Goal: Task Accomplishment & Management: Manage account settings

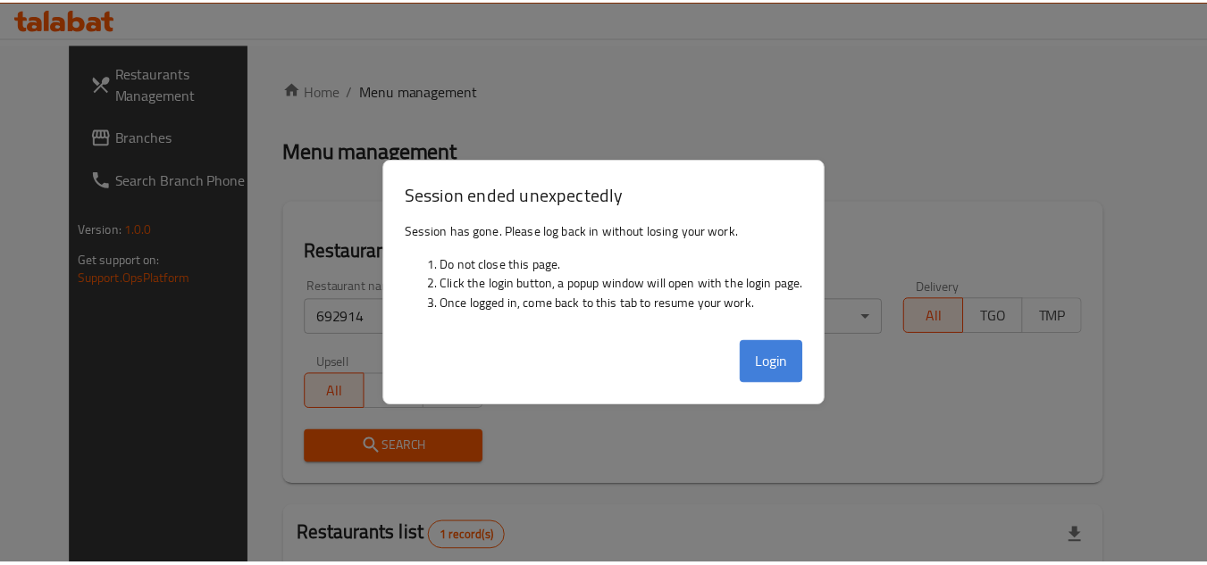
scroll to position [216, 0]
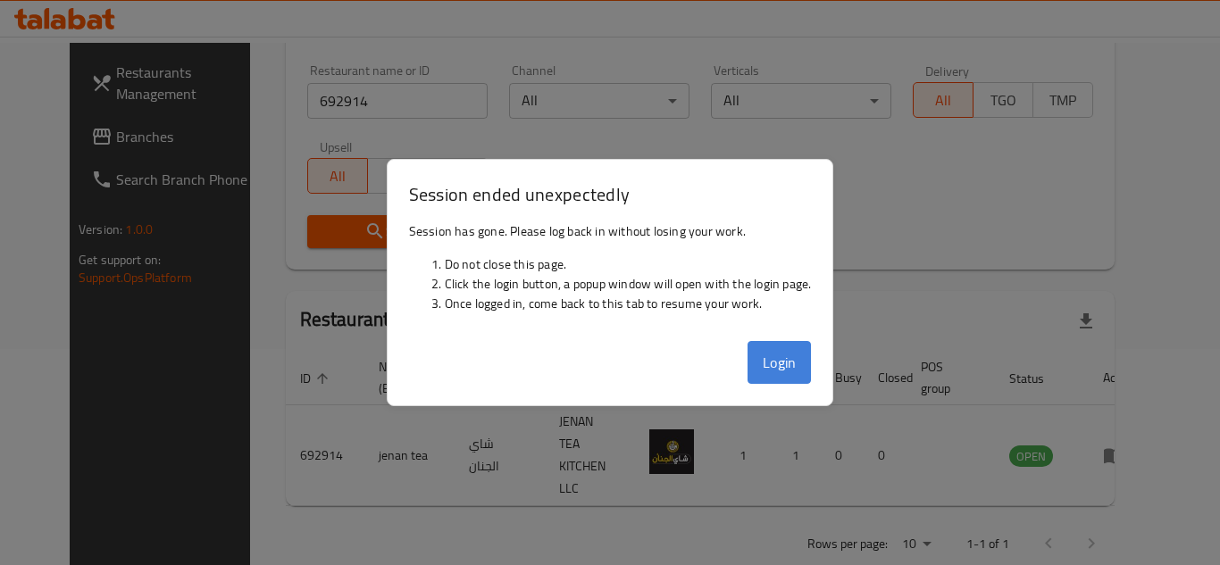
click at [792, 359] on button "Login" at bounding box center [779, 362] width 64 height 43
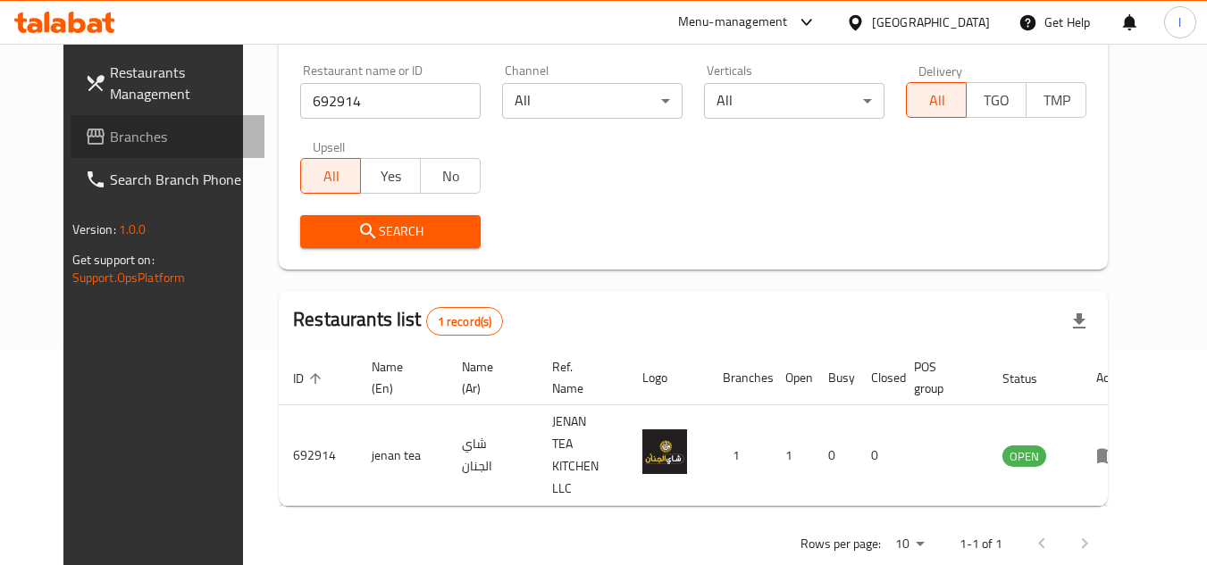
click at [151, 144] on span "Branches" at bounding box center [180, 136] width 141 height 21
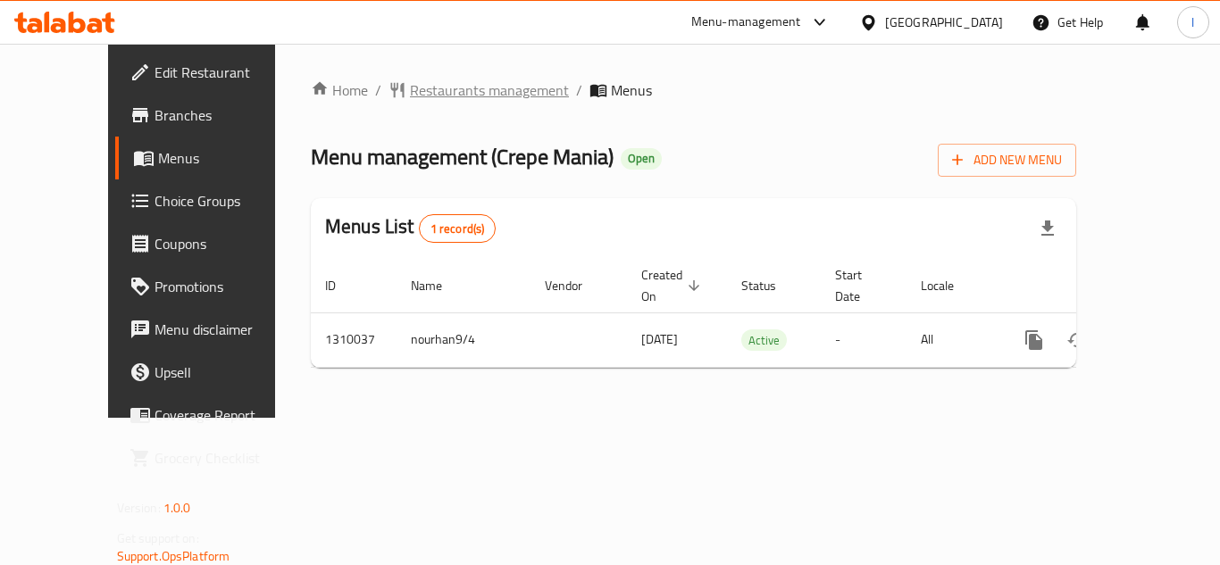
click at [410, 86] on span "Restaurants management" at bounding box center [489, 89] width 159 height 21
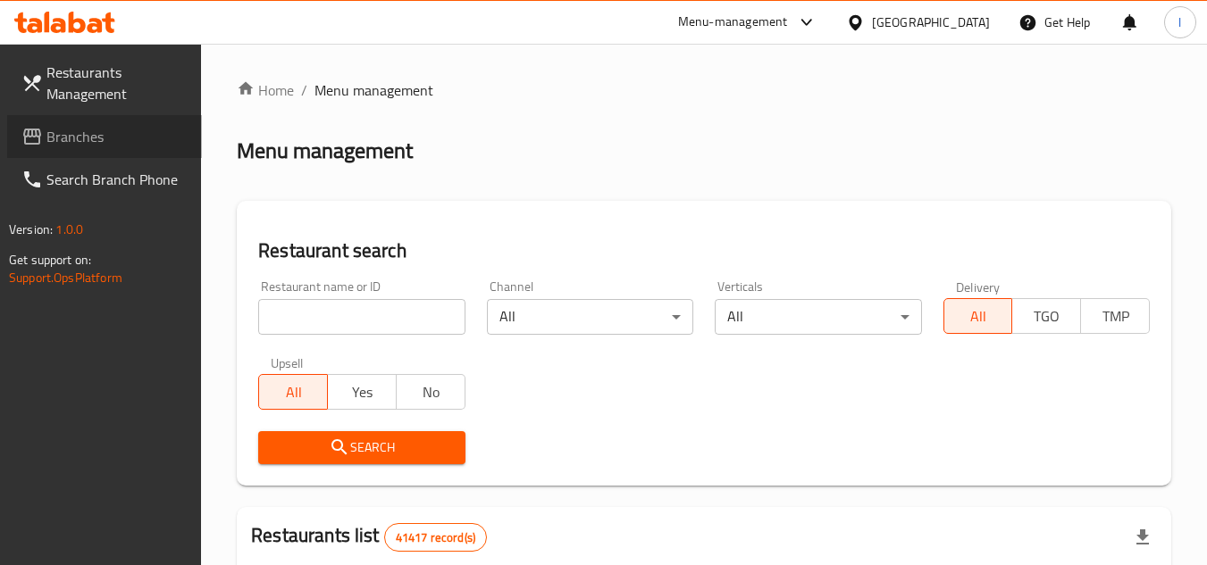
click at [96, 137] on span "Branches" at bounding box center [116, 136] width 141 height 21
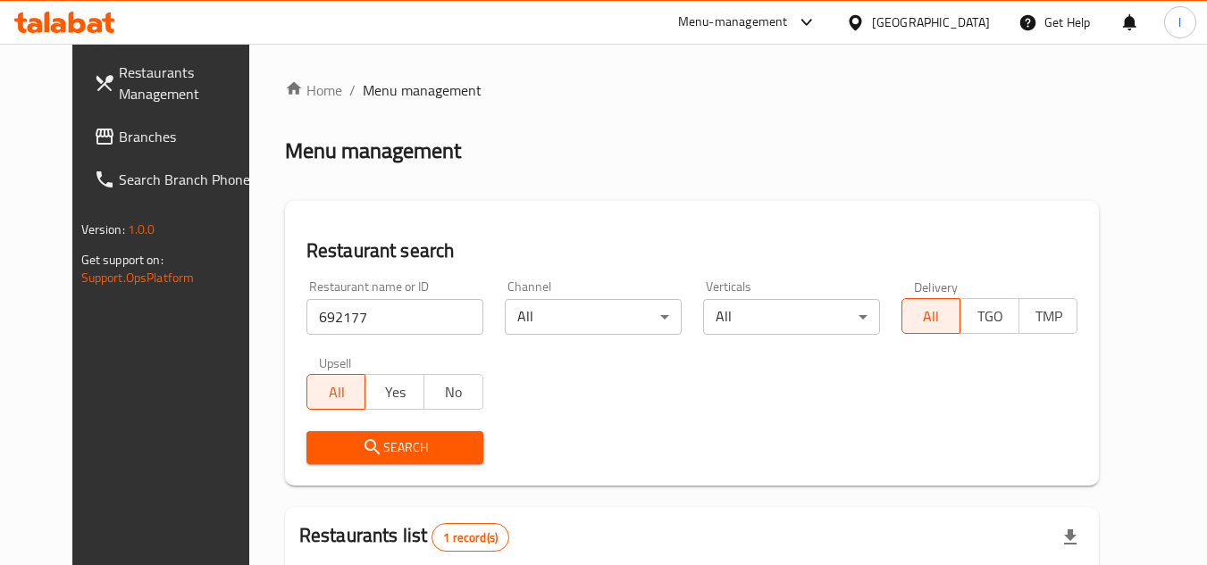
scroll to position [179, 0]
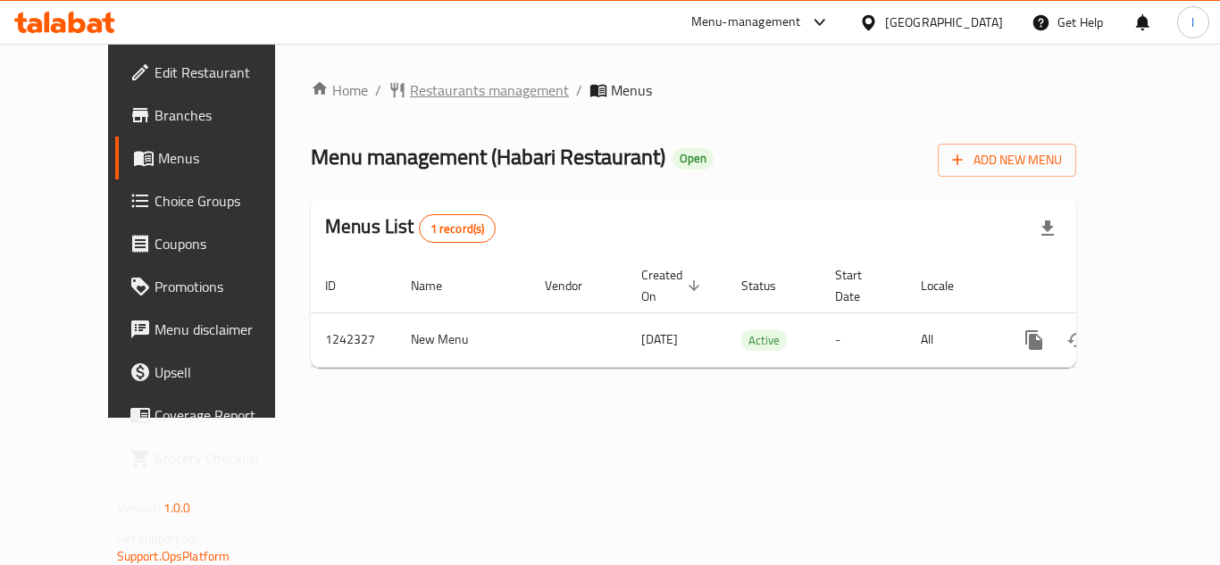
click at [429, 88] on span "Restaurants management" at bounding box center [489, 89] width 159 height 21
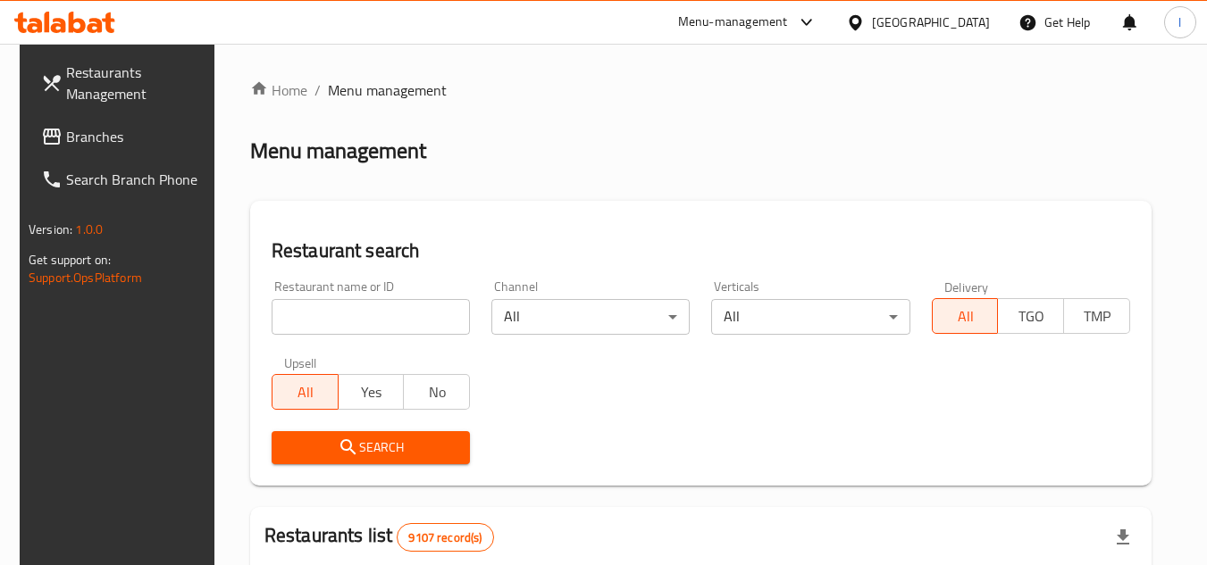
click at [386, 307] on input "search" at bounding box center [370, 317] width 198 height 36
paste input "681098"
type input "681098"
click button "Search" at bounding box center [370, 447] width 198 height 33
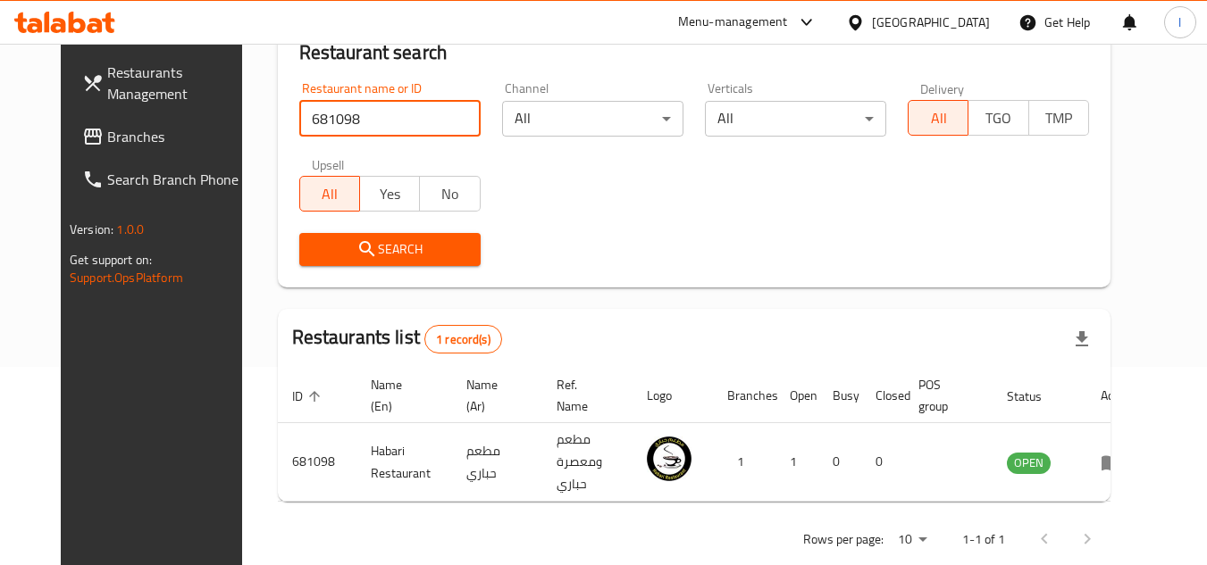
scroll to position [216, 0]
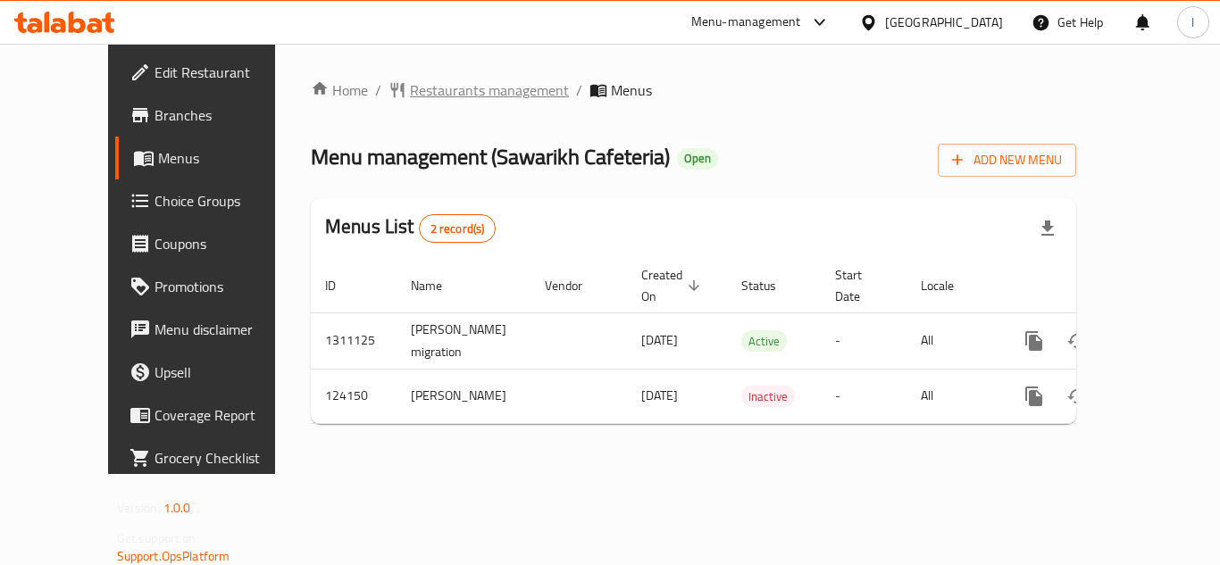
click at [426, 79] on span "Restaurants management" at bounding box center [489, 89] width 159 height 21
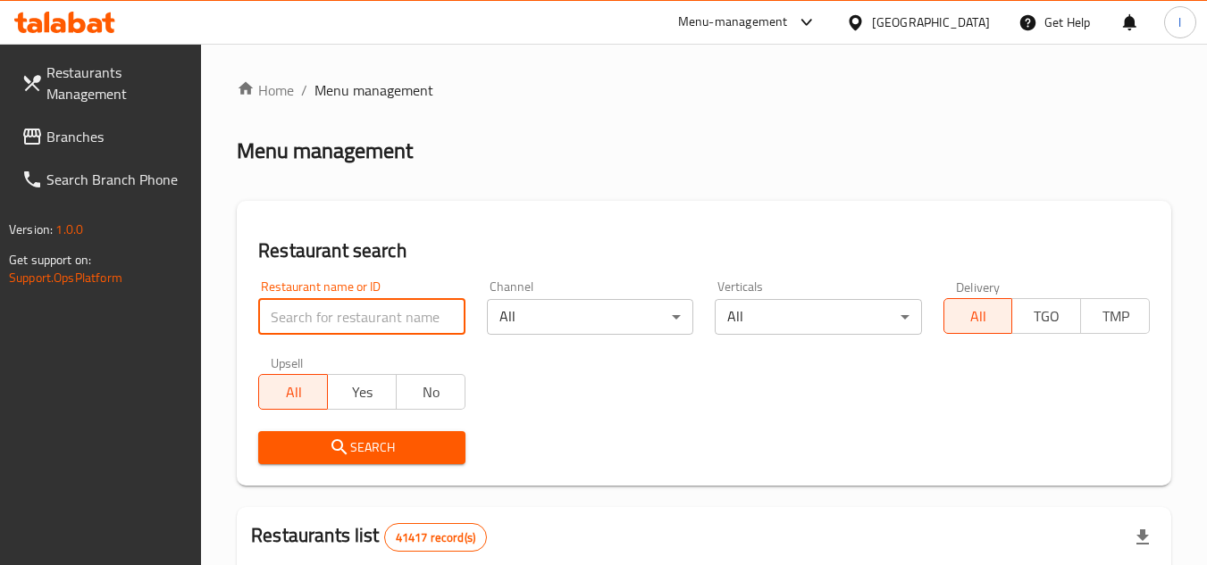
click at [401, 322] on input "search" at bounding box center [361, 317] width 206 height 36
paste input "608484"
type input "608484"
click button "Search" at bounding box center [361, 447] width 206 height 33
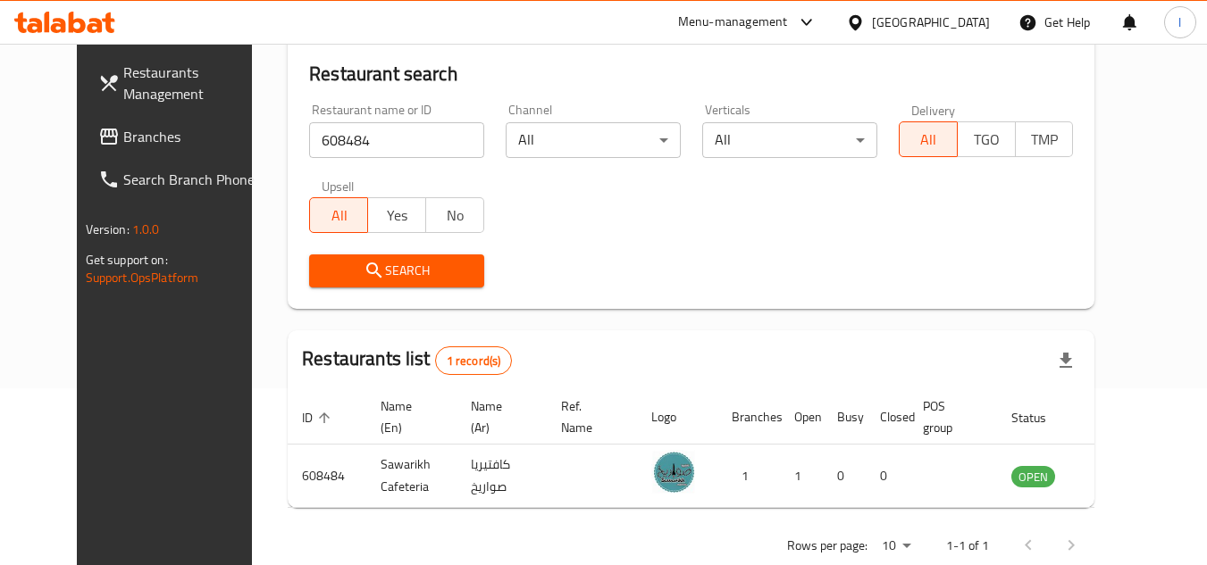
scroll to position [179, 0]
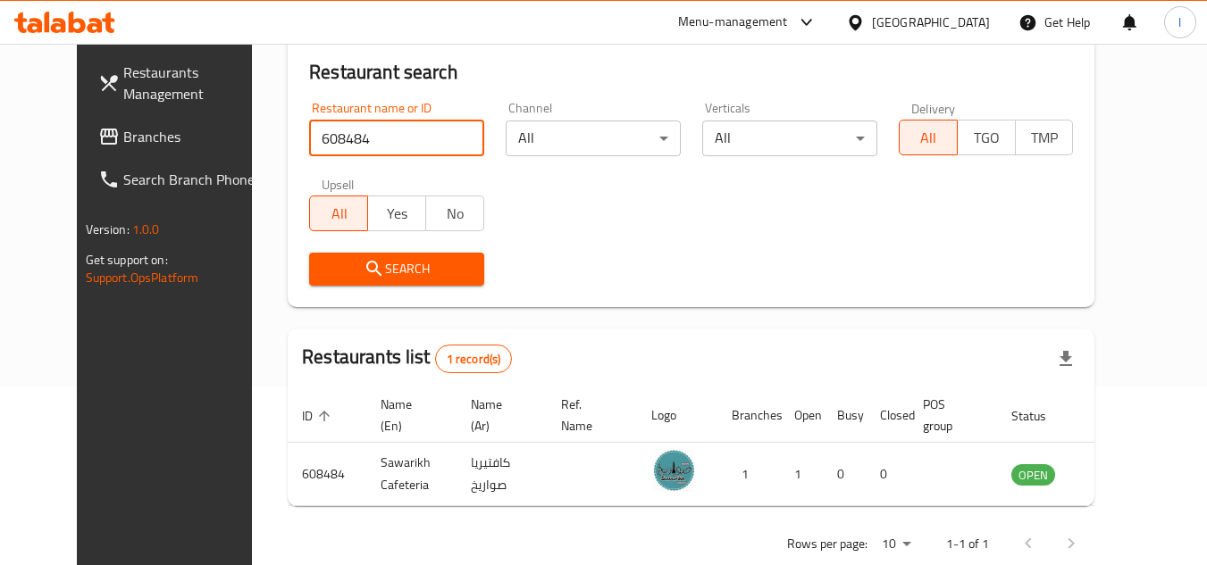
click at [123, 137] on span "Branches" at bounding box center [193, 136] width 141 height 21
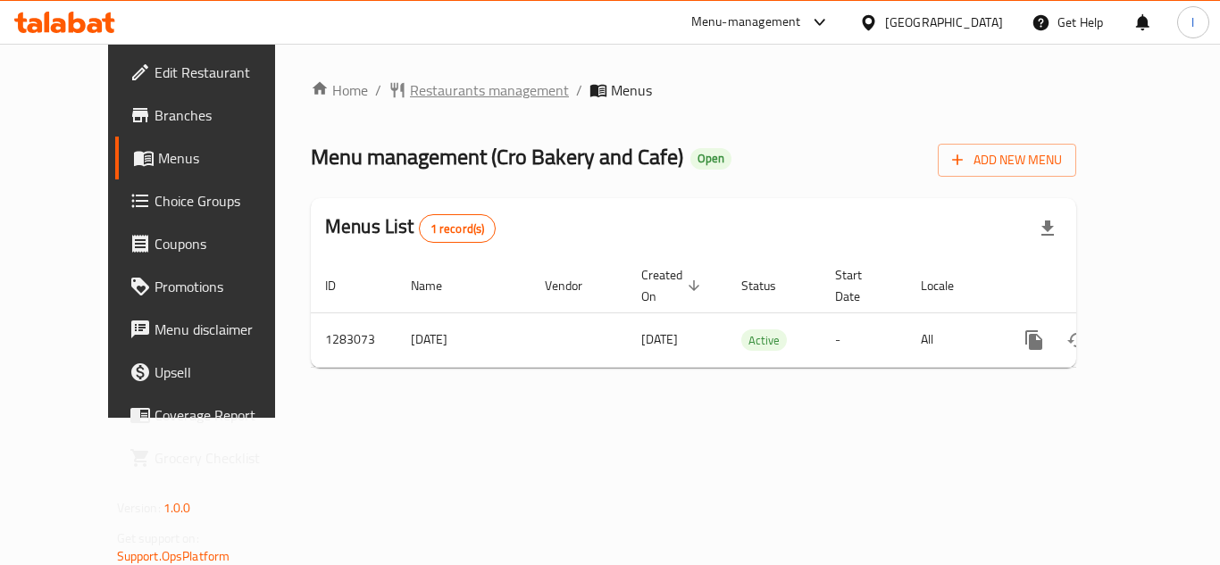
click at [415, 87] on span "Restaurants management" at bounding box center [489, 89] width 159 height 21
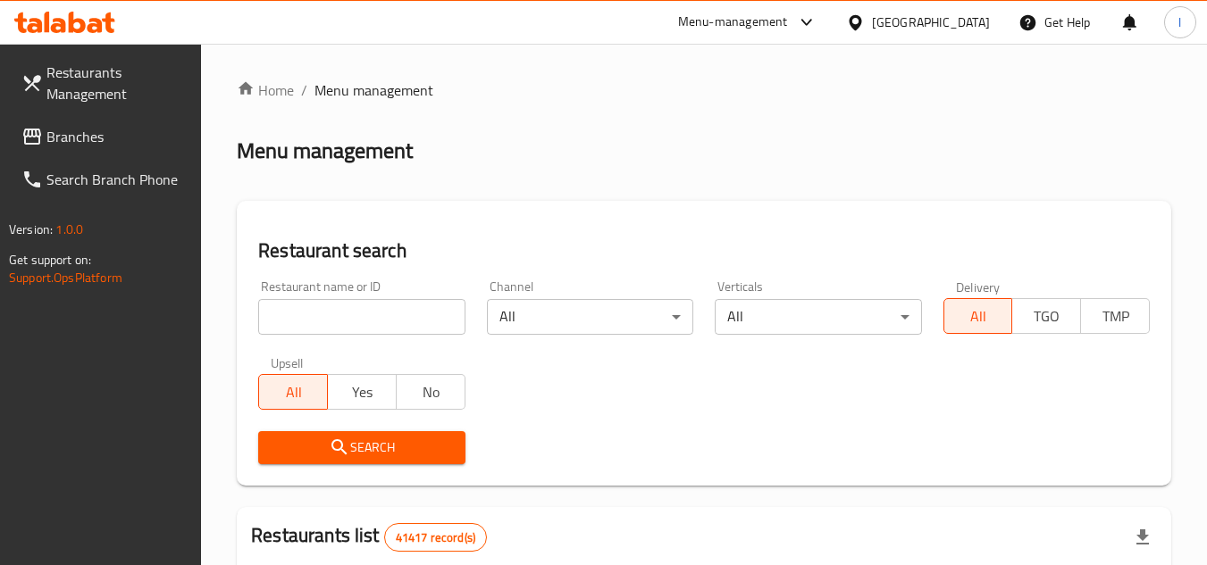
click at [393, 316] on input "search" at bounding box center [361, 317] width 206 height 36
paste input "695101"
type input "695101"
click button "Search" at bounding box center [361, 447] width 206 height 33
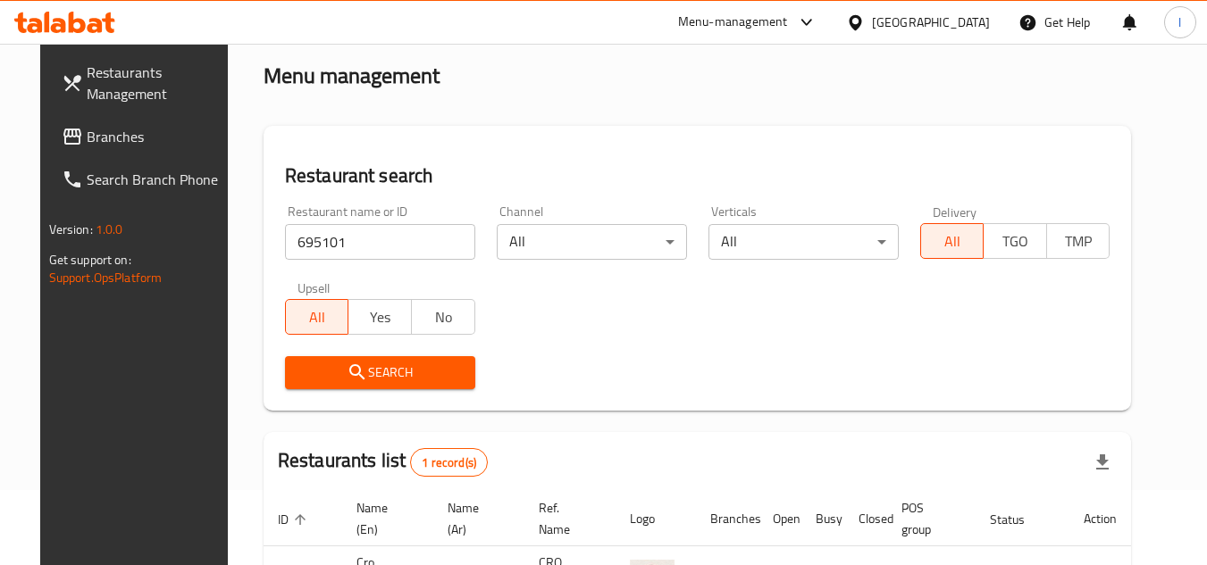
scroll to position [216, 0]
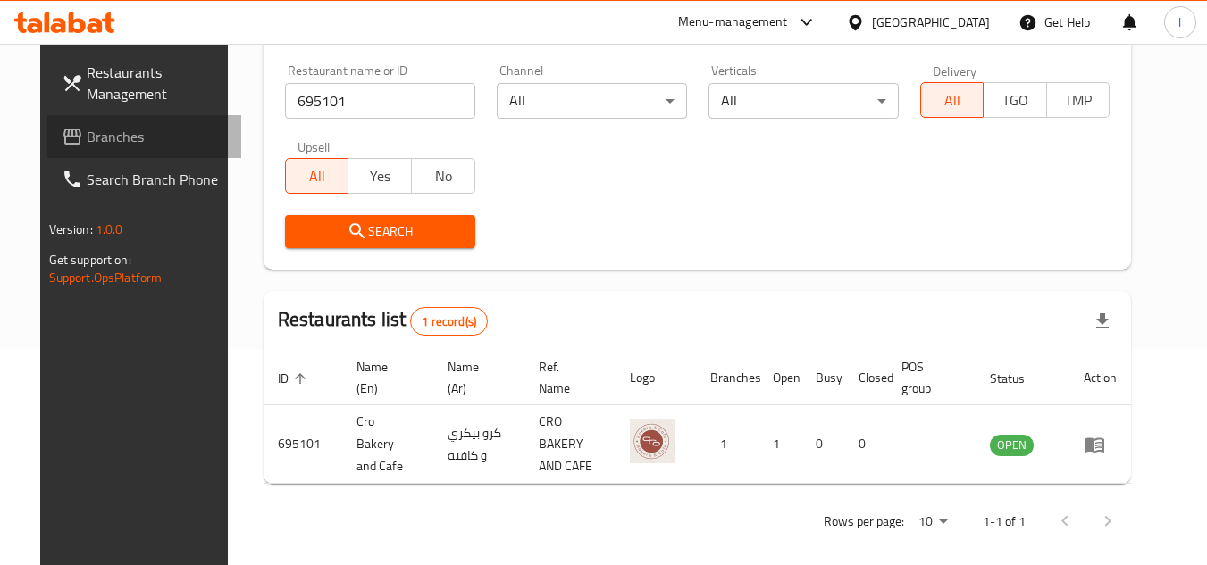
click at [128, 138] on span "Branches" at bounding box center [157, 136] width 141 height 21
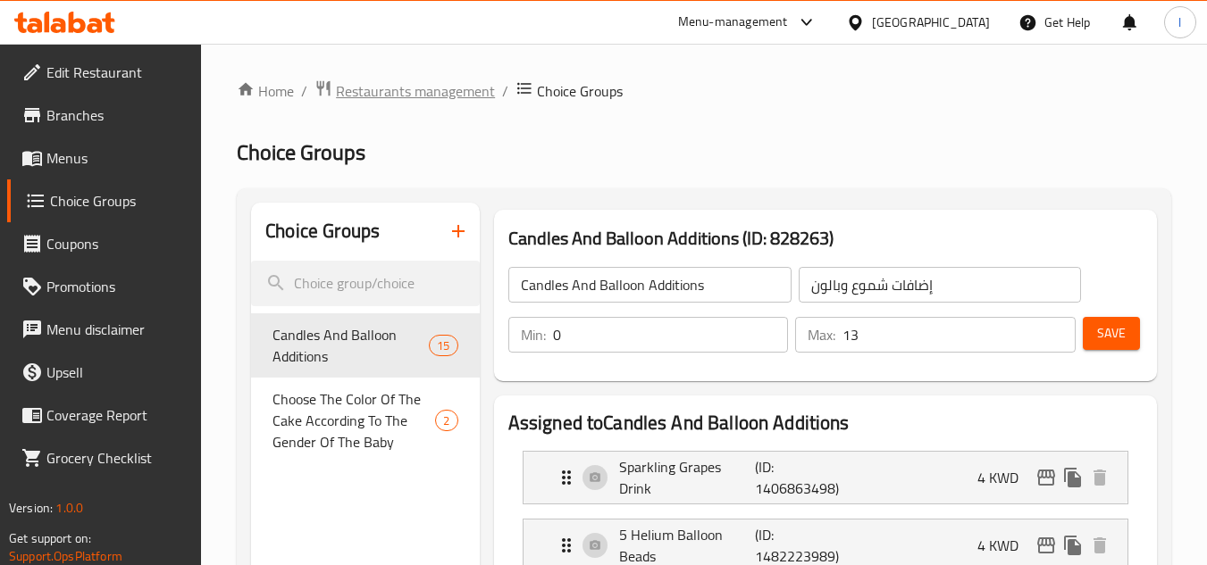
click at [397, 92] on span "Restaurants management" at bounding box center [415, 90] width 159 height 21
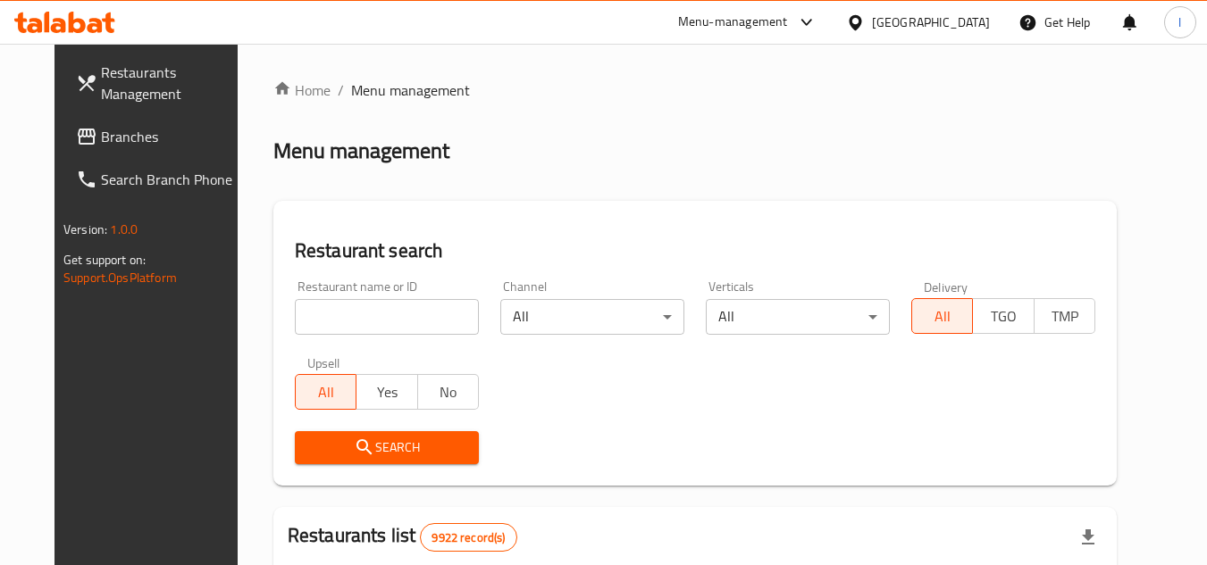
click at [101, 127] on span "Branches" at bounding box center [171, 136] width 141 height 21
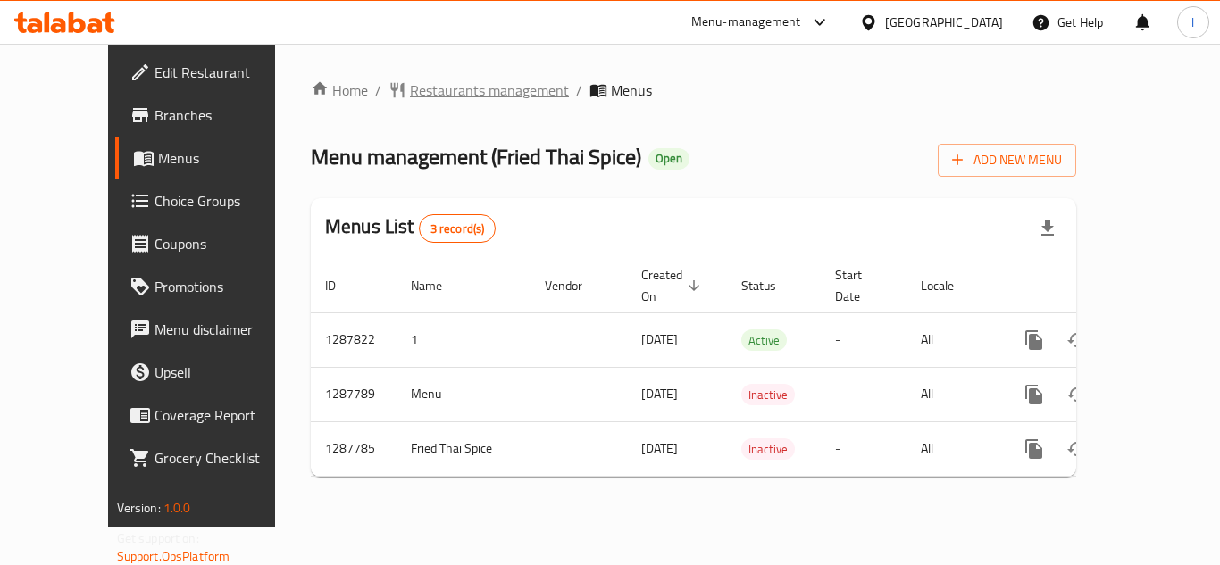
click at [410, 90] on span "Restaurants management" at bounding box center [489, 89] width 159 height 21
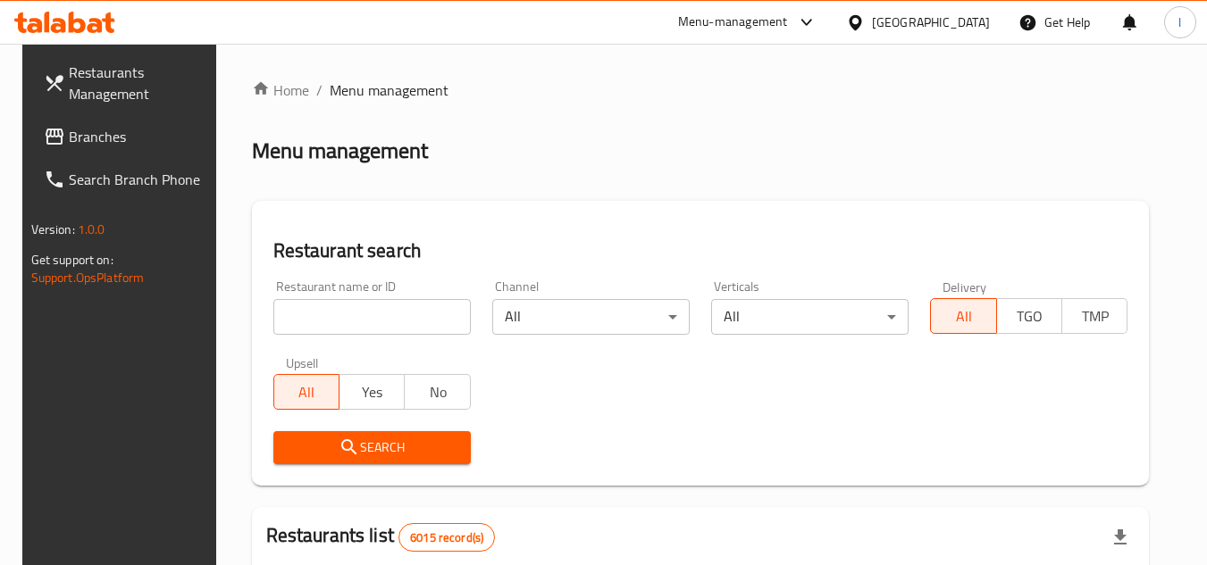
click at [370, 305] on input "search" at bounding box center [371, 317] width 197 height 36
paste input "696849"
type input "696849"
click button "Search" at bounding box center [371, 447] width 197 height 33
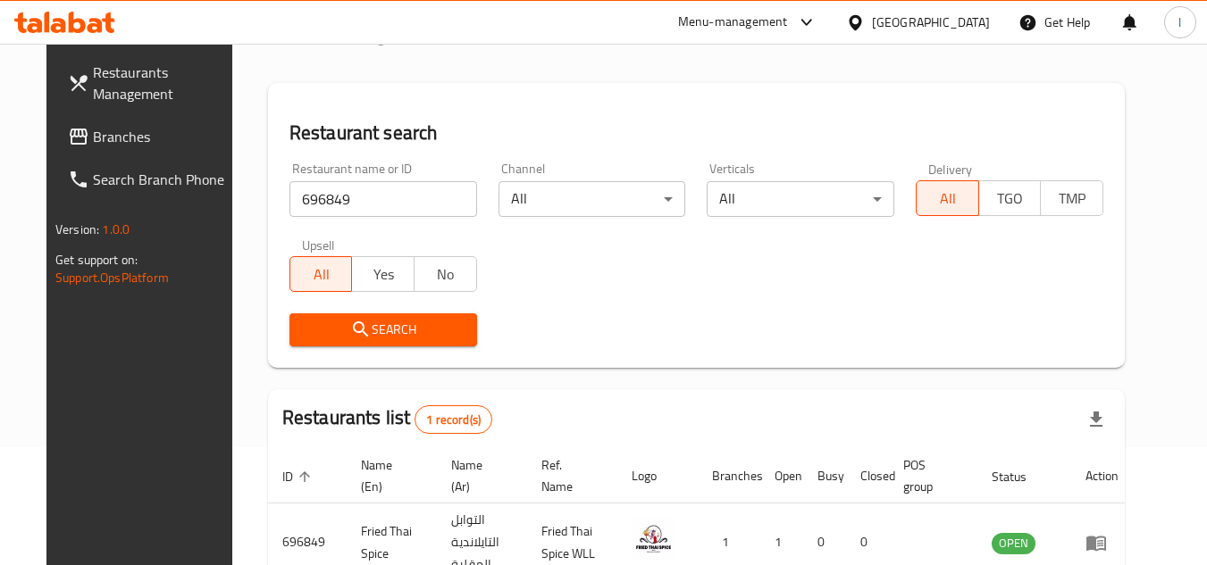
scroll to position [231, 0]
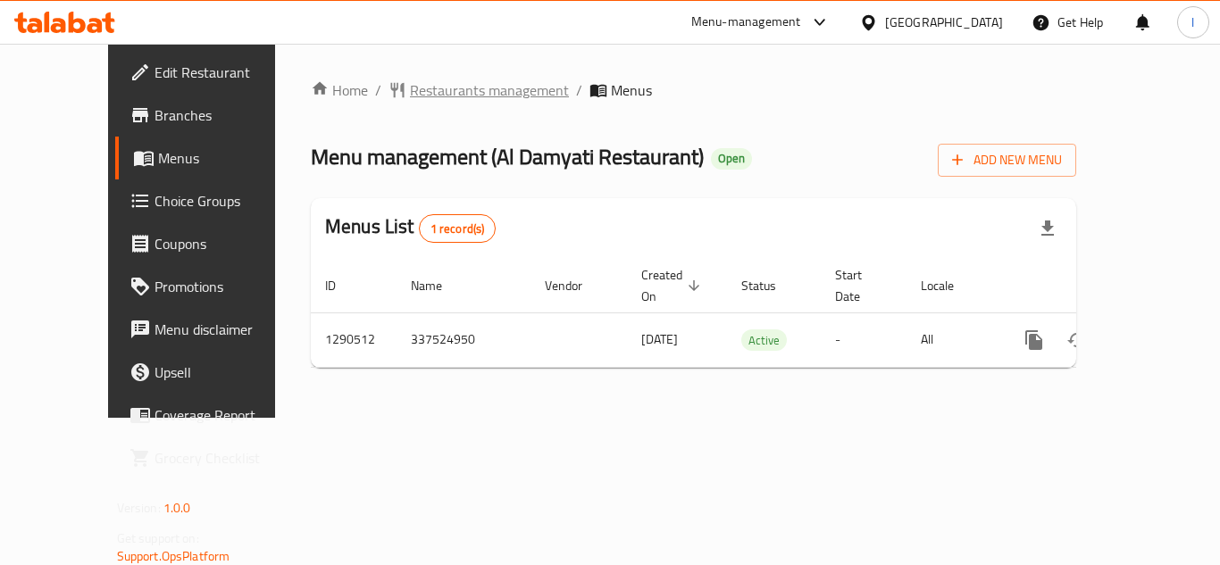
click at [426, 79] on span "Restaurants management" at bounding box center [489, 89] width 159 height 21
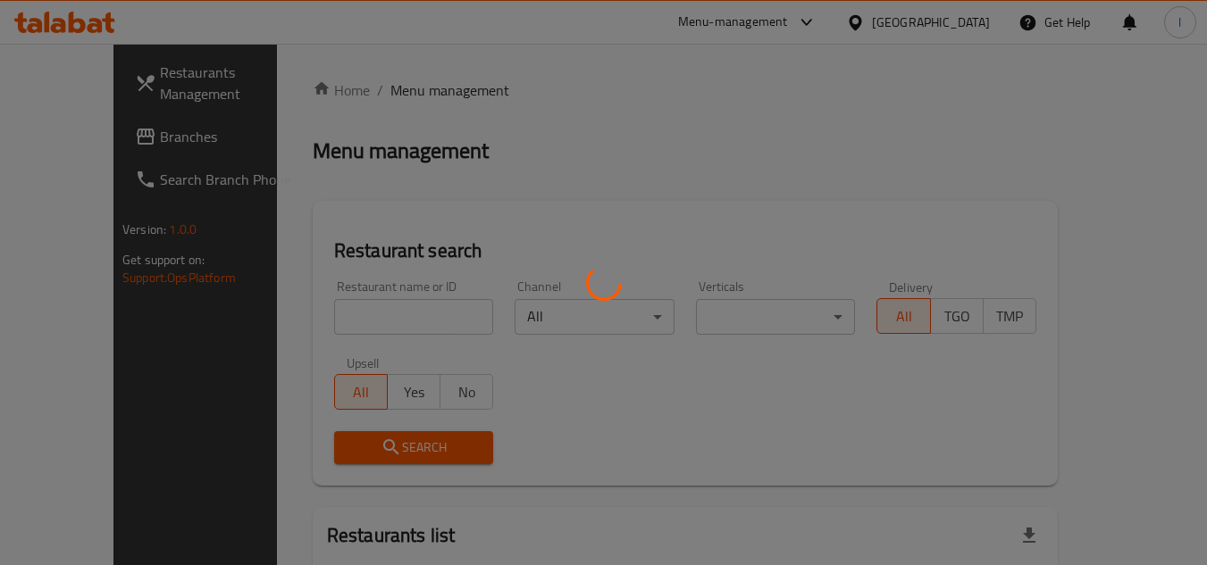
click at [360, 317] on div at bounding box center [603, 282] width 1207 height 565
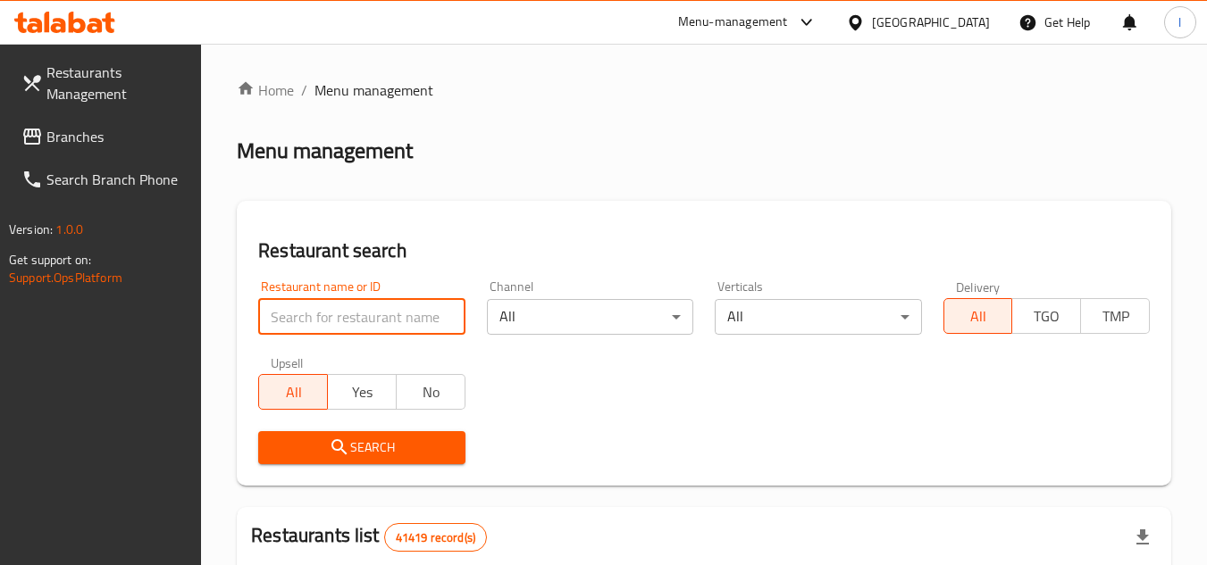
click at [372, 313] on input "search" at bounding box center [361, 317] width 206 height 36
paste input "698224"
type input "698224"
click button "Search" at bounding box center [361, 447] width 206 height 33
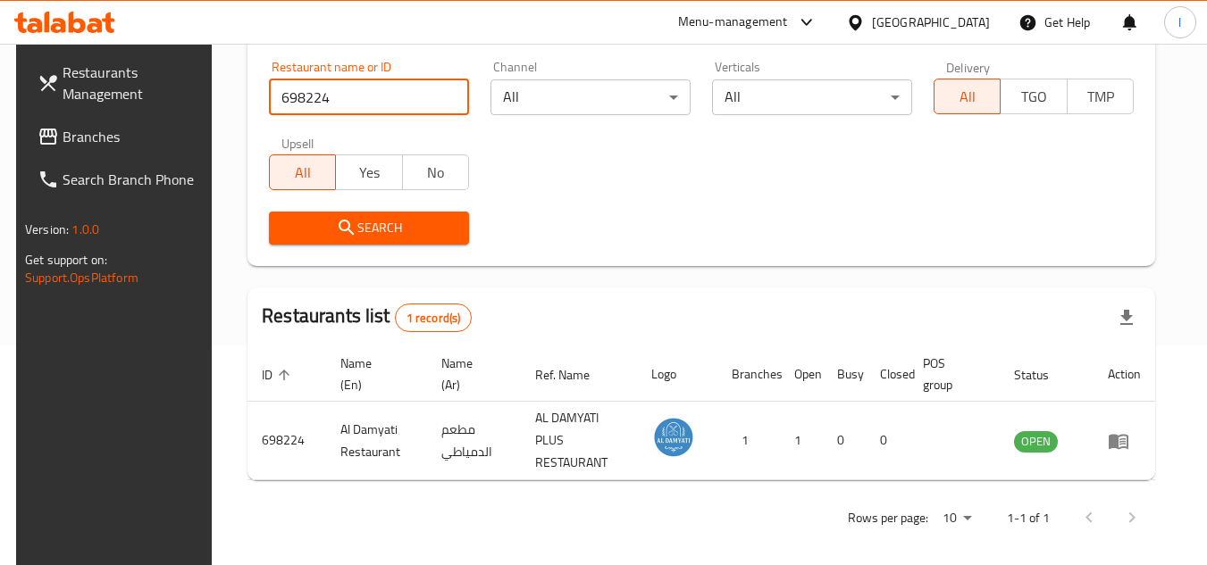
scroll to position [231, 0]
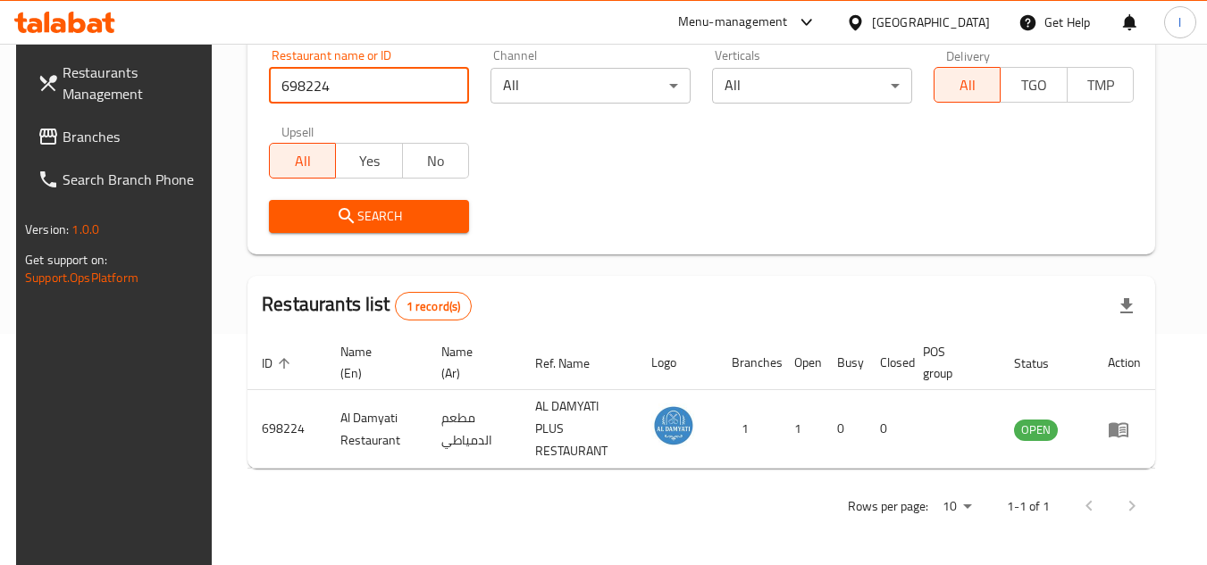
click at [138, 146] on span "Branches" at bounding box center [133, 136] width 141 height 21
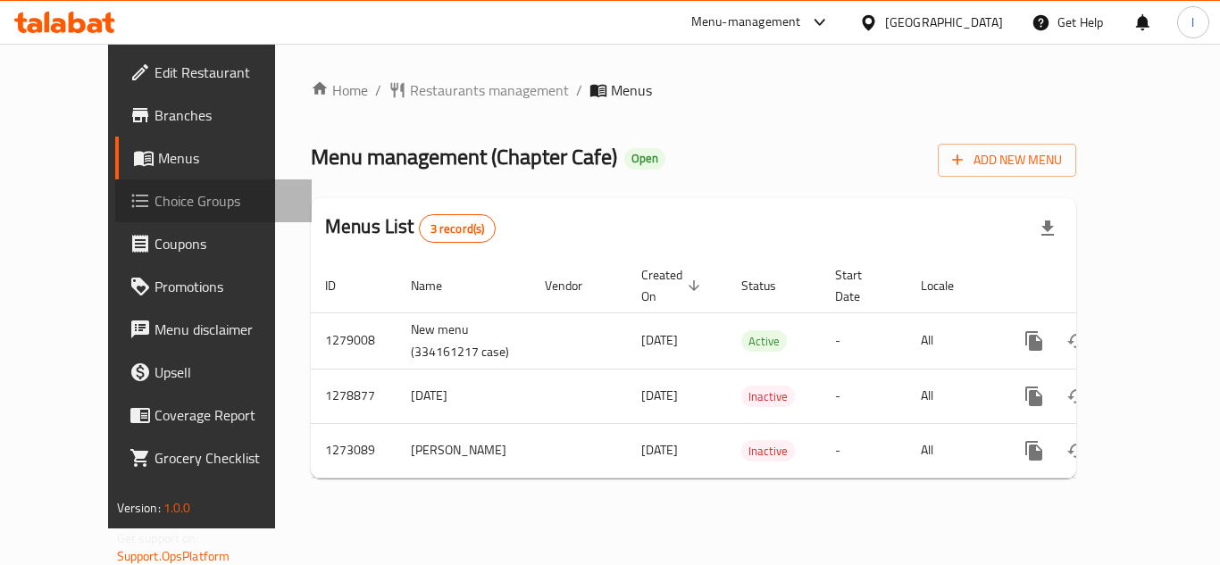
click at [155, 197] on span "Choice Groups" at bounding box center [226, 200] width 143 height 21
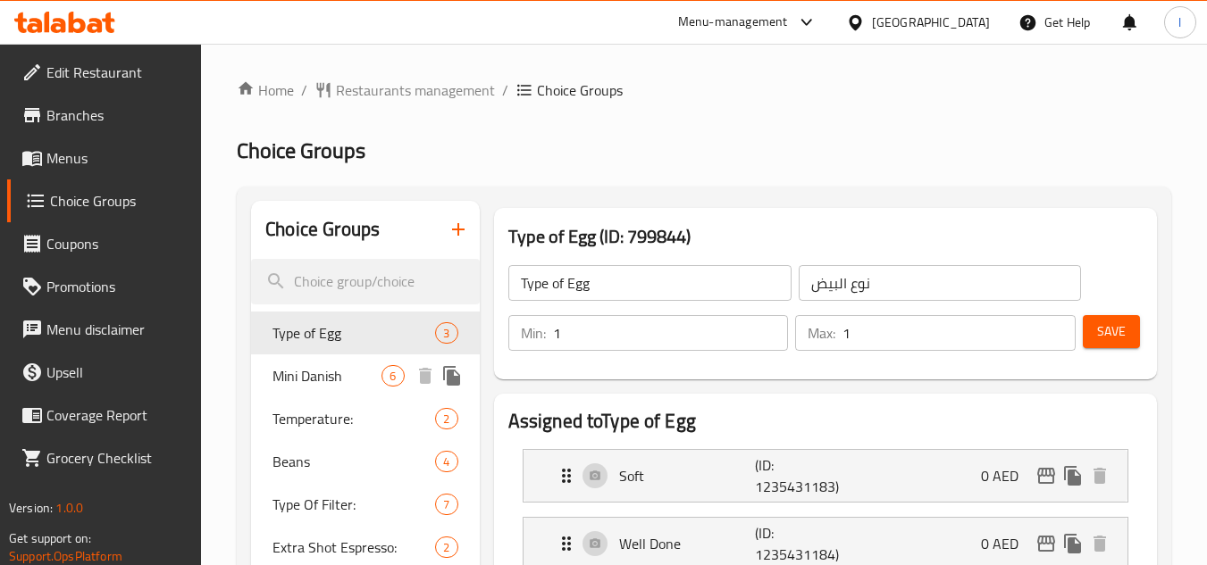
click at [332, 375] on span "Mini Danish" at bounding box center [326, 375] width 109 height 21
type input "Mini Danish"
type input "ميني دنش"
type input "6"
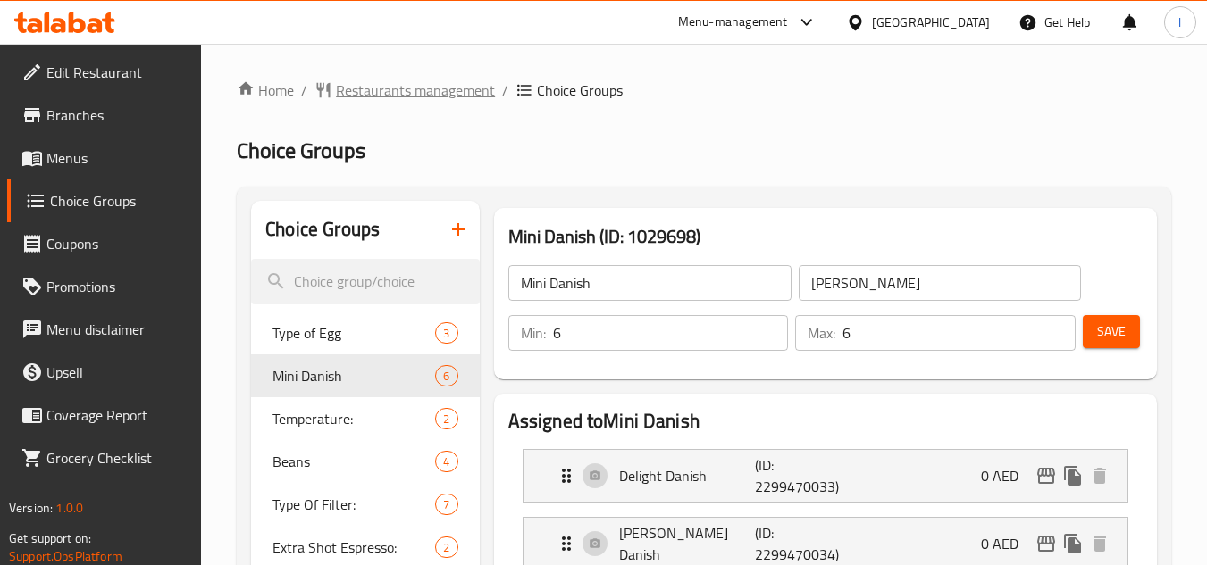
click at [439, 88] on span "Restaurants management" at bounding box center [415, 89] width 159 height 21
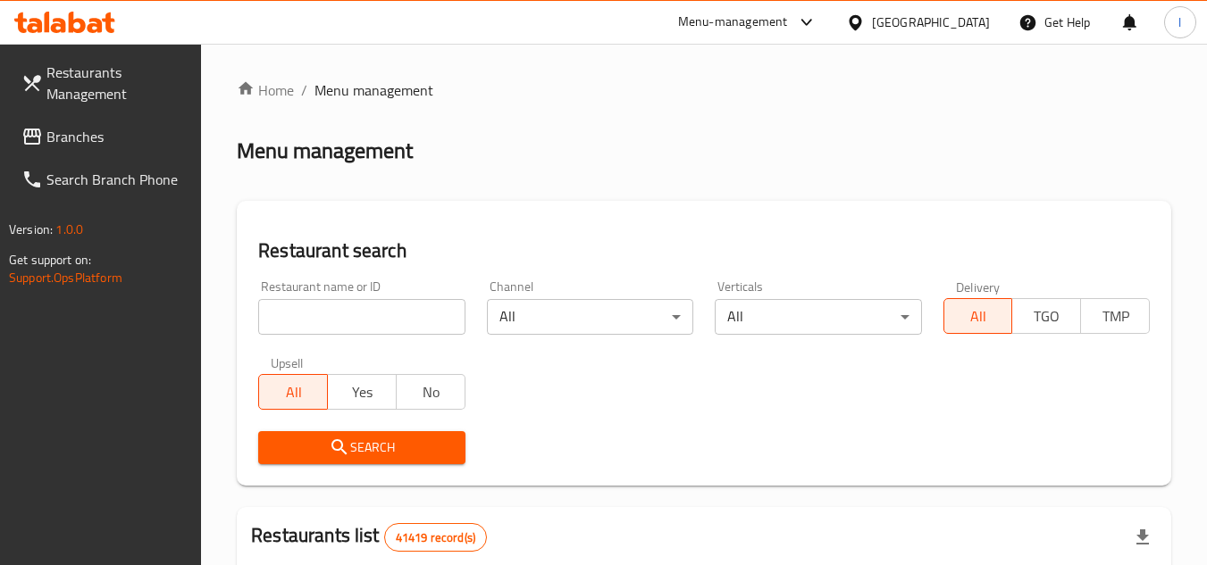
click at [342, 315] on input "search" at bounding box center [361, 317] width 206 height 36
paste input "690589"
type input "690589"
click button "Search" at bounding box center [361, 447] width 206 height 33
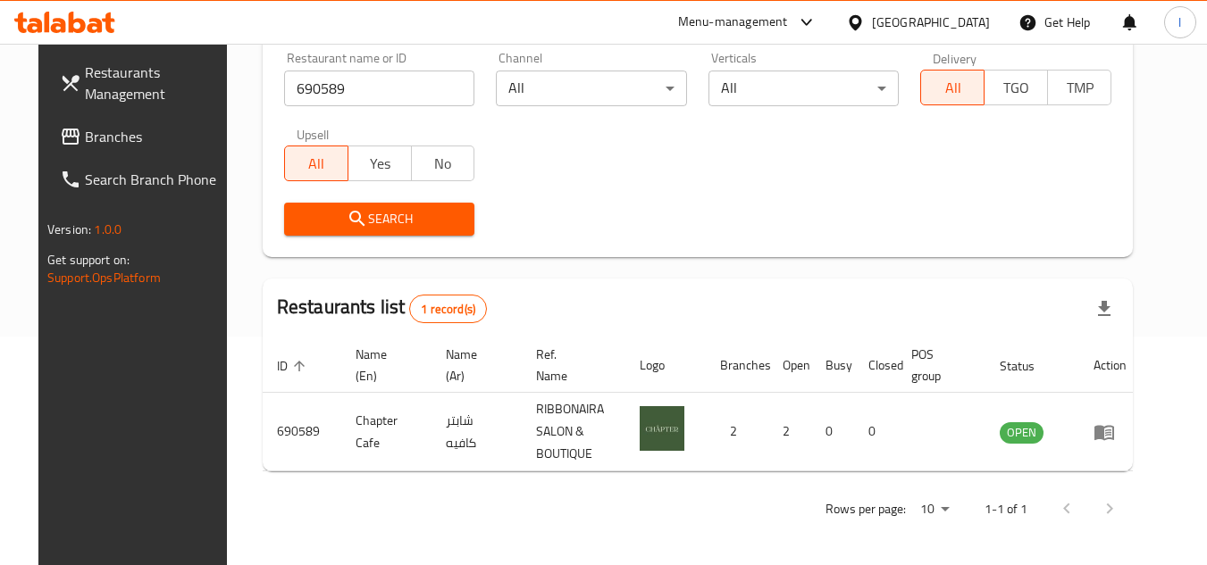
scroll to position [231, 0]
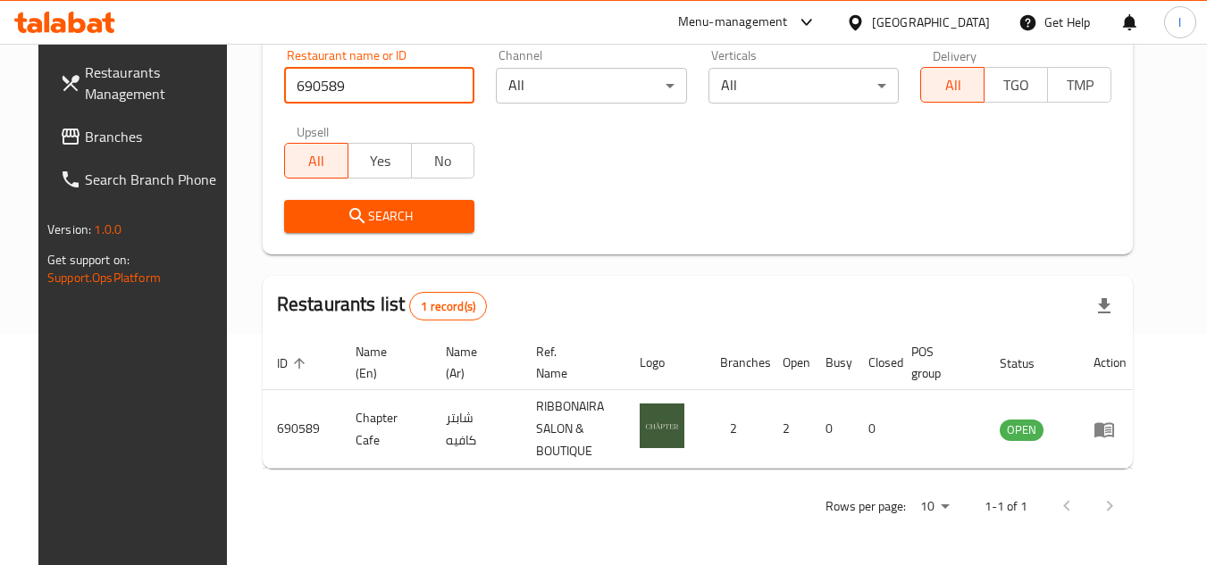
drag, startPoint x: 143, startPoint y: 134, endPoint x: 218, endPoint y: 126, distance: 75.4
click at [143, 134] on span "Branches" at bounding box center [155, 136] width 141 height 21
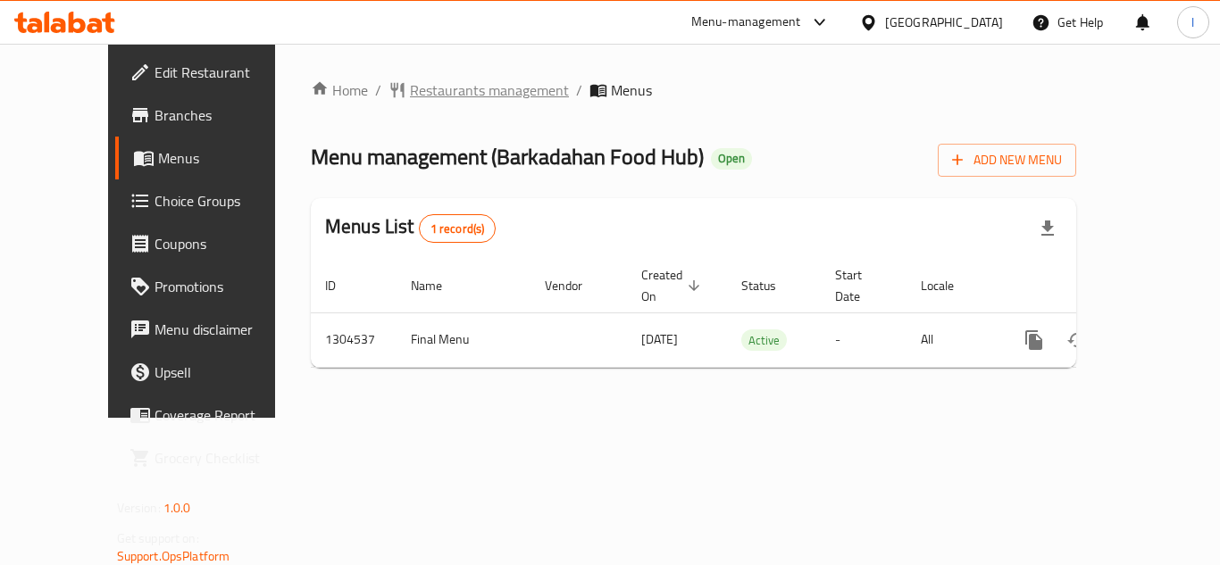
click at [413, 89] on span "Restaurants management" at bounding box center [489, 89] width 159 height 21
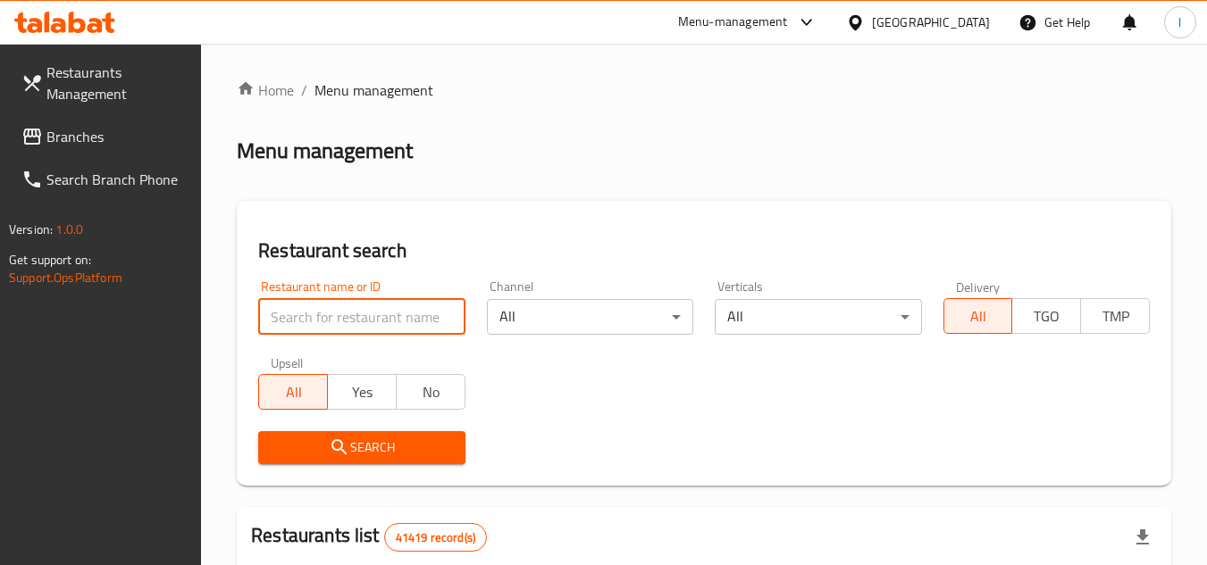
click at [386, 312] on input "search" at bounding box center [361, 317] width 206 height 36
paste input "703077"
type input "703077"
click button "Search" at bounding box center [361, 447] width 206 height 33
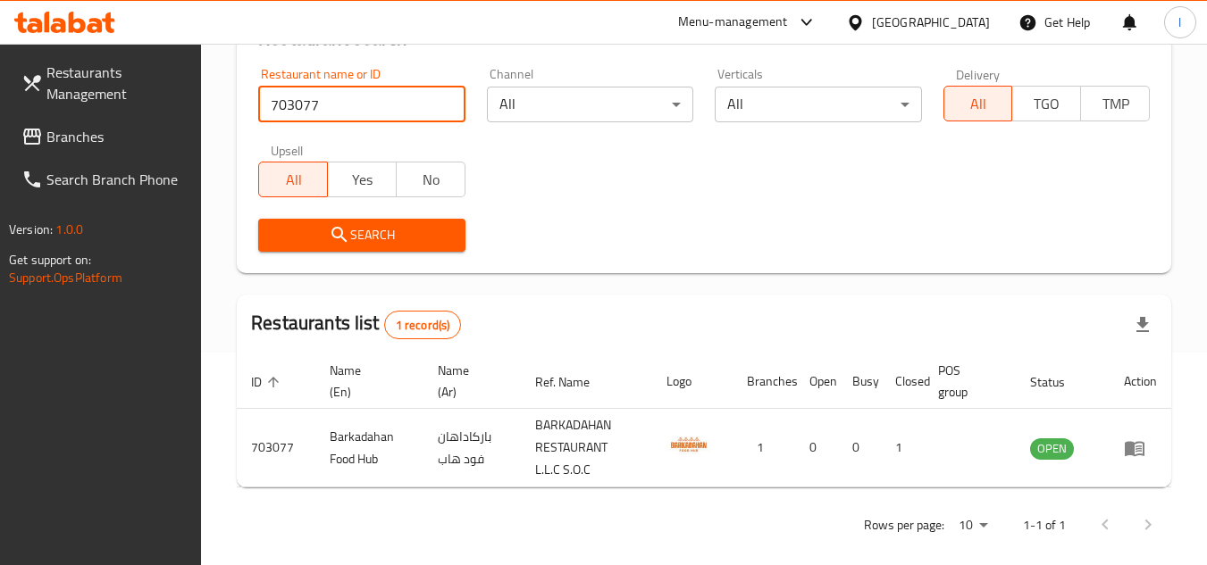
scroll to position [231, 0]
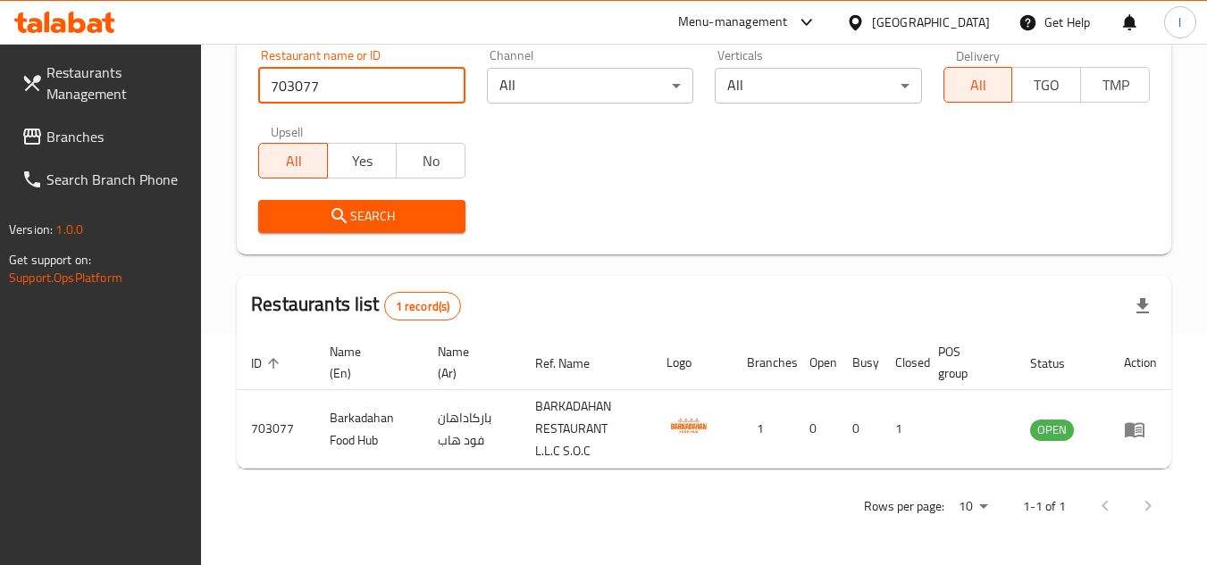
drag, startPoint x: 112, startPoint y: 138, endPoint x: 263, endPoint y: 133, distance: 151.9
click at [112, 138] on span "Branches" at bounding box center [116, 136] width 141 height 21
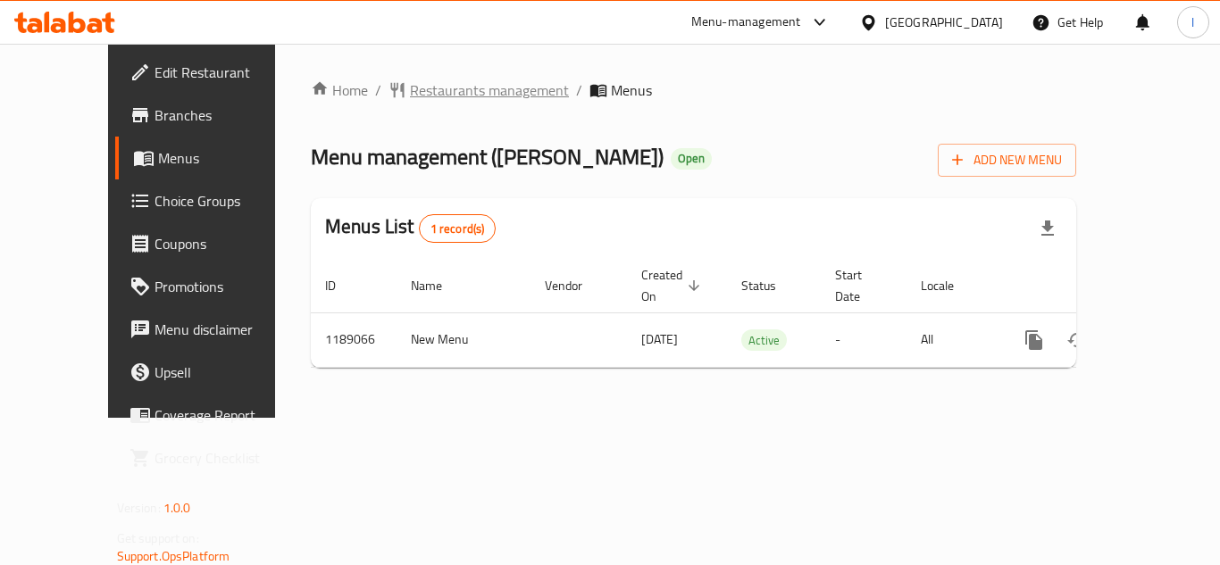
click at [433, 94] on span "Restaurants management" at bounding box center [489, 89] width 159 height 21
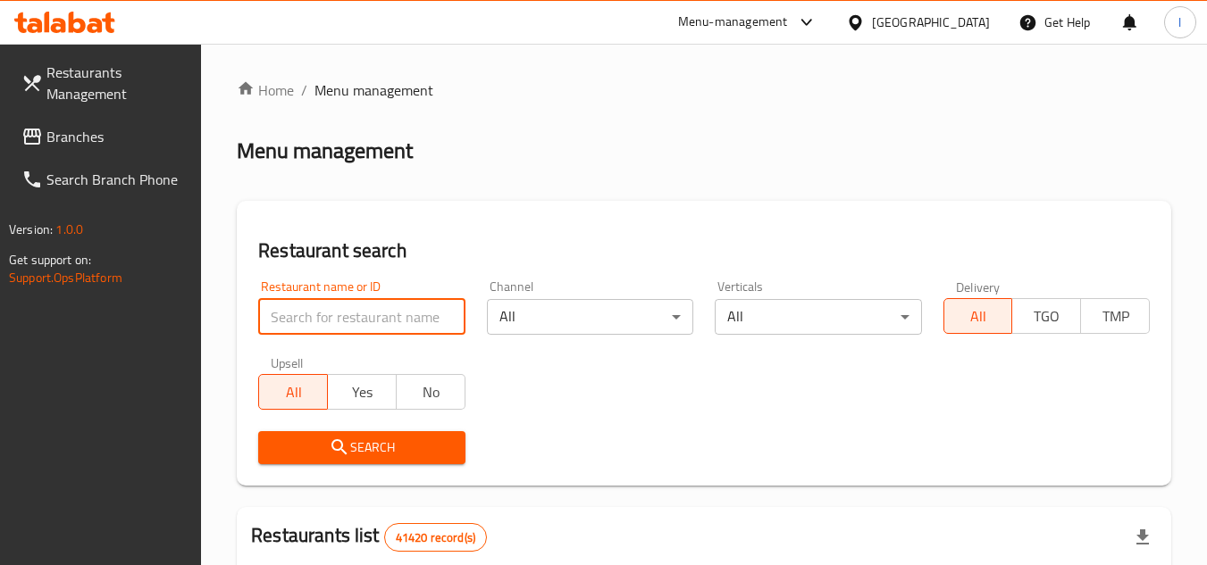
click at [364, 334] on input "search" at bounding box center [361, 317] width 206 height 36
paste input "667202"
type input "667202"
click button "Search" at bounding box center [361, 447] width 206 height 33
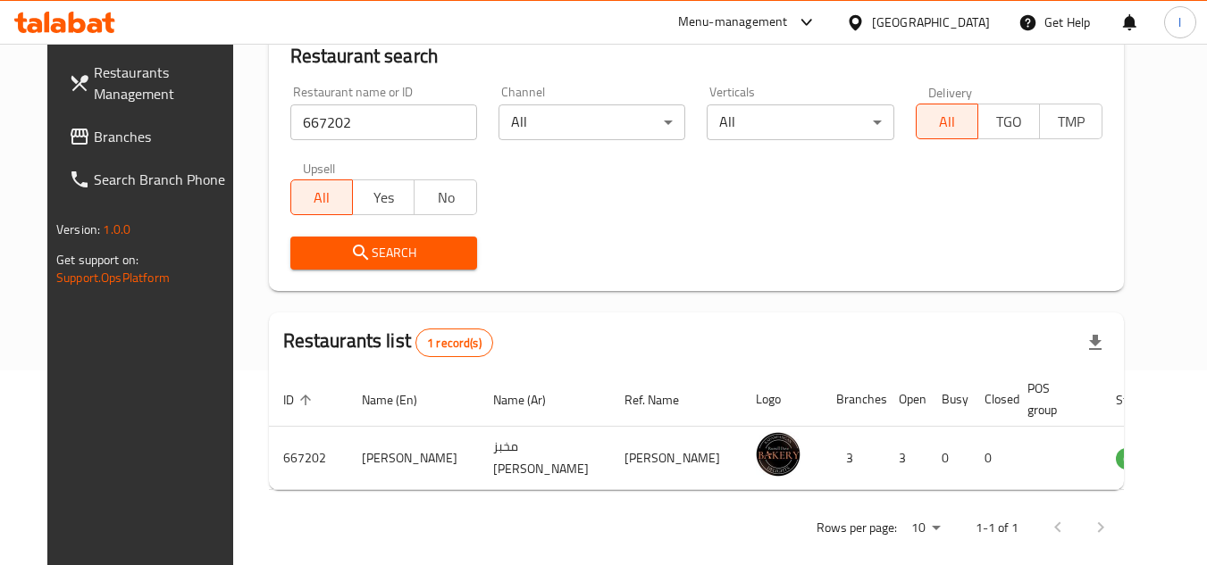
scroll to position [216, 0]
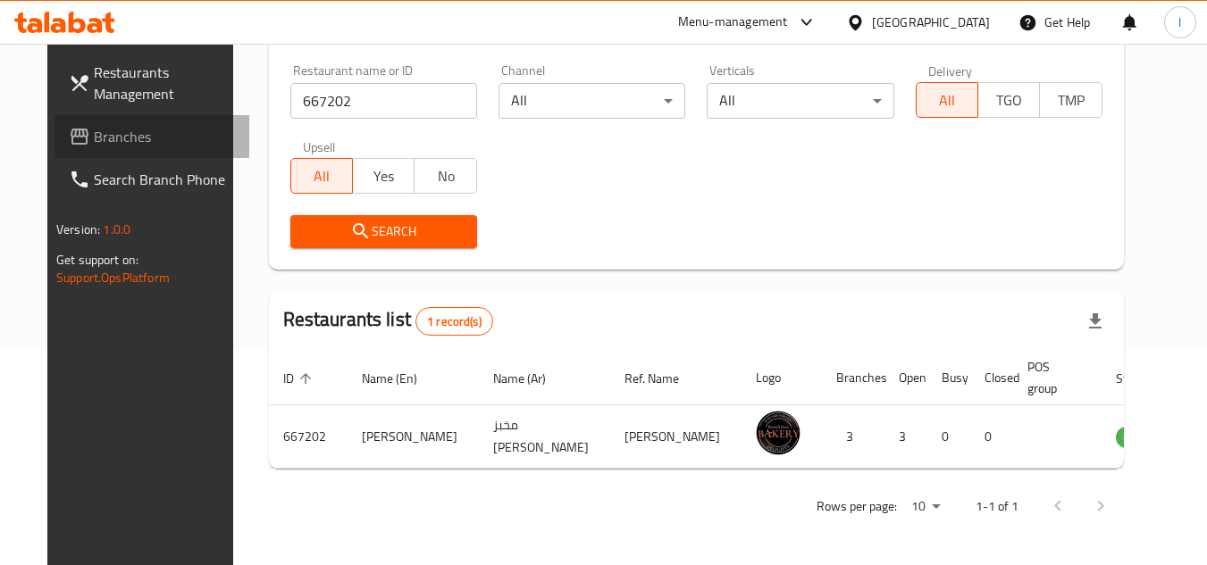
click at [134, 133] on span "Branches" at bounding box center [164, 136] width 141 height 21
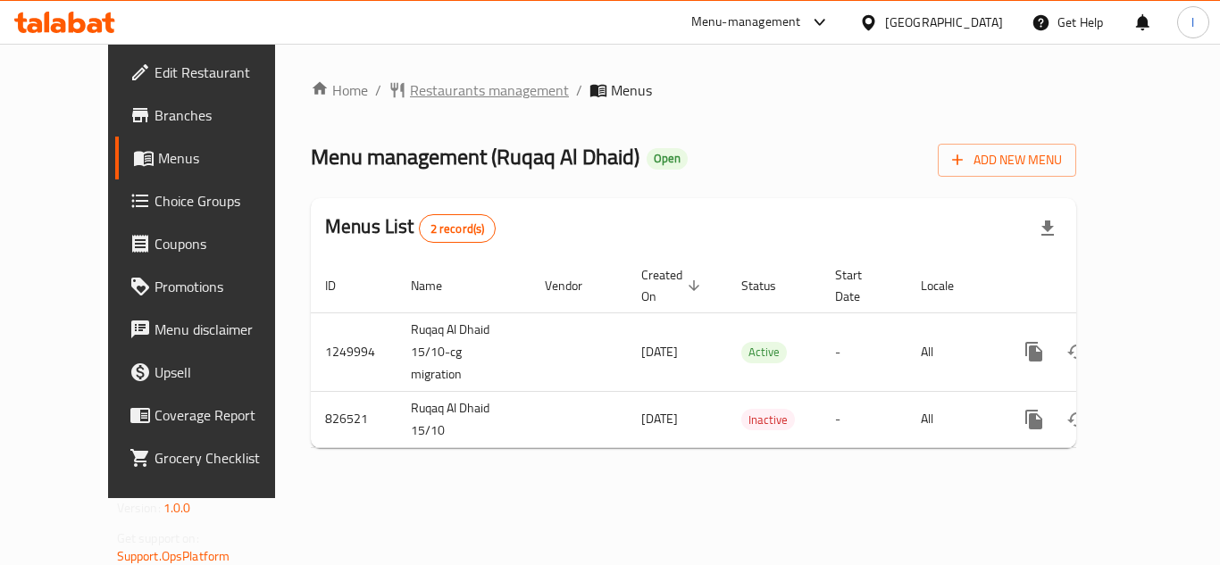
click at [440, 81] on span "Restaurants management" at bounding box center [489, 89] width 159 height 21
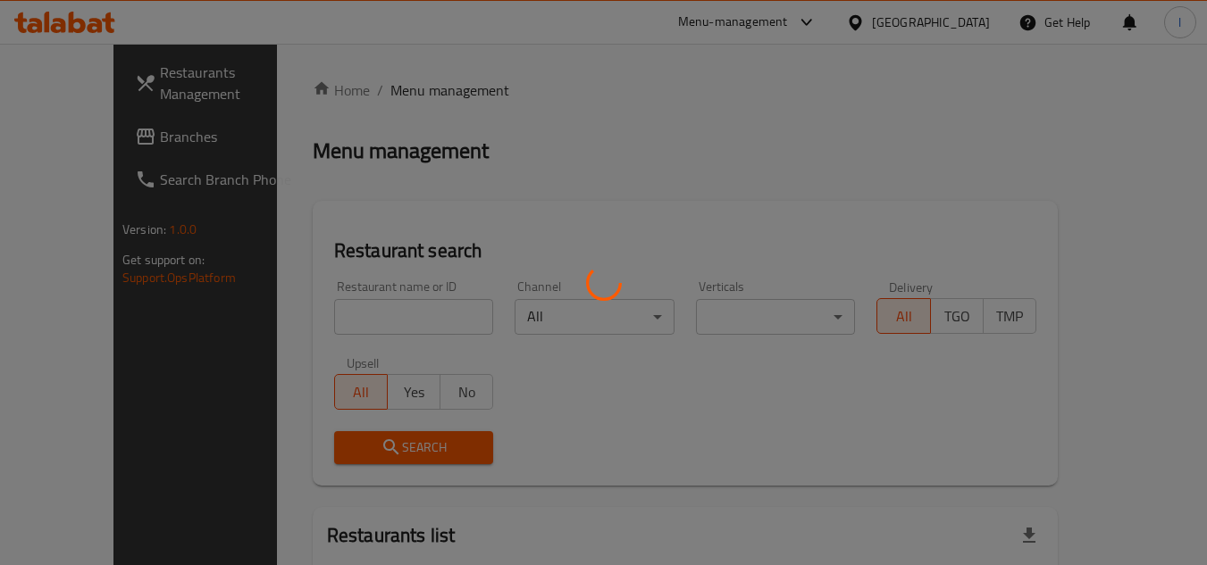
click at [418, 315] on div at bounding box center [603, 282] width 1207 height 565
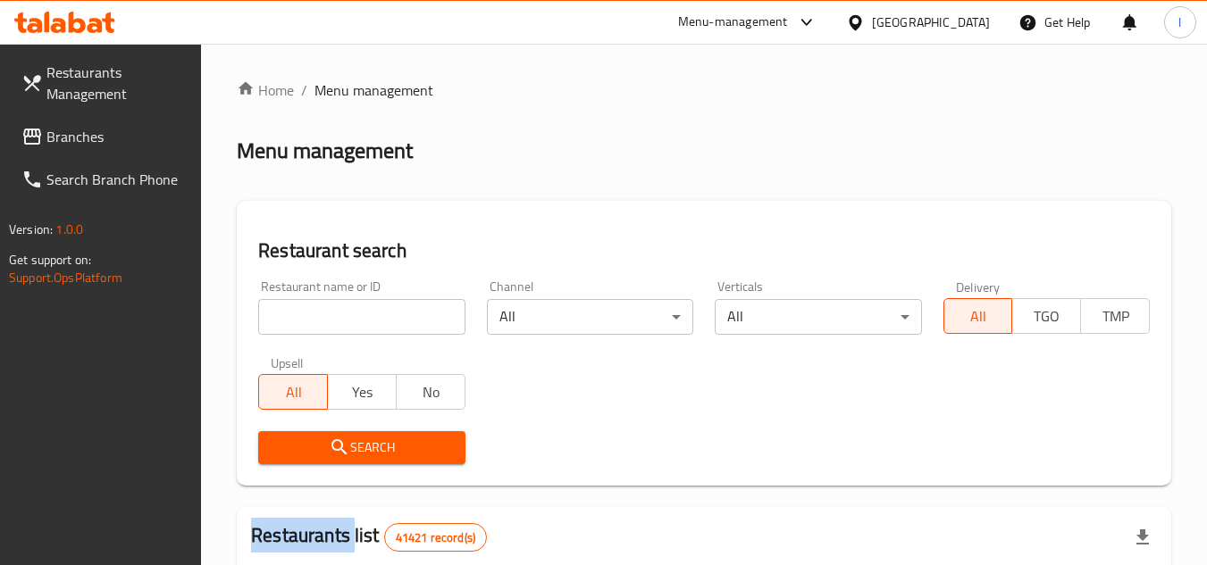
click at [418, 315] on div at bounding box center [603, 282] width 1207 height 565
click at [416, 315] on input "search" at bounding box center [361, 317] width 206 height 36
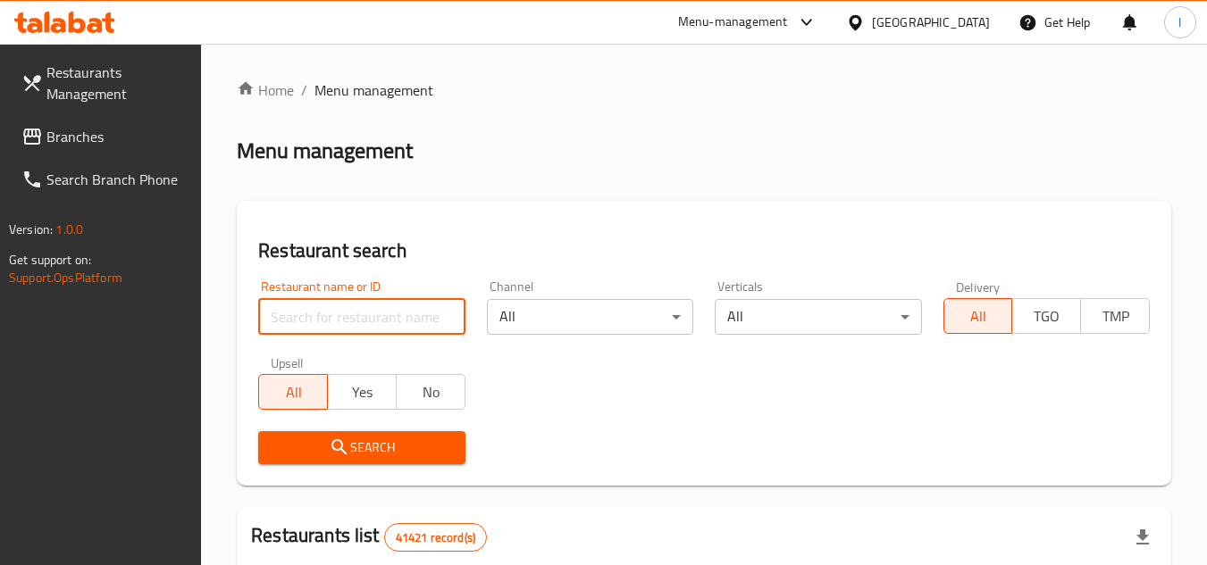
paste input "655439"
type input "655439"
click button "Search" at bounding box center [361, 447] width 206 height 33
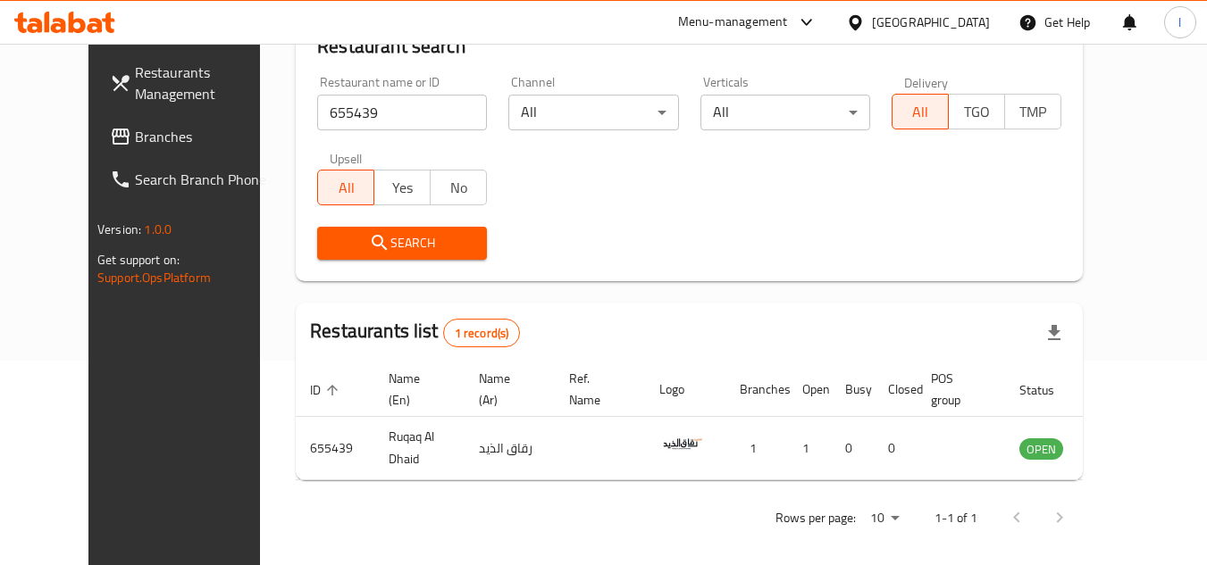
scroll to position [216, 0]
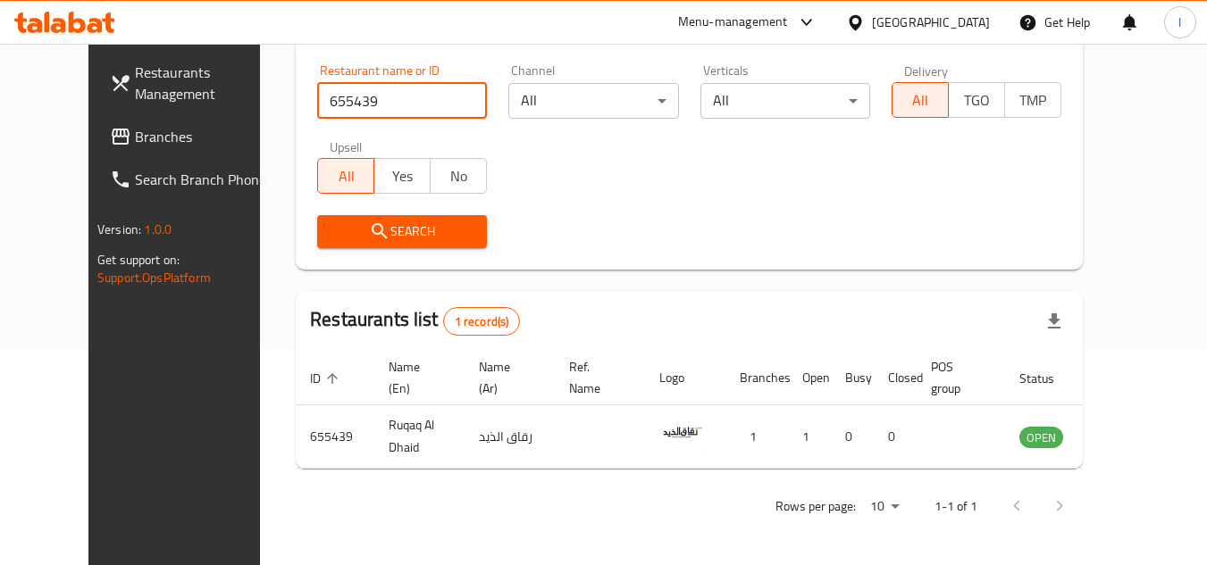
click at [104, 155] on link "Branches" at bounding box center [193, 136] width 195 height 43
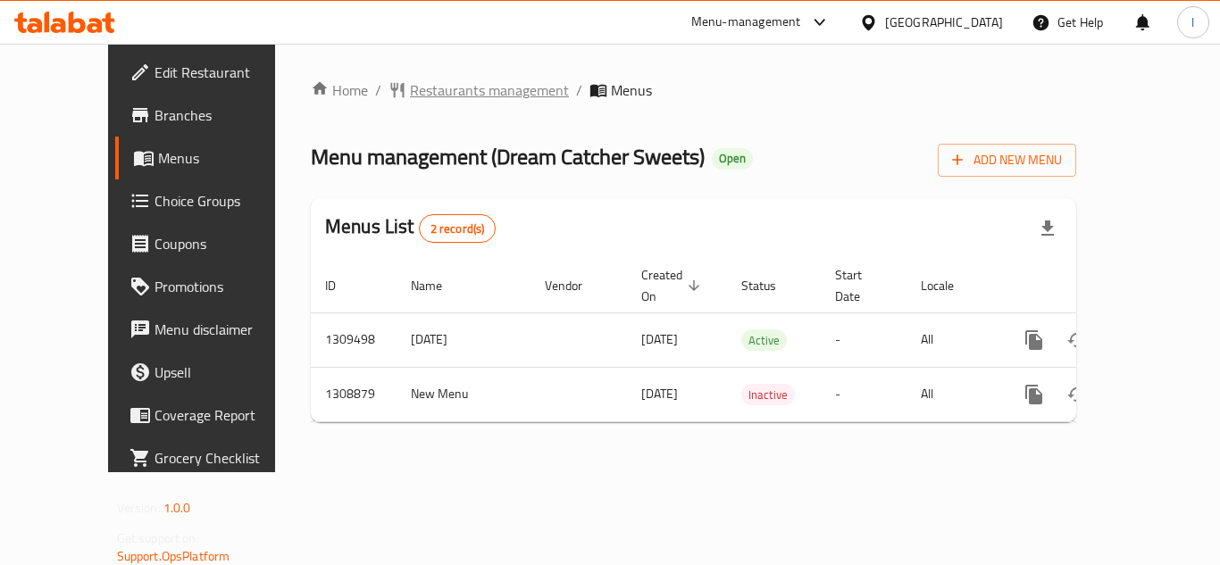
click at [418, 88] on span "Restaurants management" at bounding box center [489, 89] width 159 height 21
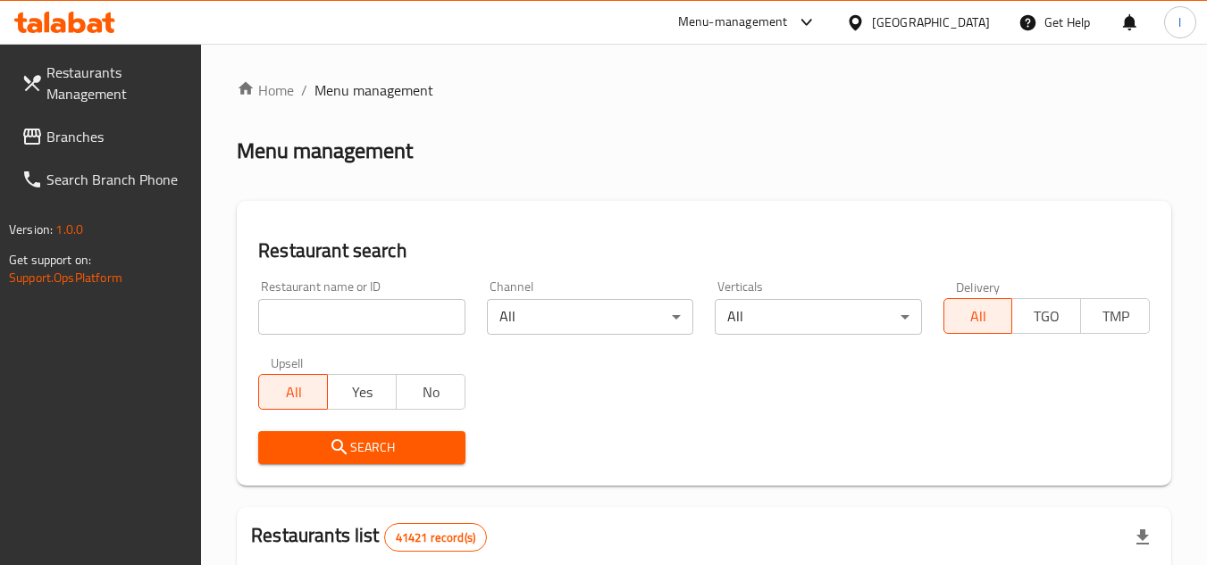
click at [297, 316] on input "search" at bounding box center [361, 317] width 206 height 36
paste input "705014"
type input "705014"
click button "Search" at bounding box center [361, 447] width 206 height 33
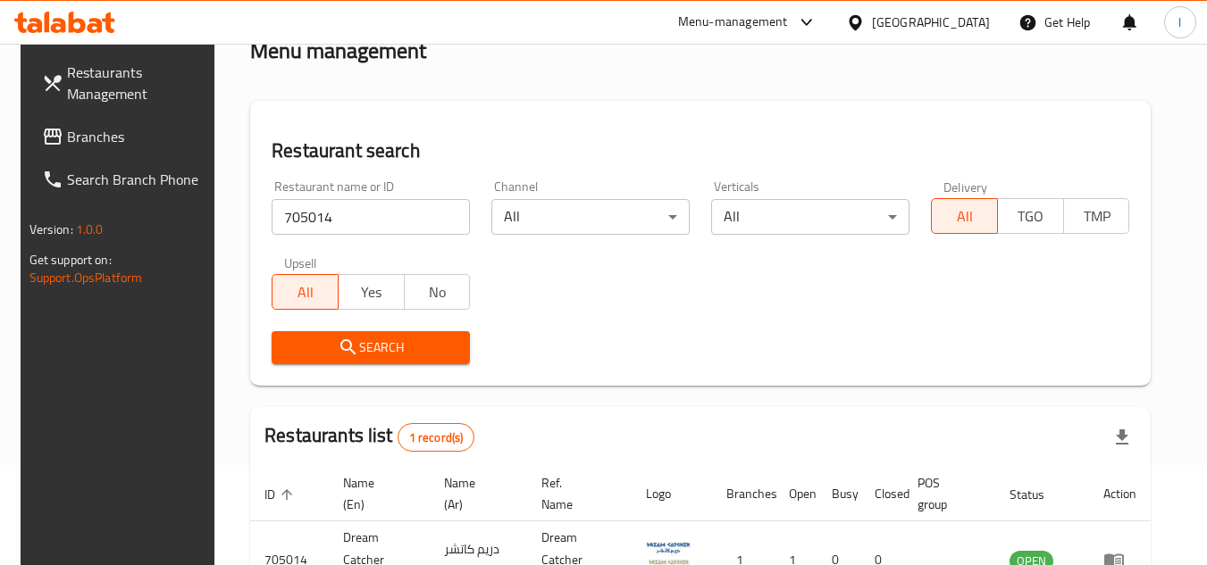
scroll to position [231, 0]
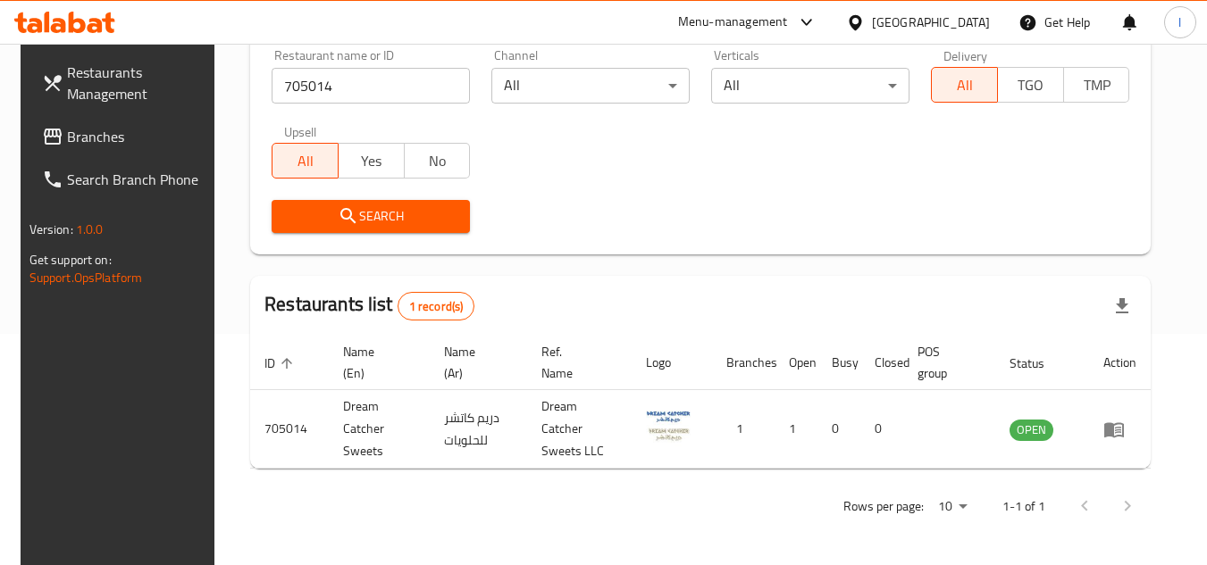
click at [104, 138] on span "Branches" at bounding box center [137, 136] width 141 height 21
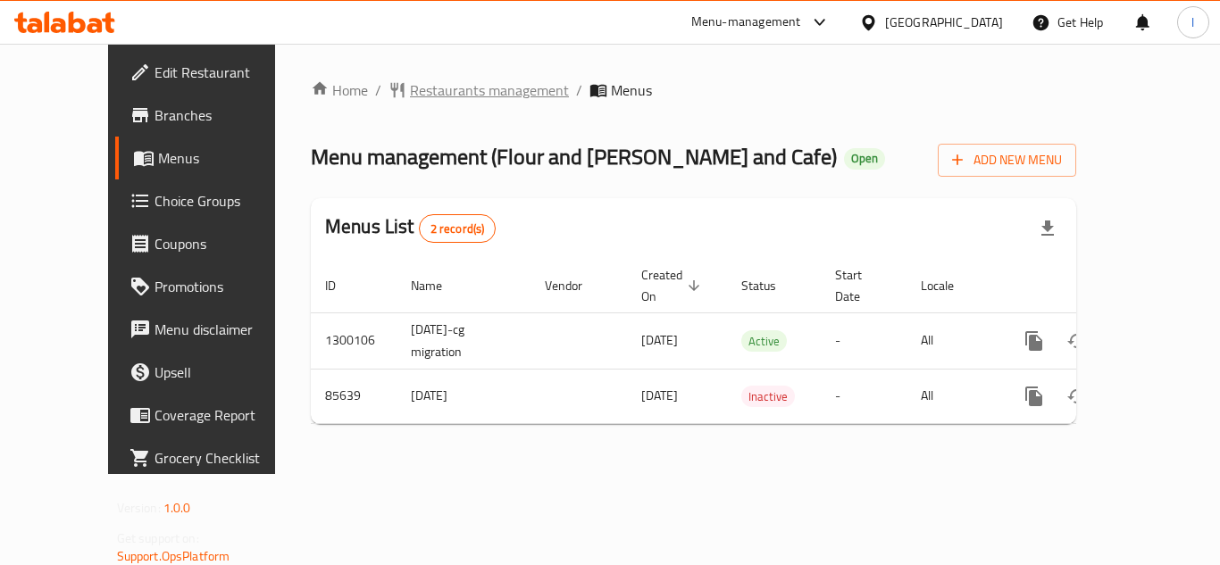
click at [425, 98] on span "Restaurants management" at bounding box center [489, 89] width 159 height 21
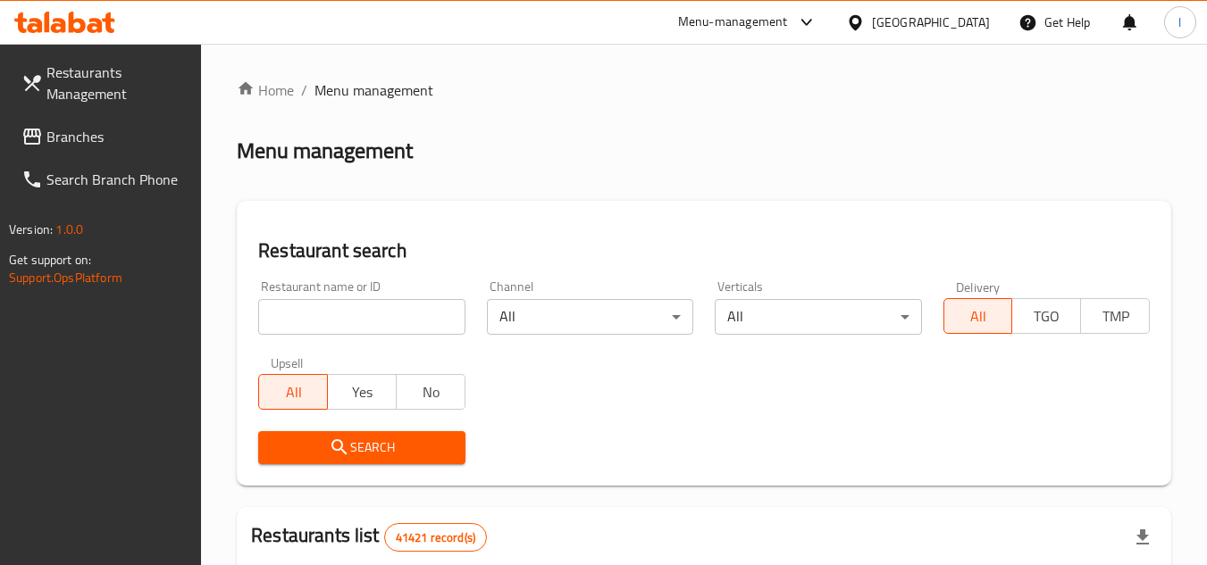
click at [390, 317] on input "search" at bounding box center [361, 317] width 206 height 36
paste input "600939"
type input "600939"
click button "Search" at bounding box center [361, 447] width 206 height 33
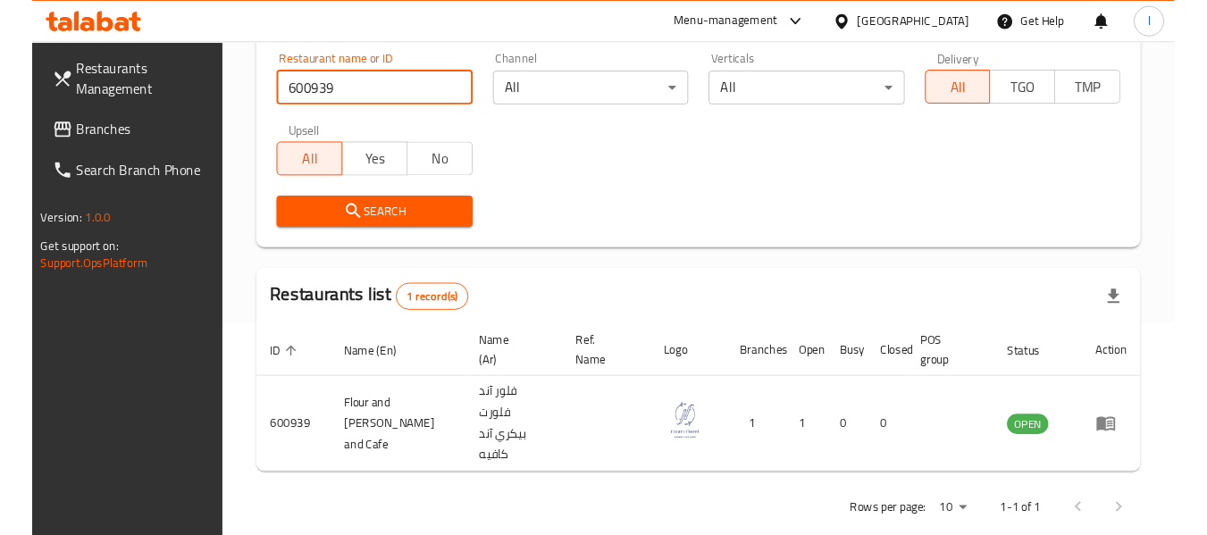
scroll to position [231, 0]
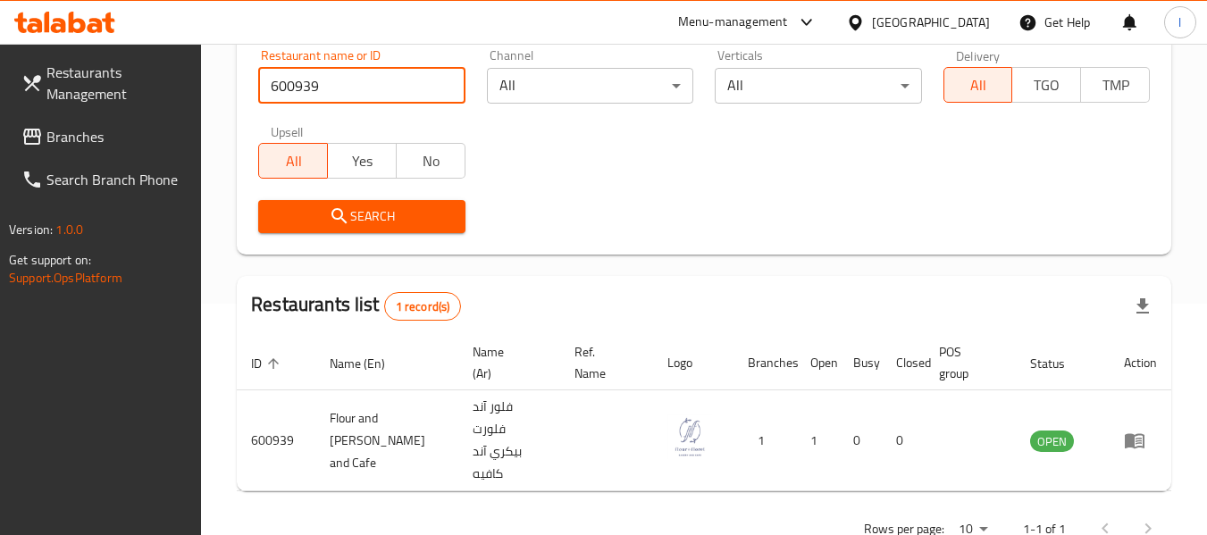
click at [69, 143] on span "Branches" at bounding box center [116, 136] width 141 height 21
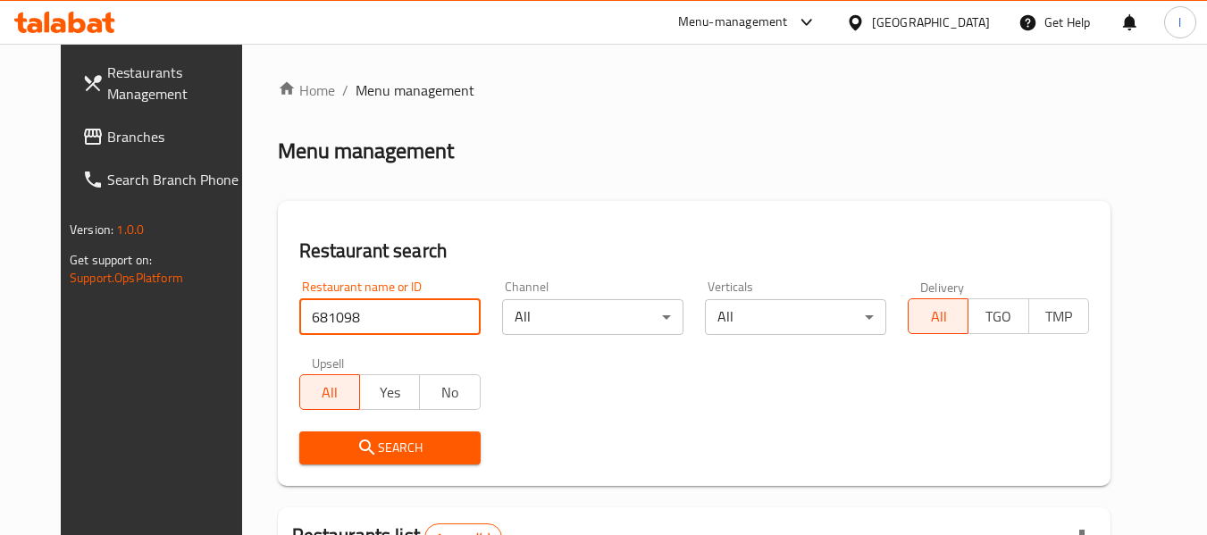
scroll to position [216, 0]
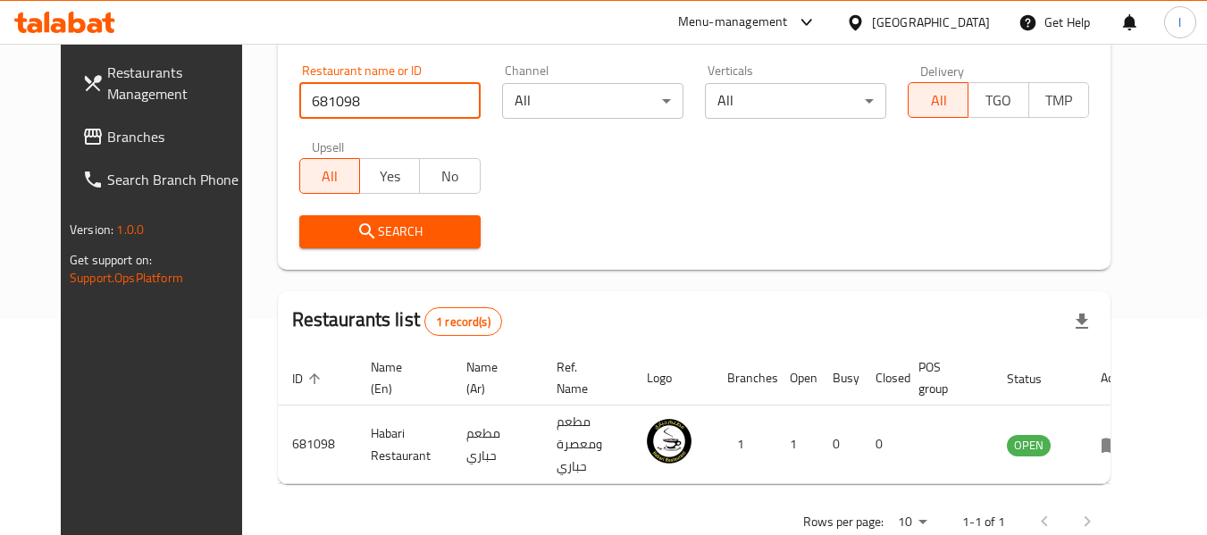
drag, startPoint x: 0, startPoint y: 0, endPoint x: 121, endPoint y: 138, distance: 182.9
click at [113, 141] on span "Branches" at bounding box center [177, 136] width 141 height 21
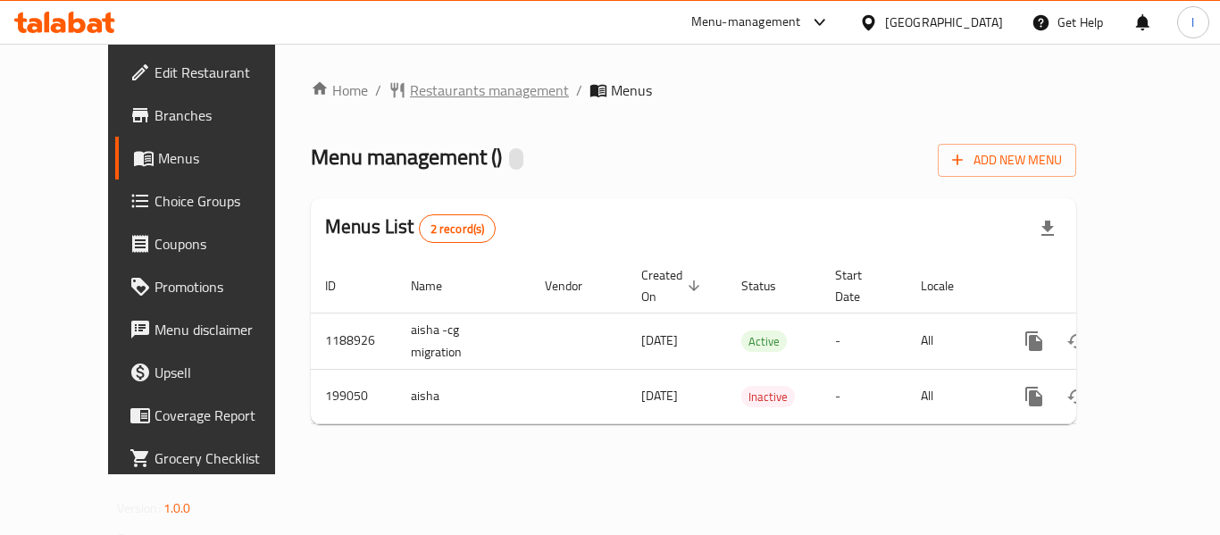
click at [415, 87] on span "Restaurants management" at bounding box center [489, 89] width 159 height 21
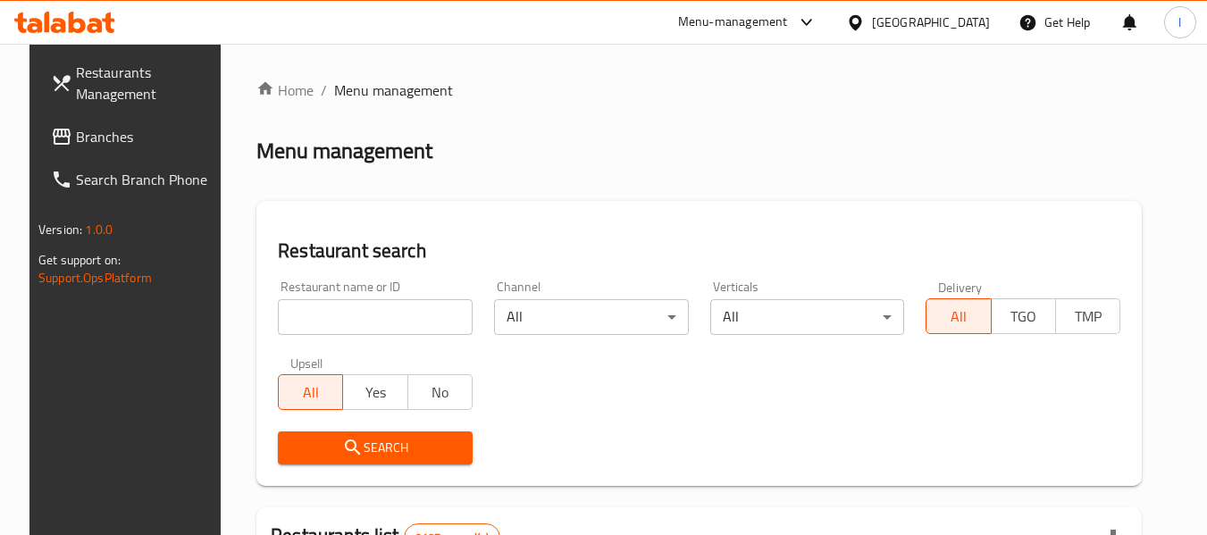
click at [356, 328] on input "search" at bounding box center [375, 317] width 195 height 36
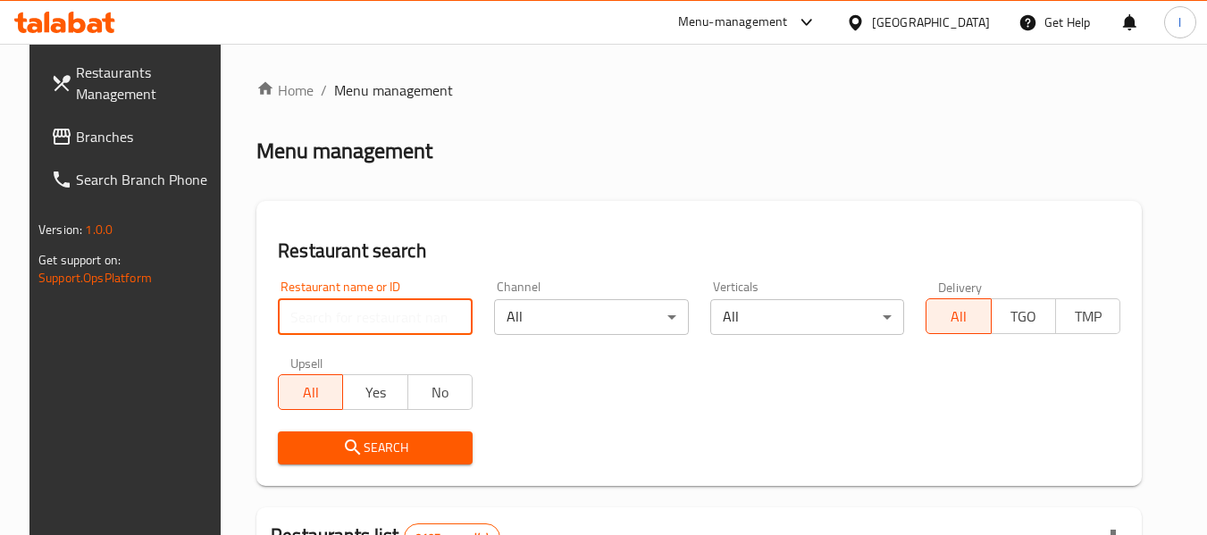
paste input "620964"
type input "620964"
click button "Search" at bounding box center [375, 447] width 195 height 33
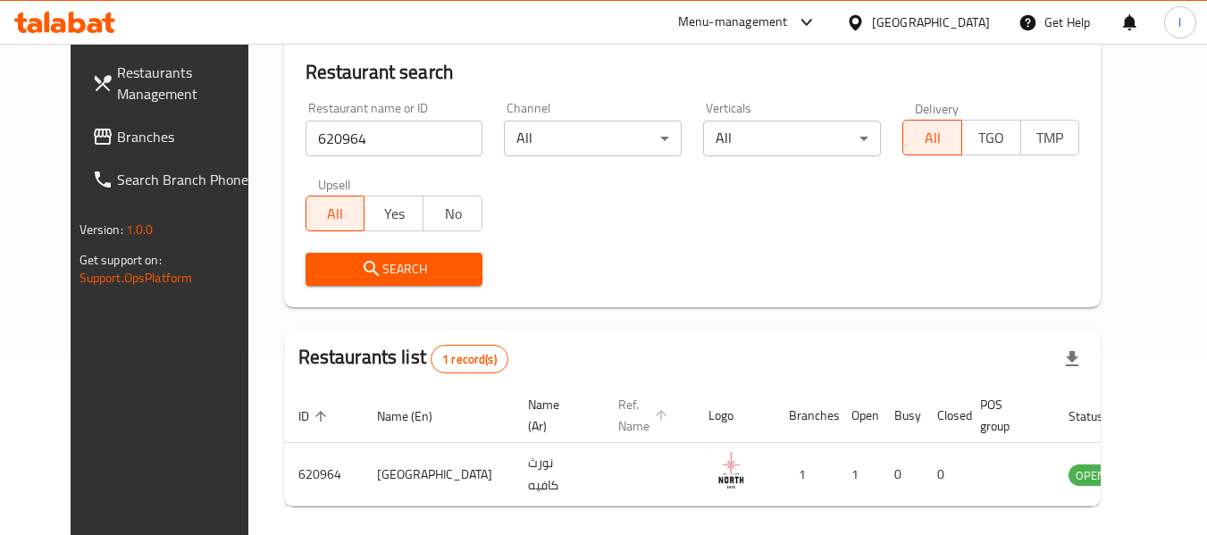
scroll to position [246, 0]
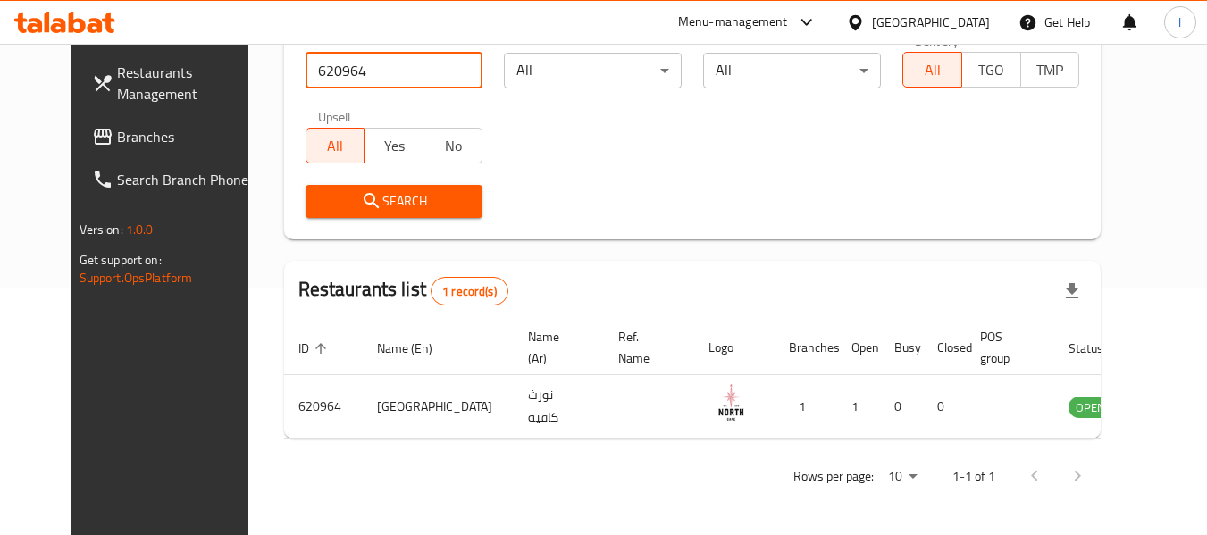
drag, startPoint x: 49, startPoint y: 140, endPoint x: 65, endPoint y: 138, distance: 16.2
click at [117, 140] on span "Branches" at bounding box center [187, 136] width 141 height 21
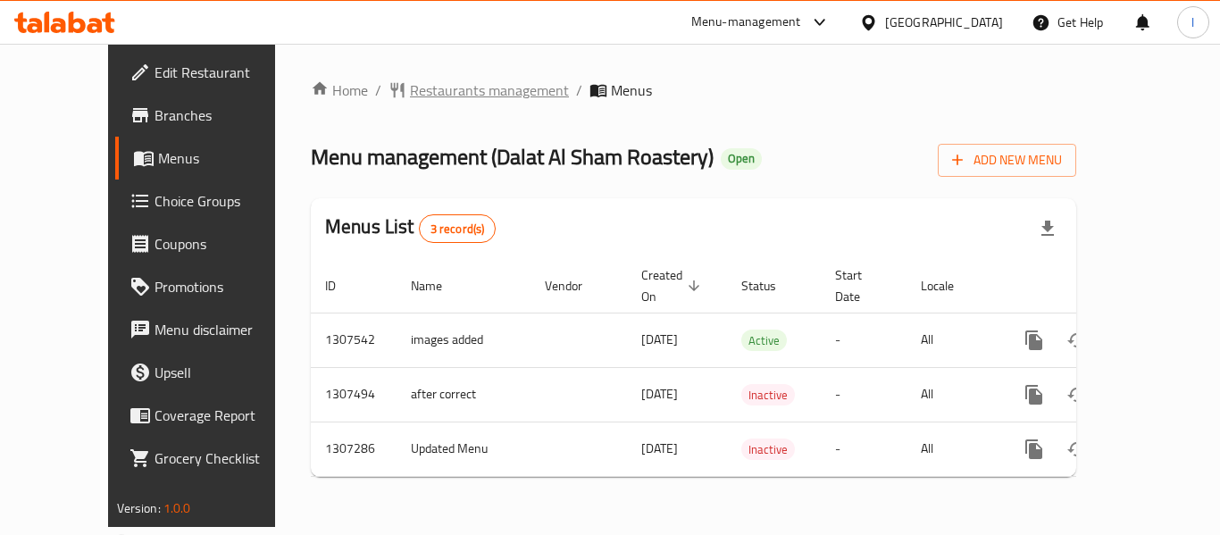
click at [437, 88] on span "Restaurants management" at bounding box center [489, 89] width 159 height 21
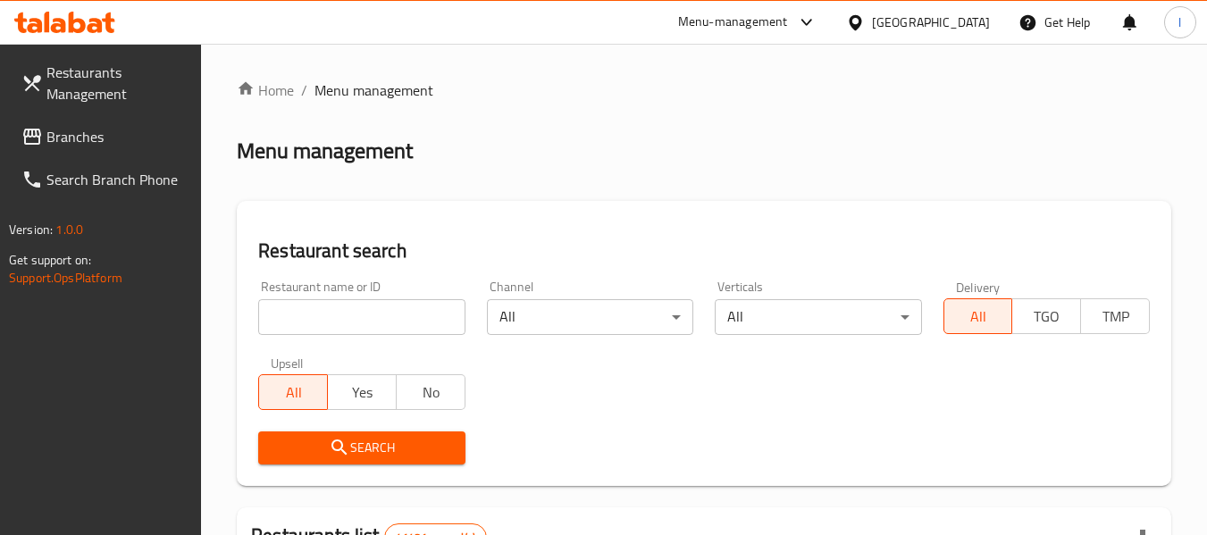
click at [349, 317] on input "search" at bounding box center [361, 317] width 206 height 36
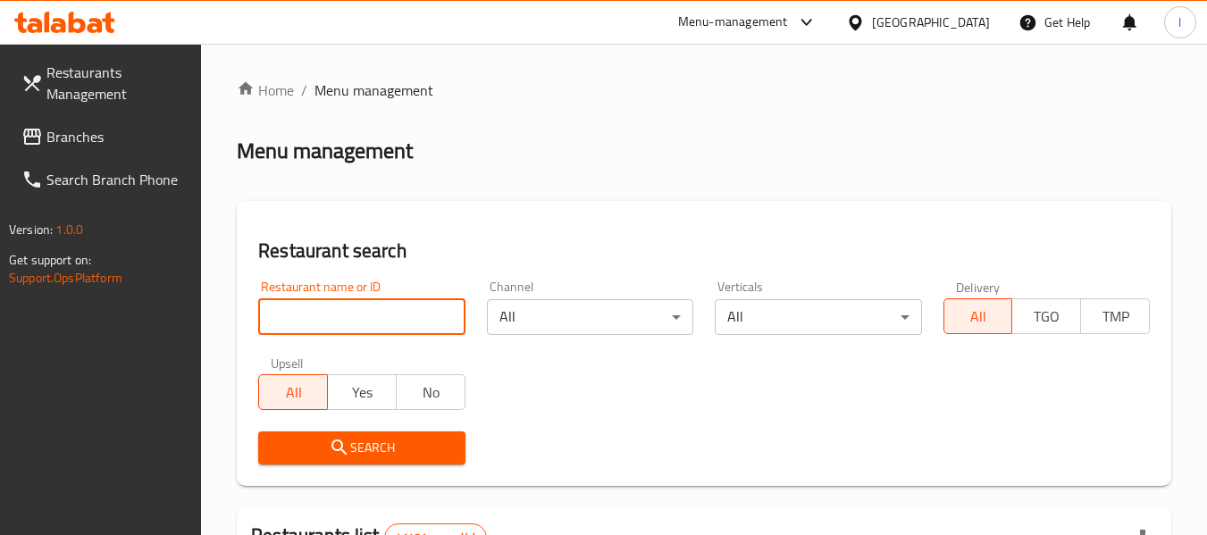
paste input "703842"
type input "703842"
click button "Search" at bounding box center [361, 447] width 206 height 33
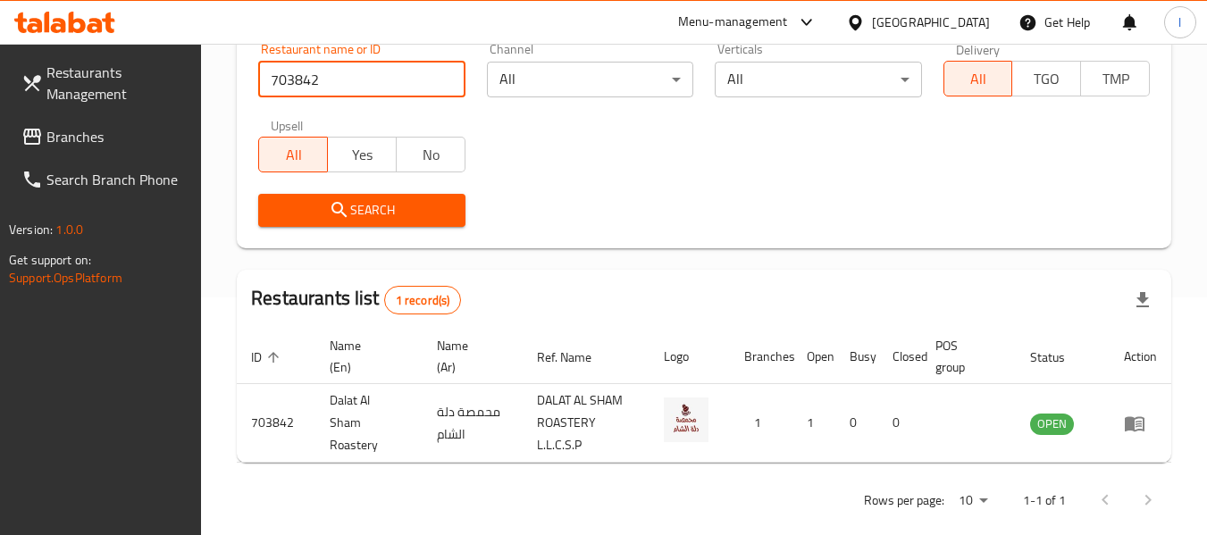
scroll to position [262, 0]
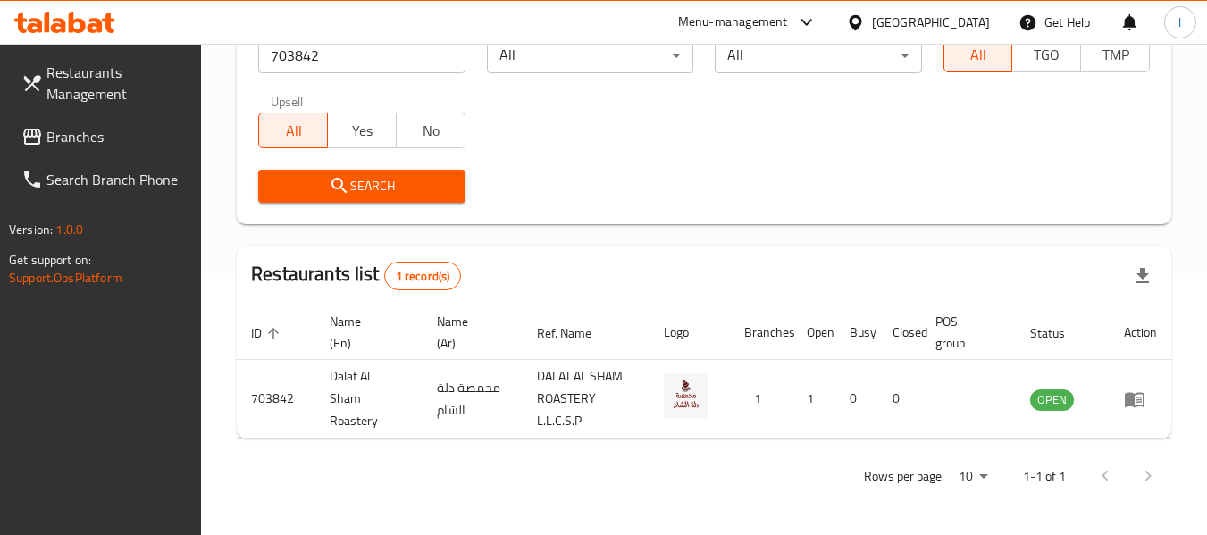
click at [103, 115] on link "Branches" at bounding box center [104, 136] width 195 height 43
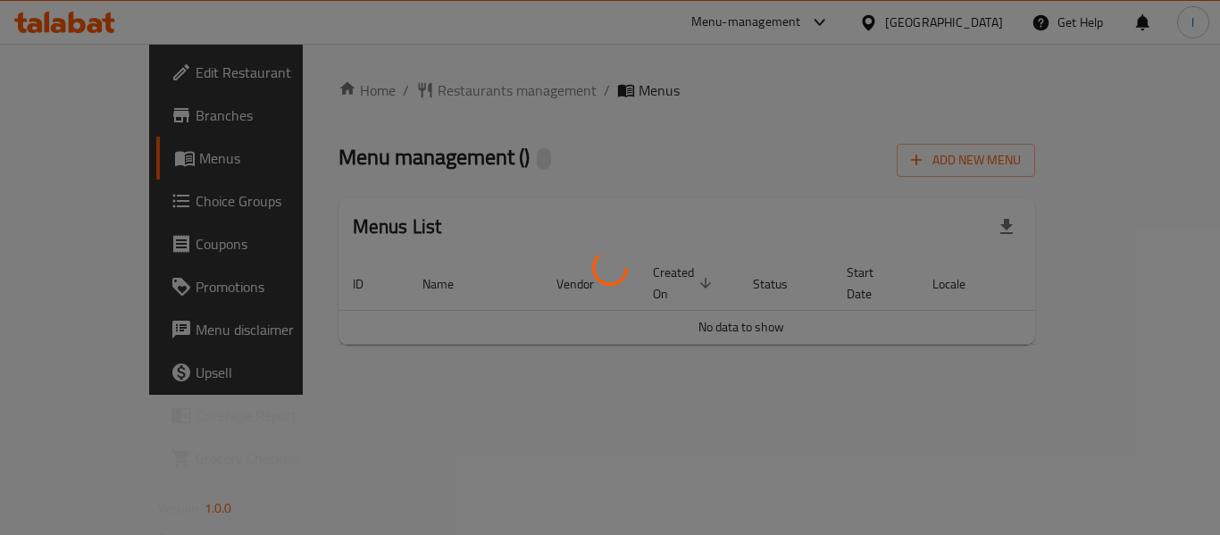
click at [473, 50] on div at bounding box center [610, 267] width 1220 height 535
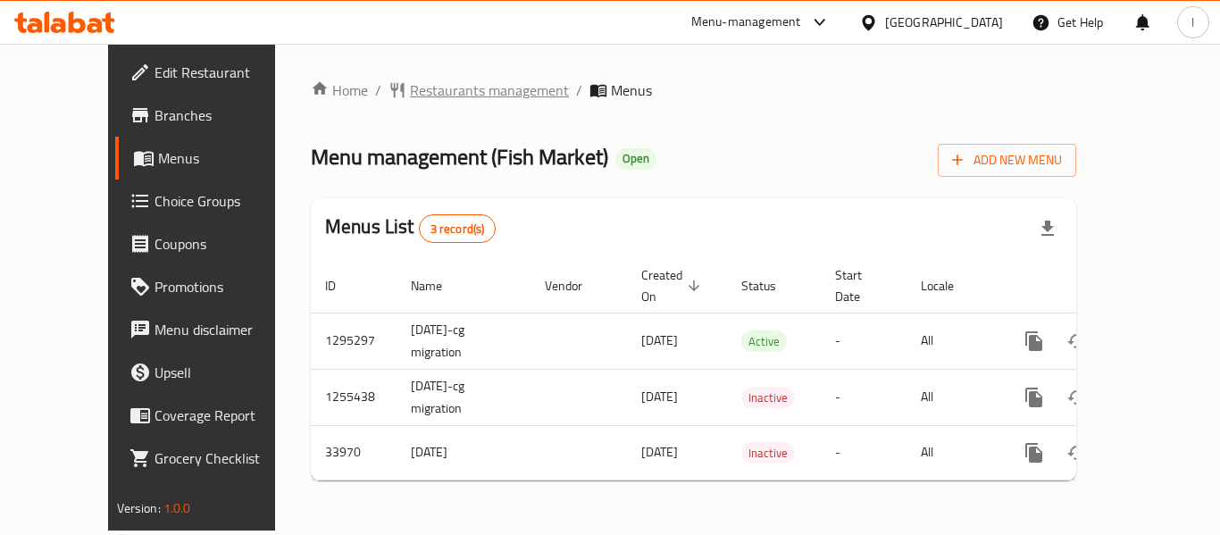
click at [425, 91] on span "Restaurants management" at bounding box center [489, 89] width 159 height 21
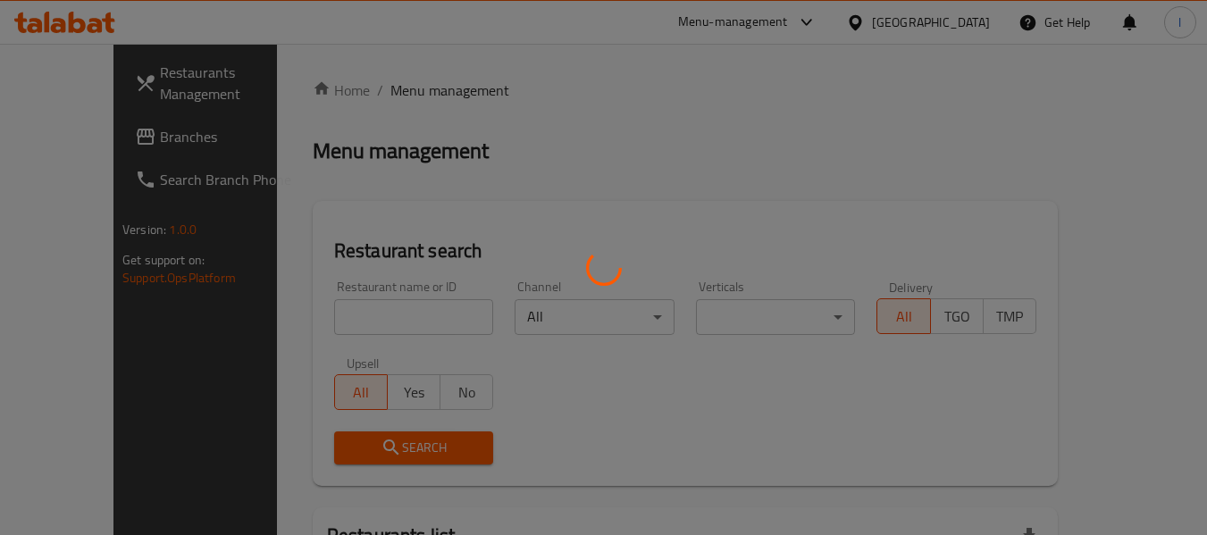
click at [397, 305] on div at bounding box center [603, 267] width 1207 height 535
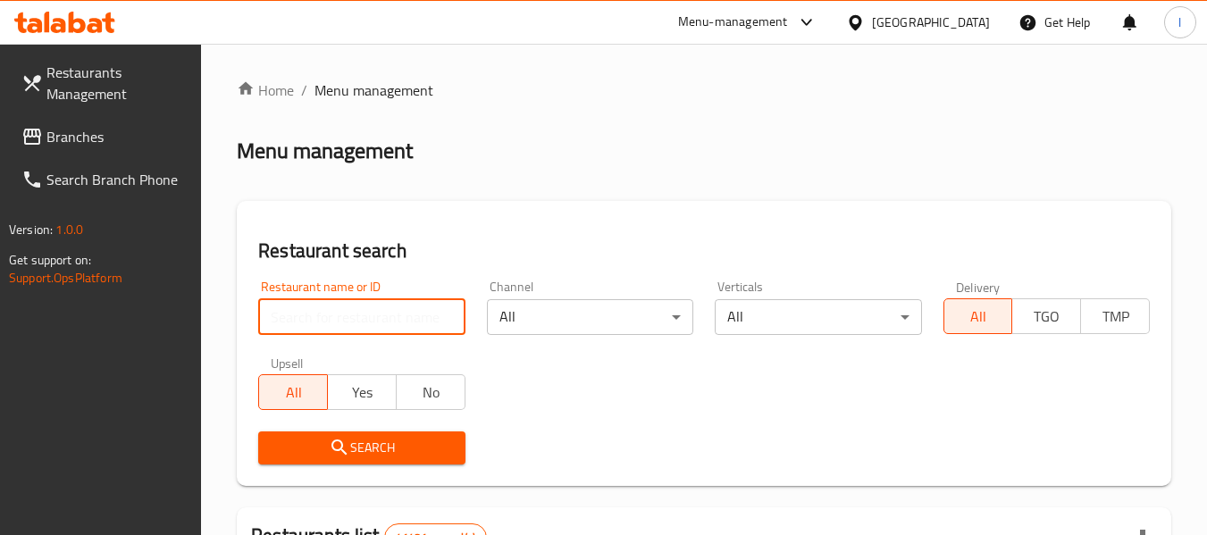
paste input "17506"
type input "17506"
click button "Search" at bounding box center [361, 447] width 206 height 33
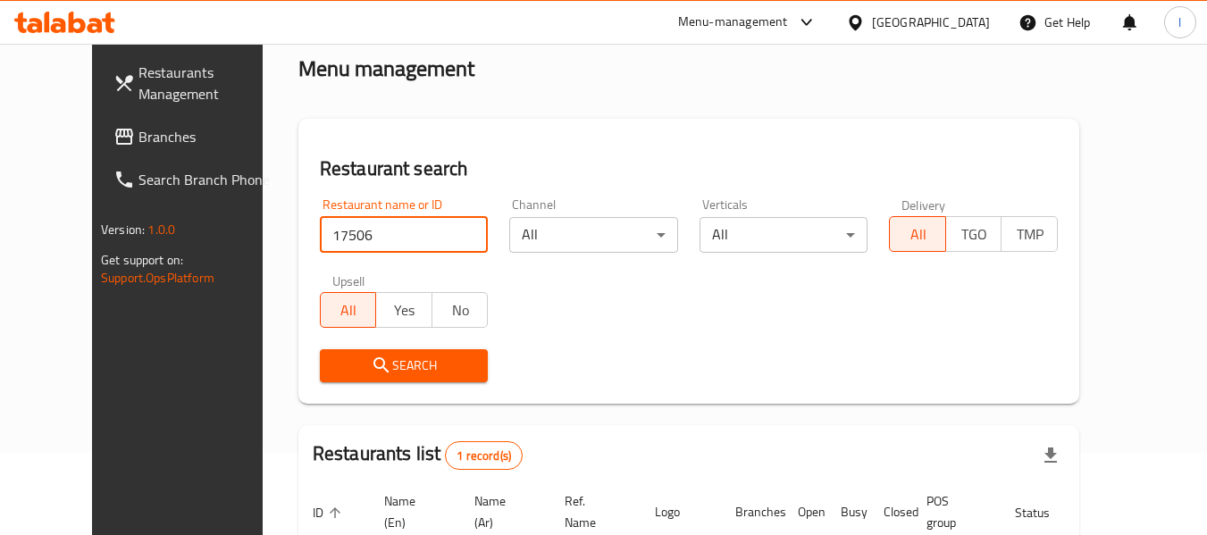
scroll to position [246, 0]
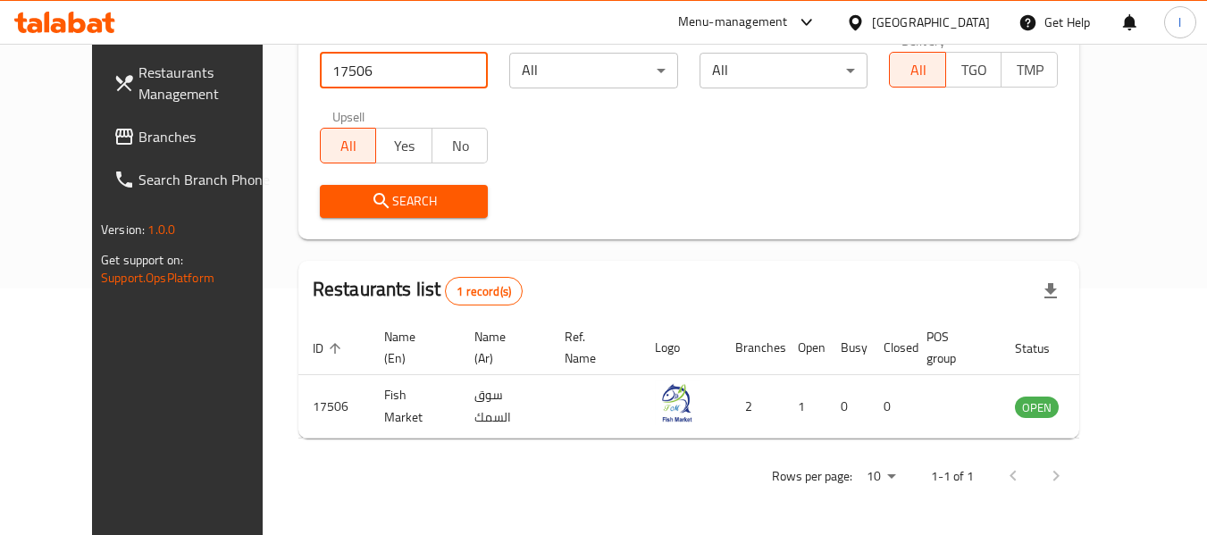
click at [138, 147] on span "Branches" at bounding box center [208, 136] width 141 height 21
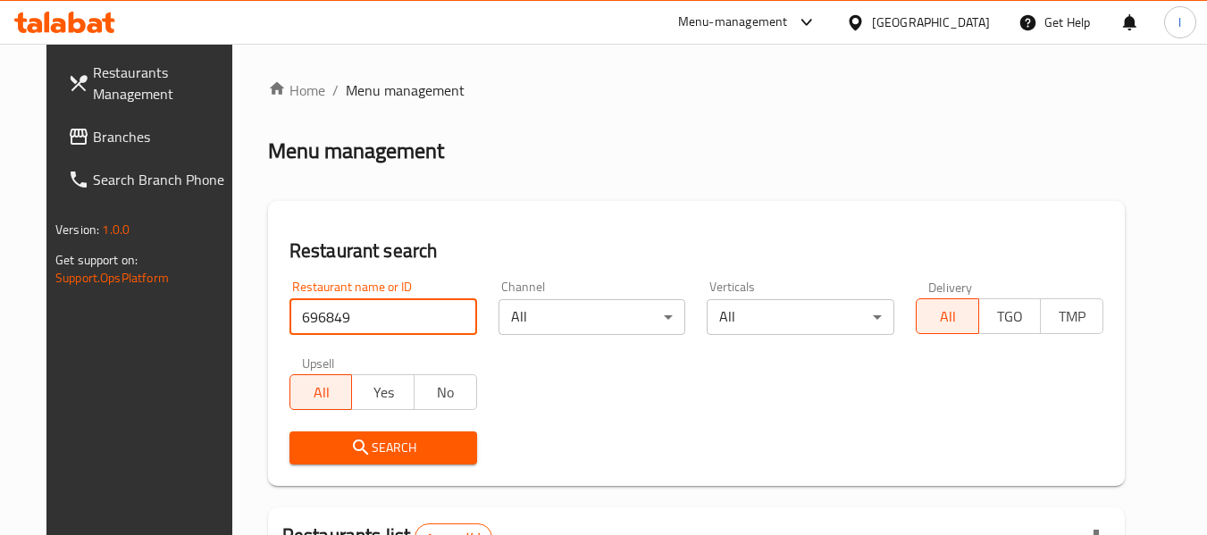
scroll to position [231, 0]
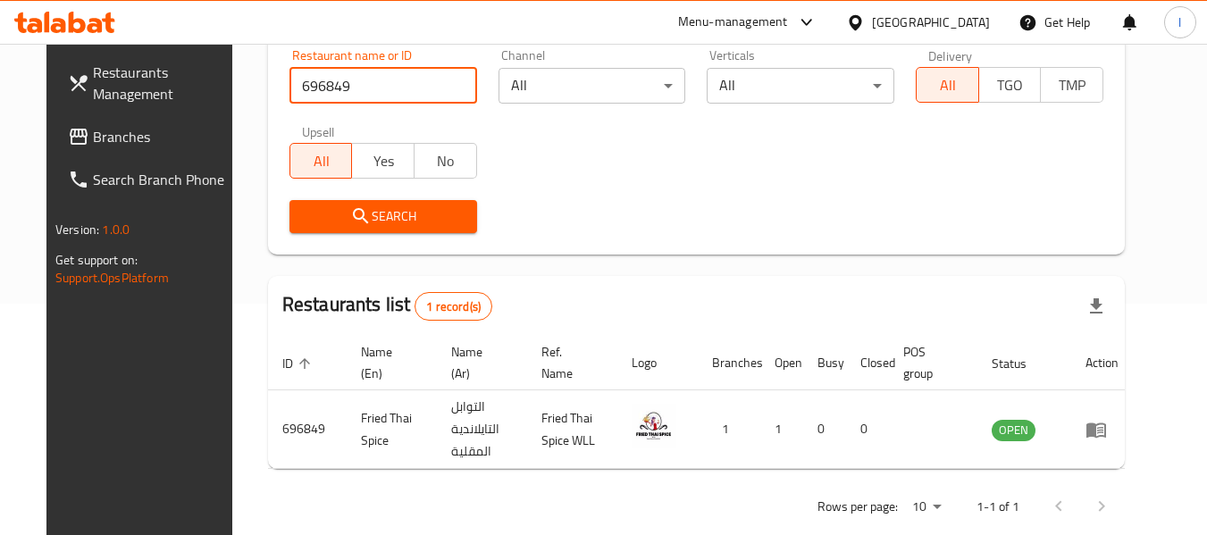
drag, startPoint x: 0, startPoint y: 0, endPoint x: 101, endPoint y: 136, distance: 169.1
click at [93, 136] on span "Branches" at bounding box center [163, 136] width 141 height 21
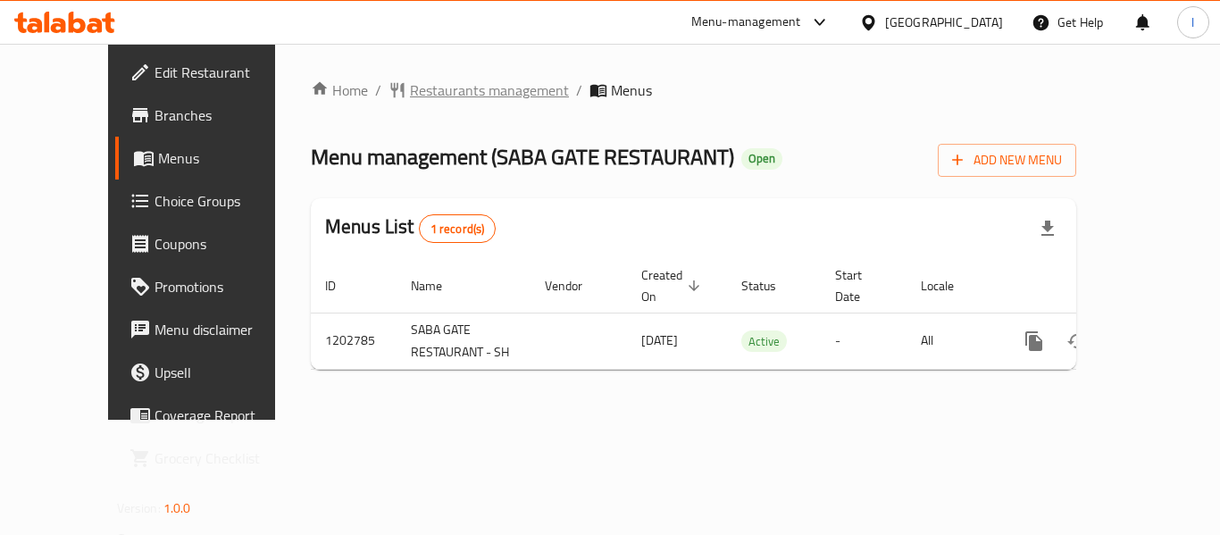
click at [422, 90] on span "Restaurants management" at bounding box center [489, 89] width 159 height 21
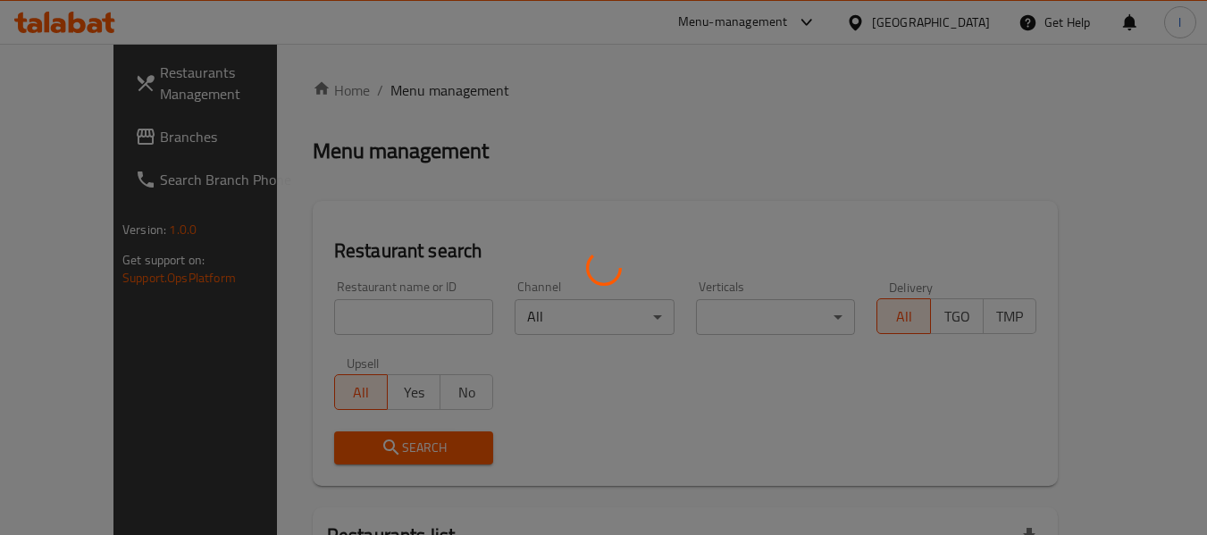
click at [339, 326] on div at bounding box center [603, 267] width 1207 height 535
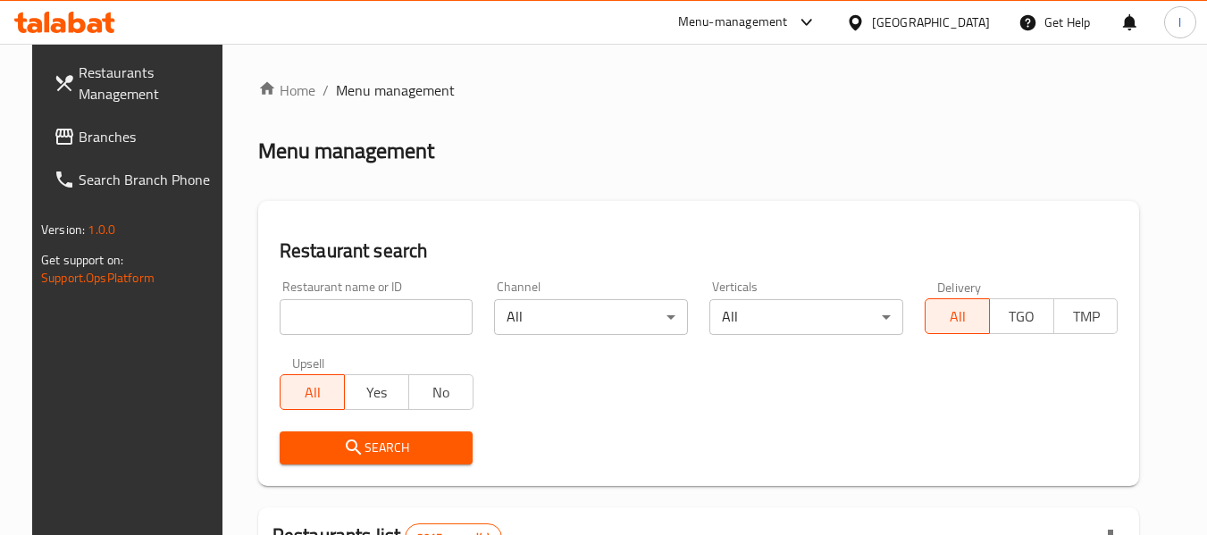
click at [394, 305] on input "search" at bounding box center [377, 317] width 194 height 36
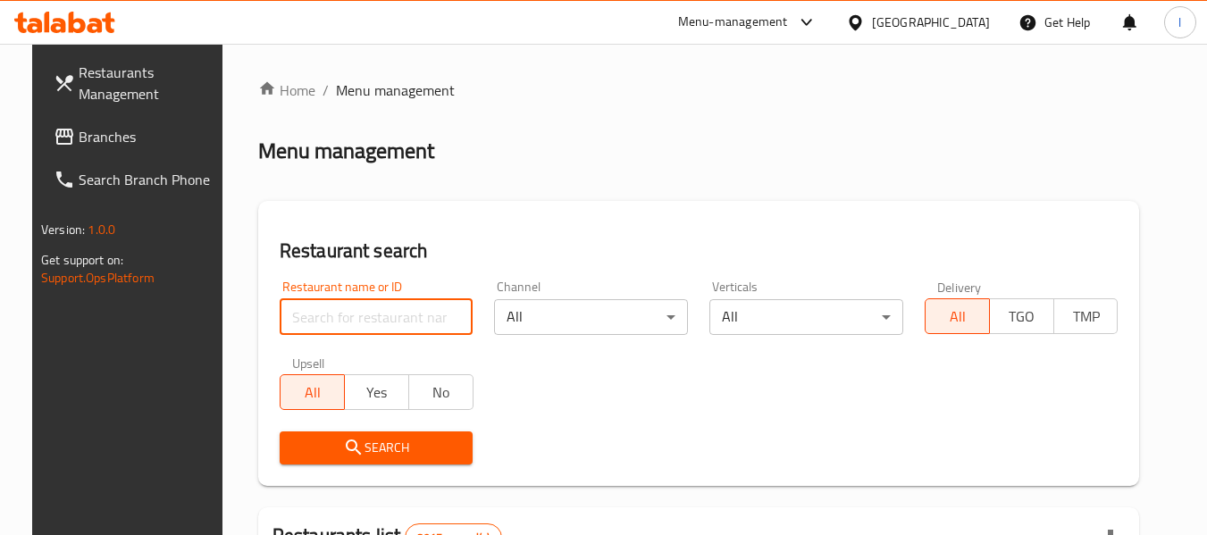
paste input "669352"
type input "669352"
click button "Search" at bounding box center [377, 447] width 194 height 33
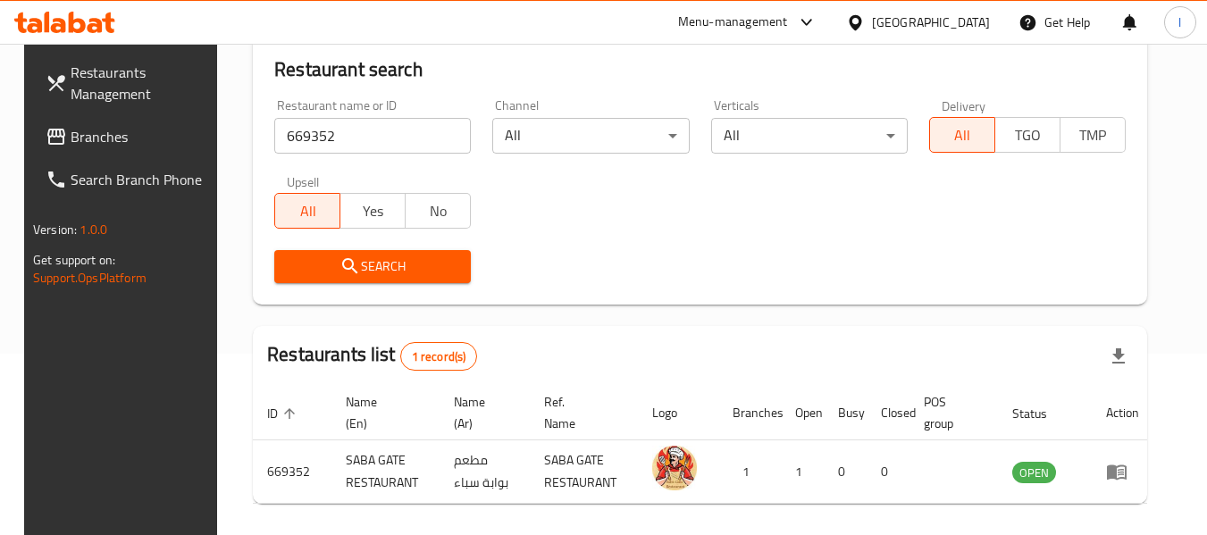
scroll to position [239, 0]
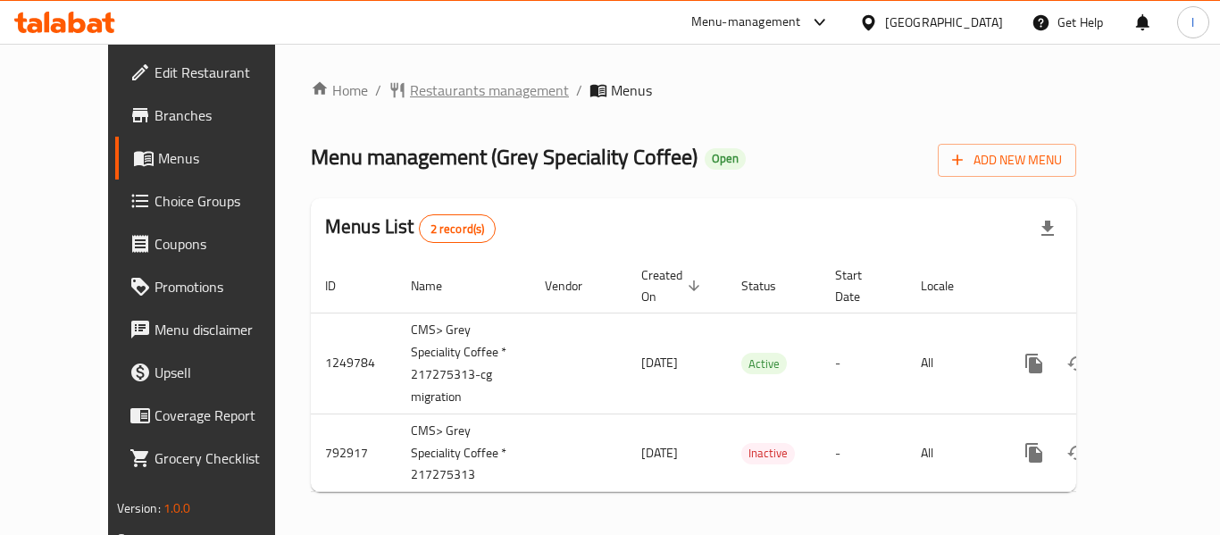
click at [410, 91] on span "Restaurants management" at bounding box center [489, 89] width 159 height 21
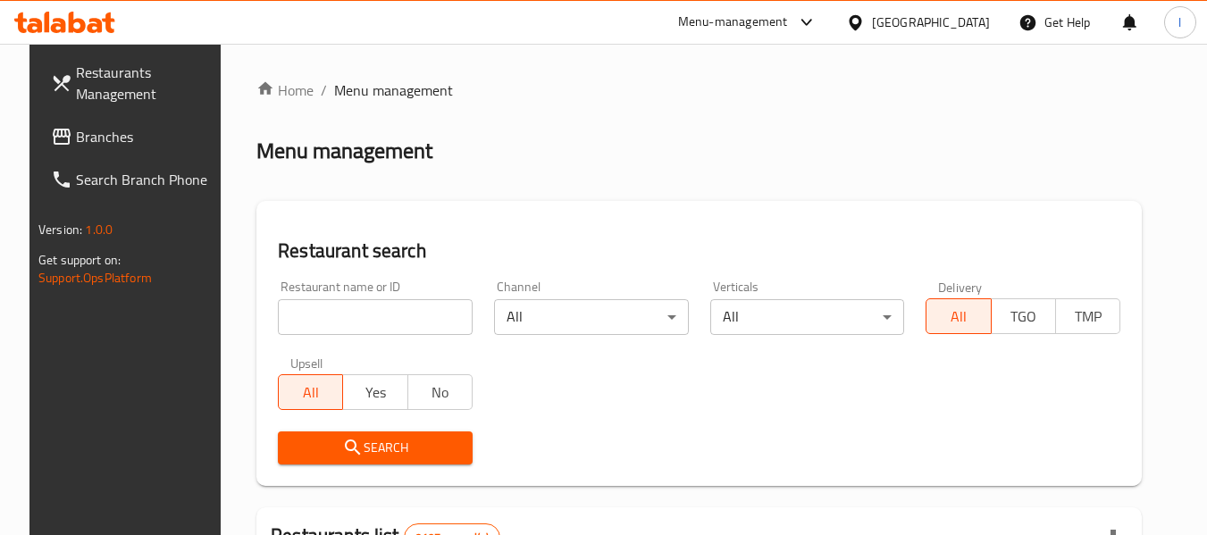
click at [392, 326] on input "search" at bounding box center [375, 317] width 195 height 36
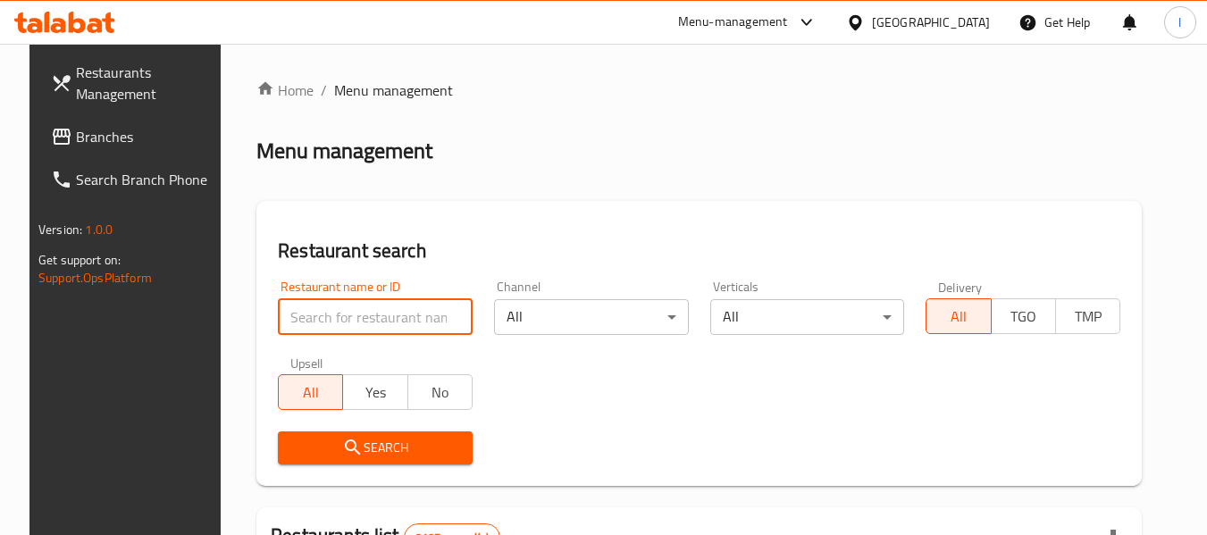
paste input "653332"
type input "653332"
click button "Search" at bounding box center [375, 447] width 195 height 33
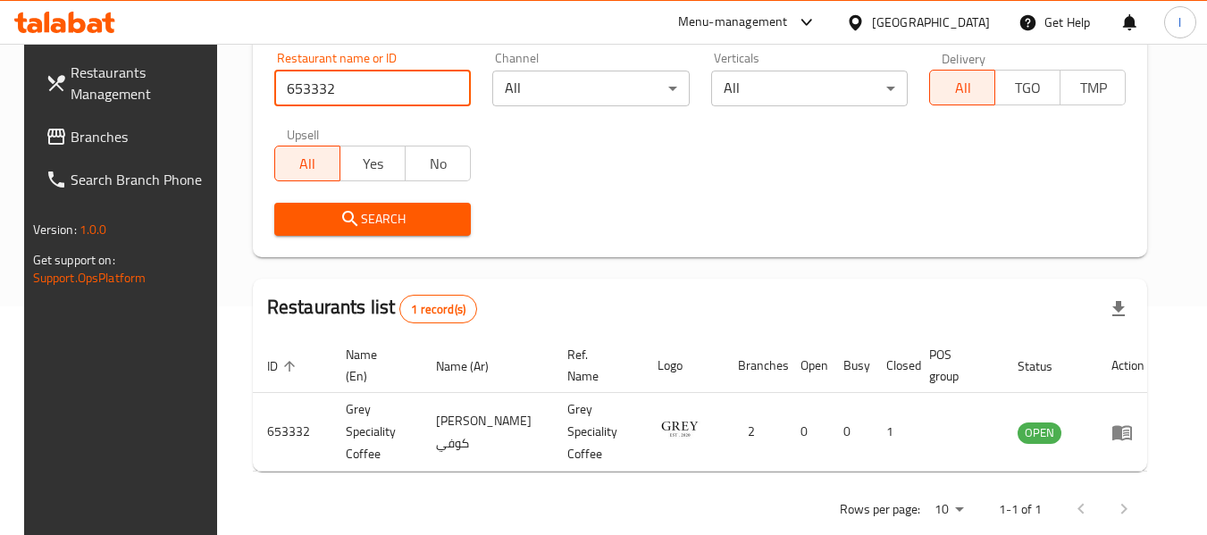
scroll to position [239, 0]
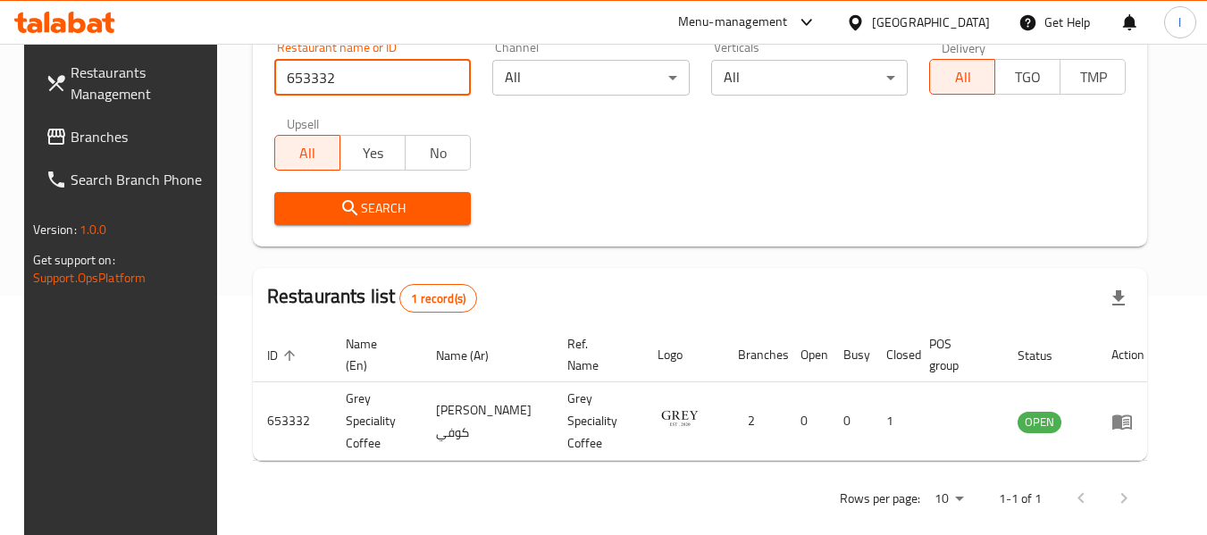
drag, startPoint x: 101, startPoint y: 146, endPoint x: 117, endPoint y: 148, distance: 16.2
click at [101, 146] on span "Branches" at bounding box center [141, 136] width 141 height 21
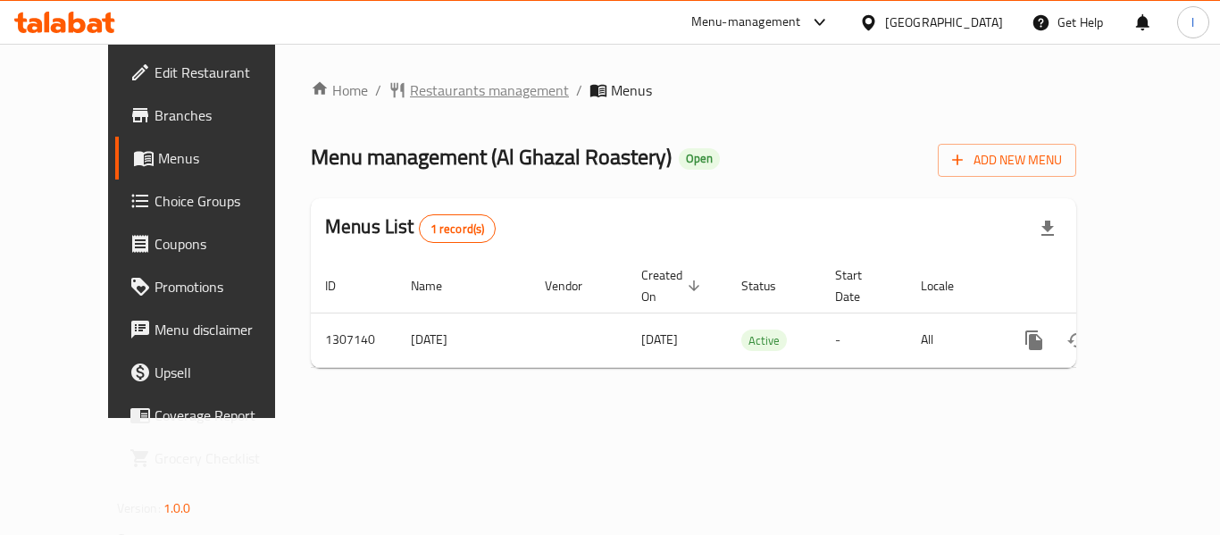
click at [422, 99] on span "Restaurants management" at bounding box center [489, 89] width 159 height 21
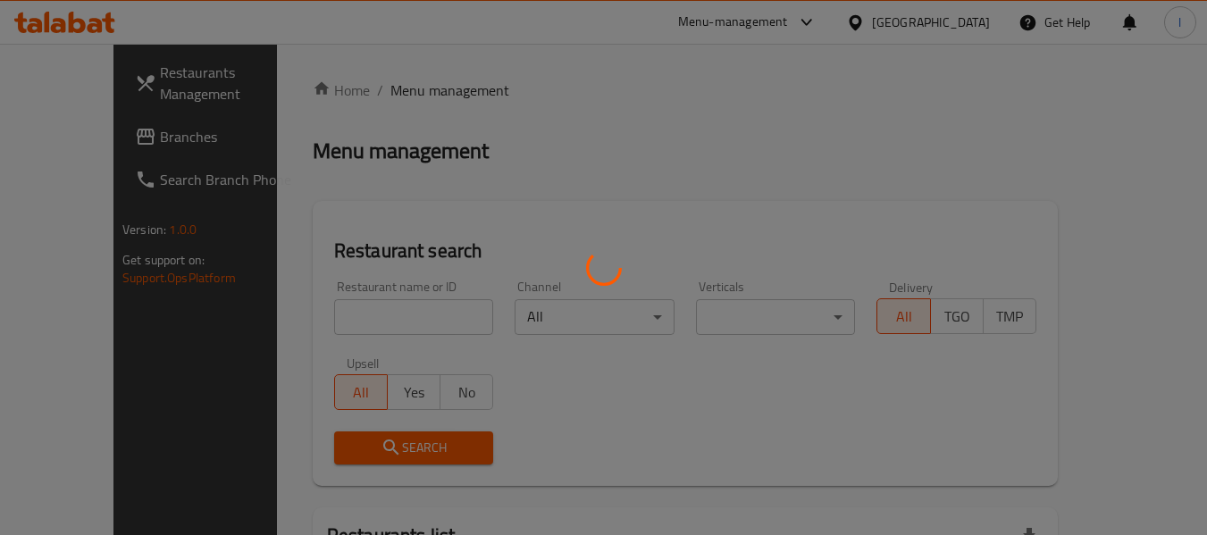
click at [403, 310] on div at bounding box center [603, 267] width 1207 height 535
click at [367, 322] on div at bounding box center [603, 267] width 1207 height 535
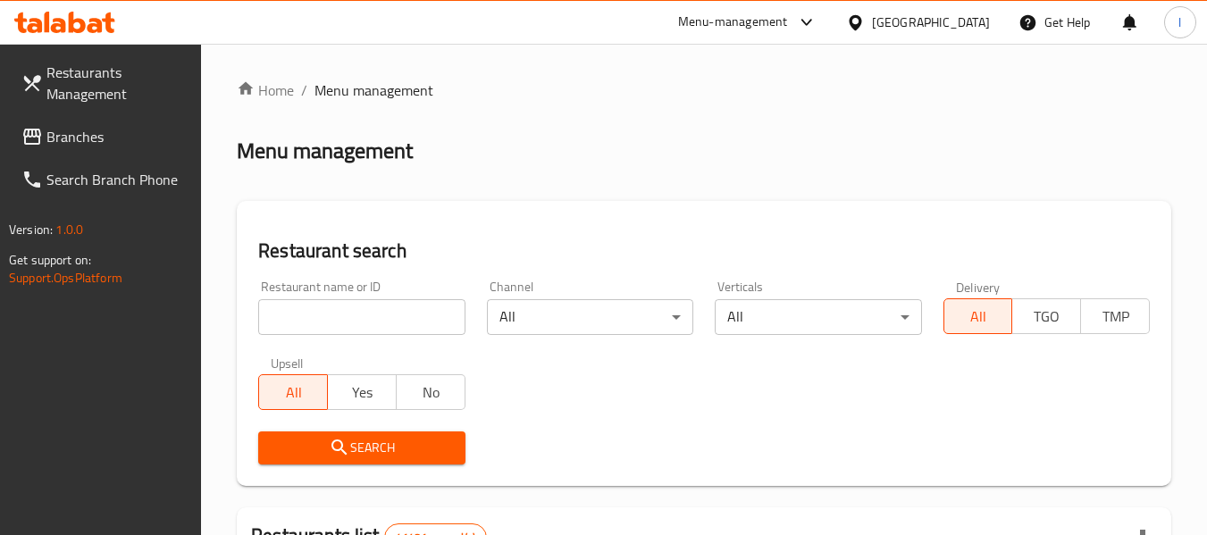
click at [326, 307] on input "search" at bounding box center [361, 317] width 206 height 36
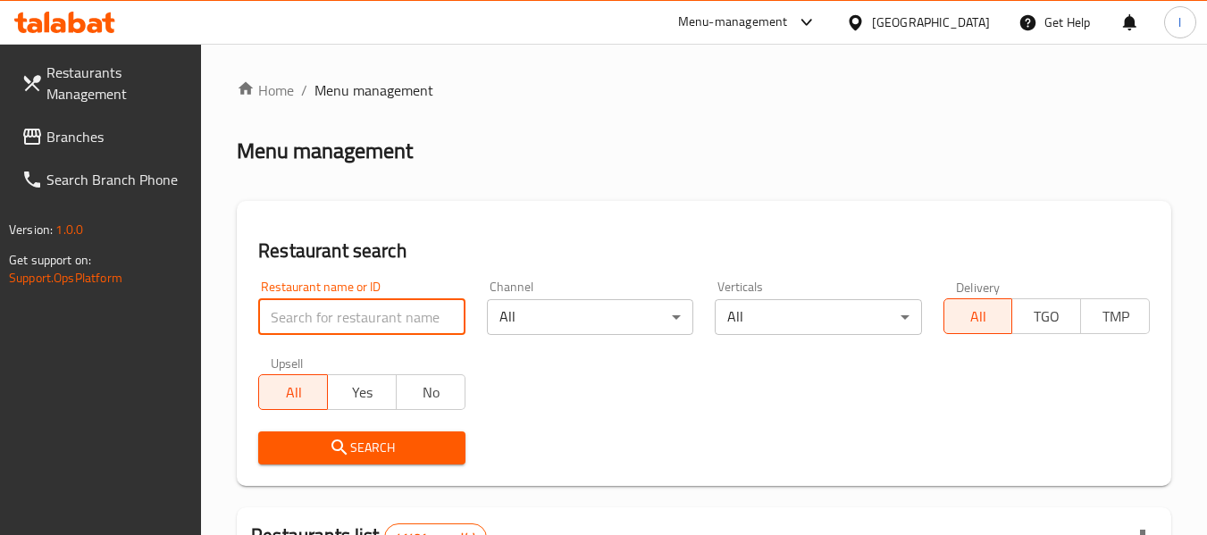
paste input "704156"
type input "704156"
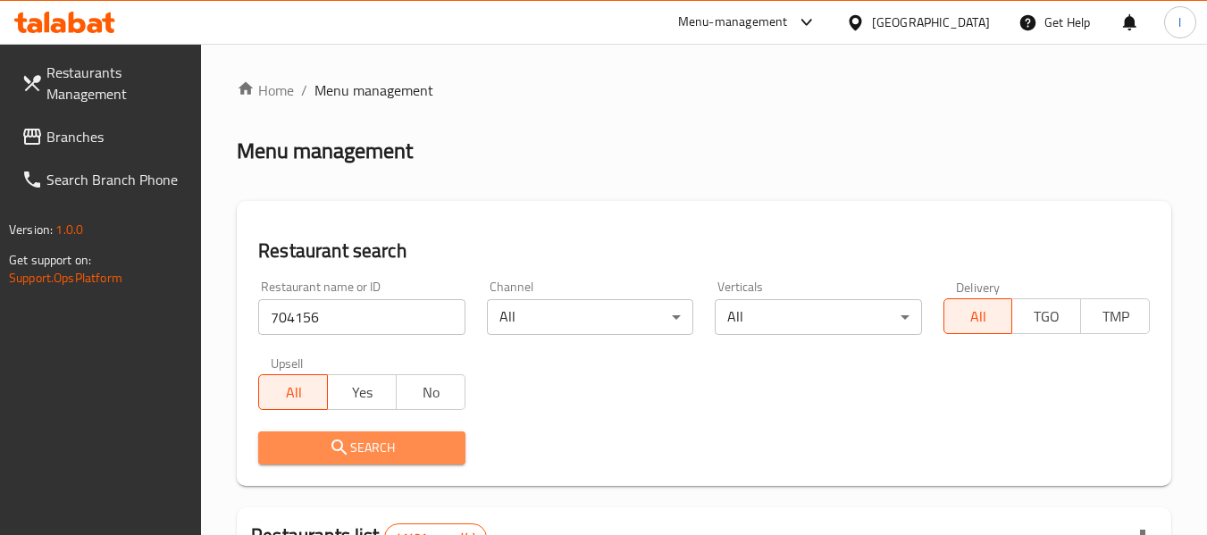
click at [431, 438] on span "Search" at bounding box center [361, 448] width 178 height 22
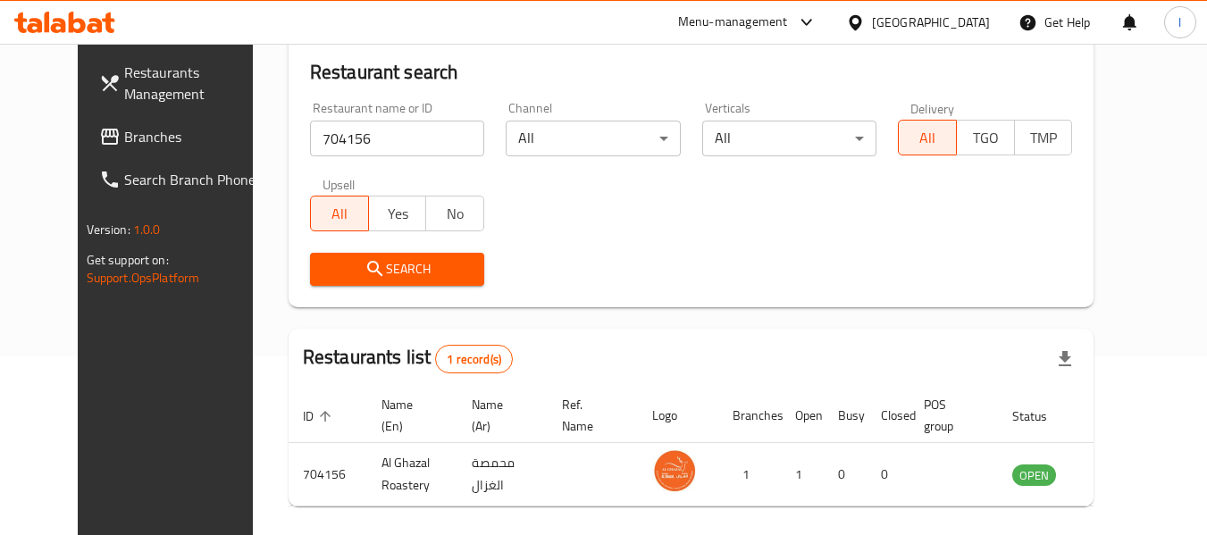
scroll to position [246, 0]
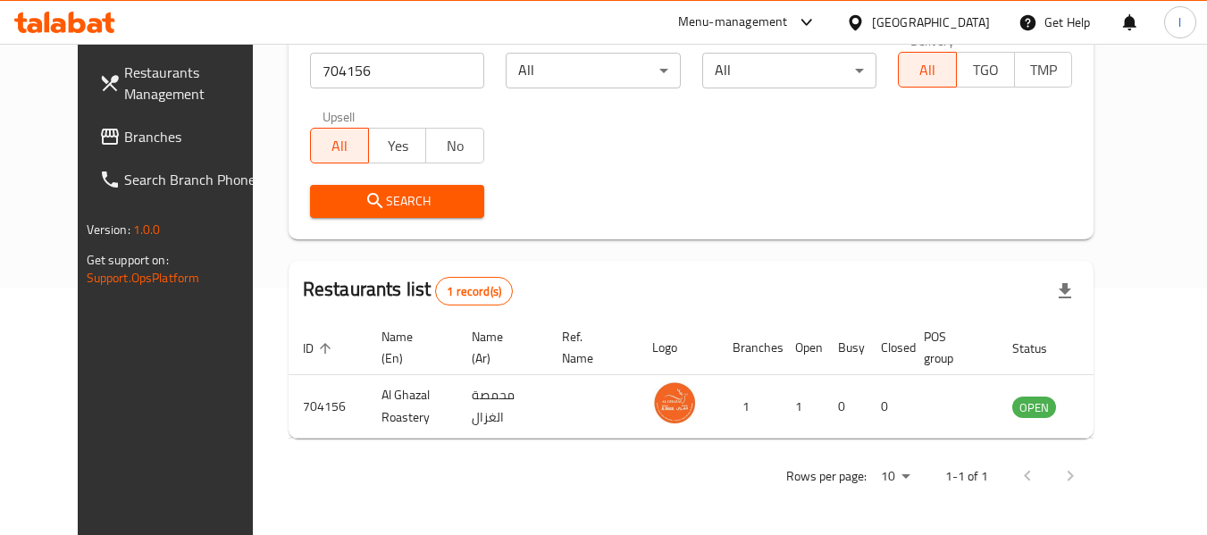
drag, startPoint x: 77, startPoint y: 135, endPoint x: 91, endPoint y: 137, distance: 14.4
click at [124, 135] on span "Branches" at bounding box center [194, 136] width 141 height 21
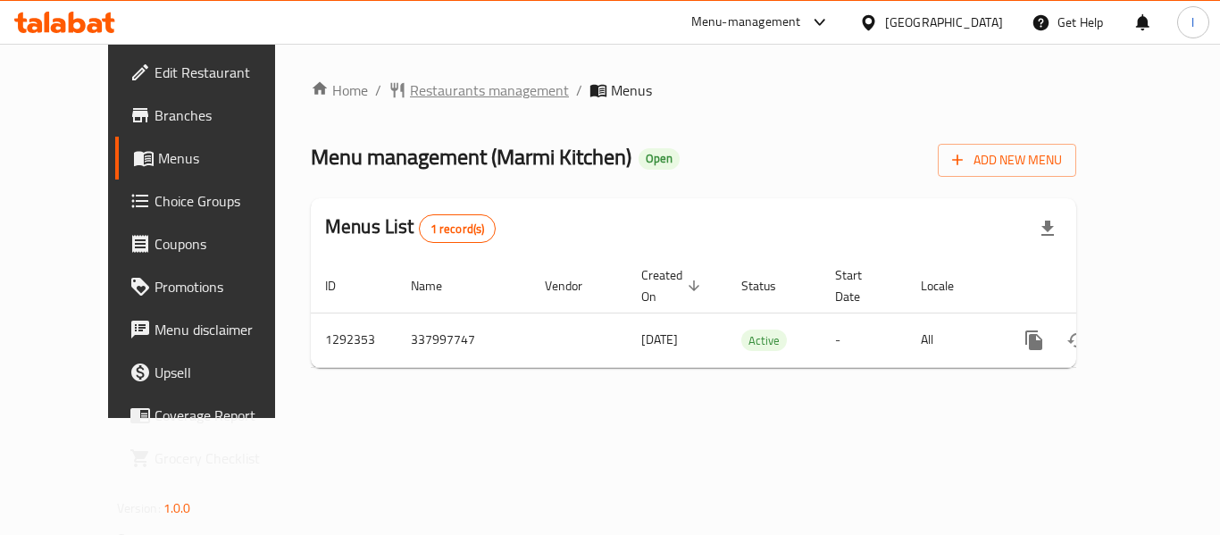
click at [410, 95] on span "Restaurants management" at bounding box center [489, 89] width 159 height 21
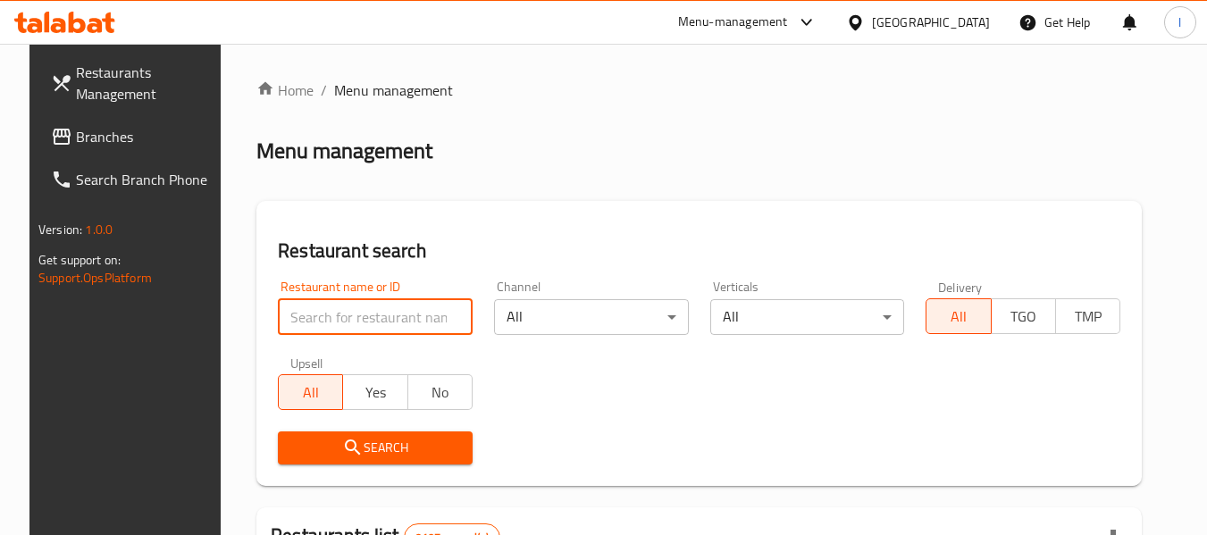
click at [382, 305] on input "search" at bounding box center [375, 317] width 195 height 36
paste input "699107"
type input "699107"
click button "Search" at bounding box center [375, 447] width 195 height 33
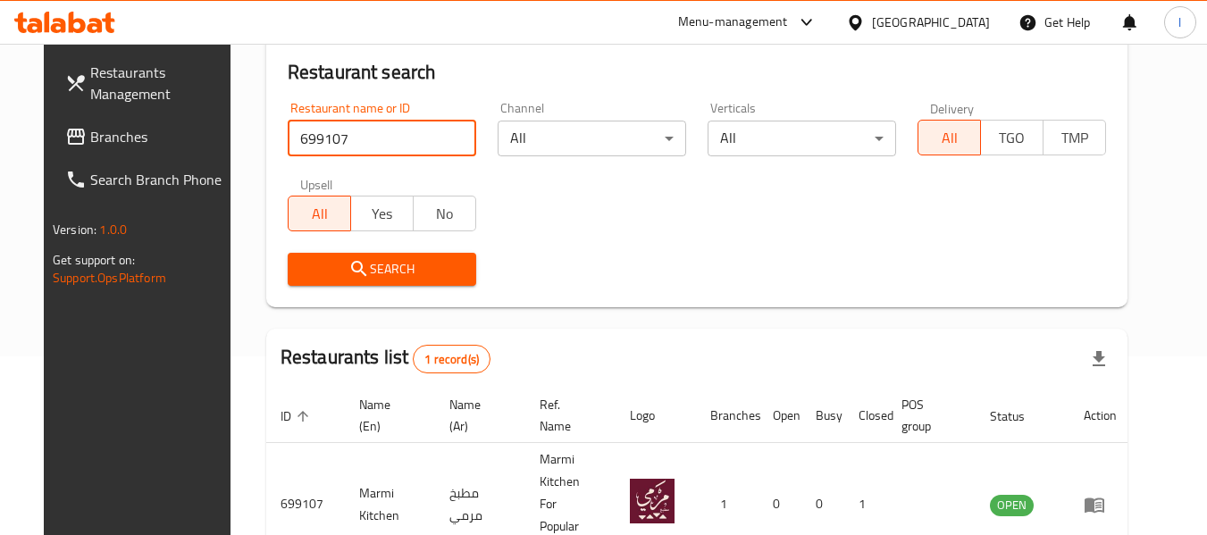
scroll to position [246, 0]
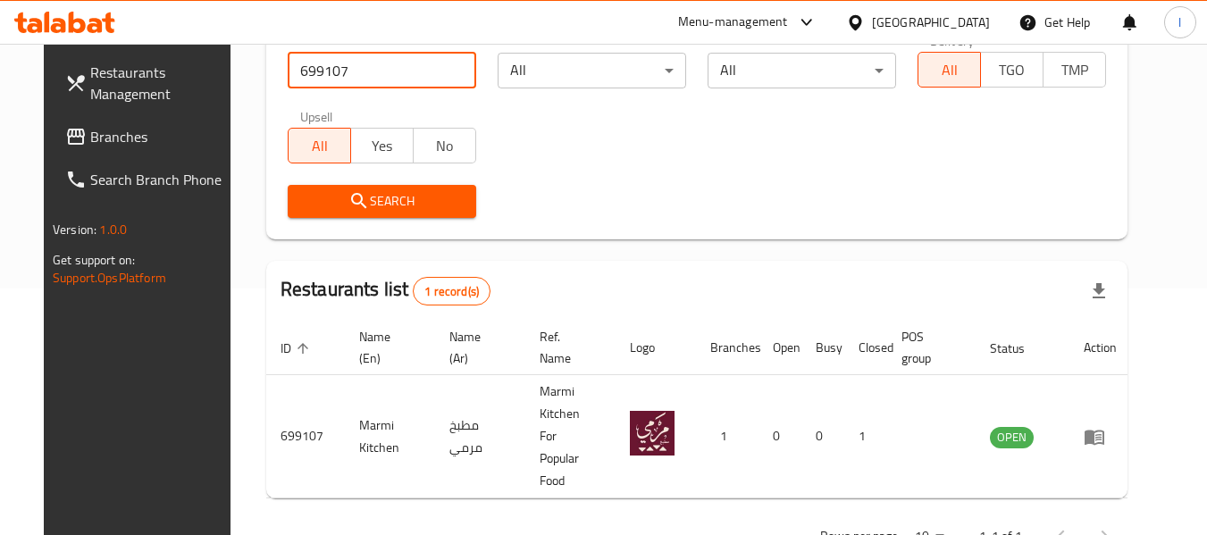
click at [91, 134] on span "Branches" at bounding box center [160, 136] width 141 height 21
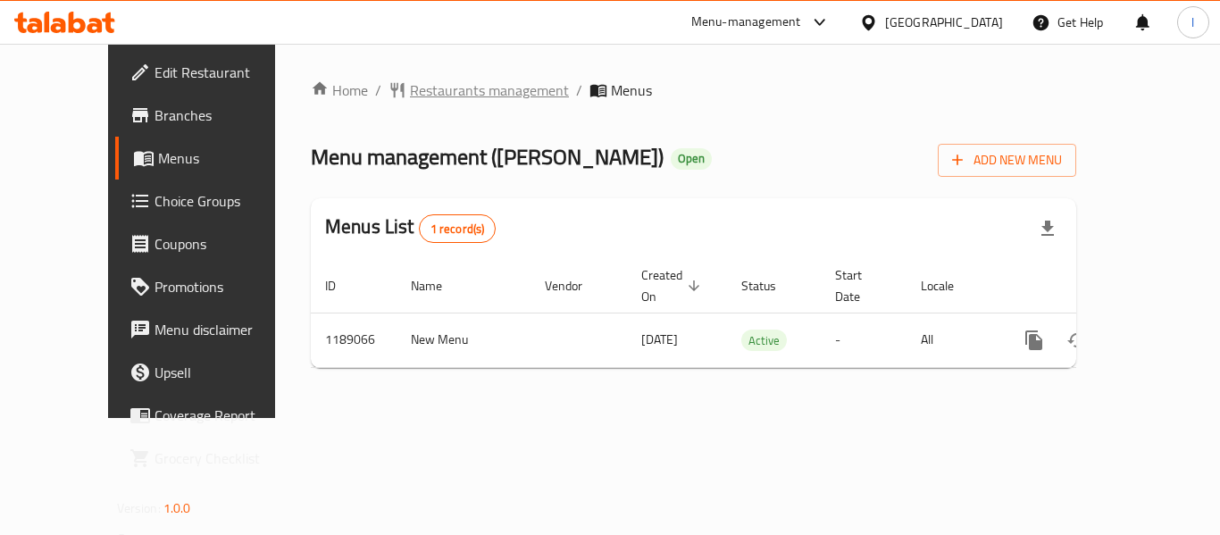
click at [411, 92] on span "Restaurants management" at bounding box center [489, 89] width 159 height 21
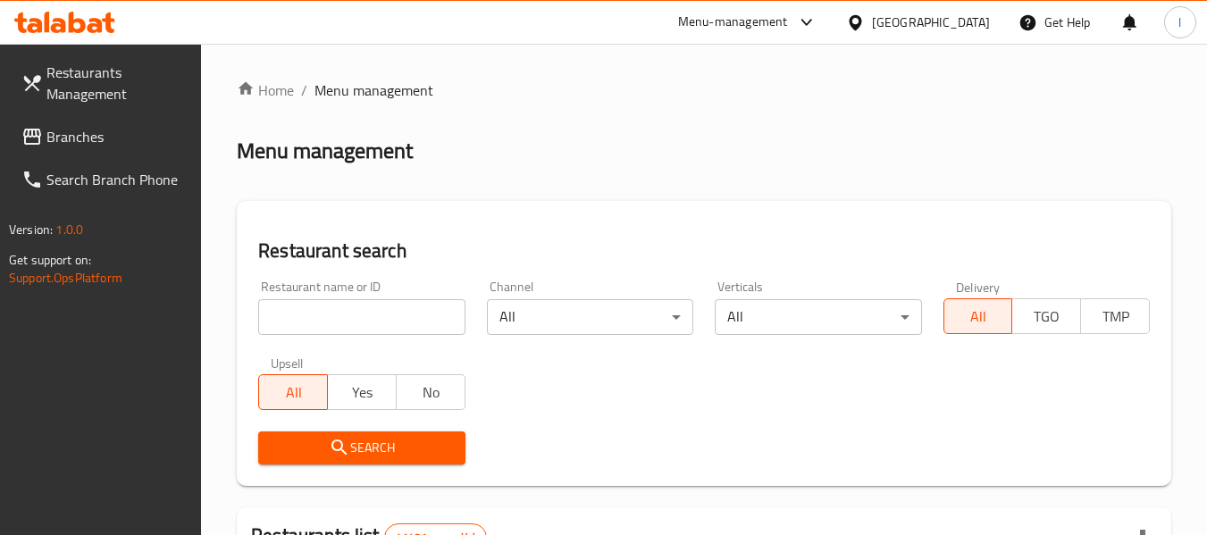
click at [367, 315] on input "search" at bounding box center [361, 317] width 206 height 36
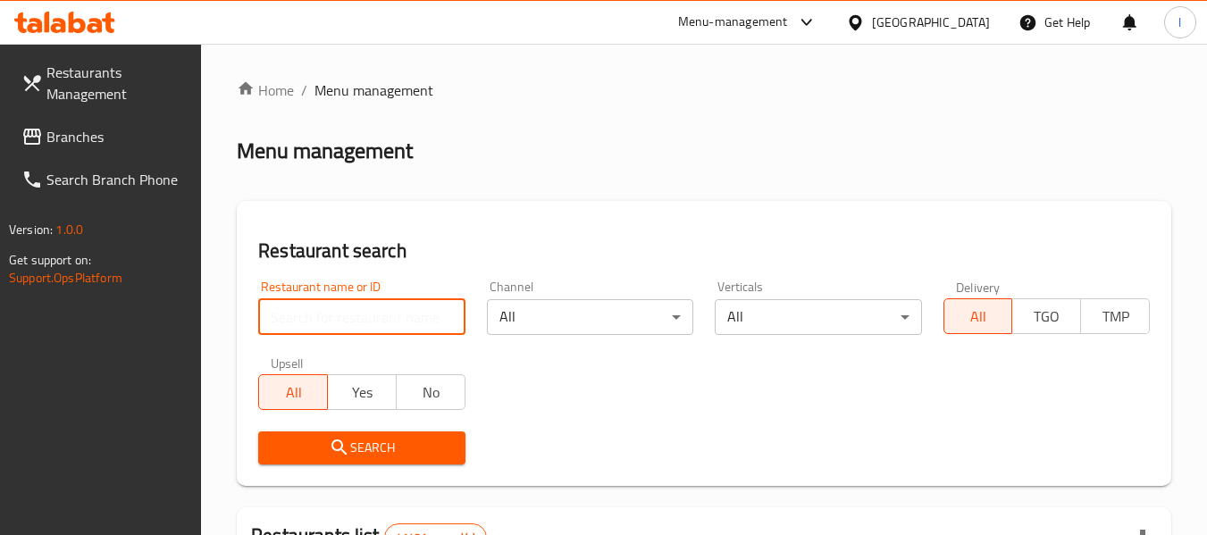
paste input "667202"
type input "667202"
click button "Search" at bounding box center [361, 447] width 206 height 33
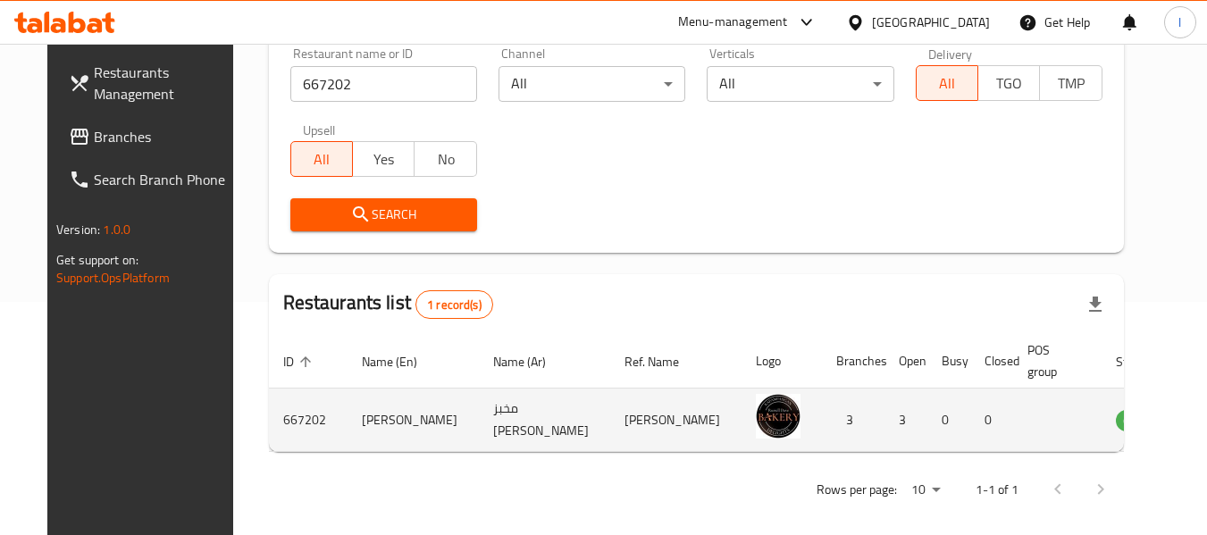
scroll to position [239, 0]
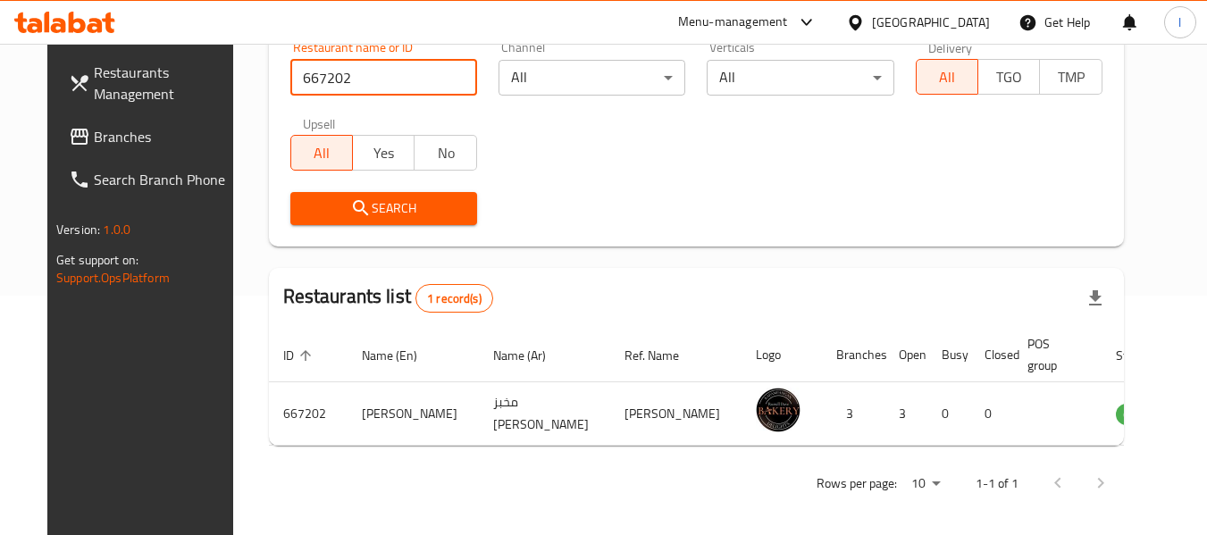
drag, startPoint x: 90, startPoint y: 128, endPoint x: 153, endPoint y: 129, distance: 62.5
click at [94, 128] on span "Branches" at bounding box center [164, 136] width 141 height 21
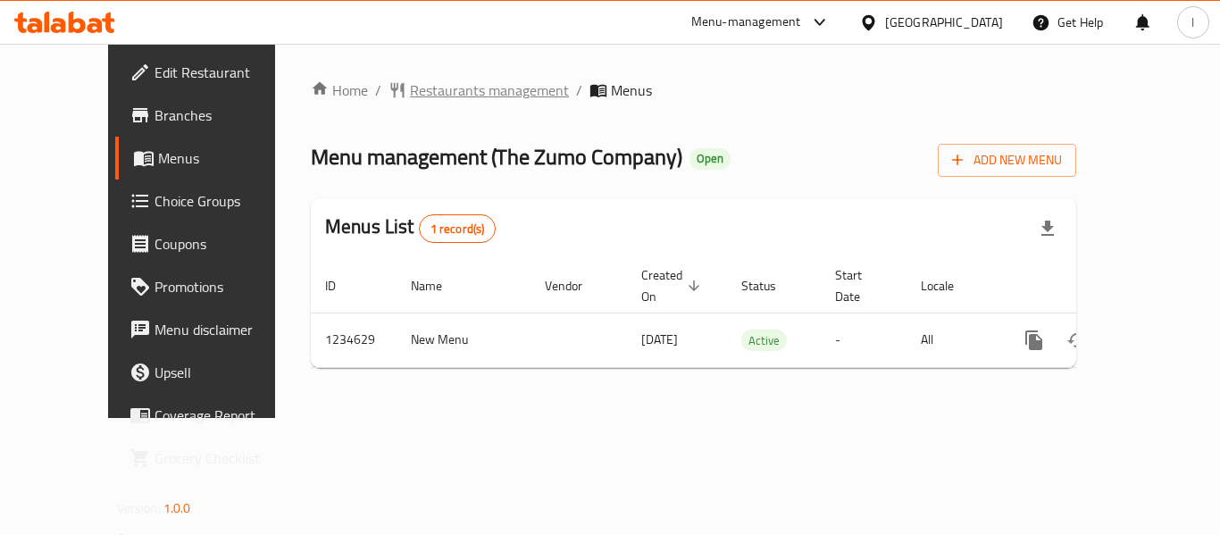
click at [428, 92] on span "Restaurants management" at bounding box center [489, 89] width 159 height 21
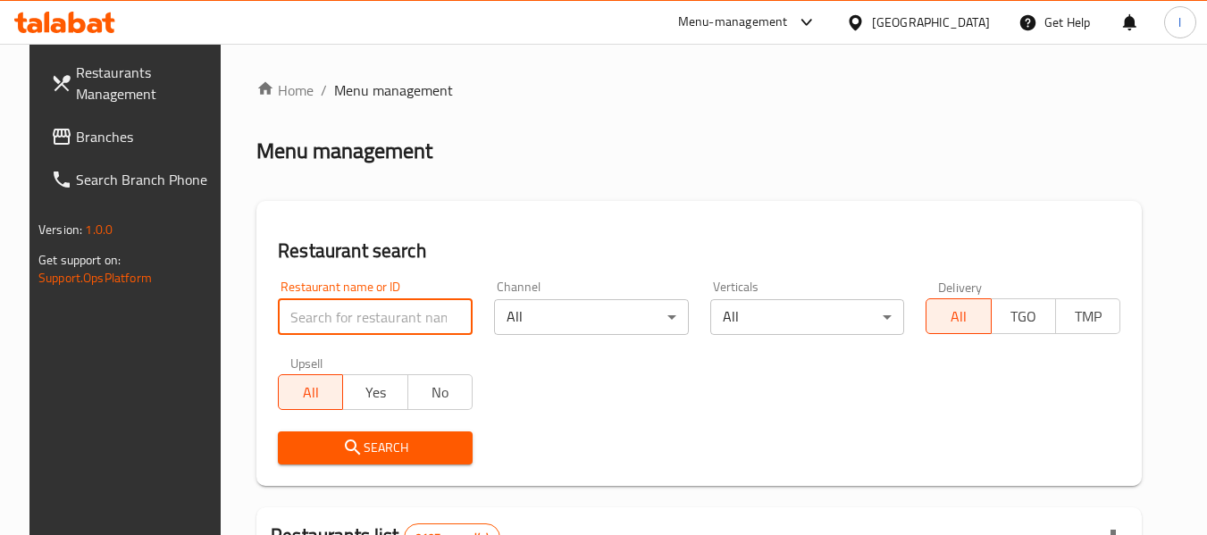
click at [376, 319] on input "search" at bounding box center [375, 317] width 195 height 36
paste input "678446"
type input "678446"
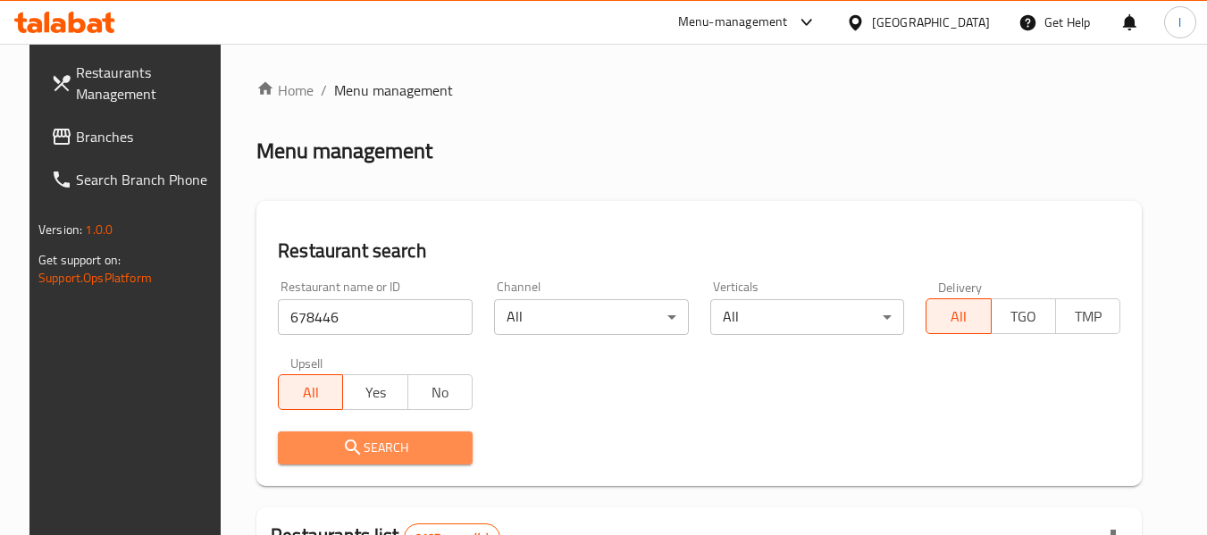
click at [390, 441] on span "Search" at bounding box center [375, 448] width 166 height 22
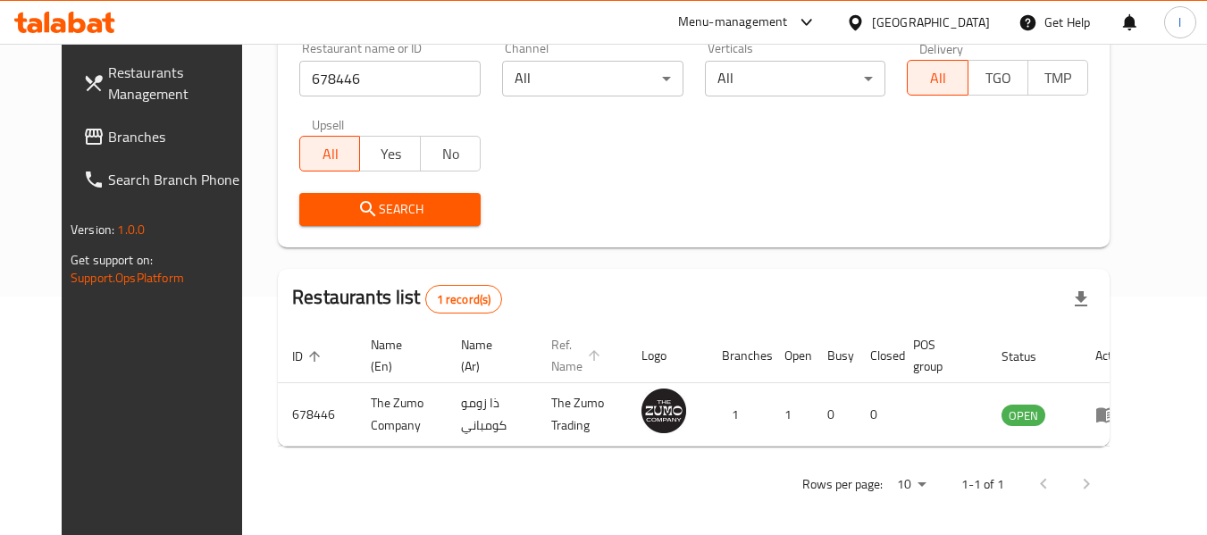
scroll to position [246, 0]
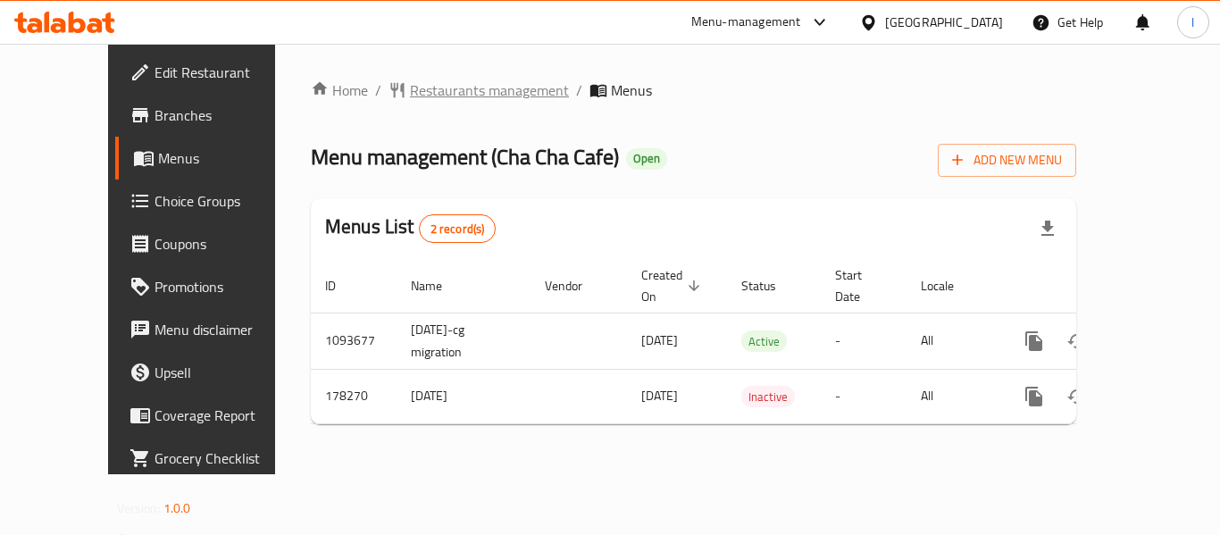
click at [419, 87] on span "Restaurants management" at bounding box center [489, 89] width 159 height 21
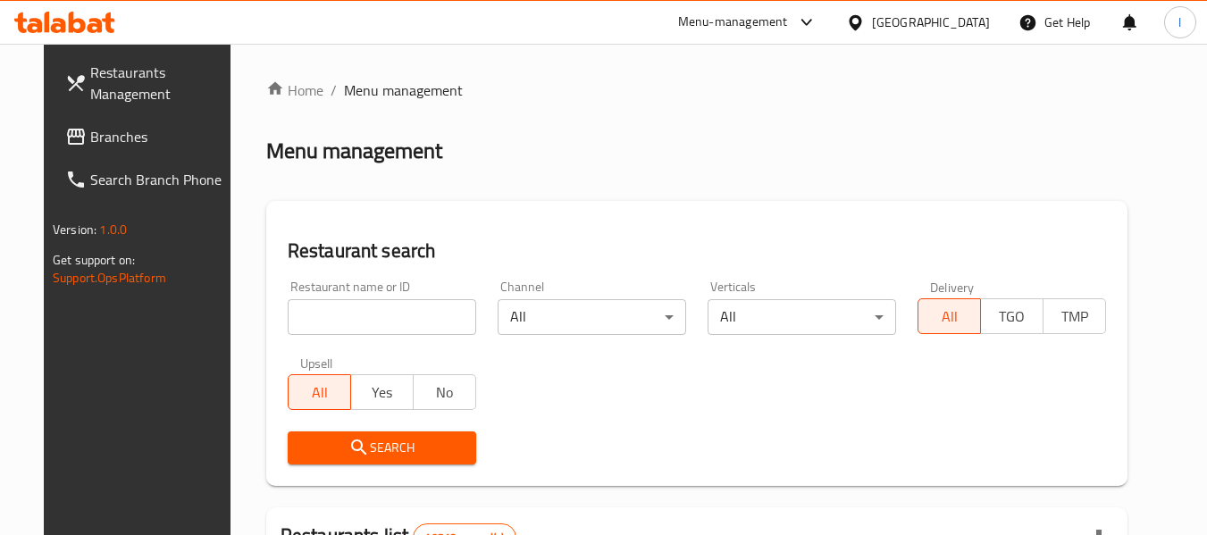
click at [435, 325] on input "search" at bounding box center [382, 317] width 188 height 36
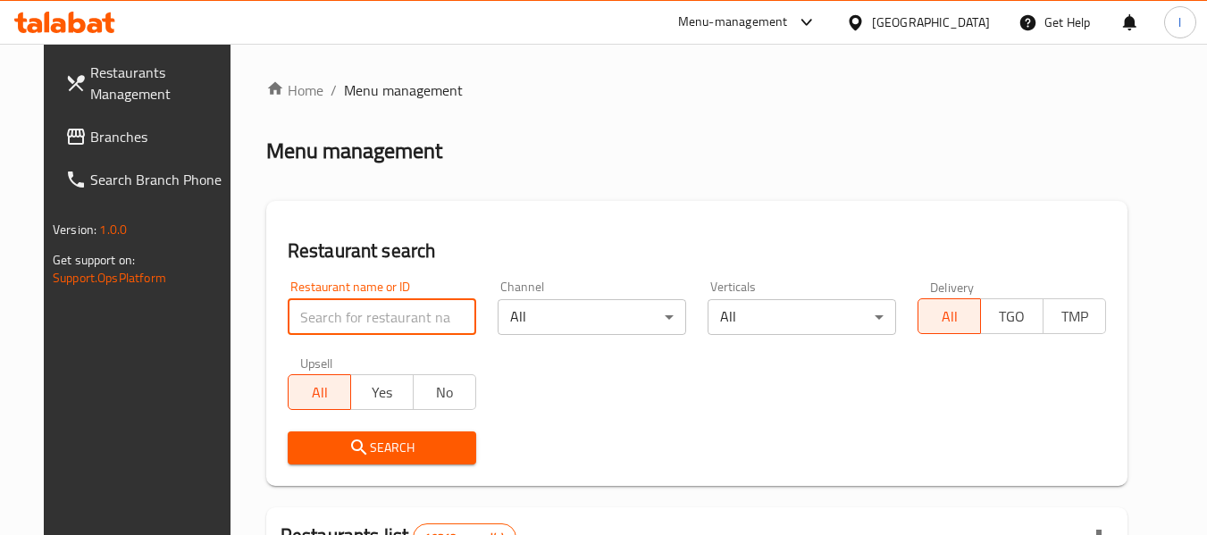
paste input "618363"
type input "618363"
click button "Search" at bounding box center [382, 447] width 188 height 33
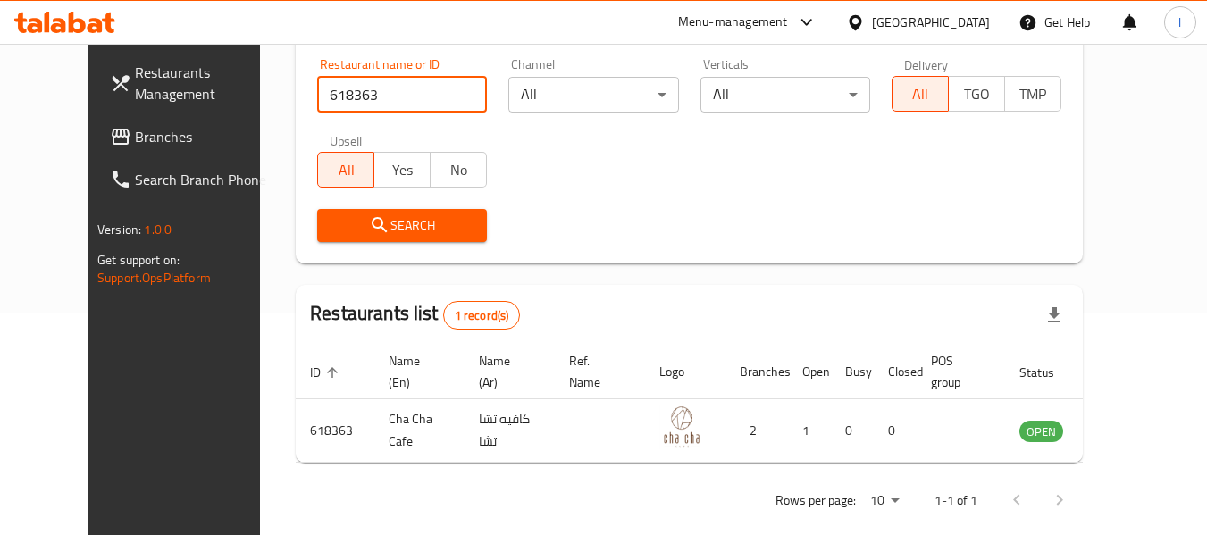
scroll to position [246, 0]
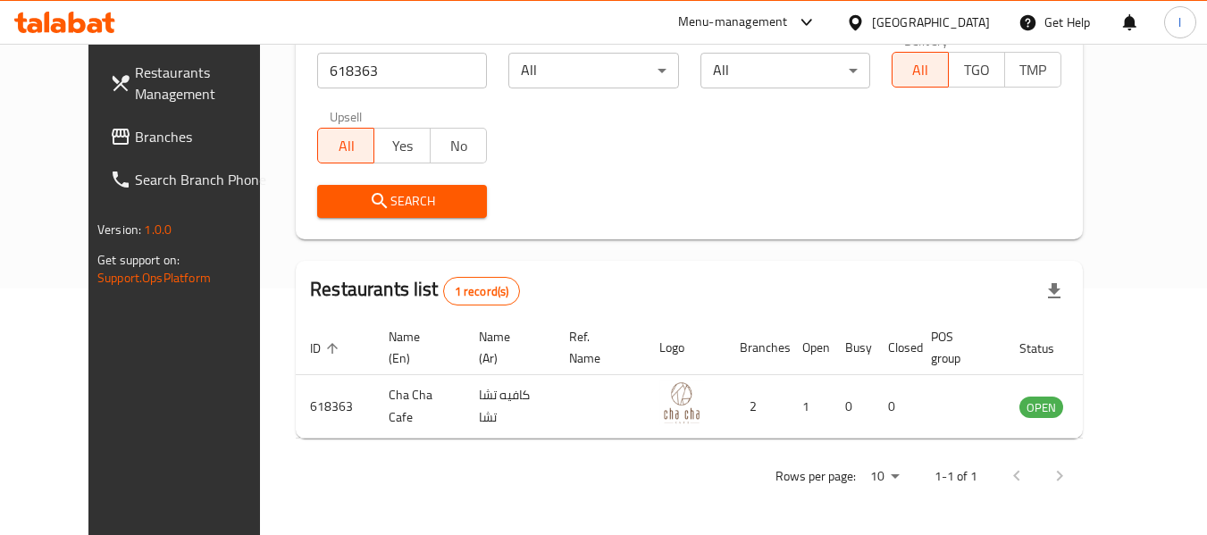
click at [104, 107] on link "Restaurants Management" at bounding box center [193, 83] width 195 height 64
click at [135, 136] on span "Branches" at bounding box center [205, 136] width 141 height 21
click at [135, 137] on span "Branches" at bounding box center [205, 136] width 141 height 21
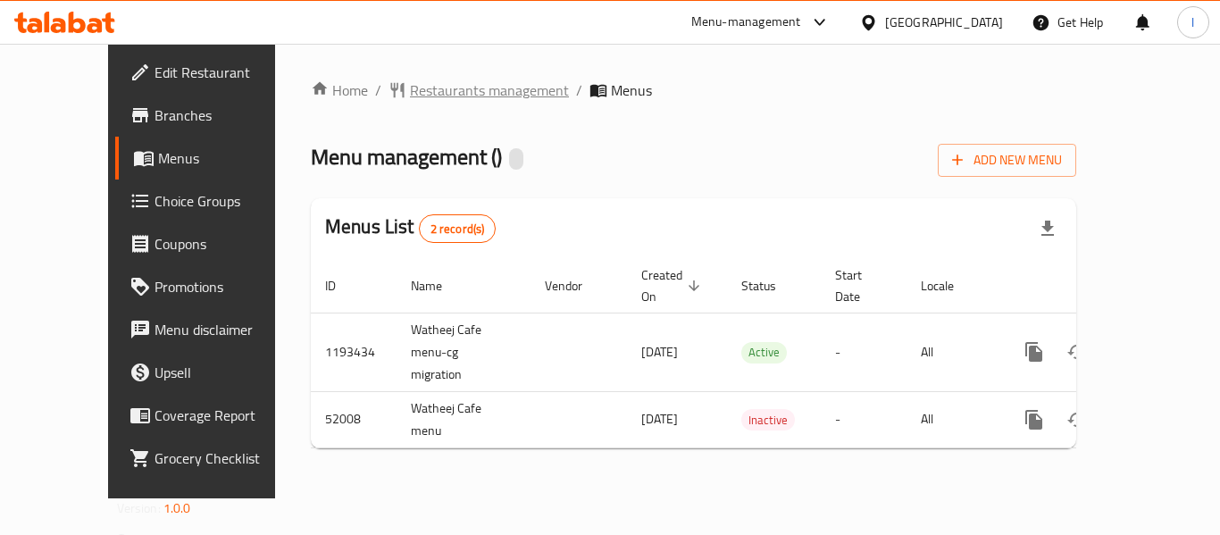
click at [414, 98] on span "Restaurants management" at bounding box center [489, 89] width 159 height 21
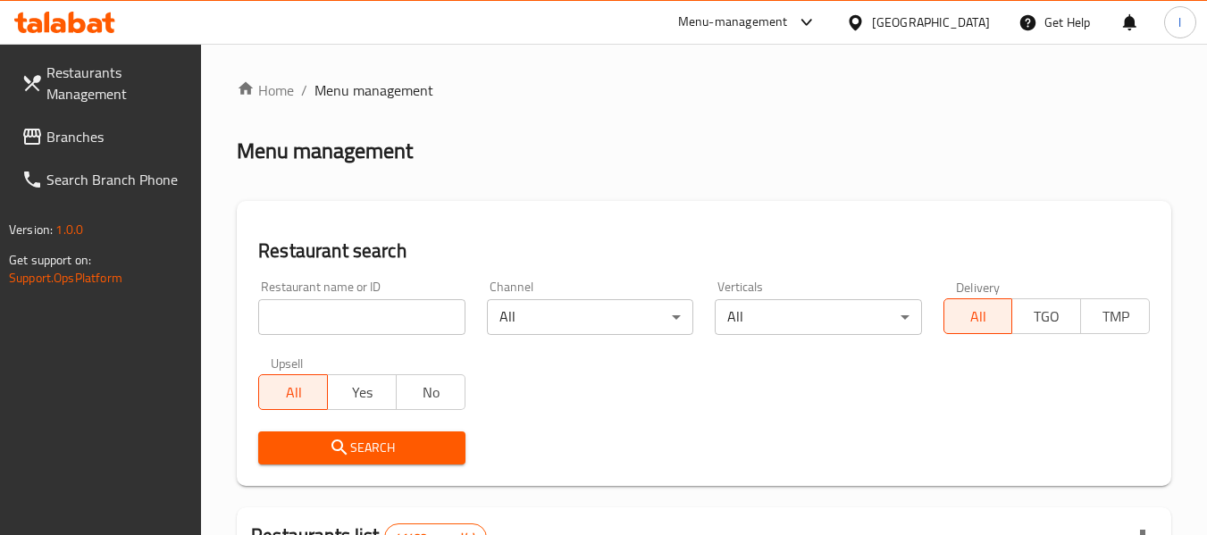
click at [363, 309] on input "search" at bounding box center [361, 317] width 206 height 36
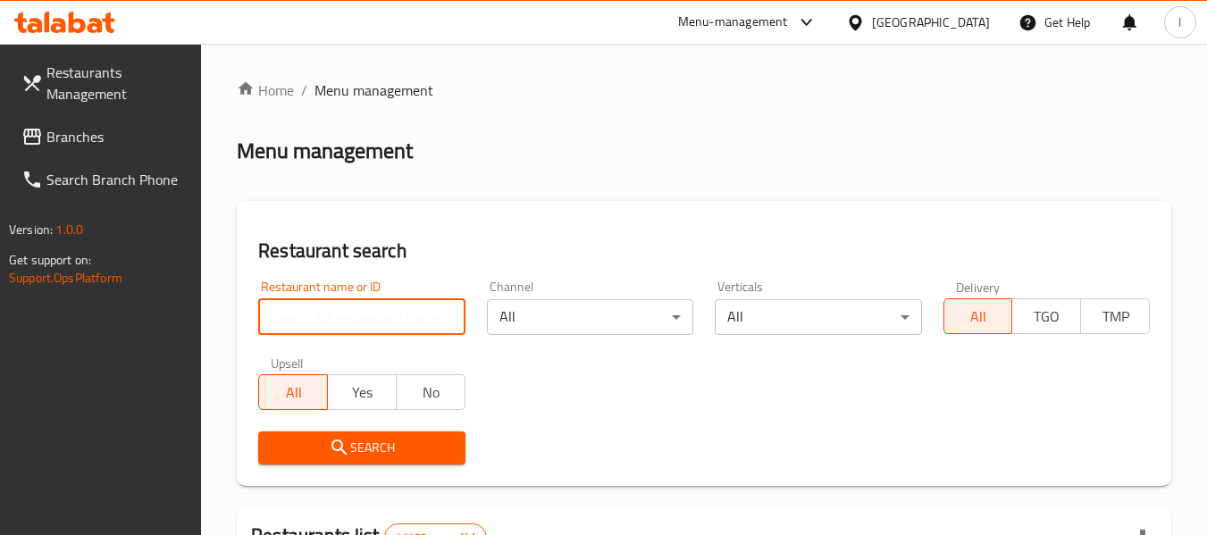
paste input "25923"
type input "25923"
click button "Search" at bounding box center [361, 447] width 206 height 33
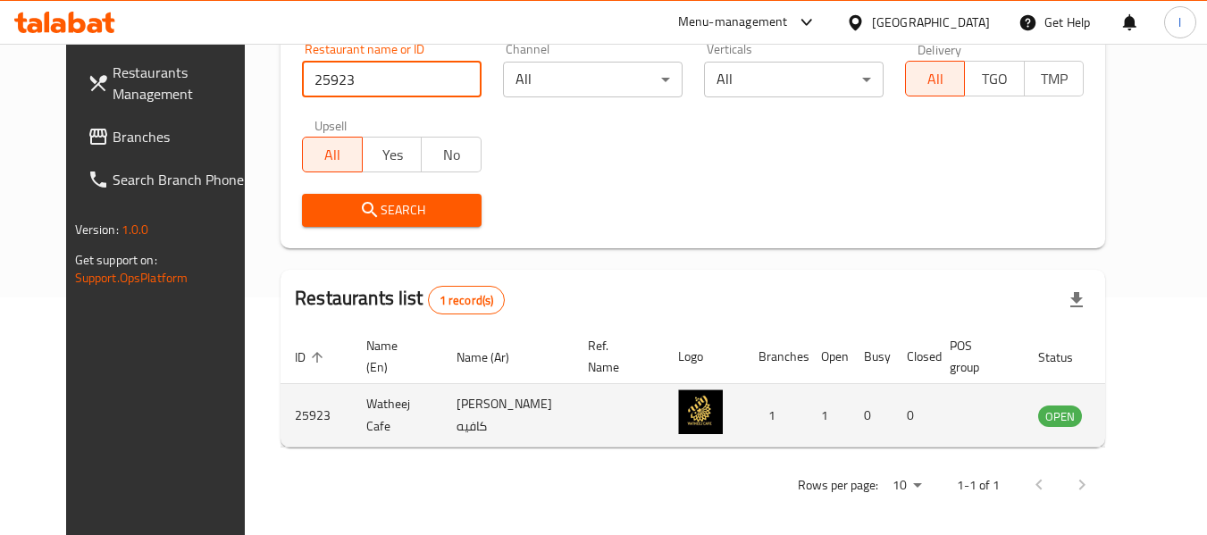
scroll to position [246, 0]
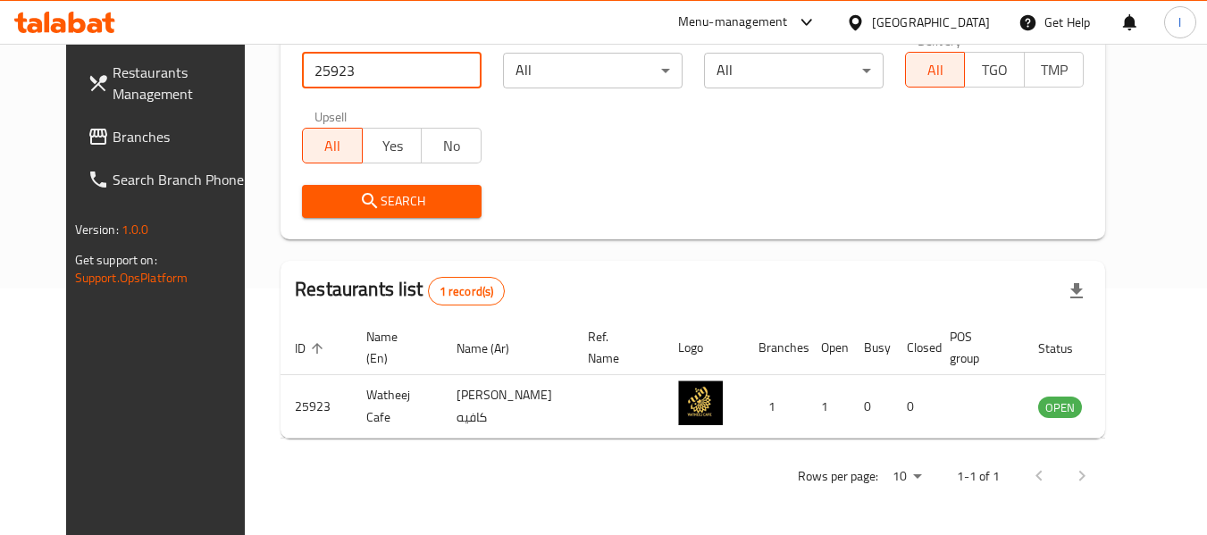
click at [125, 143] on span "Branches" at bounding box center [183, 136] width 141 height 21
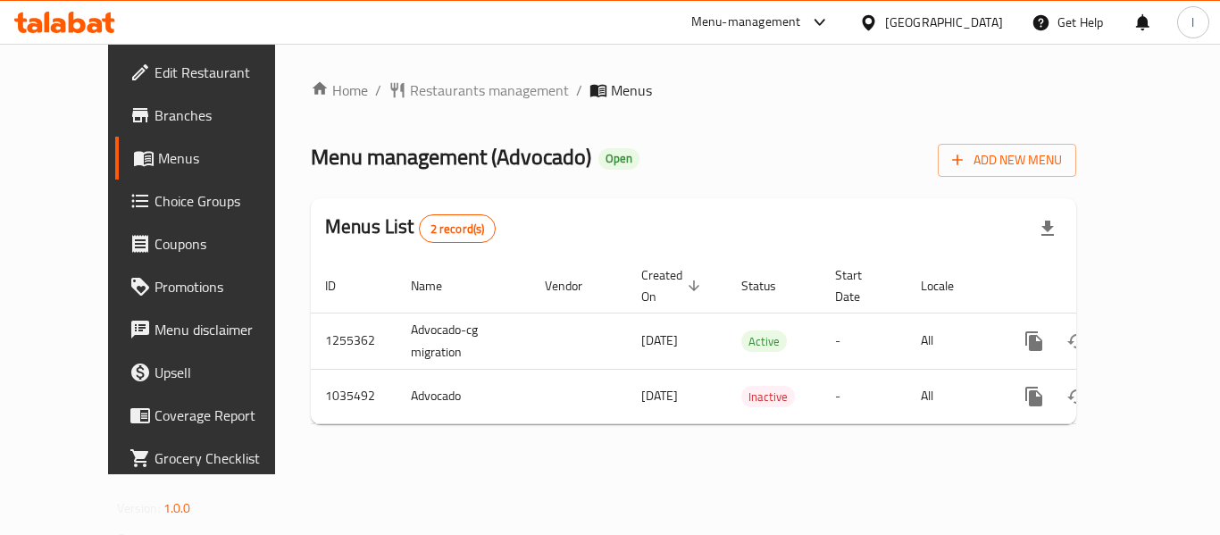
click at [155, 190] on span "Choice Groups" at bounding box center [226, 200] width 143 height 21
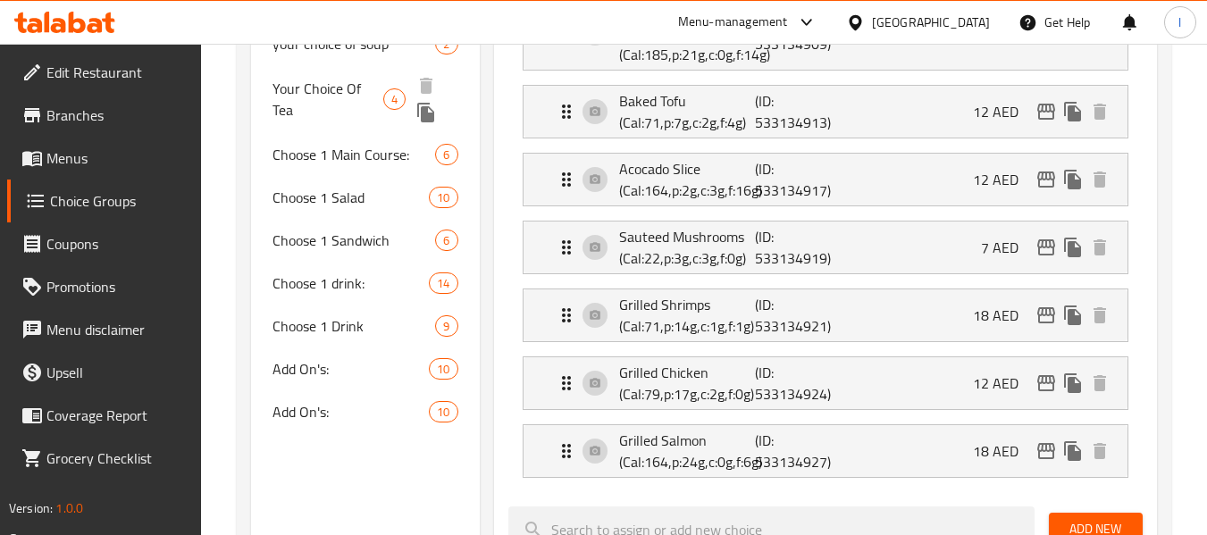
scroll to position [625, 0]
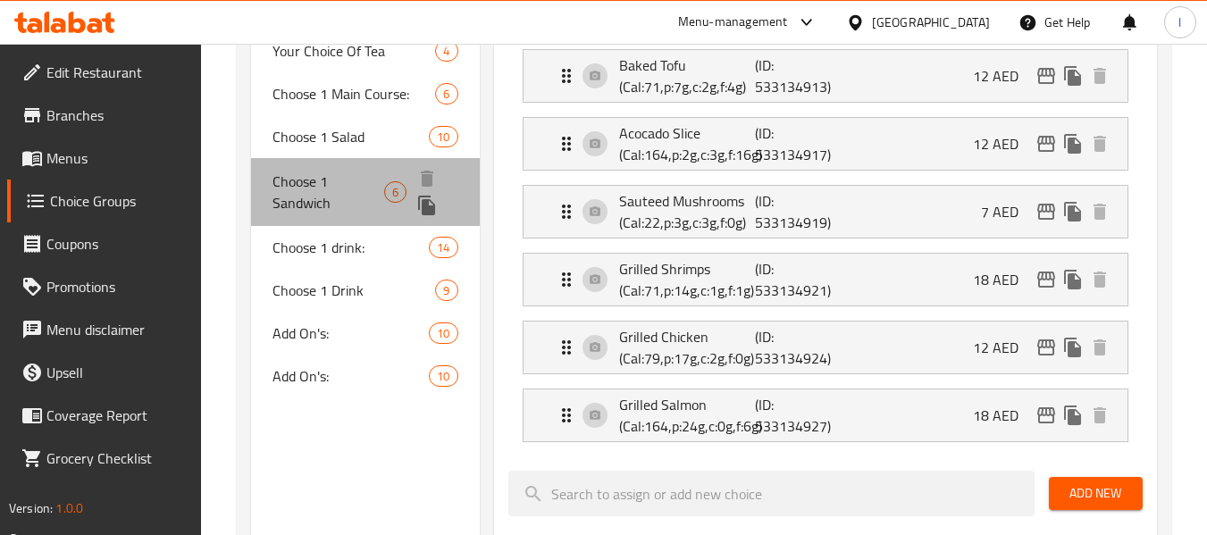
click at [306, 177] on span "Choose 1 Sandwich" at bounding box center [328, 192] width 112 height 43
type input "Choose 1 Sandwich"
type input "اختر ساندويتش 1"
type input "1"
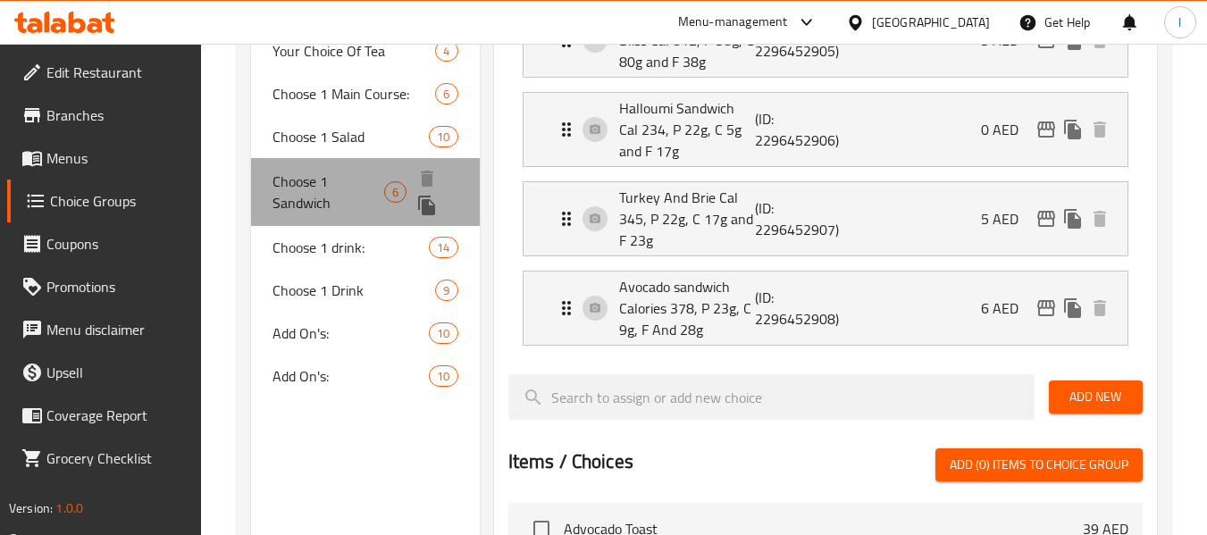
click at [357, 200] on span "Choose 1 Sandwich" at bounding box center [328, 192] width 112 height 43
click at [354, 183] on span "Choose 1 Sandwich" at bounding box center [328, 192] width 112 height 43
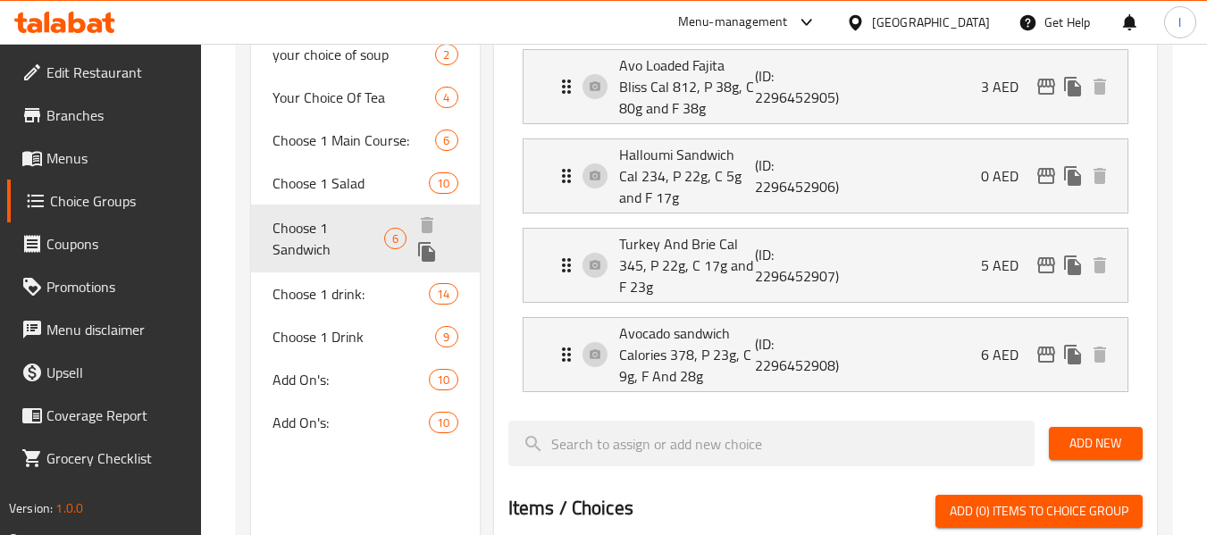
scroll to position [536, 0]
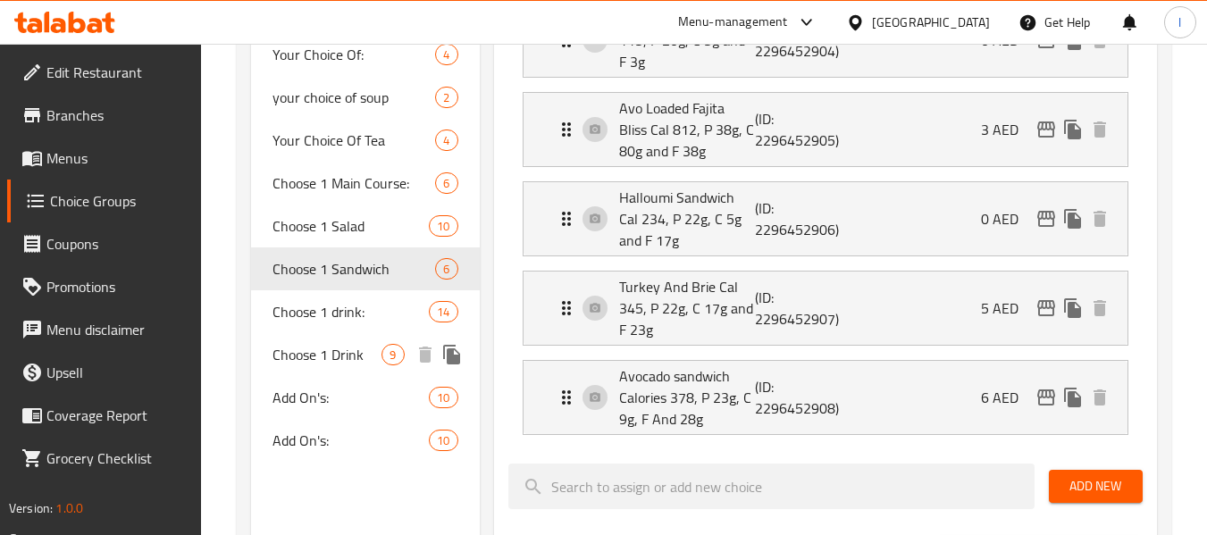
click at [320, 363] on span "Choose 1 Drink" at bounding box center [326, 354] width 109 height 21
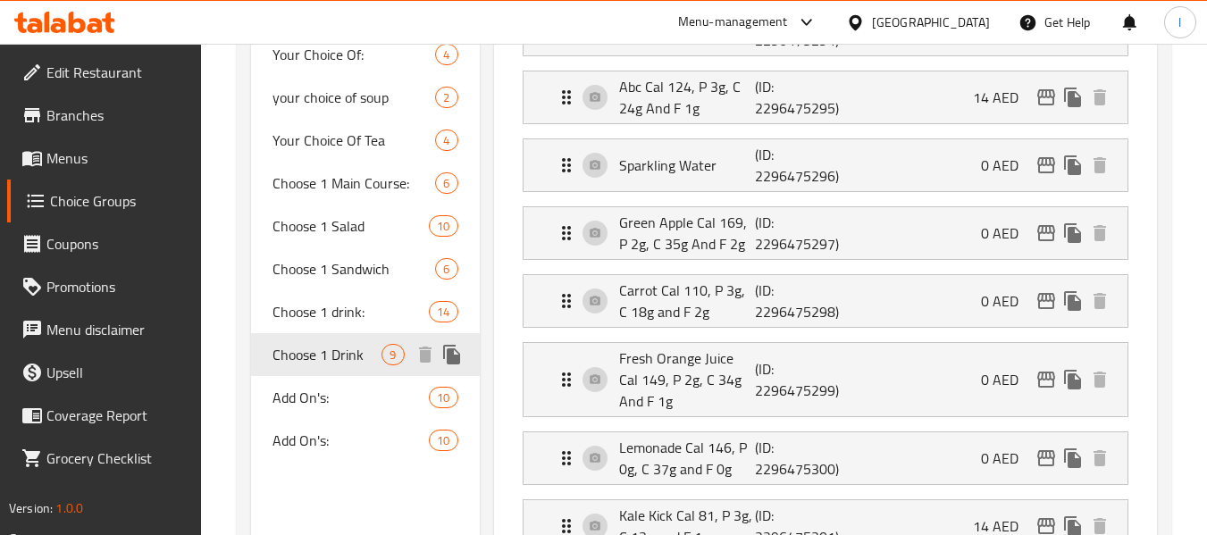
type input "Choose 1 Drink"
type input "اختر مشروبًا واحدًا"
click at [313, 344] on span "Choose 1 Drink" at bounding box center [326, 354] width 109 height 21
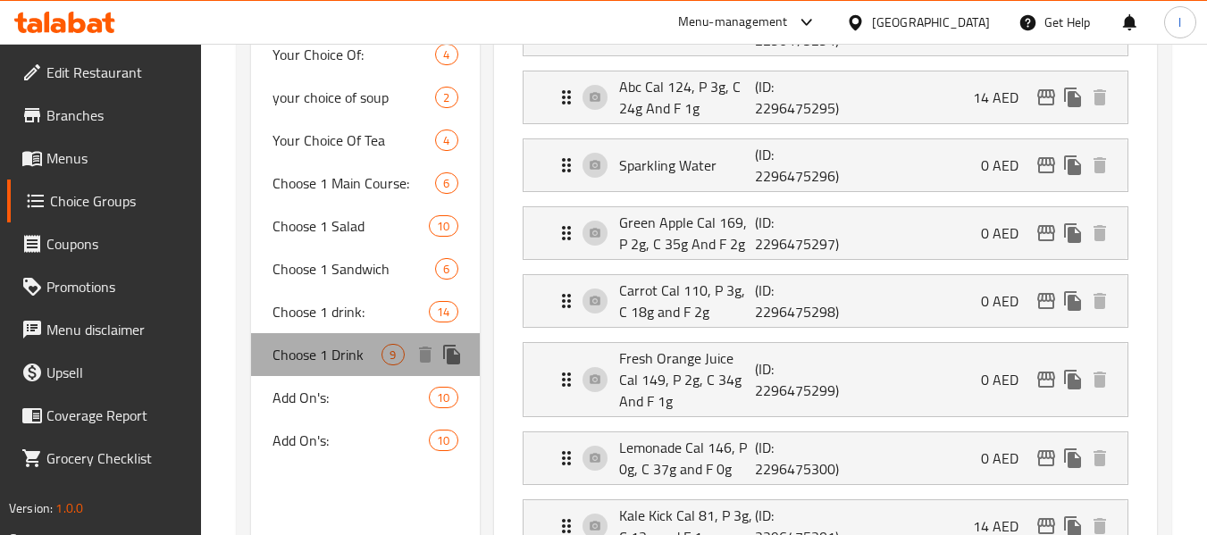
click at [360, 353] on span "Choose 1 Drink" at bounding box center [326, 354] width 109 height 21
click at [355, 353] on span "Choose 1 Drink" at bounding box center [326, 354] width 109 height 21
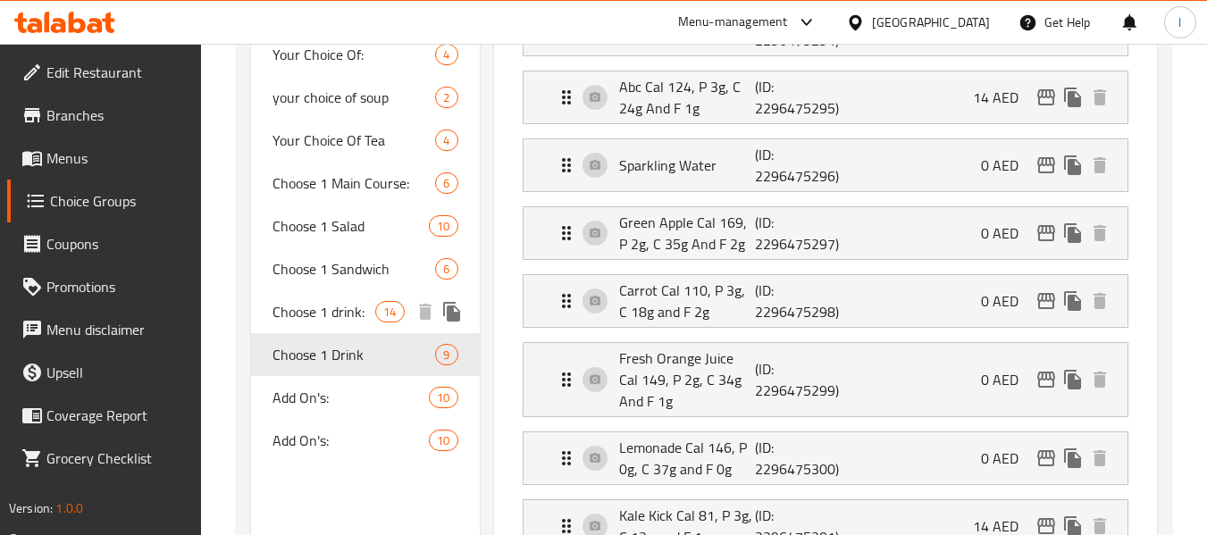
drag, startPoint x: 313, startPoint y: 320, endPoint x: 391, endPoint y: 330, distance: 79.3
click at [313, 320] on span "Choose 1 drink:" at bounding box center [323, 311] width 103 height 21
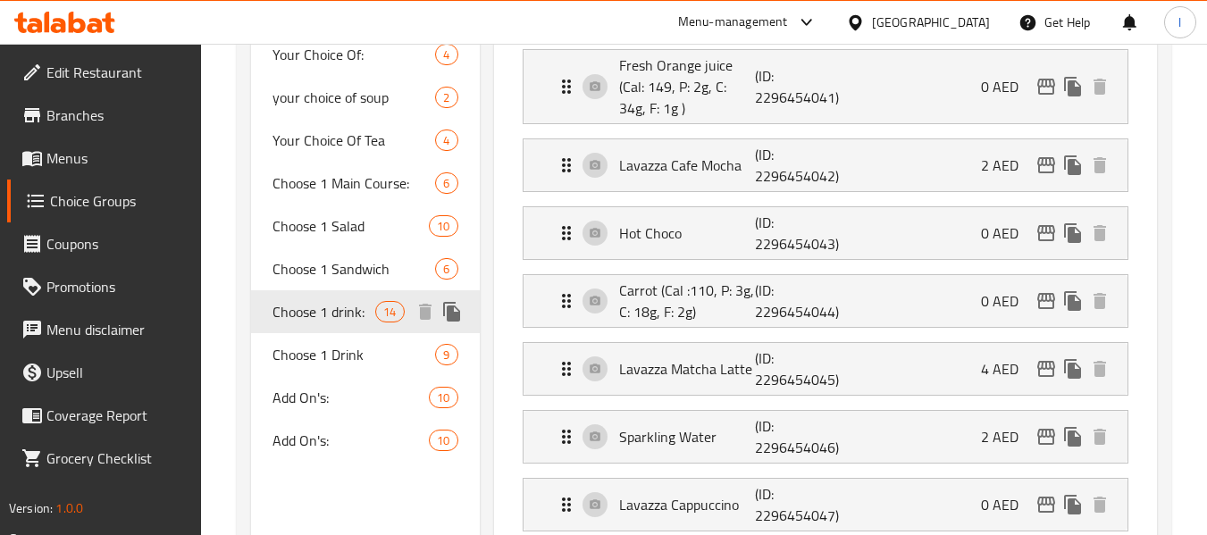
type input "Choose 1 drink:"
type input "اختر مشروبًا واحدًا:"
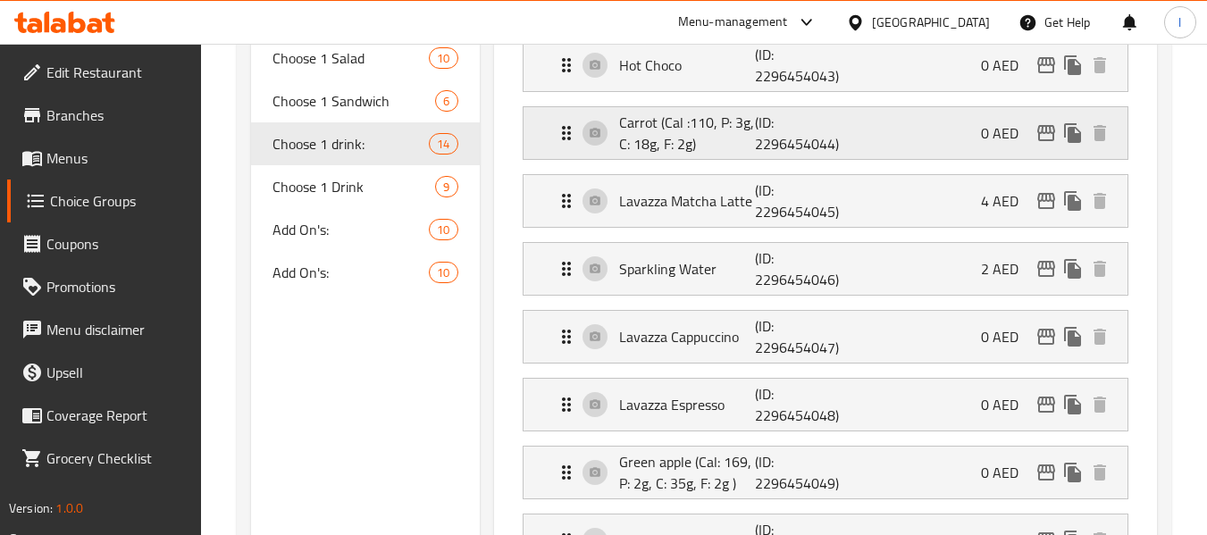
scroll to position [714, 0]
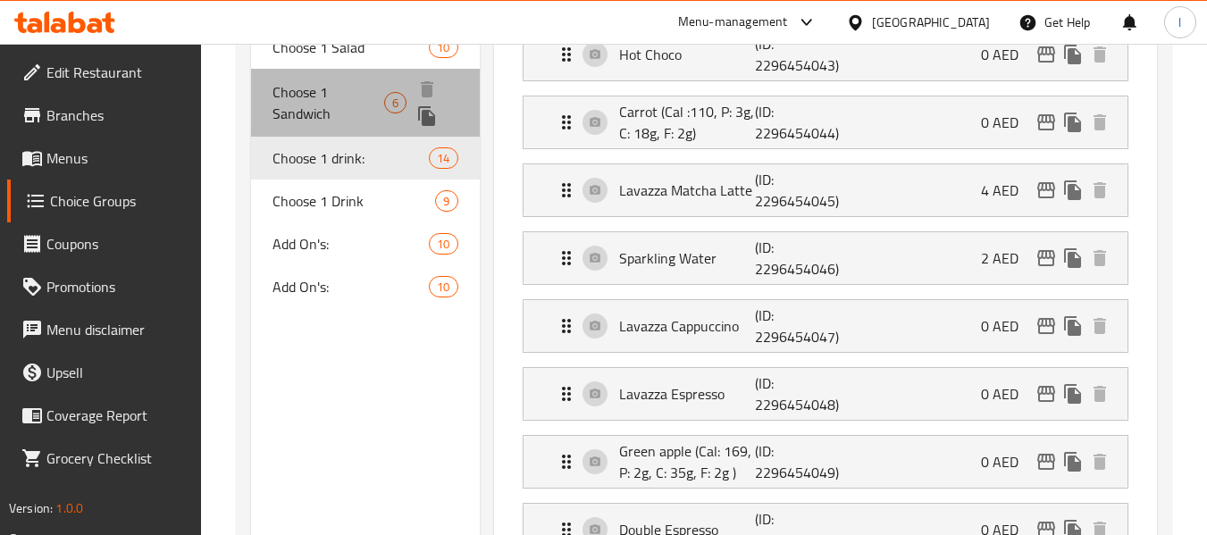
click at [336, 106] on span "Choose 1 Sandwich" at bounding box center [328, 102] width 112 height 43
type input "Choose 1 Sandwich"
type input "اختر ساندويتش 1"
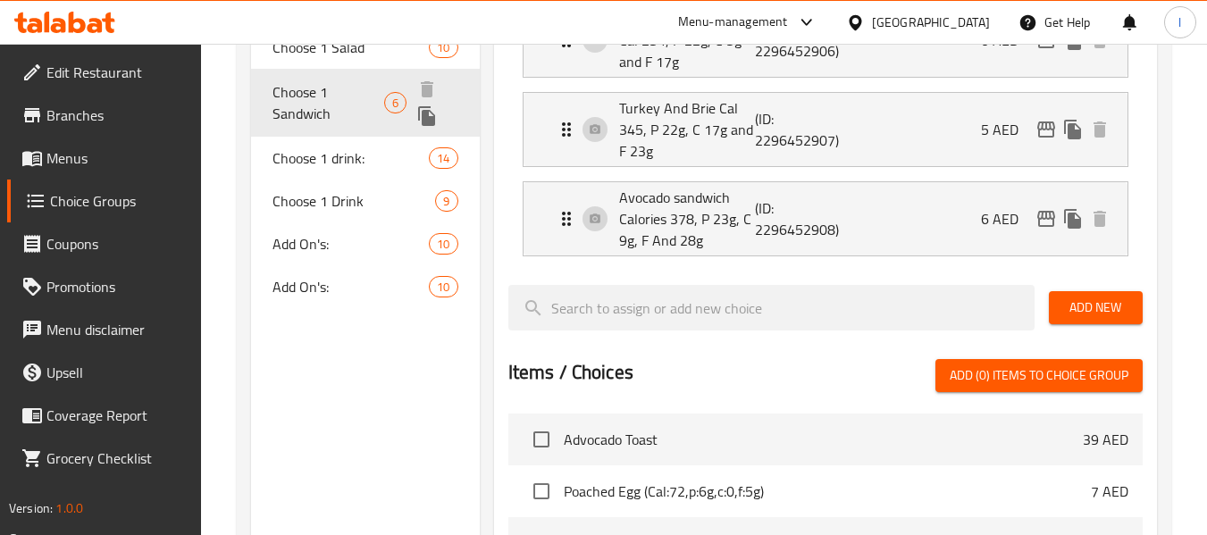
scroll to position [625, 0]
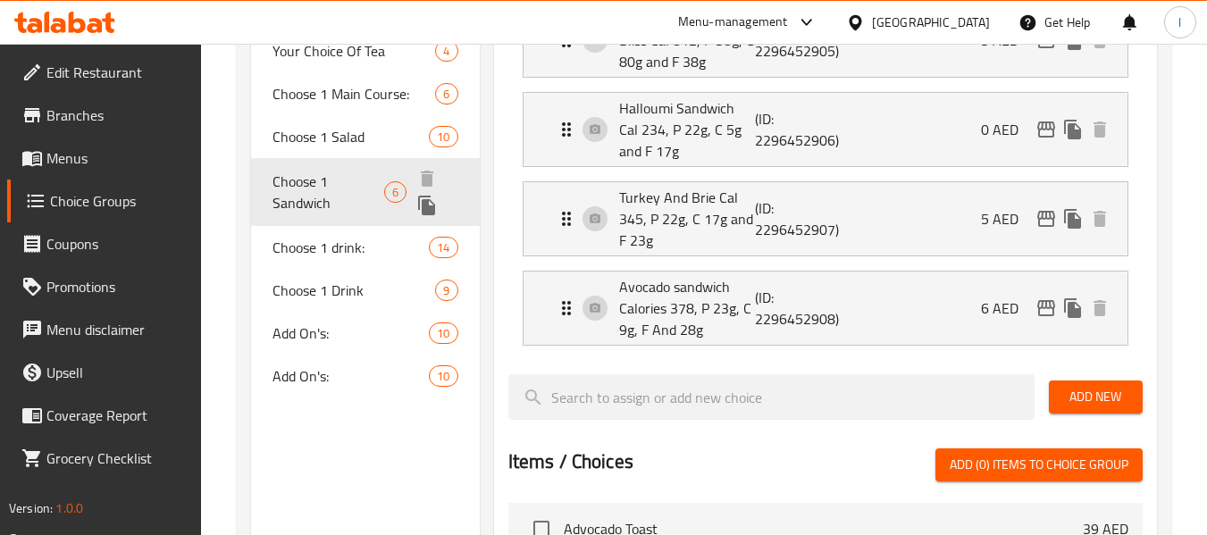
click at [338, 184] on span "Choose 1 Sandwich" at bounding box center [328, 192] width 112 height 43
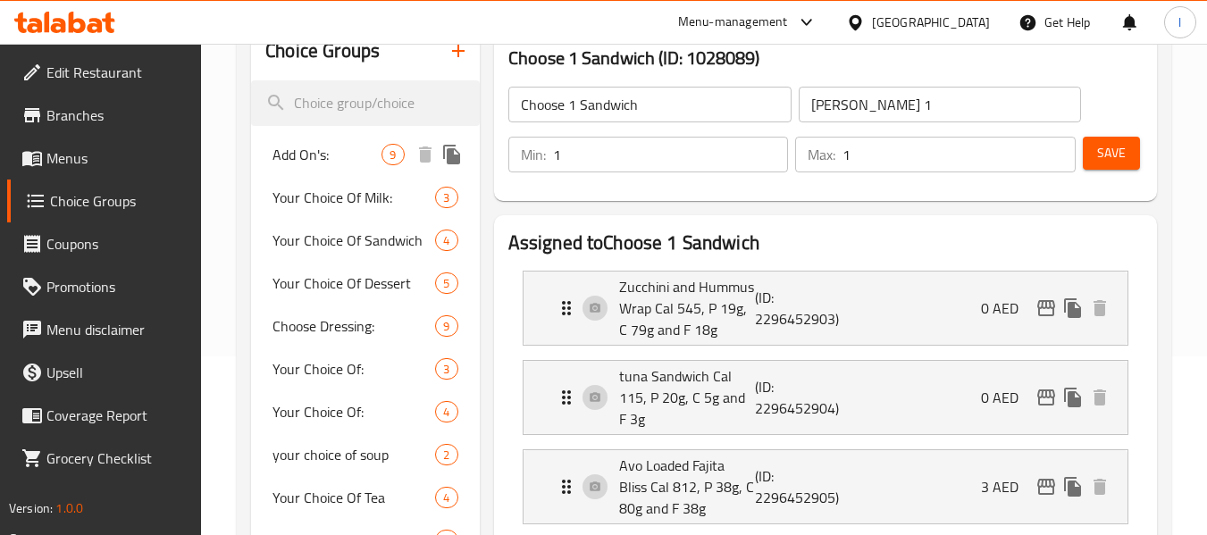
scroll to position [0, 0]
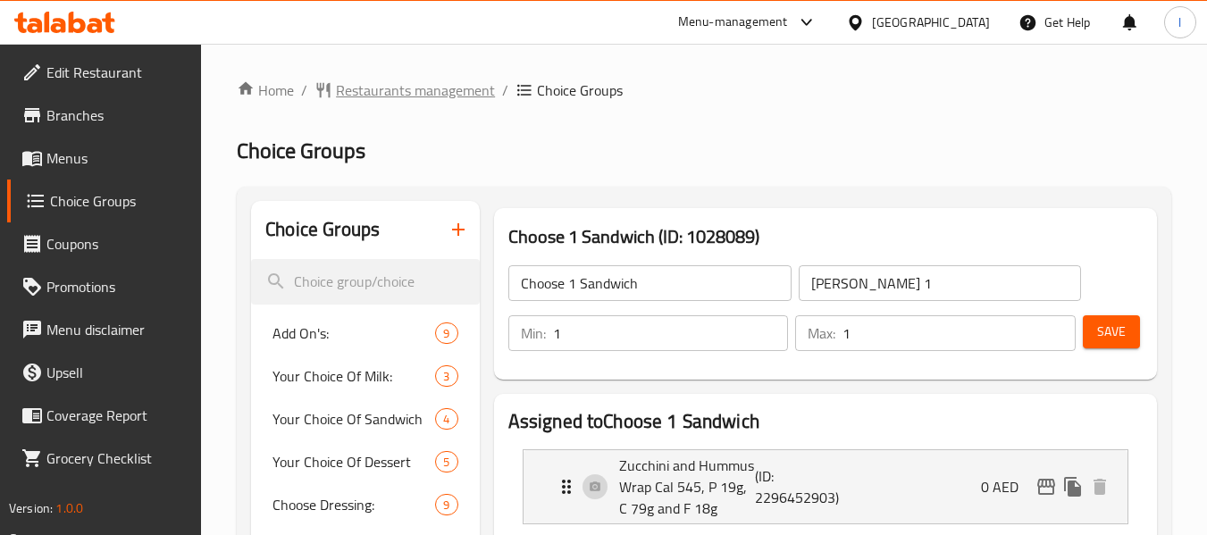
click at [406, 97] on span "Restaurants management" at bounding box center [415, 89] width 159 height 21
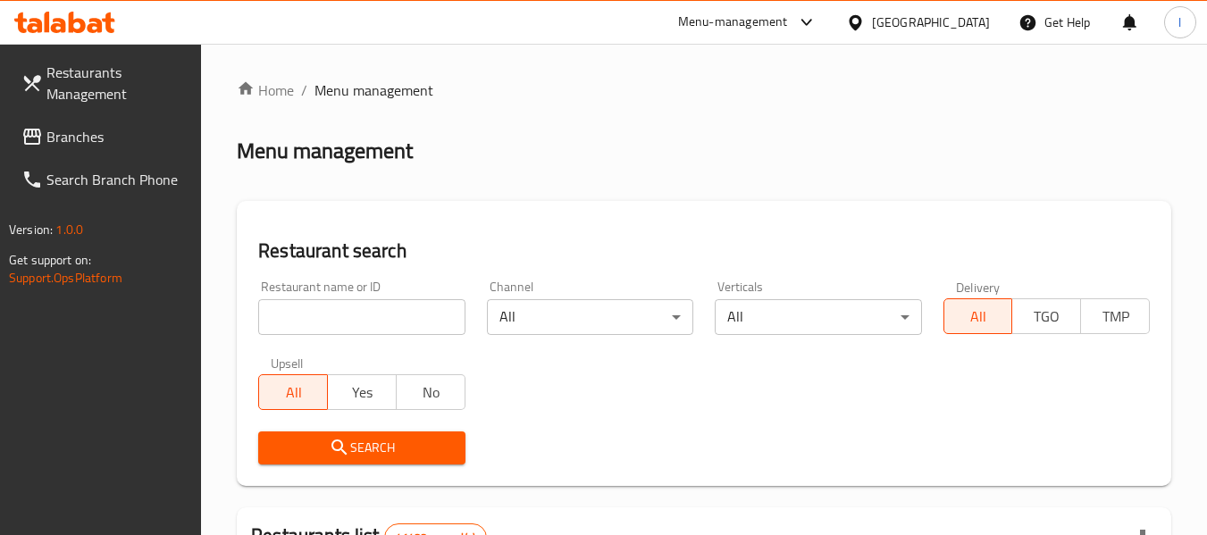
click at [80, 136] on span "Branches" at bounding box center [116, 136] width 141 height 21
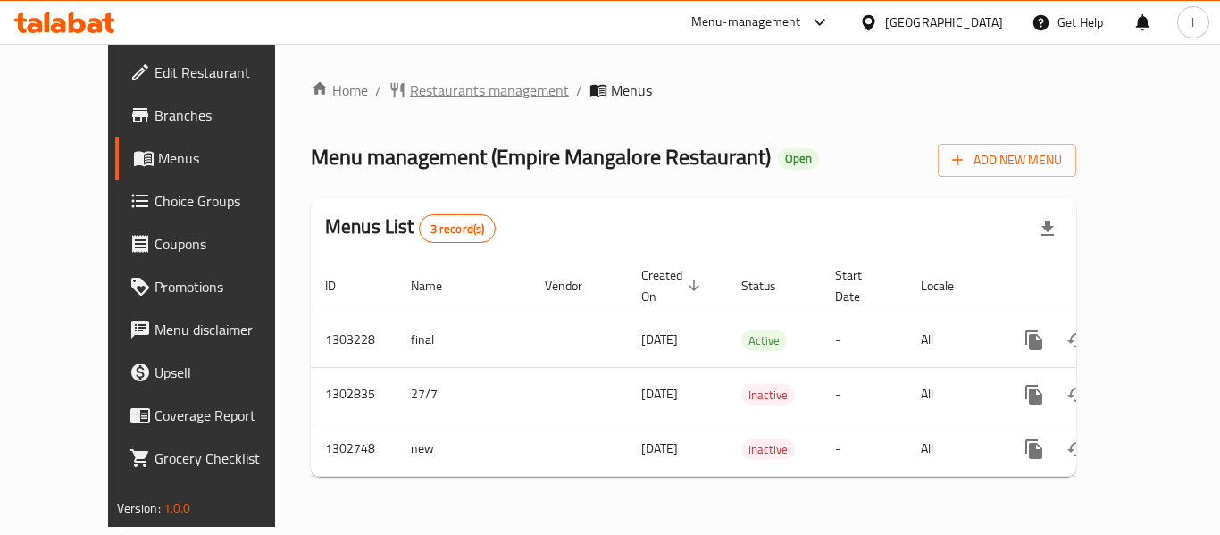
click at [410, 90] on span "Restaurants management" at bounding box center [489, 89] width 159 height 21
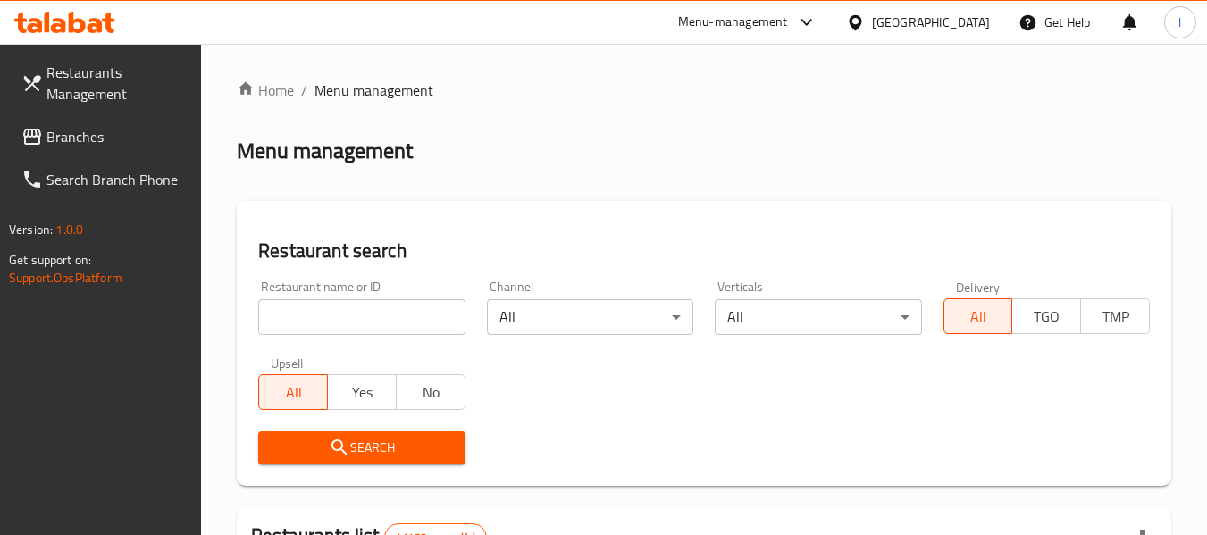
click at [383, 324] on input "search" at bounding box center [361, 317] width 206 height 36
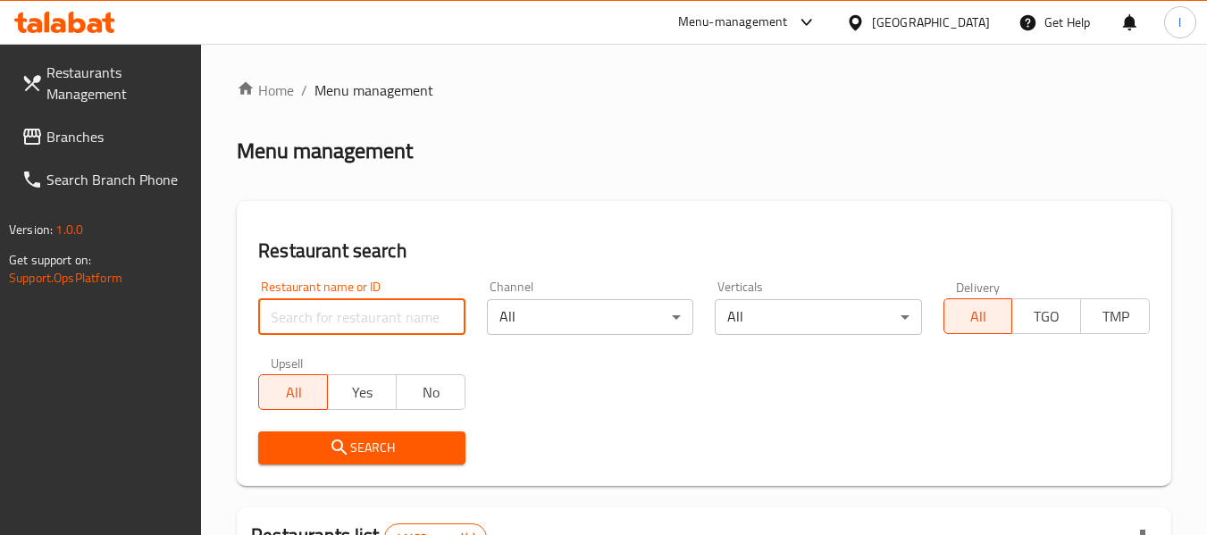
paste input "617058"
type input "617058"
click button "Search" at bounding box center [361, 447] width 206 height 33
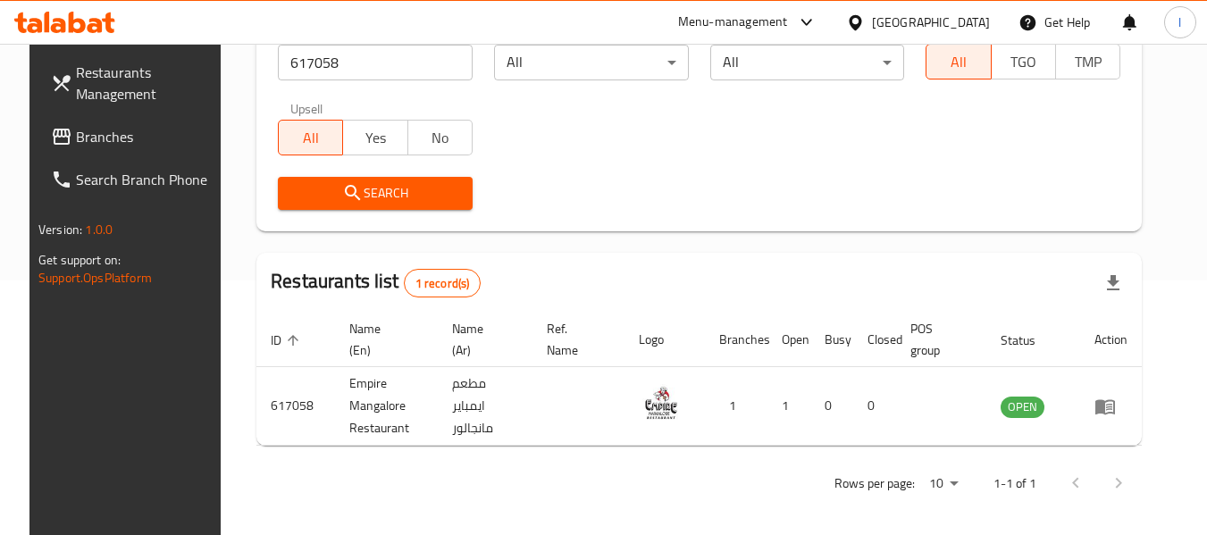
scroll to position [262, 0]
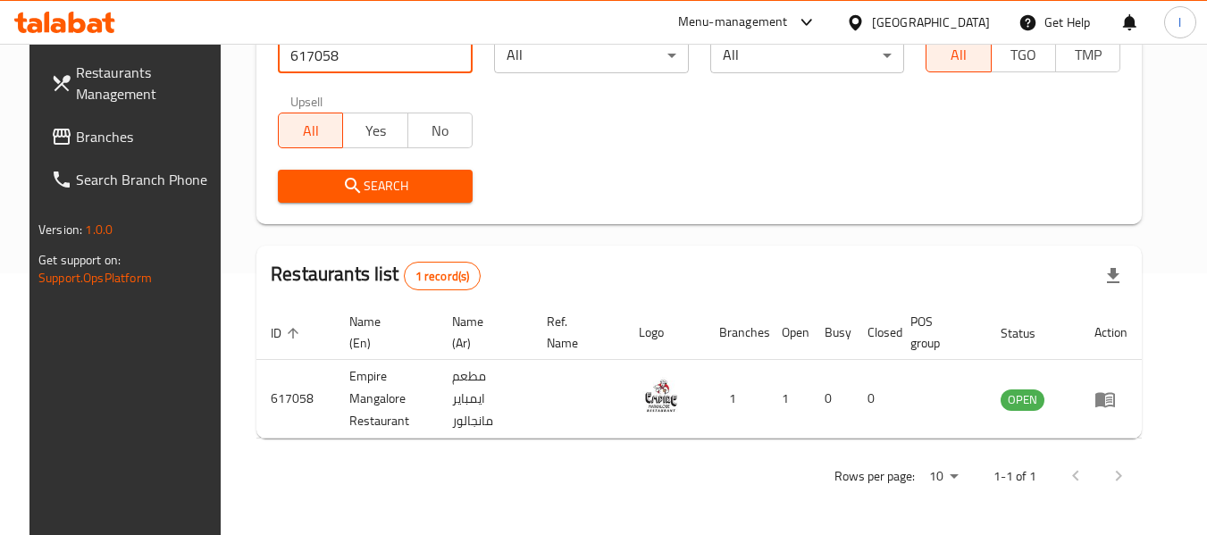
drag, startPoint x: 88, startPoint y: 139, endPoint x: 74, endPoint y: 136, distance: 14.7
click at [90, 139] on span "Branches" at bounding box center [146, 136] width 141 height 21
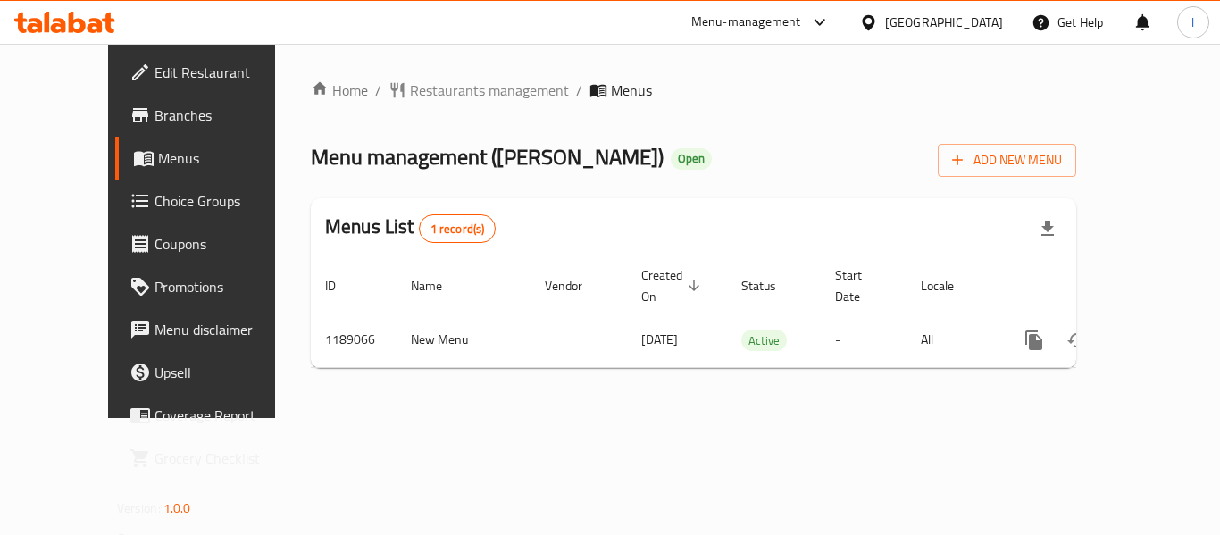
click at [454, 62] on div "Home / Restaurants management / Menus Menu management ( [PERSON_NAME] ) Open Ad…" at bounding box center [693, 231] width 837 height 374
click at [412, 43] on div "Menu-management [GEOGRAPHIC_DATA] Get Help l" at bounding box center [610, 22] width 1220 height 43
click at [410, 87] on span "Restaurants management" at bounding box center [489, 89] width 159 height 21
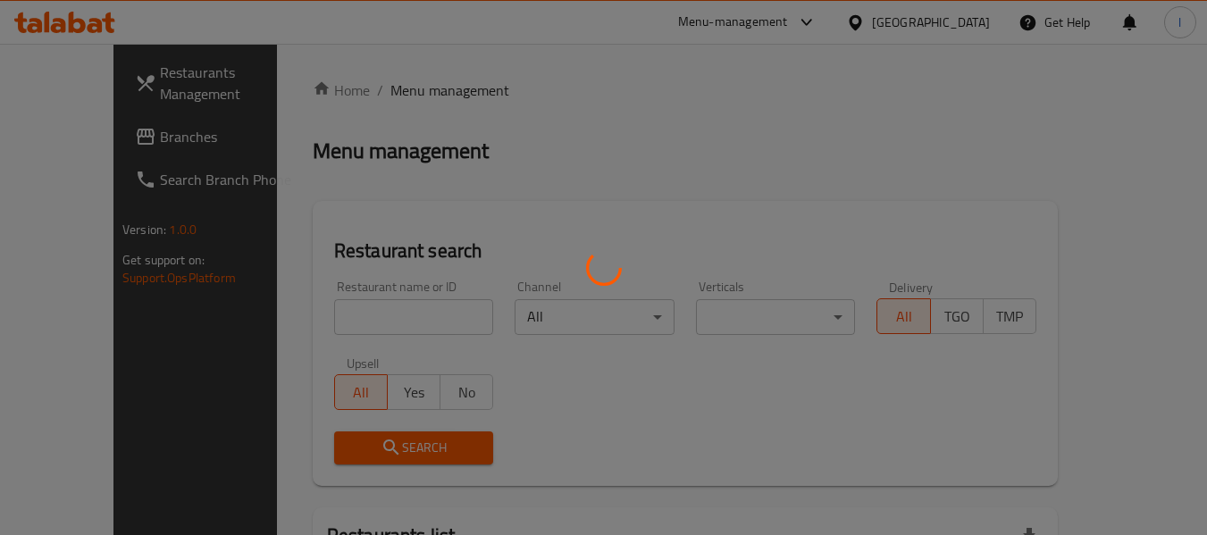
click at [347, 305] on div at bounding box center [603, 267] width 1207 height 535
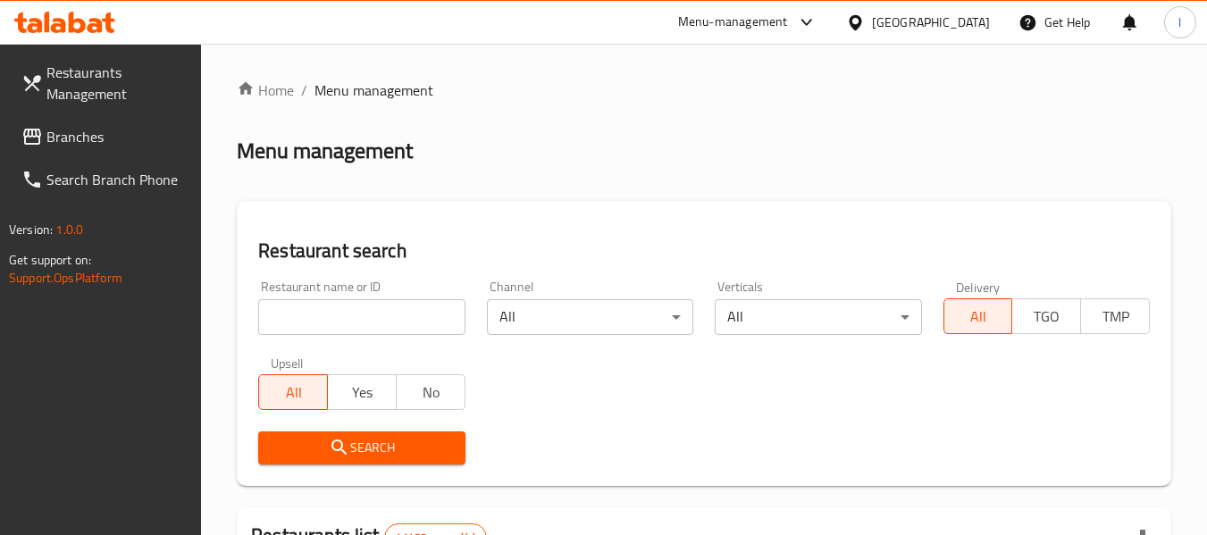
click at [353, 315] on input "search" at bounding box center [361, 317] width 206 height 36
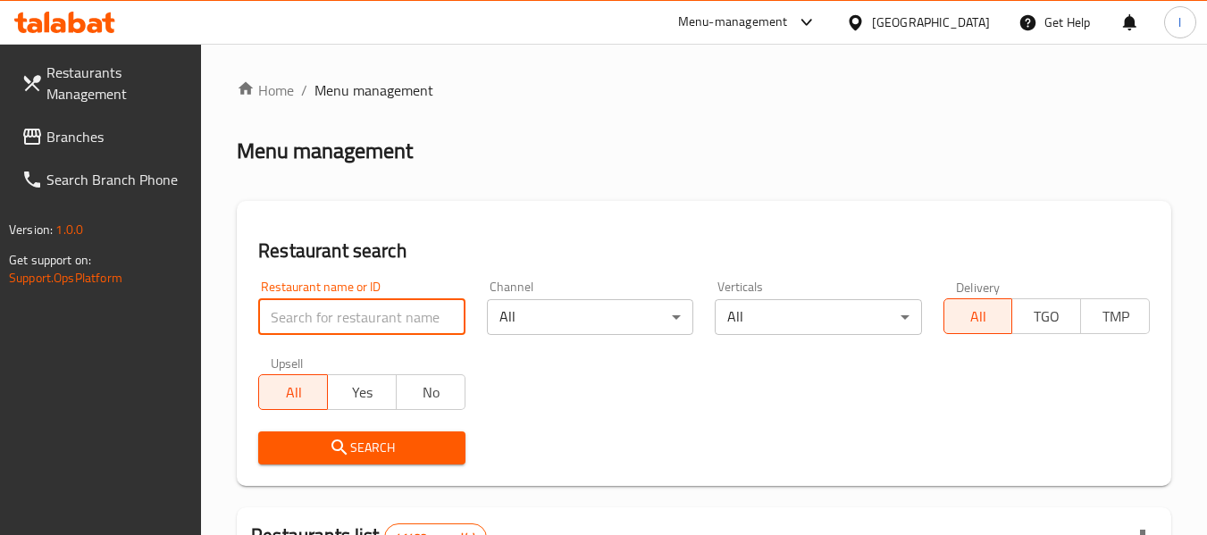
paste input "667202"
type input "667202"
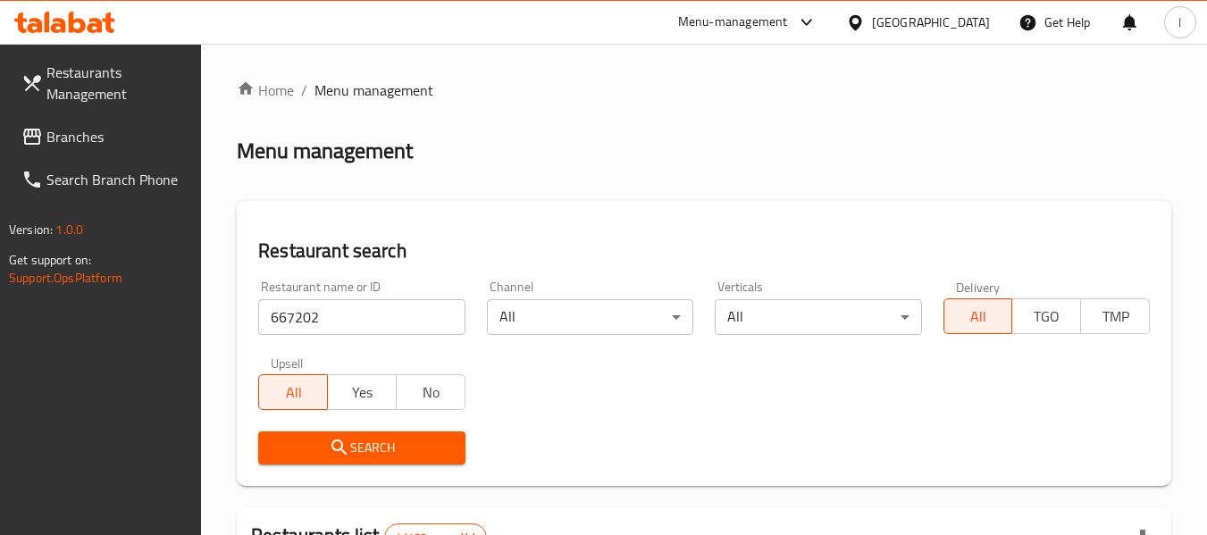
click at [389, 451] on span "Search" at bounding box center [361, 448] width 178 height 22
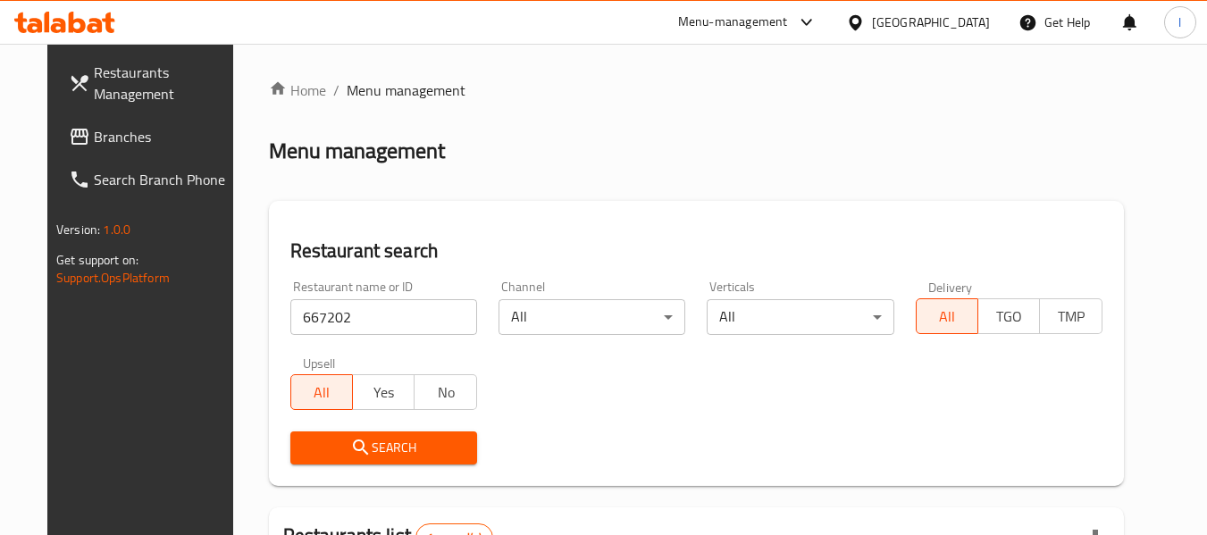
scroll to position [239, 0]
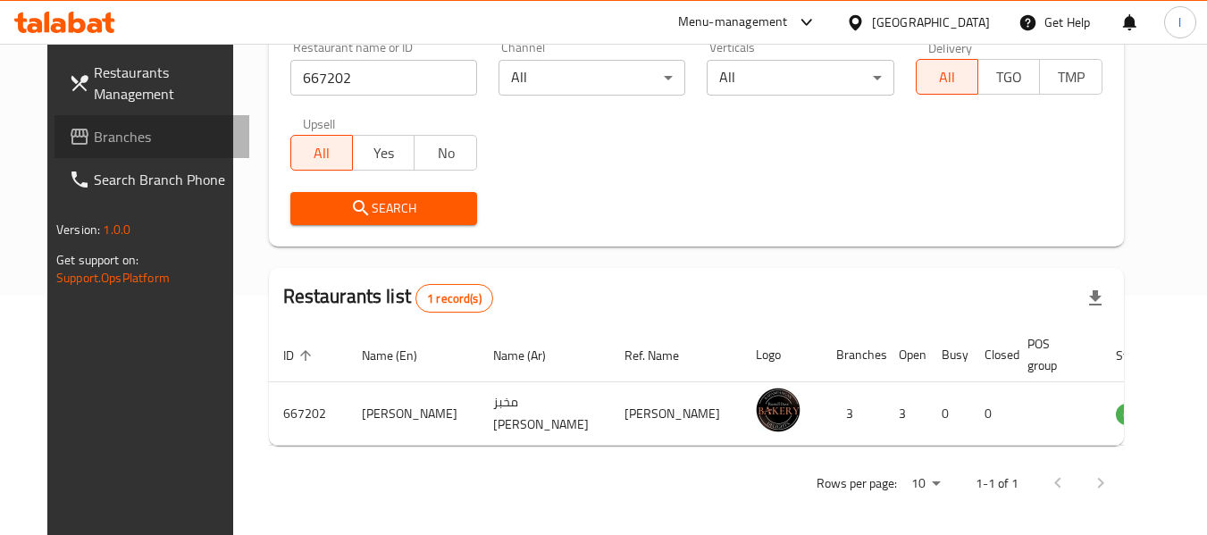
click at [94, 127] on span "Branches" at bounding box center [164, 136] width 141 height 21
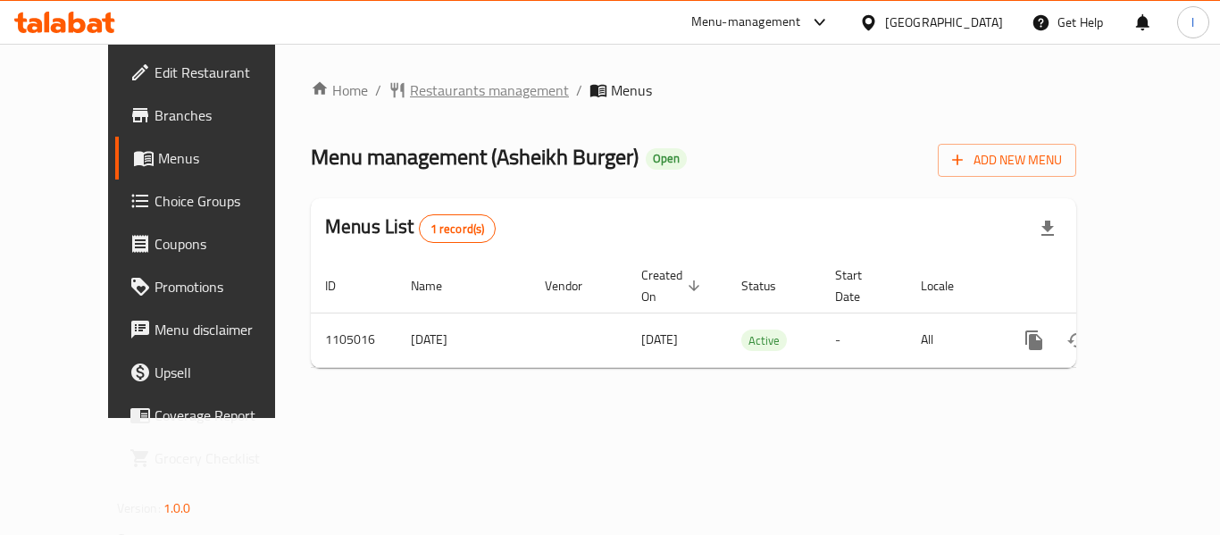
click at [414, 82] on span "Restaurants management" at bounding box center [489, 89] width 159 height 21
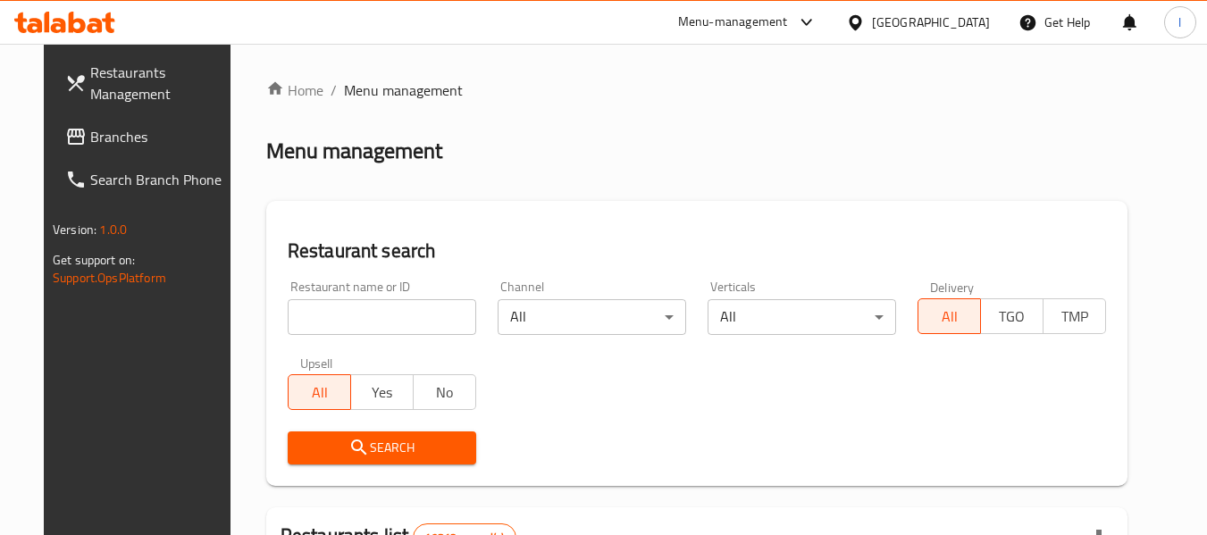
drag, startPoint x: 391, startPoint y: 302, endPoint x: 389, endPoint y: 312, distance: 10.0
click at [391, 304] on input "search" at bounding box center [382, 317] width 188 height 36
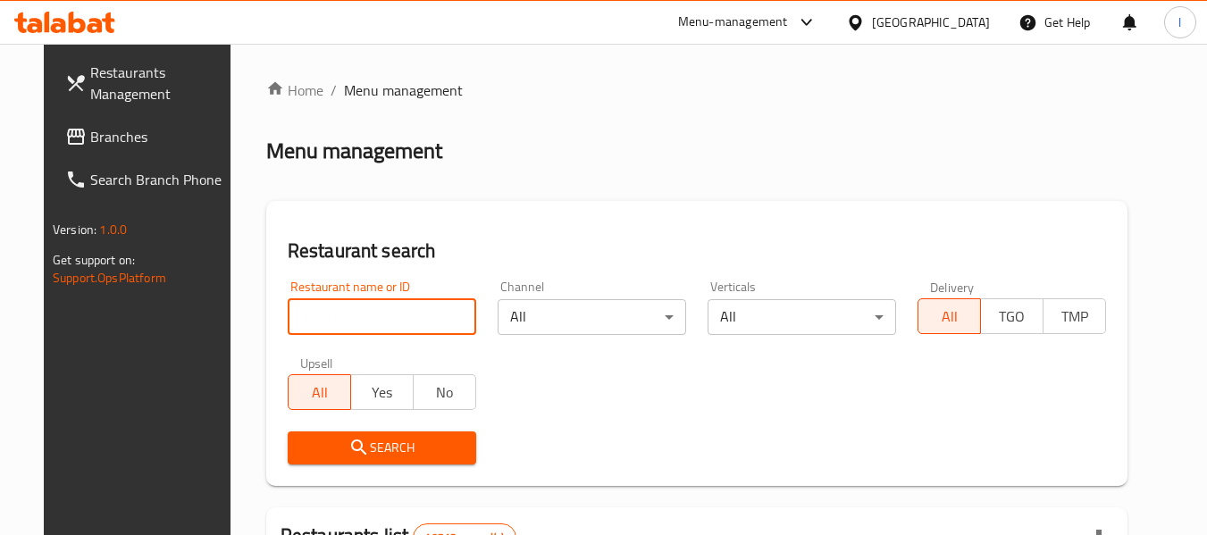
paste input "665379"
type input "665379"
click button "Search" at bounding box center [382, 447] width 188 height 33
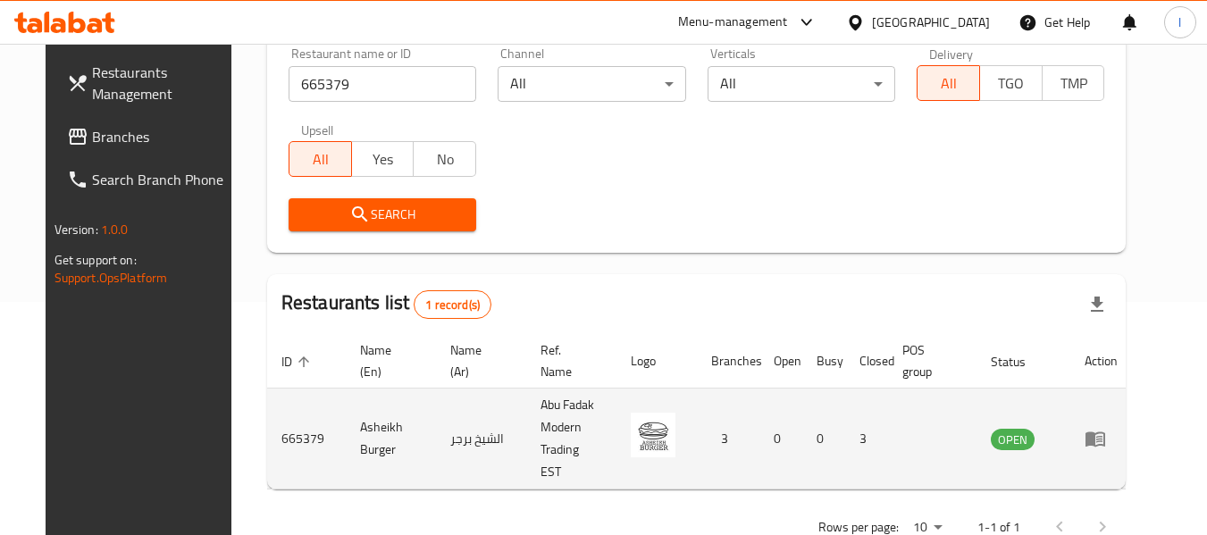
scroll to position [262, 0]
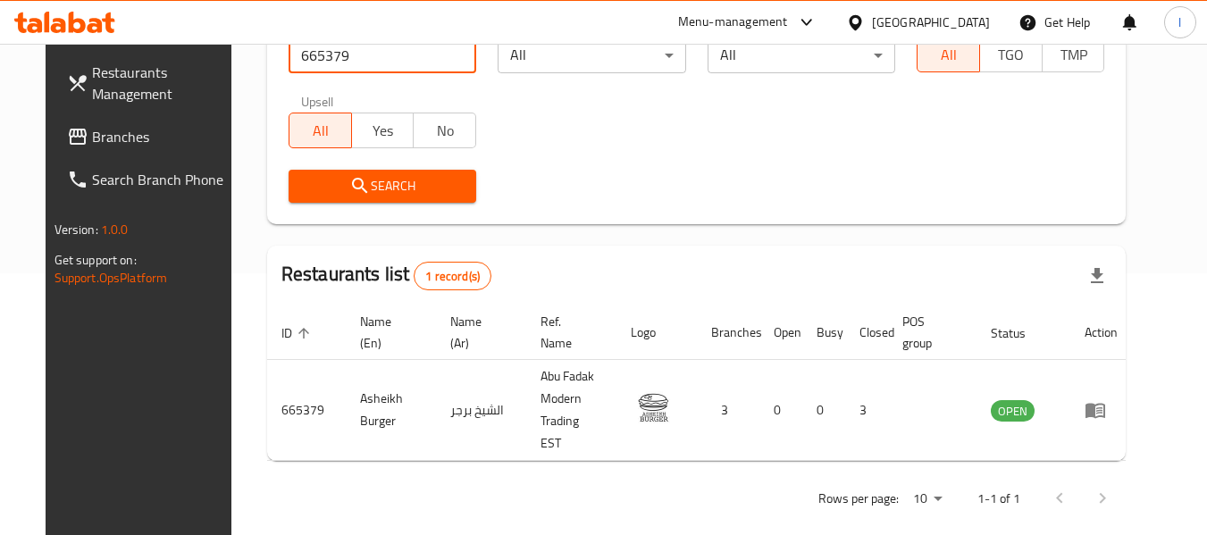
click at [175, 145] on span "Branches" at bounding box center [162, 136] width 141 height 21
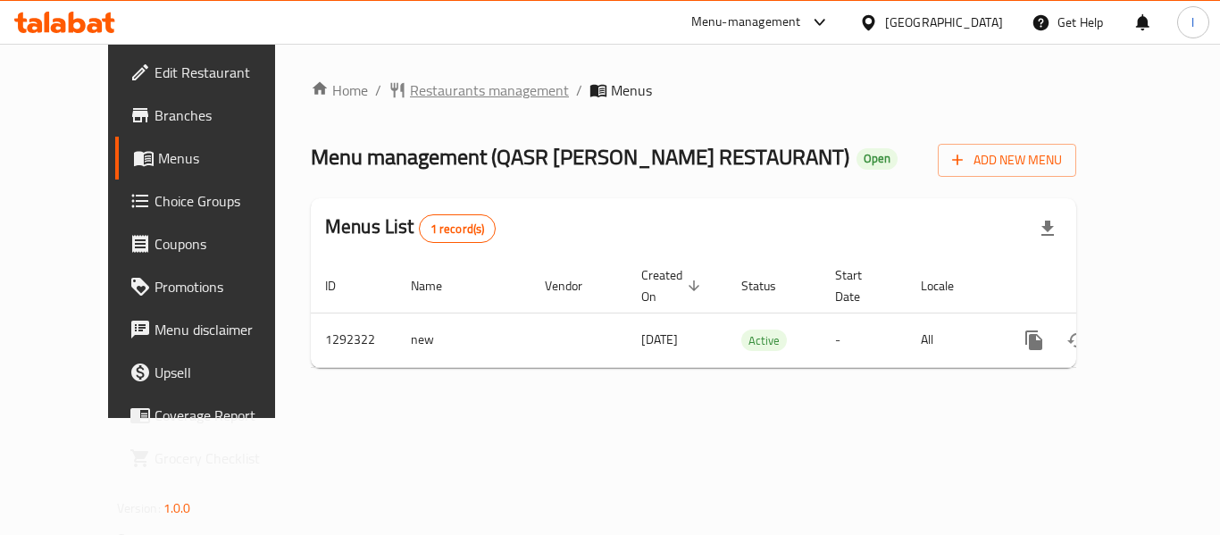
click at [413, 90] on span "Restaurants management" at bounding box center [489, 89] width 159 height 21
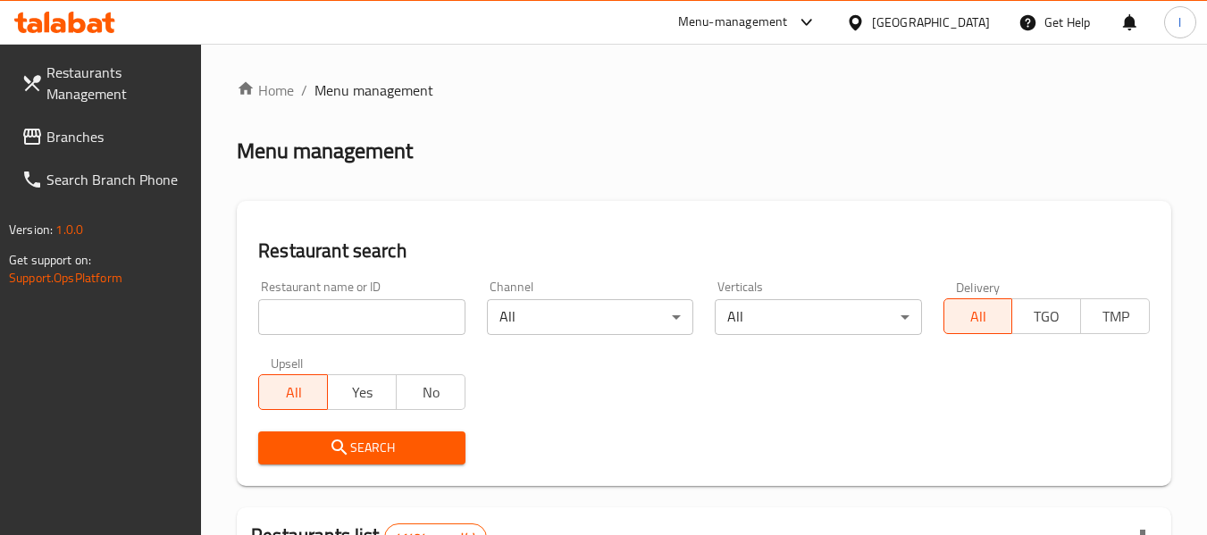
click at [63, 151] on link "Branches" at bounding box center [104, 136] width 195 height 43
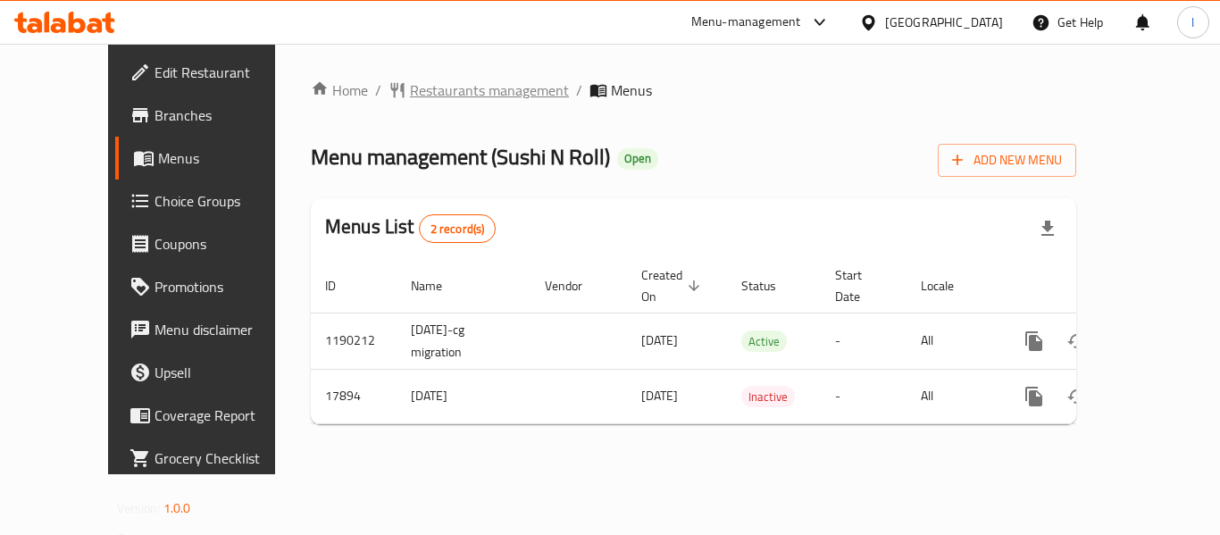
click at [410, 91] on span "Restaurants management" at bounding box center [489, 89] width 159 height 21
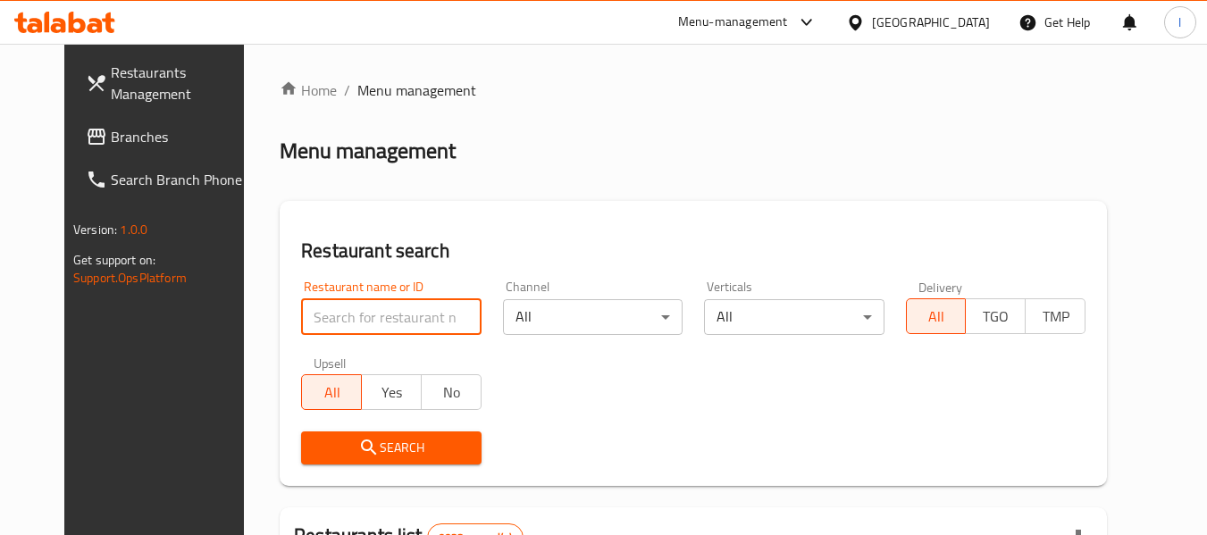
click at [368, 331] on input "search" at bounding box center [391, 317] width 180 height 36
paste input "9830"
type input "9830"
click button "Search" at bounding box center [391, 447] width 180 height 33
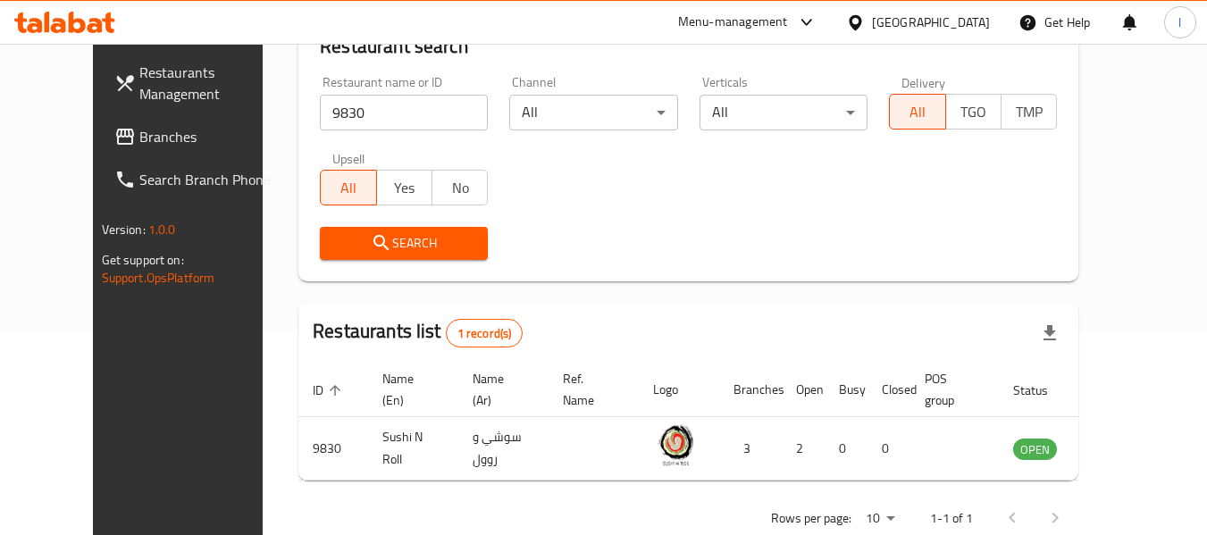
scroll to position [246, 0]
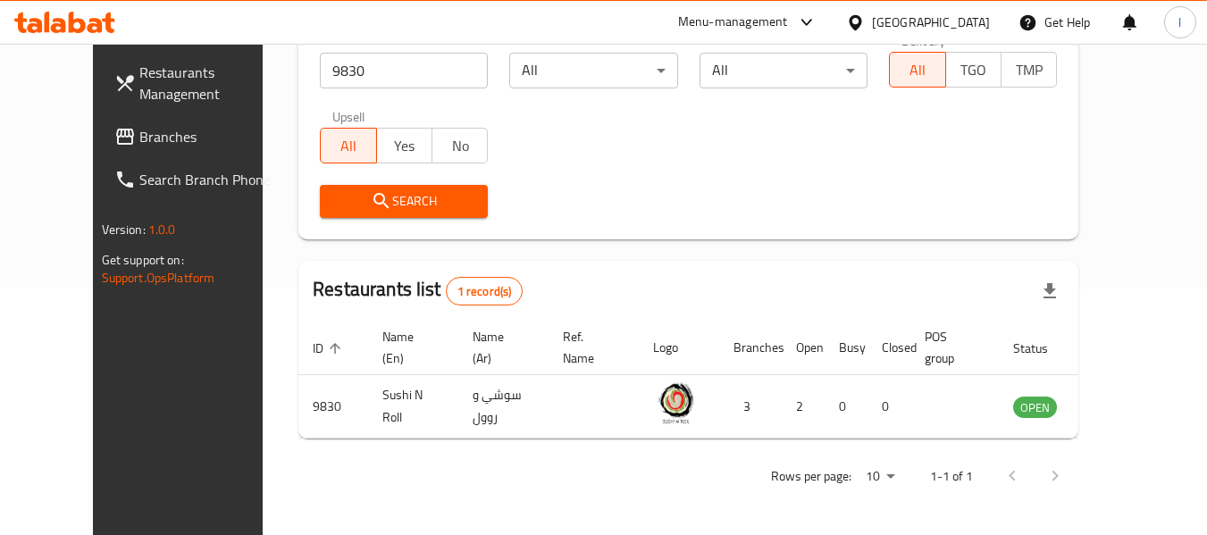
drag, startPoint x: 49, startPoint y: 143, endPoint x: 78, endPoint y: 141, distance: 28.6
click at [139, 143] on span "Branches" at bounding box center [209, 136] width 141 height 21
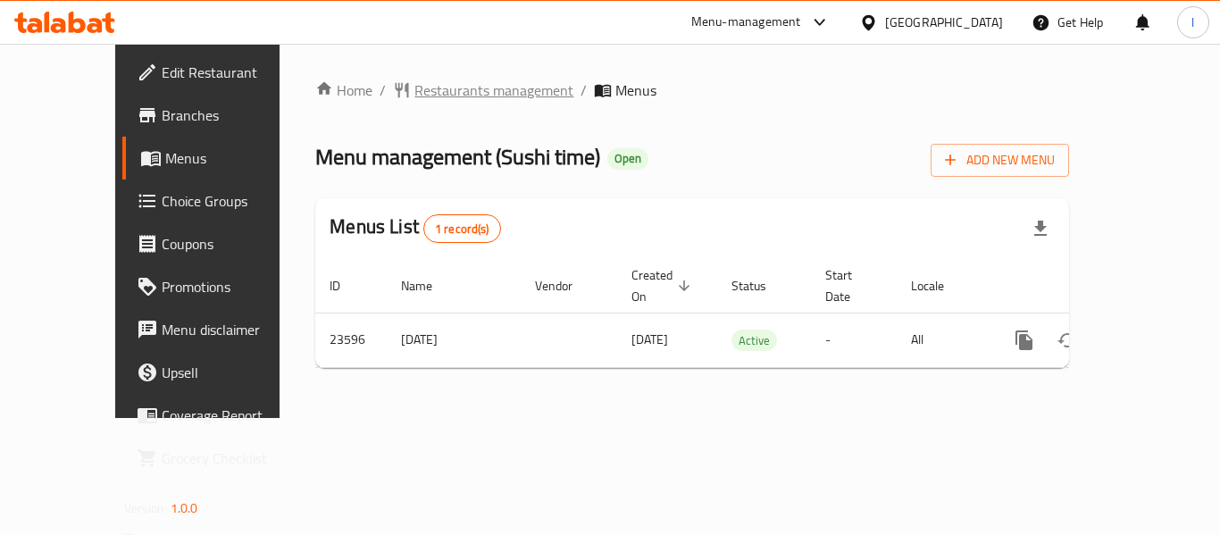
click at [421, 91] on span "Restaurants management" at bounding box center [493, 89] width 159 height 21
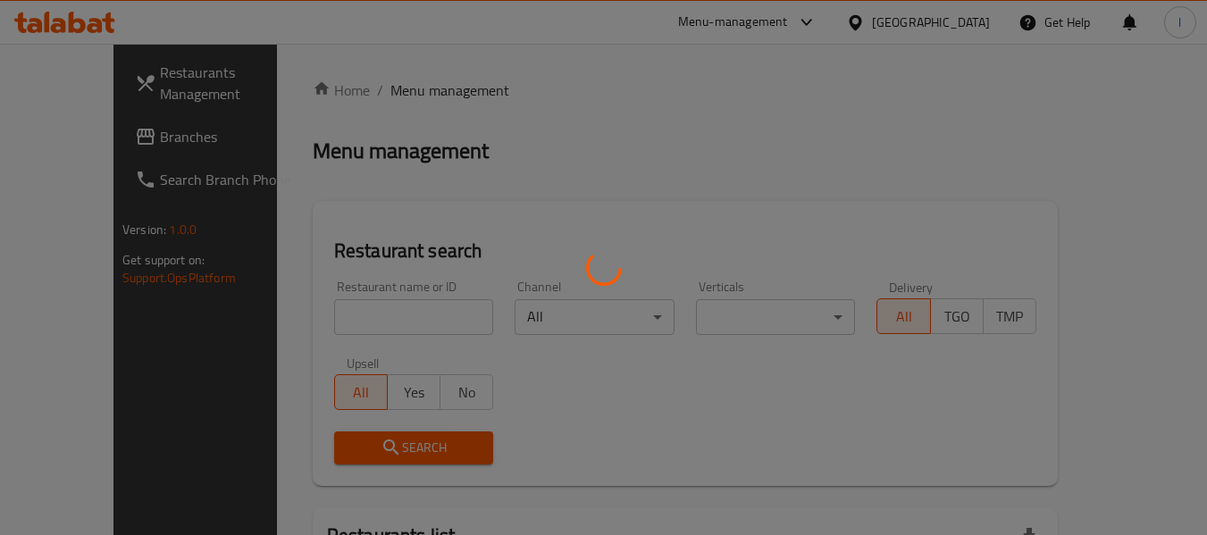
click at [373, 324] on div at bounding box center [603, 267] width 1207 height 535
click at [371, 319] on div at bounding box center [603, 267] width 1207 height 535
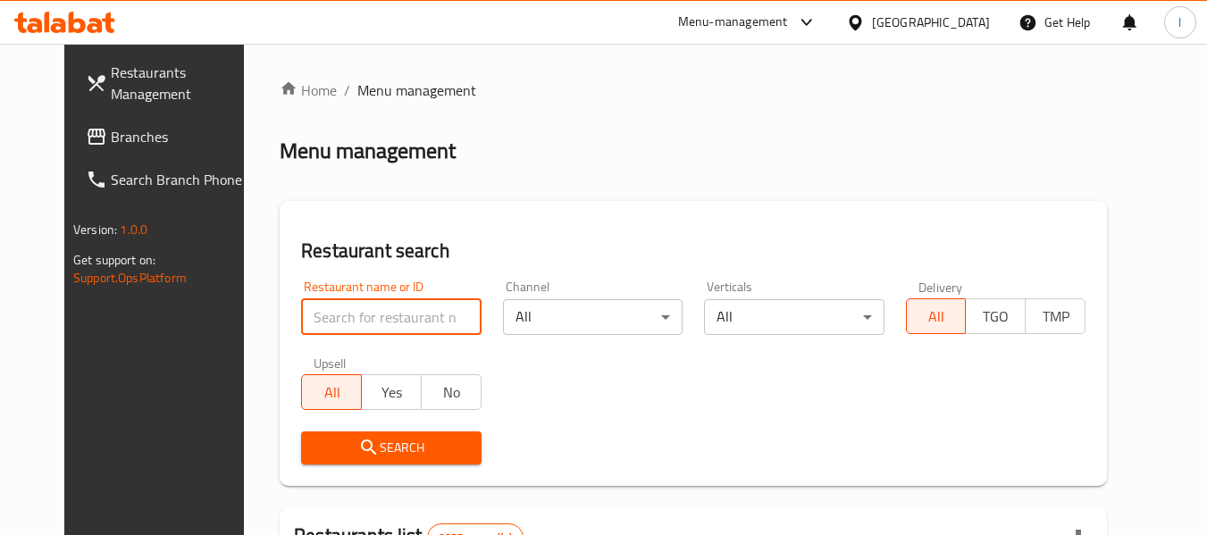
click at [367, 318] on input "search" at bounding box center [391, 317] width 180 height 36
paste input "12424"
type input "12424"
click button "Search" at bounding box center [391, 447] width 180 height 33
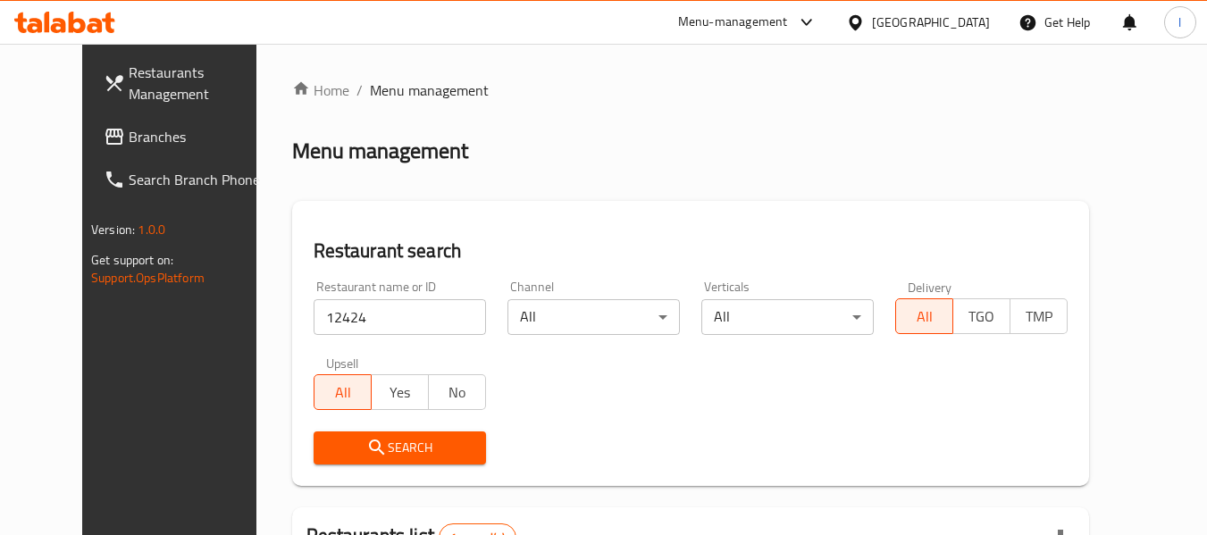
scroll to position [246, 0]
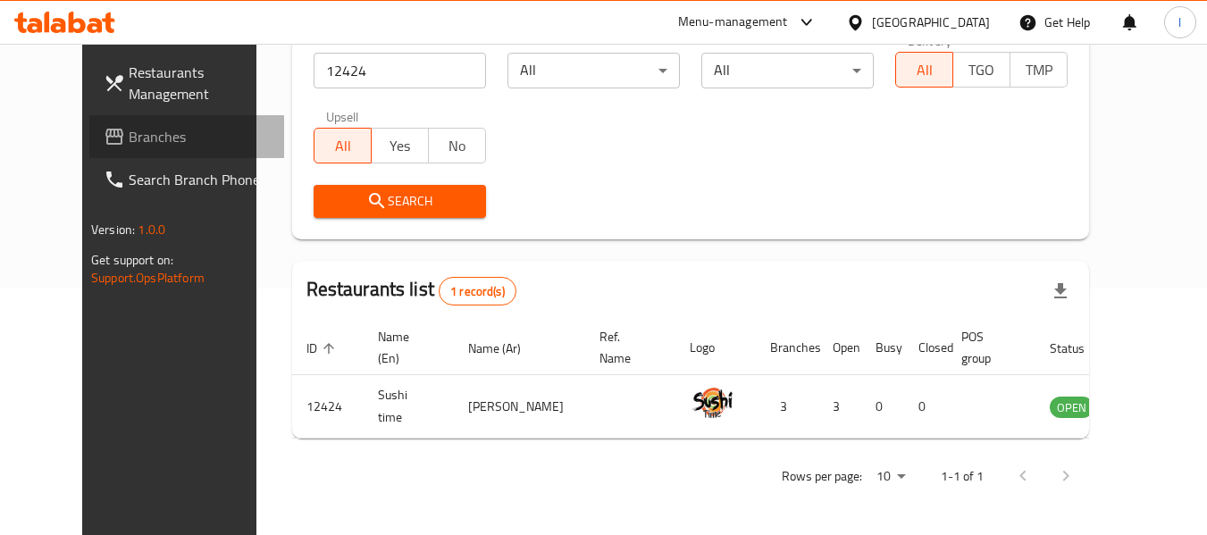
click at [129, 143] on span "Branches" at bounding box center [199, 136] width 141 height 21
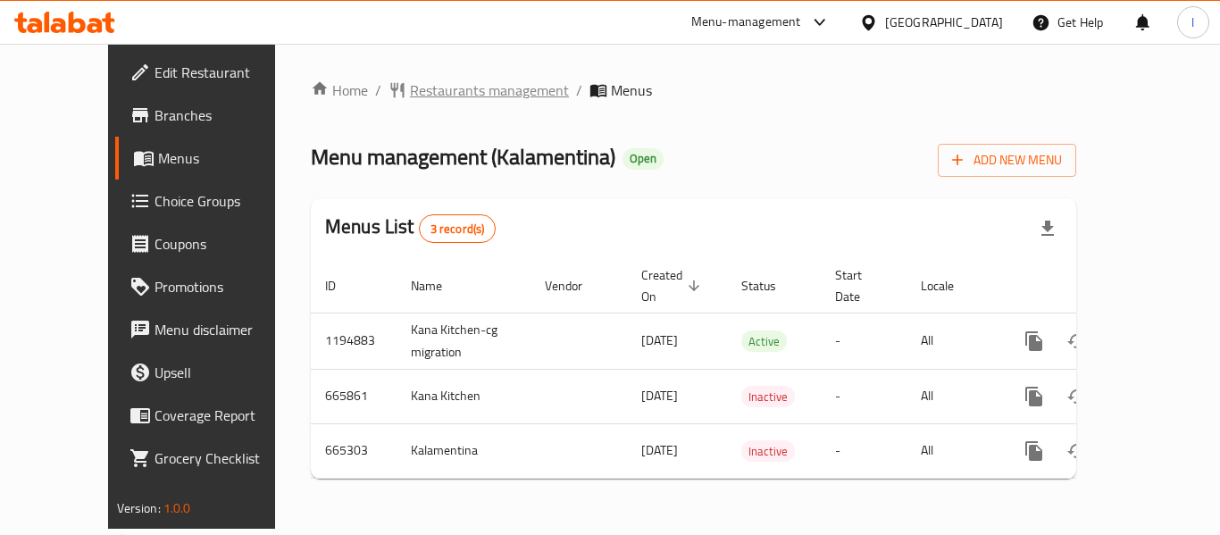
click at [432, 93] on span "Restaurants management" at bounding box center [489, 89] width 159 height 21
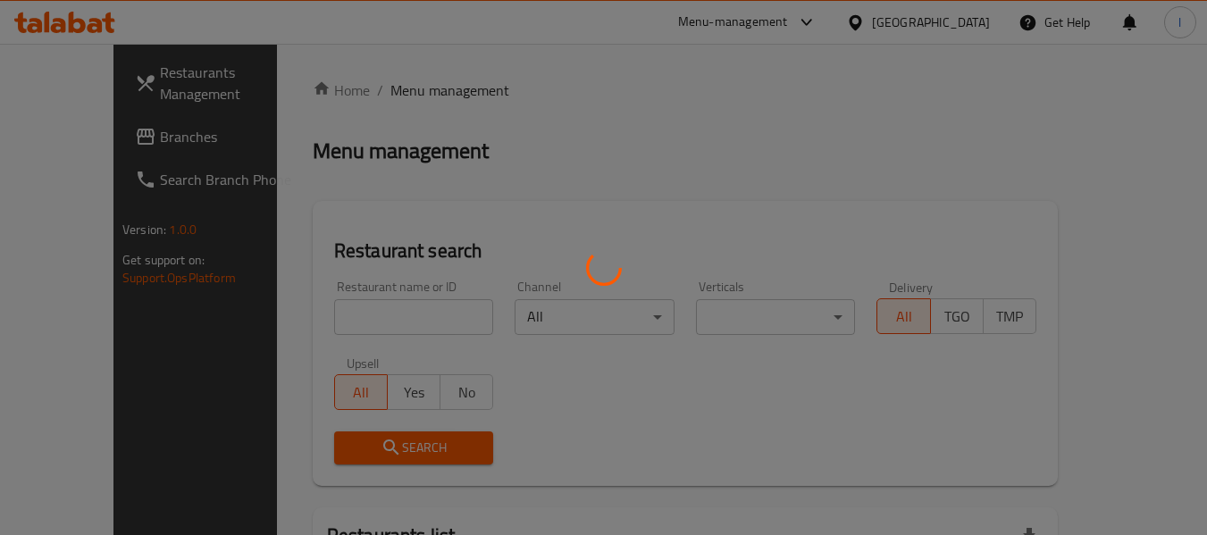
click at [342, 320] on div at bounding box center [603, 267] width 1207 height 535
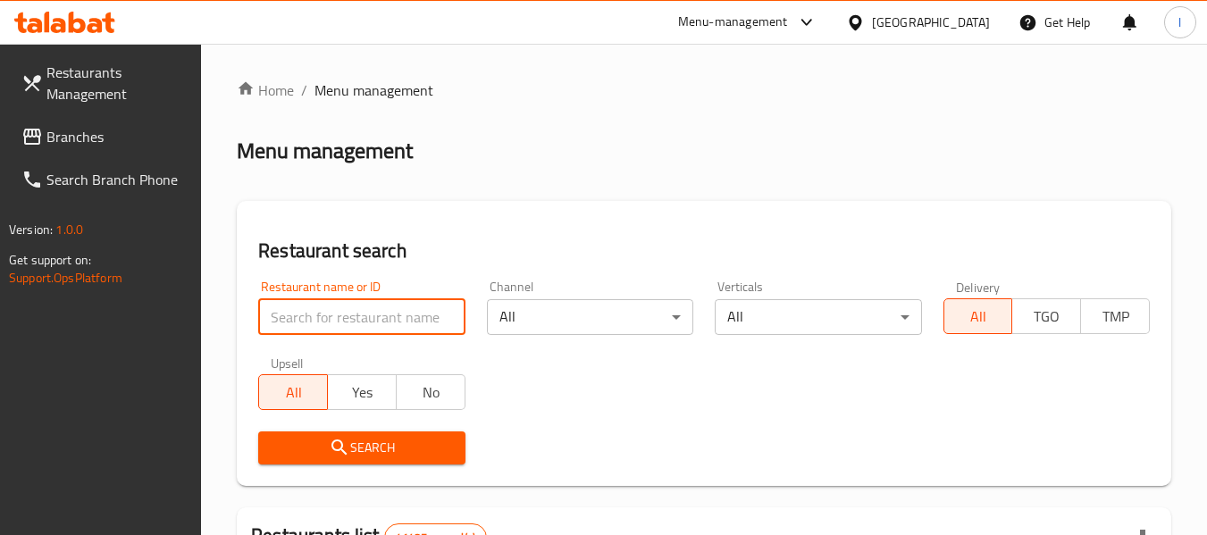
click at [341, 310] on input "search" at bounding box center [361, 317] width 206 height 36
paste input "641868"
type input "641868"
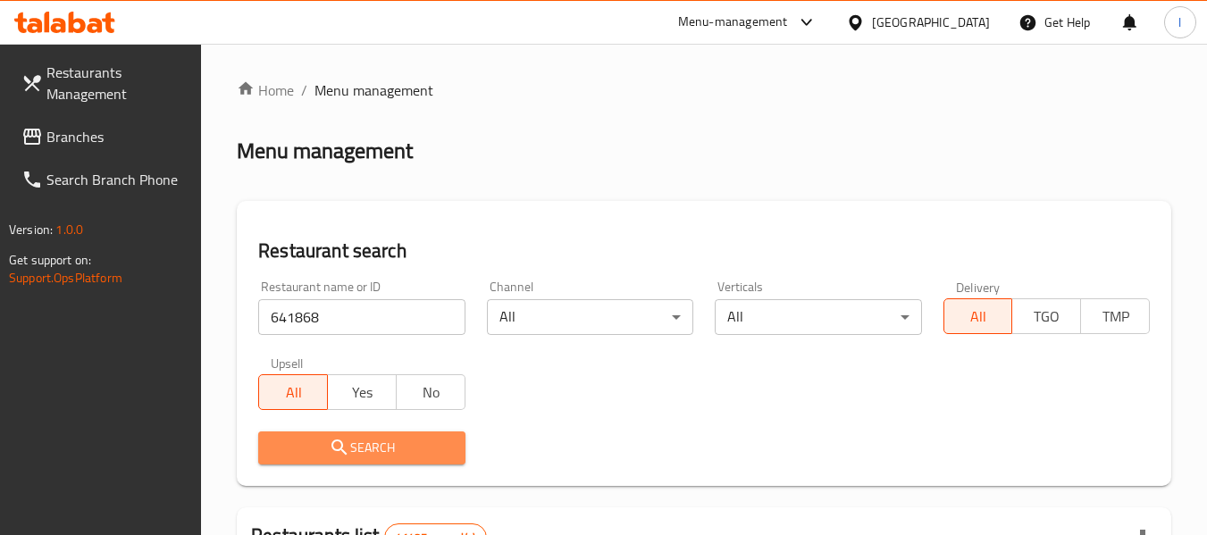
drag, startPoint x: 370, startPoint y: 439, endPoint x: 395, endPoint y: 437, distance: 25.1
click at [371, 440] on span "Search" at bounding box center [361, 448] width 178 height 22
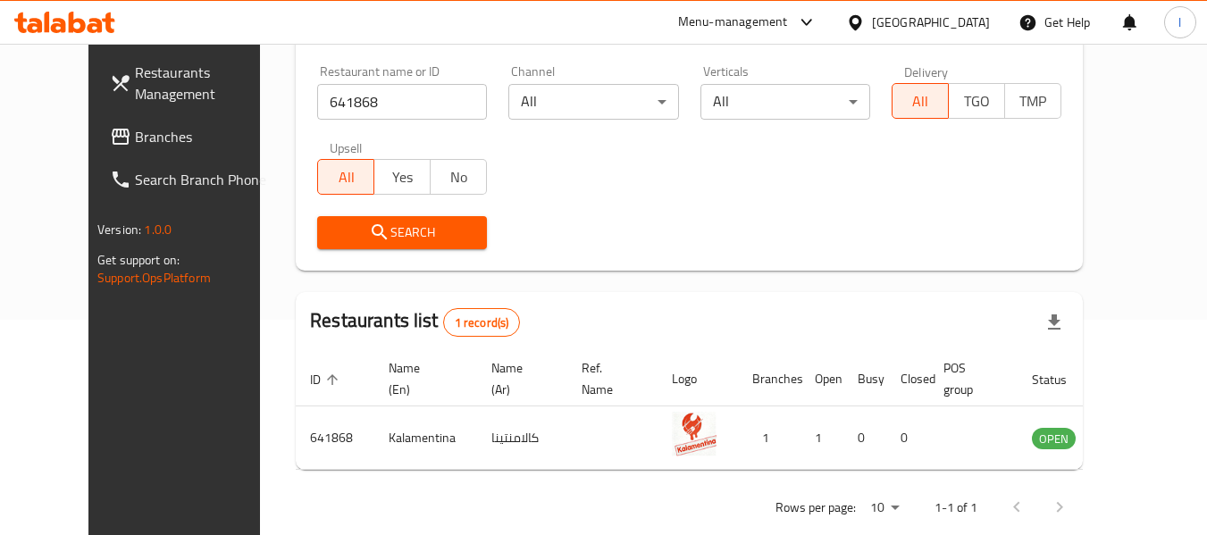
scroll to position [218, 0]
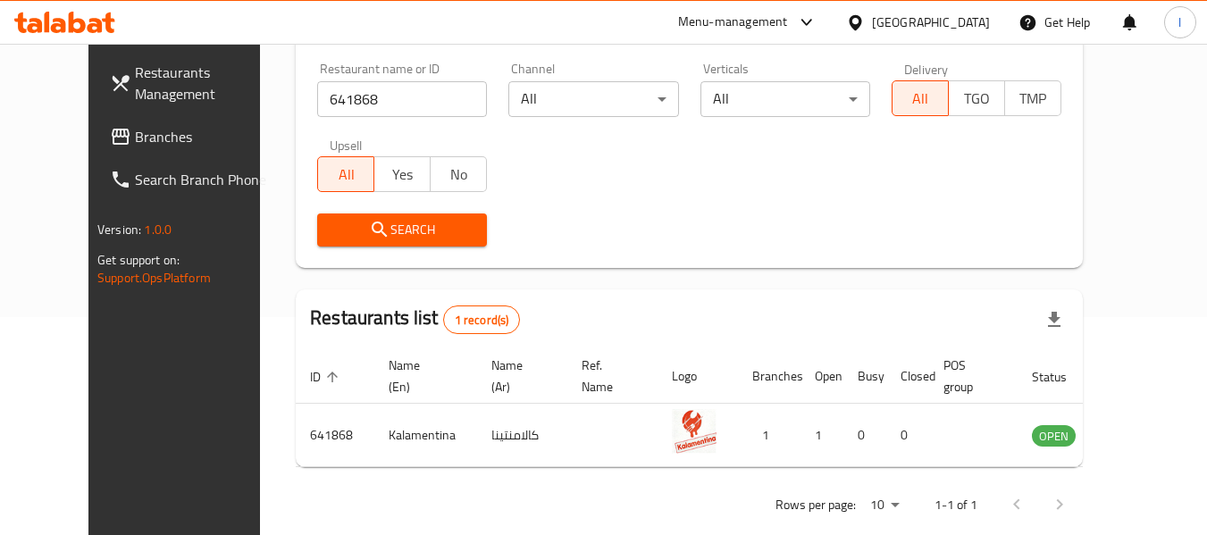
click at [135, 140] on span "Branches" at bounding box center [205, 136] width 141 height 21
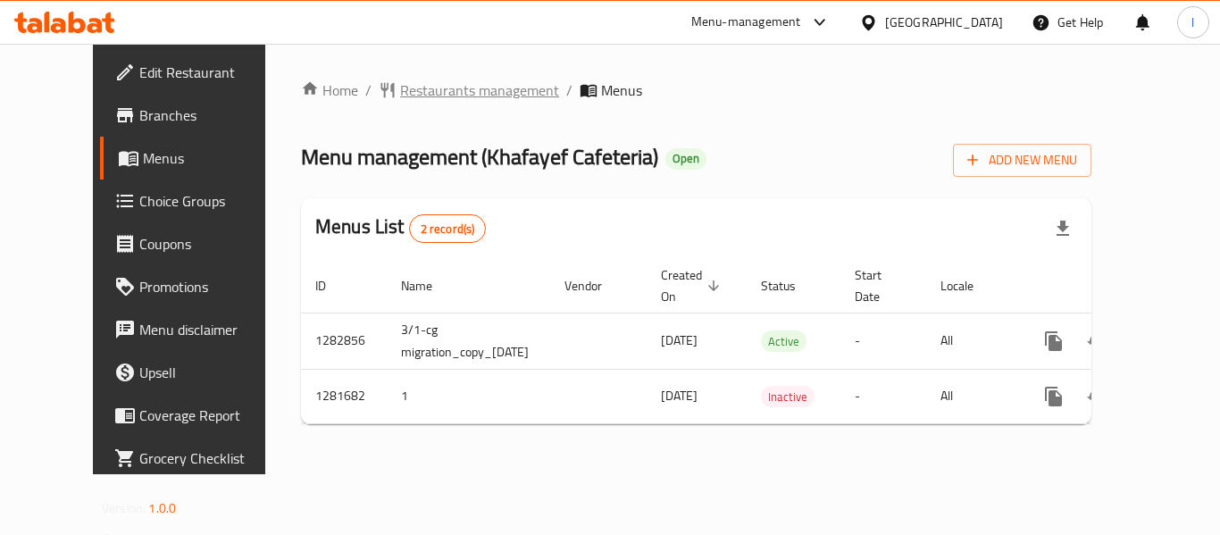
click at [445, 99] on span "Restaurants management" at bounding box center [479, 89] width 159 height 21
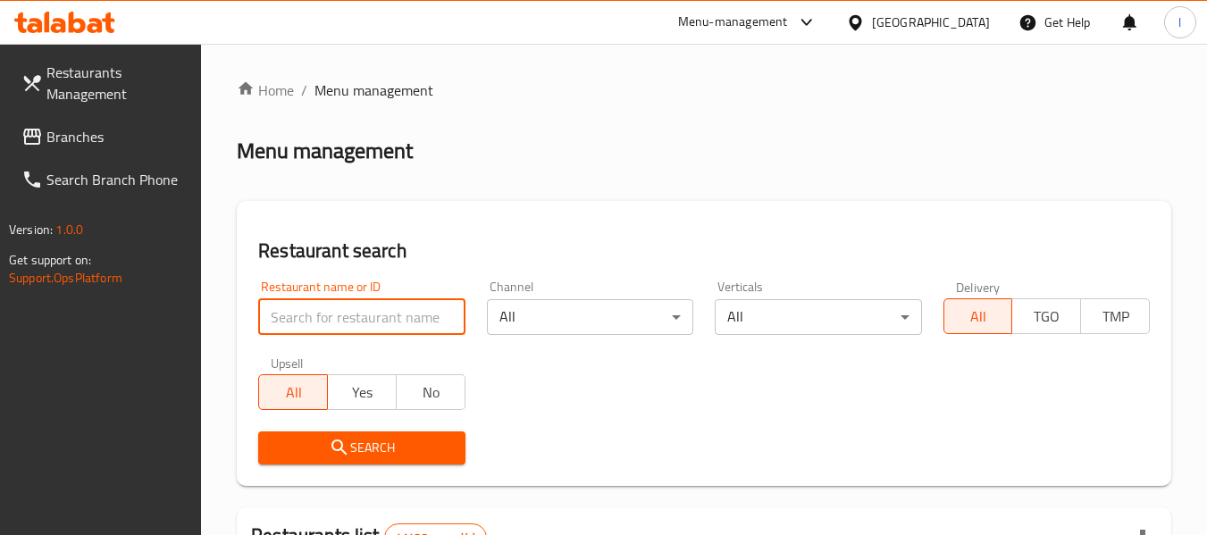
click at [379, 325] on input "search" at bounding box center [361, 317] width 206 height 36
paste input "694513"
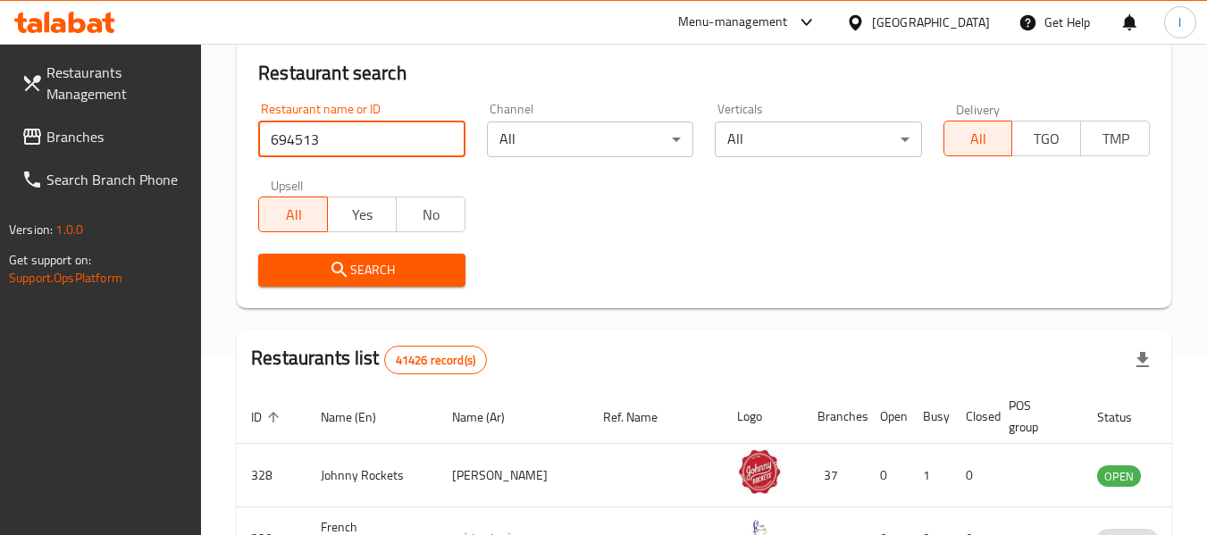
scroll to position [179, 0]
type input "694513"
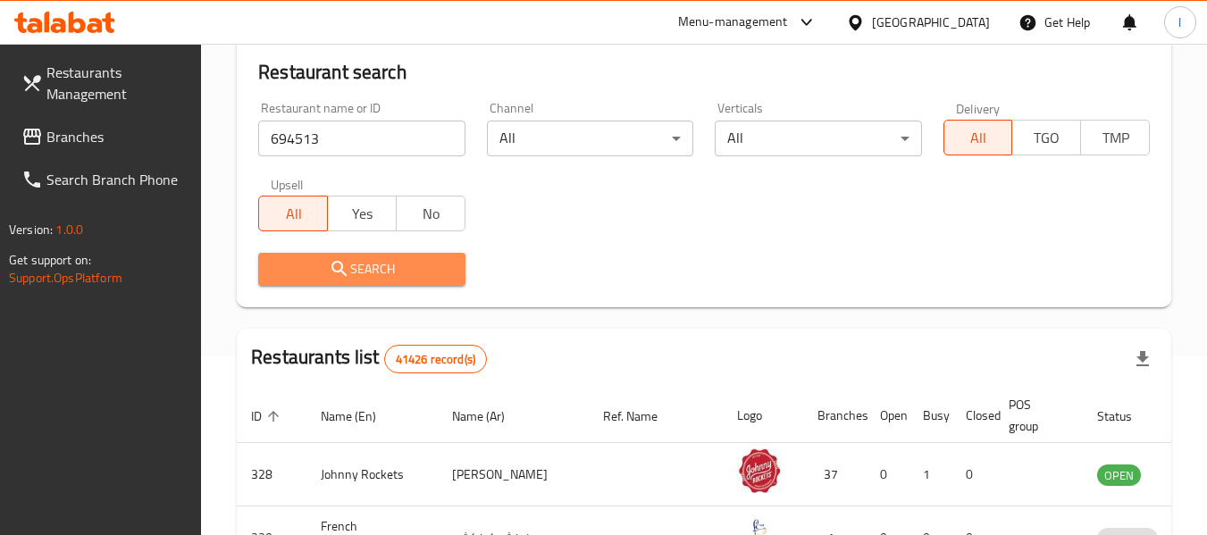
click at [386, 267] on span "Search" at bounding box center [361, 269] width 178 height 22
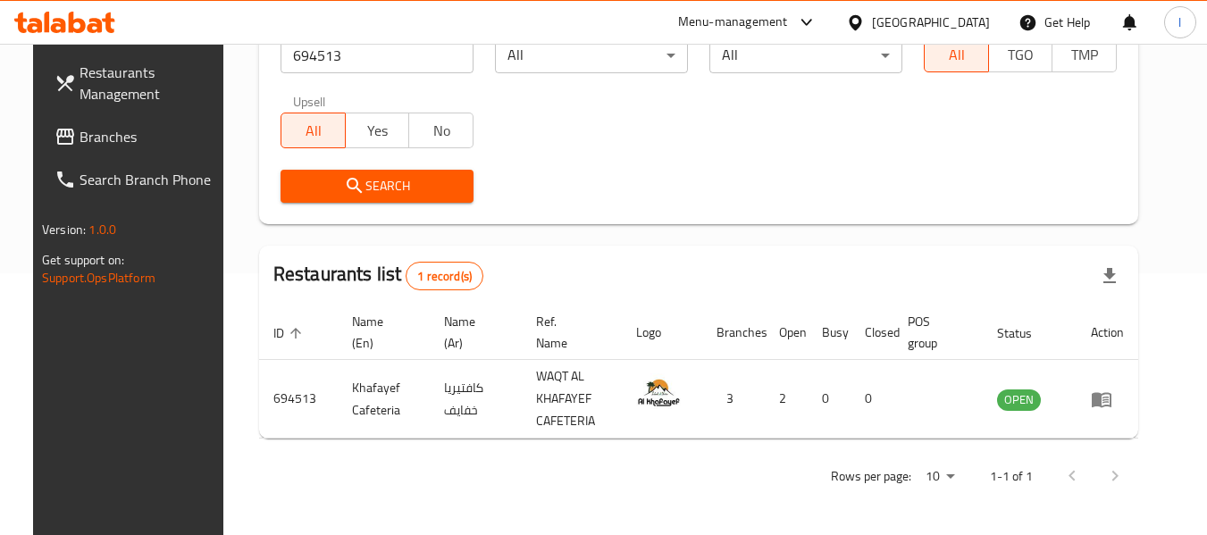
scroll to position [262, 0]
drag, startPoint x: 90, startPoint y: 146, endPoint x: 106, endPoint y: 151, distance: 16.9
click at [90, 146] on span "Branches" at bounding box center [149, 136] width 141 height 21
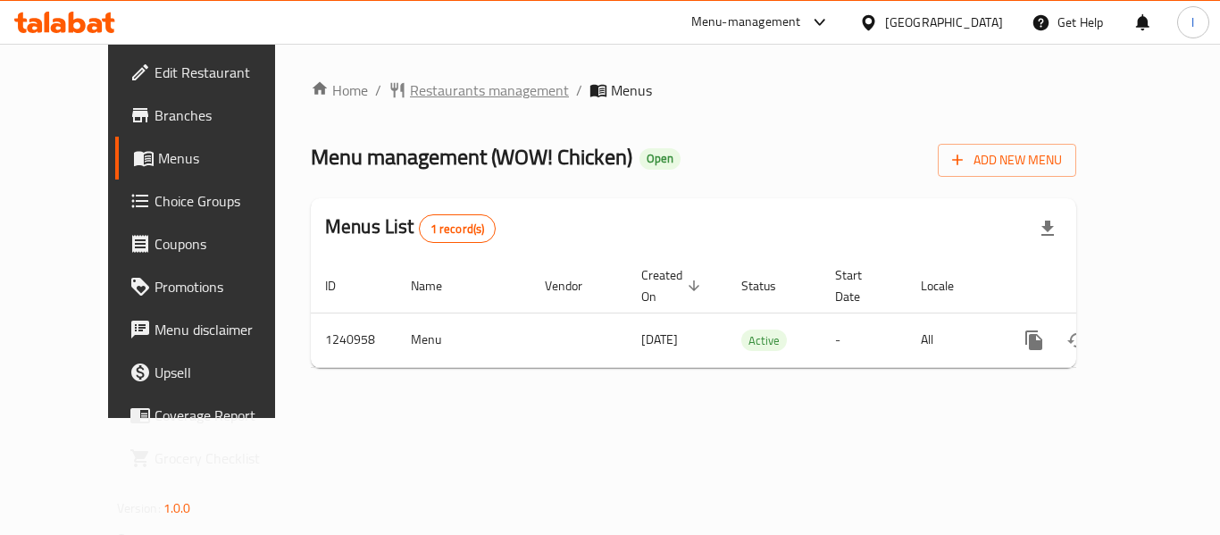
click at [410, 93] on span "Restaurants management" at bounding box center [489, 89] width 159 height 21
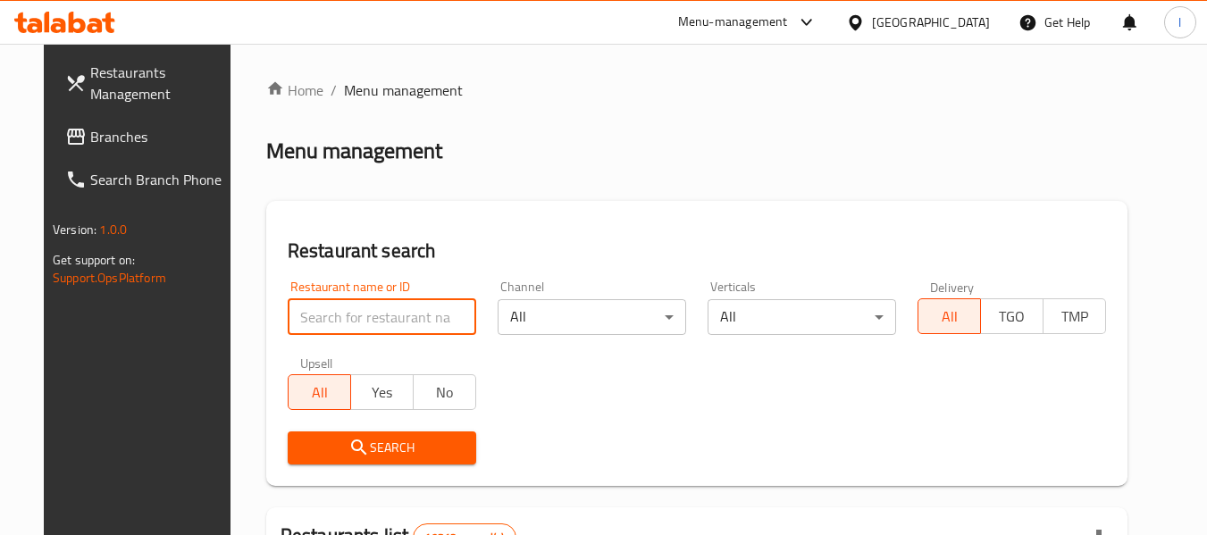
click at [393, 328] on input "search" at bounding box center [382, 317] width 188 height 36
paste input "680523"
type input "680523"
click button "Search" at bounding box center [382, 447] width 188 height 33
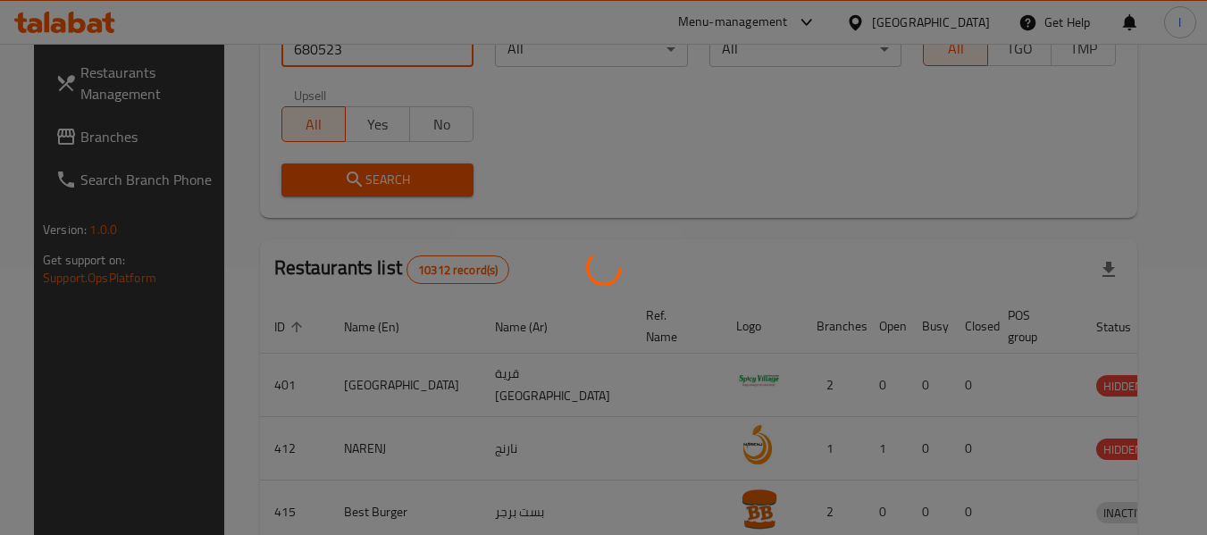
scroll to position [246, 0]
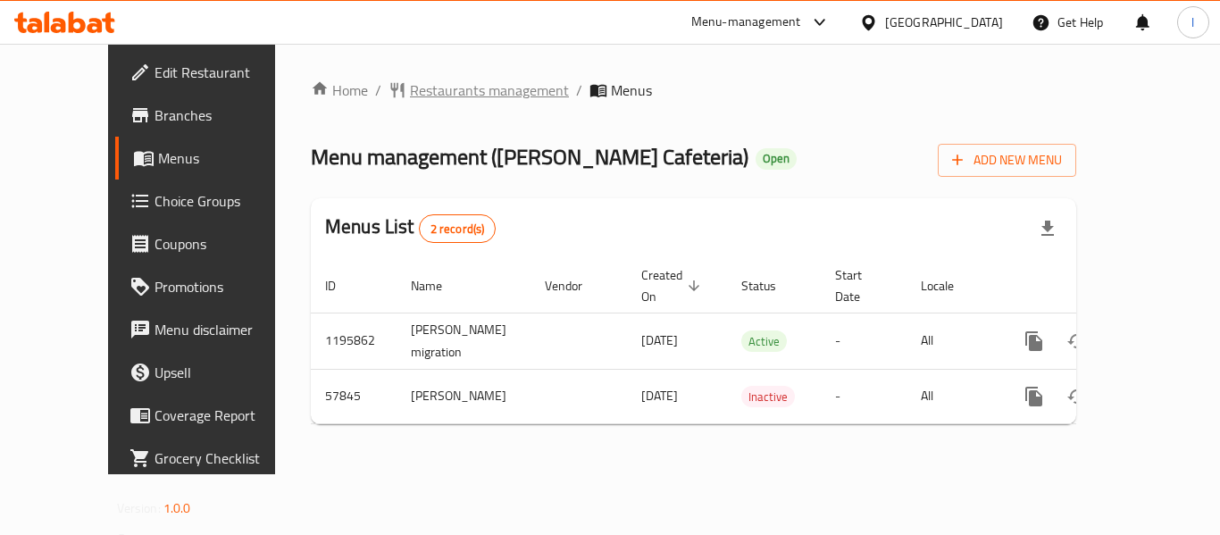
click at [410, 87] on span "Restaurants management" at bounding box center [489, 89] width 159 height 21
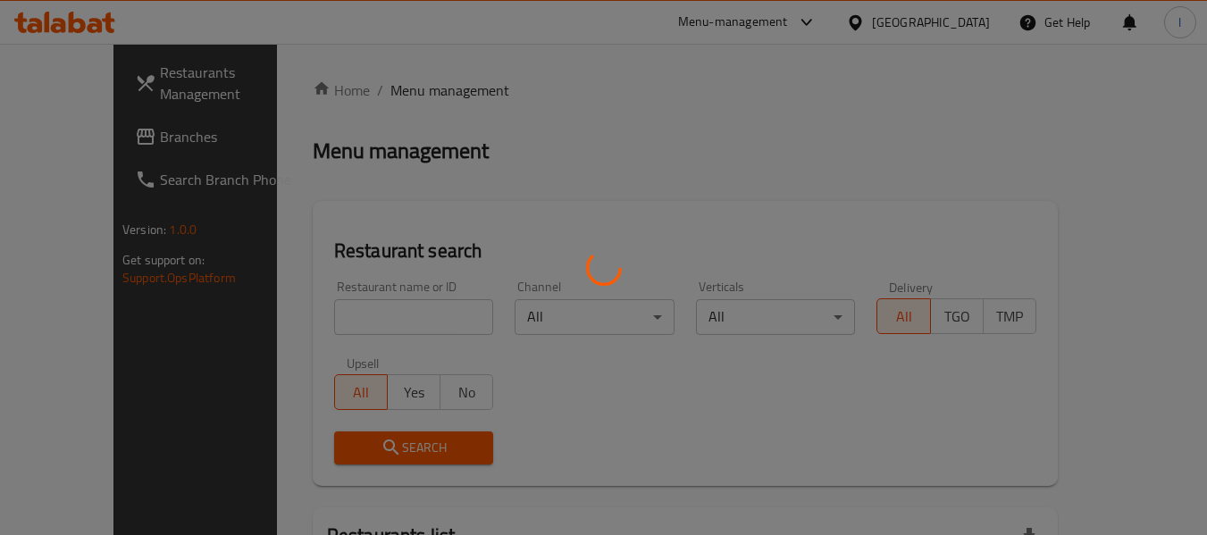
click at [372, 311] on div at bounding box center [603, 267] width 1207 height 535
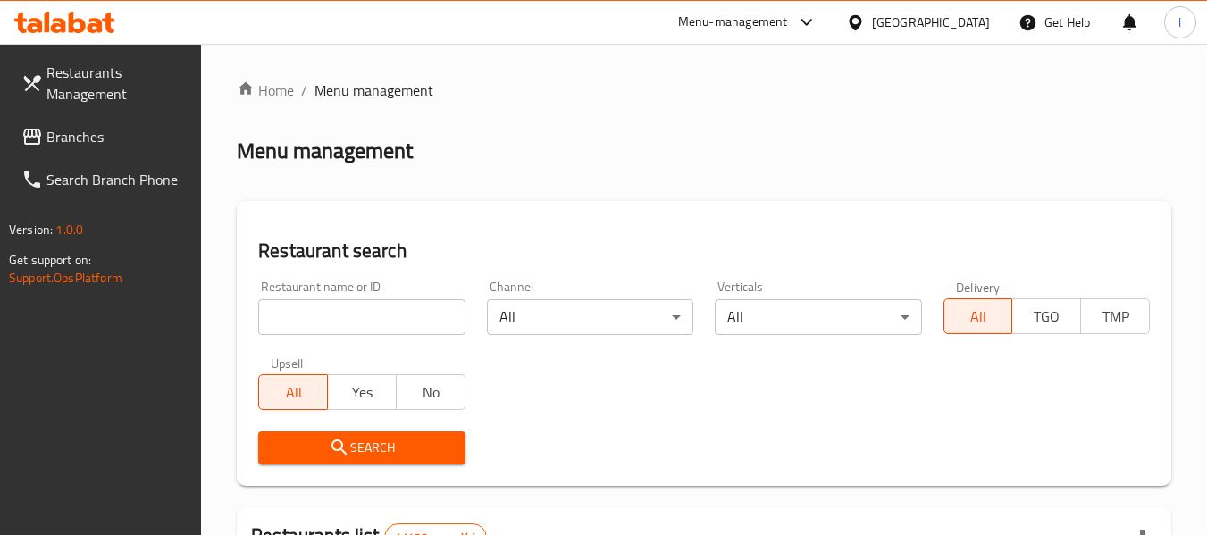
click at [390, 317] on input "search" at bounding box center [361, 317] width 206 height 36
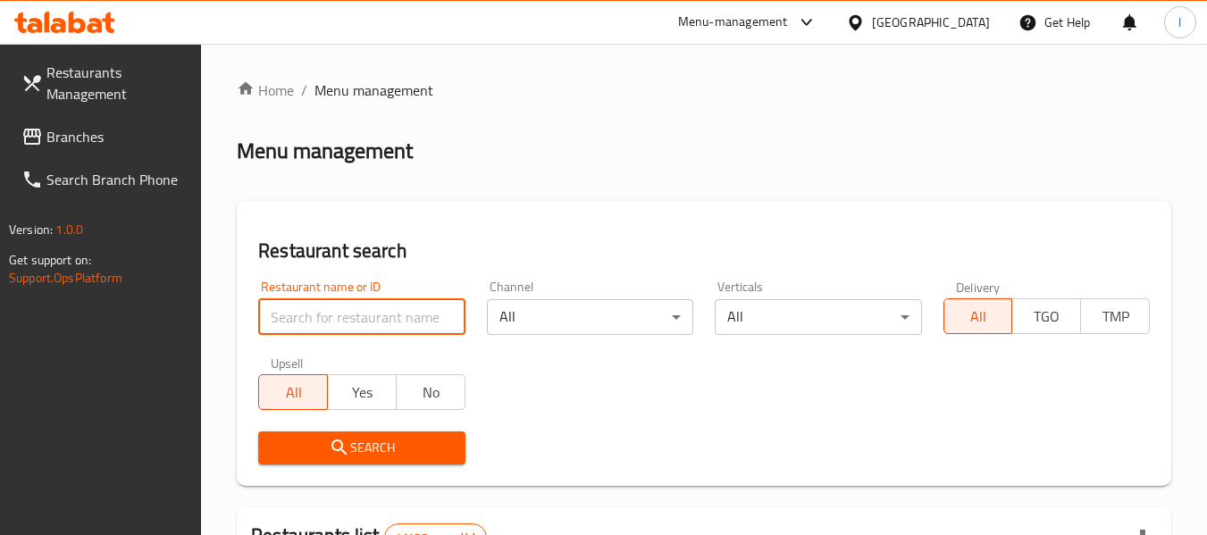
paste input "28205"
type input "28205"
click button "Search" at bounding box center [361, 447] width 206 height 33
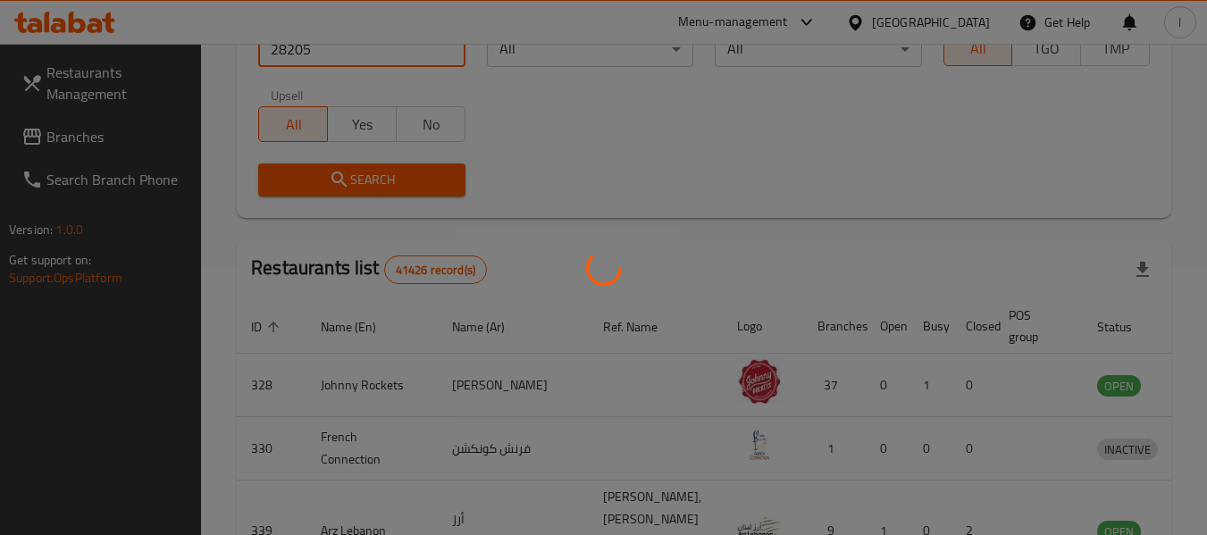
scroll to position [246, 0]
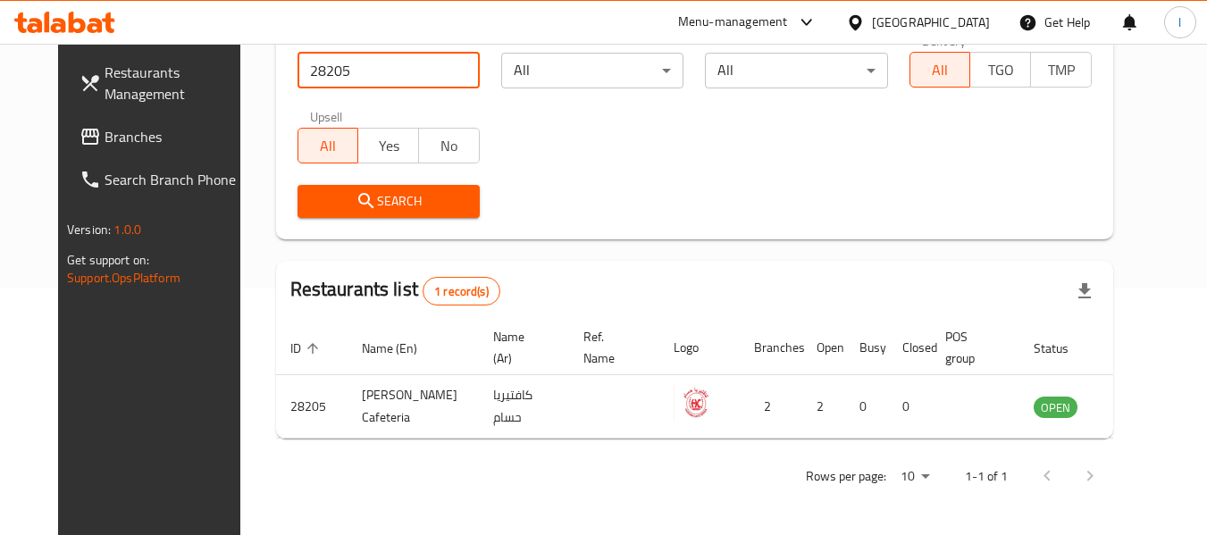
click at [145, 139] on span "Branches" at bounding box center [174, 136] width 141 height 21
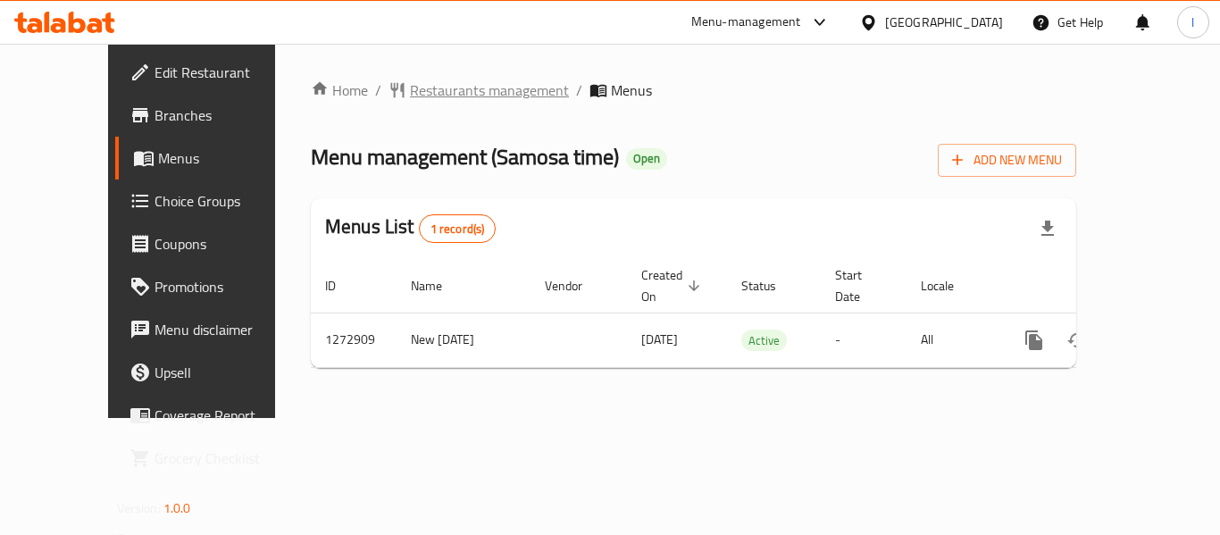
click at [420, 89] on span "Restaurants management" at bounding box center [489, 89] width 159 height 21
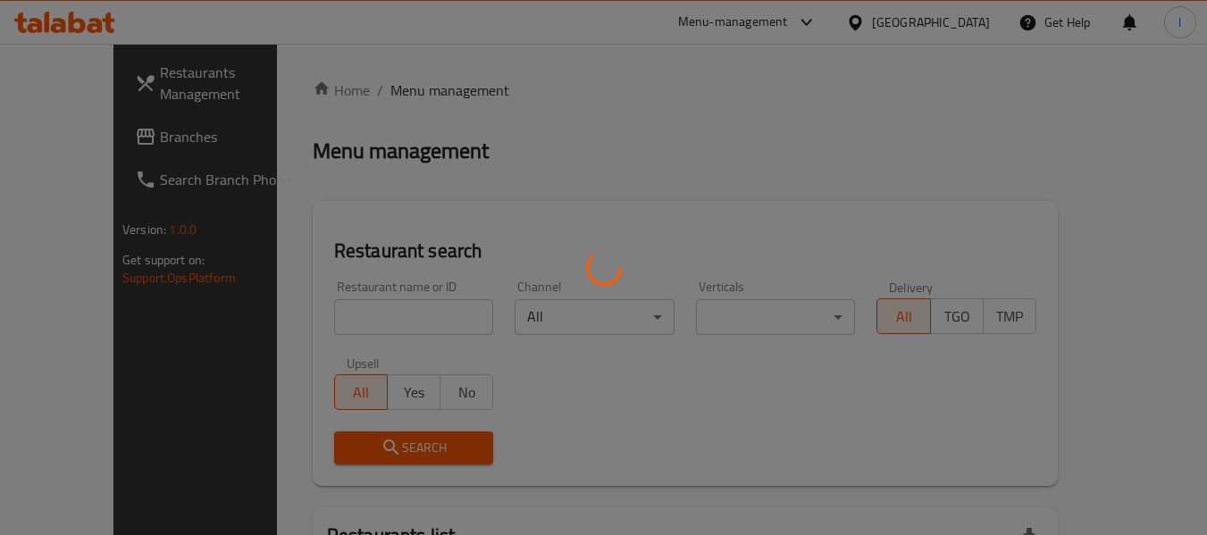
click at [400, 321] on div at bounding box center [603, 267] width 1207 height 535
click at [362, 313] on div at bounding box center [603, 267] width 1207 height 535
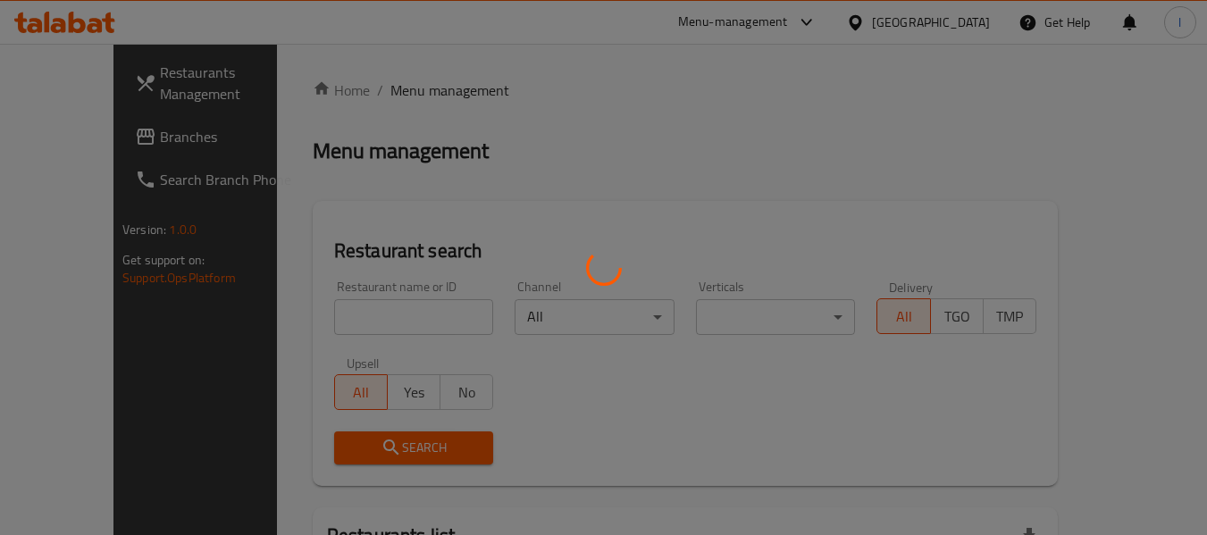
click at [377, 313] on div at bounding box center [603, 267] width 1207 height 535
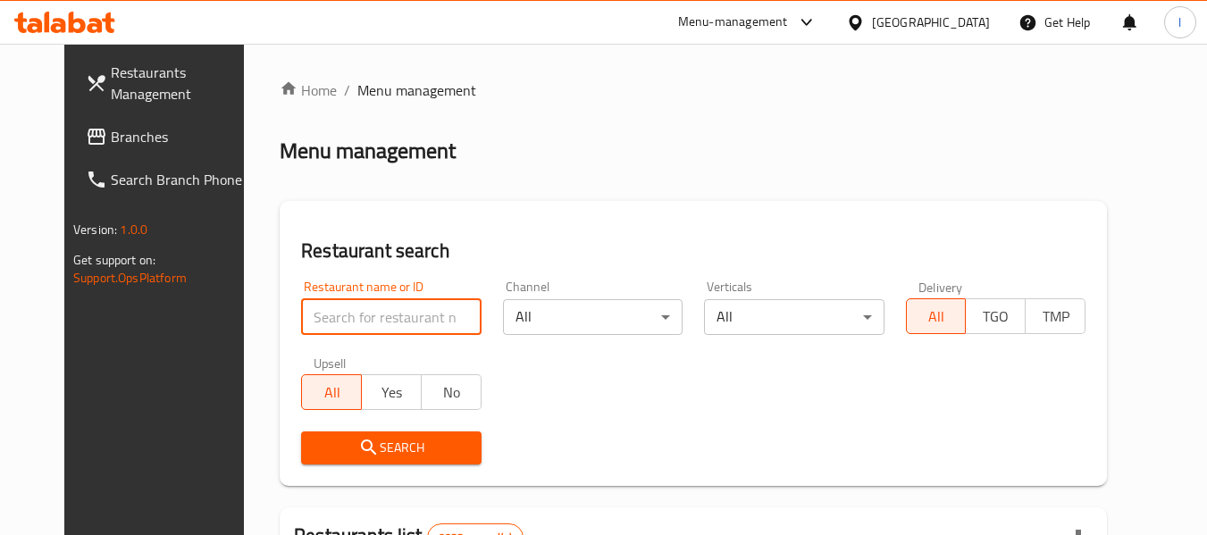
click at [322, 321] on input "search" at bounding box center [391, 317] width 180 height 36
paste input "690507"
type input "690507"
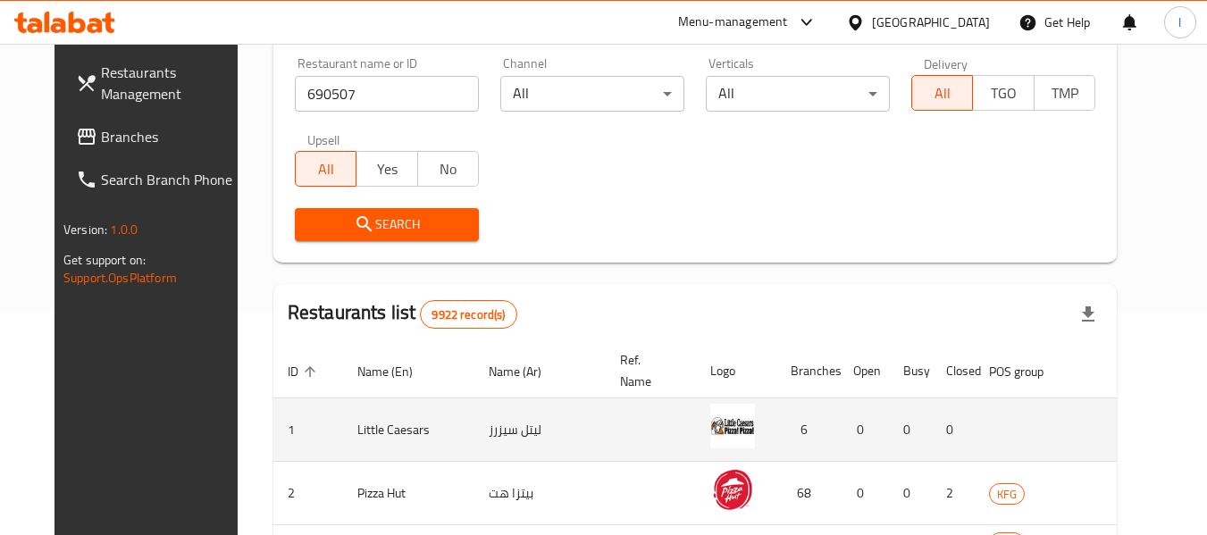
scroll to position [268, 0]
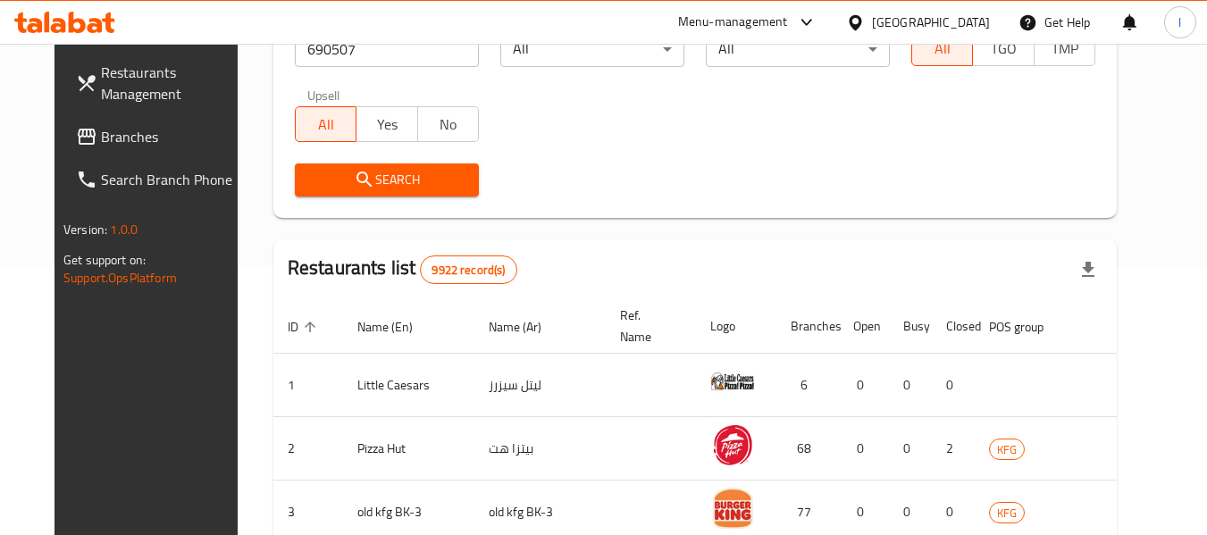
click at [354, 188] on icon "submit" at bounding box center [364, 179] width 21 height 21
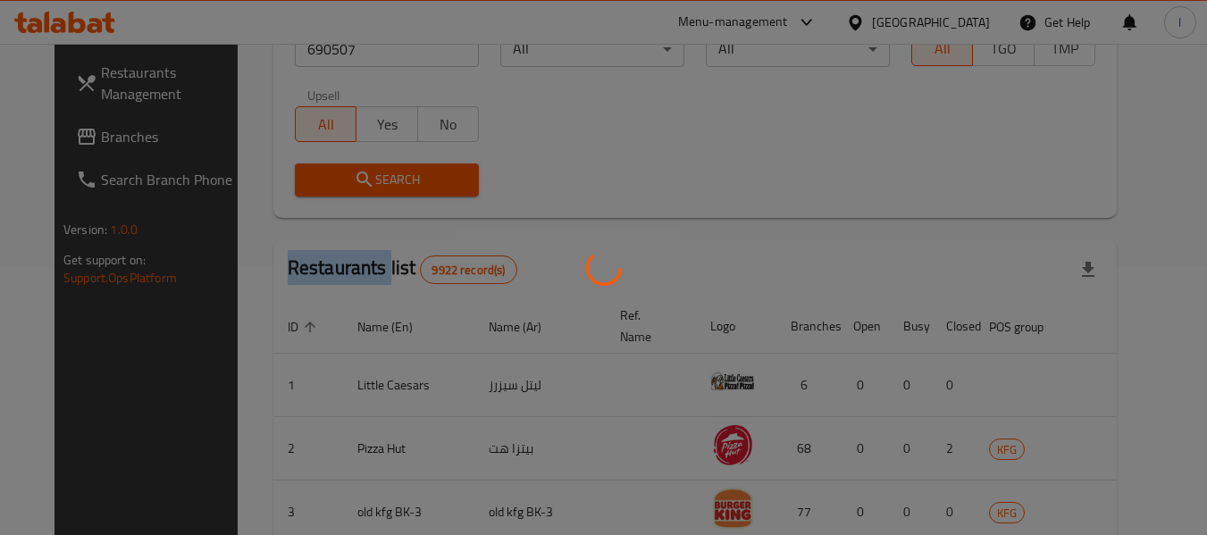
click at [349, 188] on div at bounding box center [603, 267] width 1207 height 535
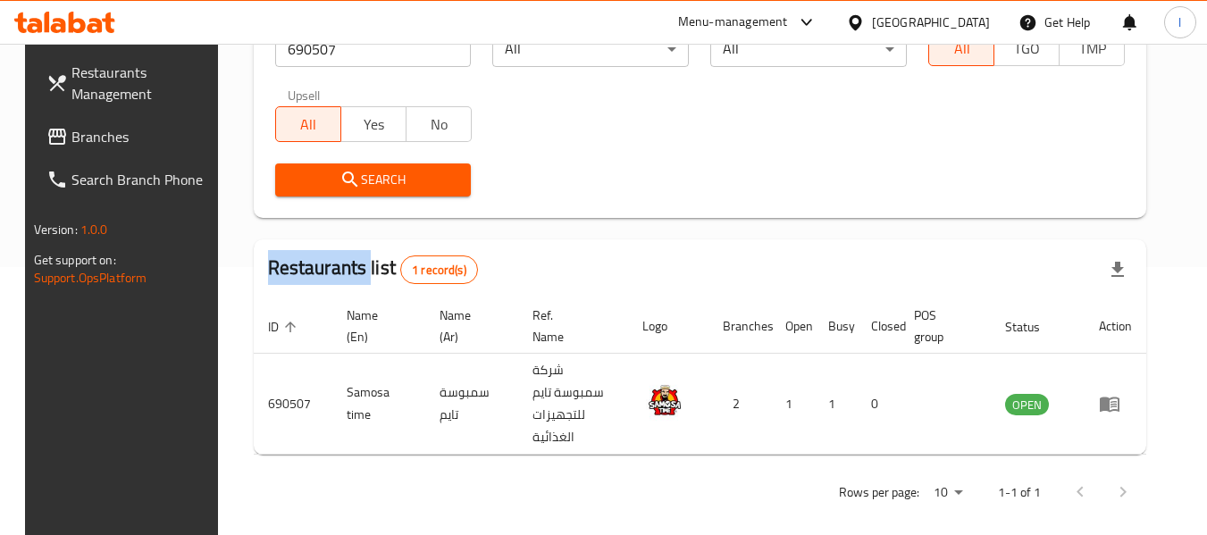
scroll to position [262, 0]
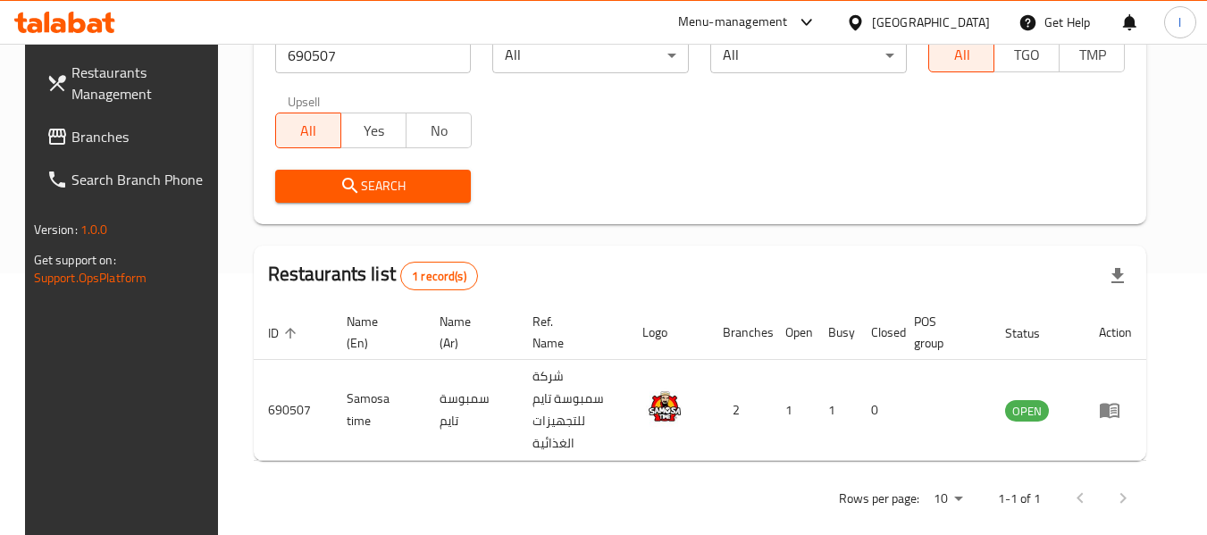
click at [592, 477] on div "Rows per page: 10 1-1 of 1" at bounding box center [700, 498] width 893 height 46
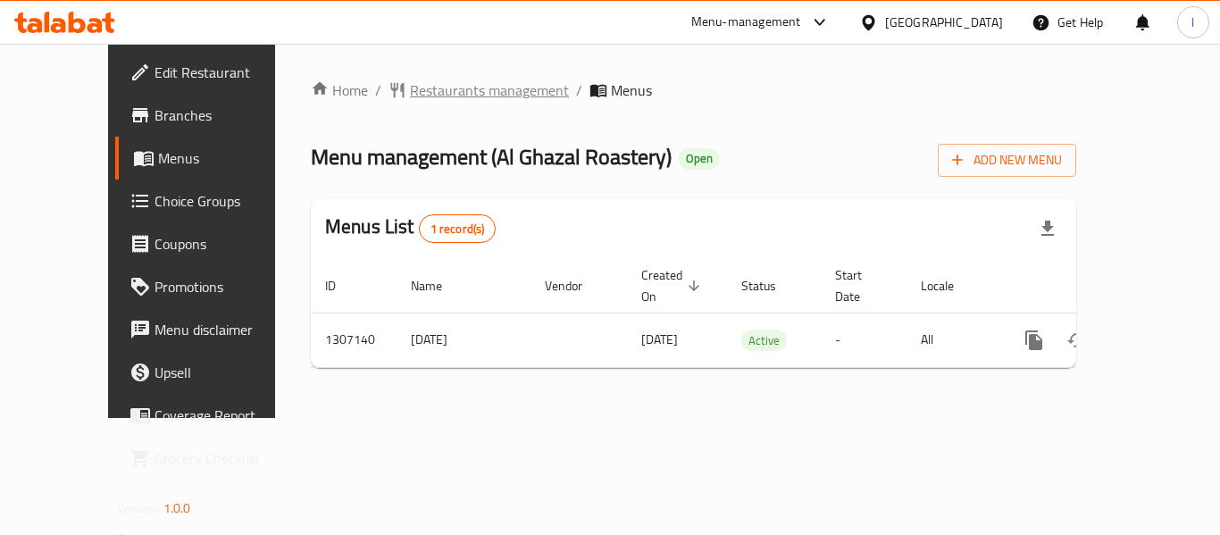
click at [430, 90] on span "Restaurants management" at bounding box center [489, 89] width 159 height 21
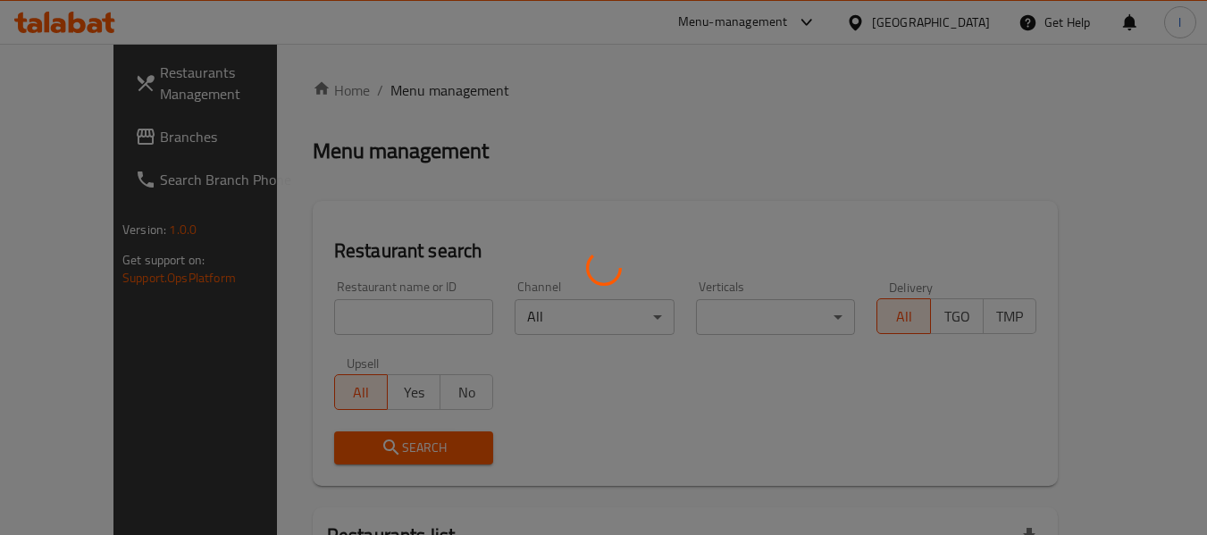
click at [391, 322] on div at bounding box center [603, 267] width 1207 height 535
drag, startPoint x: 391, startPoint y: 322, endPoint x: 318, endPoint y: 312, distance: 74.0
click at [318, 312] on div at bounding box center [603, 267] width 1207 height 535
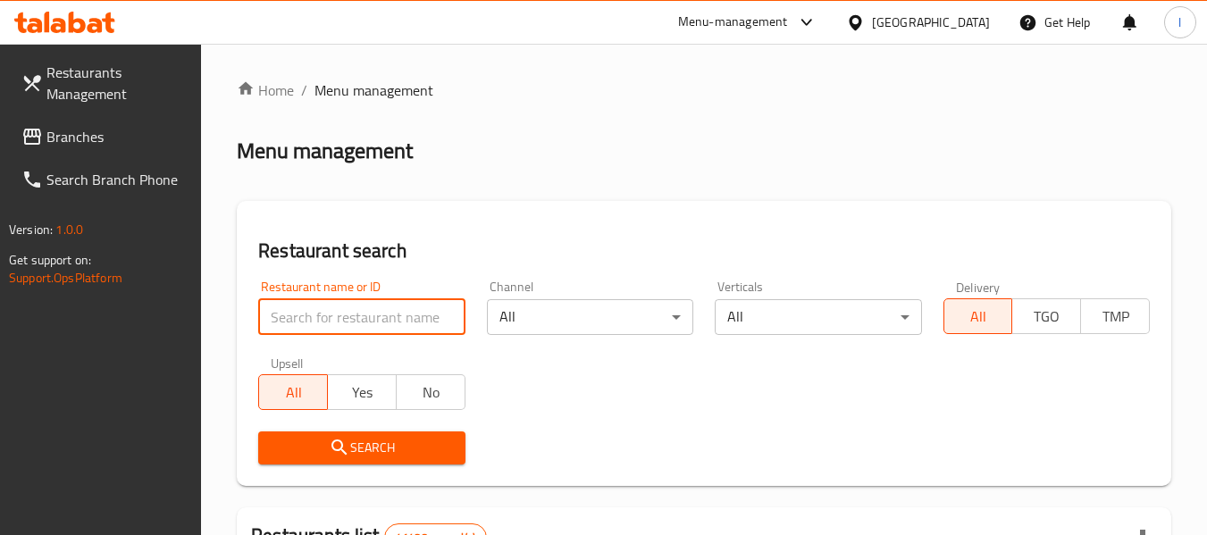
click at [414, 311] on input "search" at bounding box center [361, 317] width 206 height 36
paste input "704156"
type input "704156"
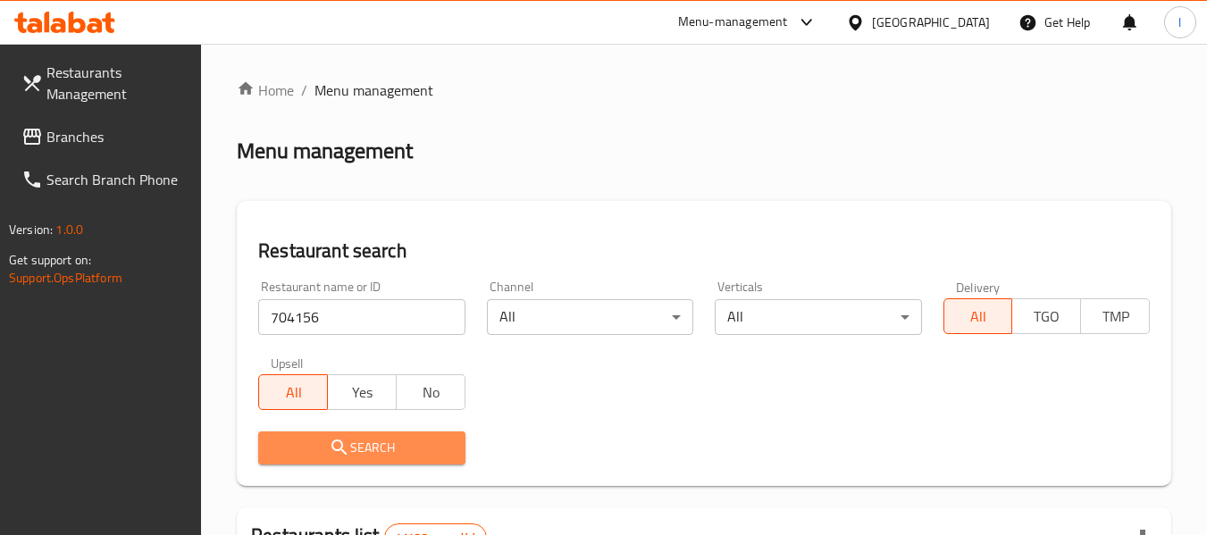
click at [417, 446] on span "Search" at bounding box center [361, 448] width 178 height 22
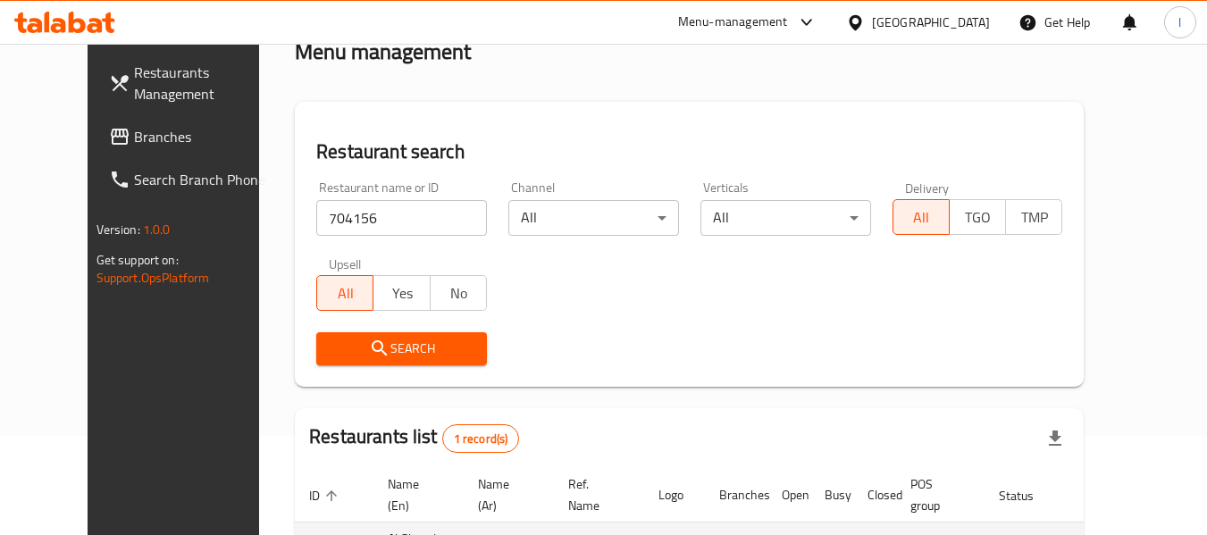
scroll to position [239, 0]
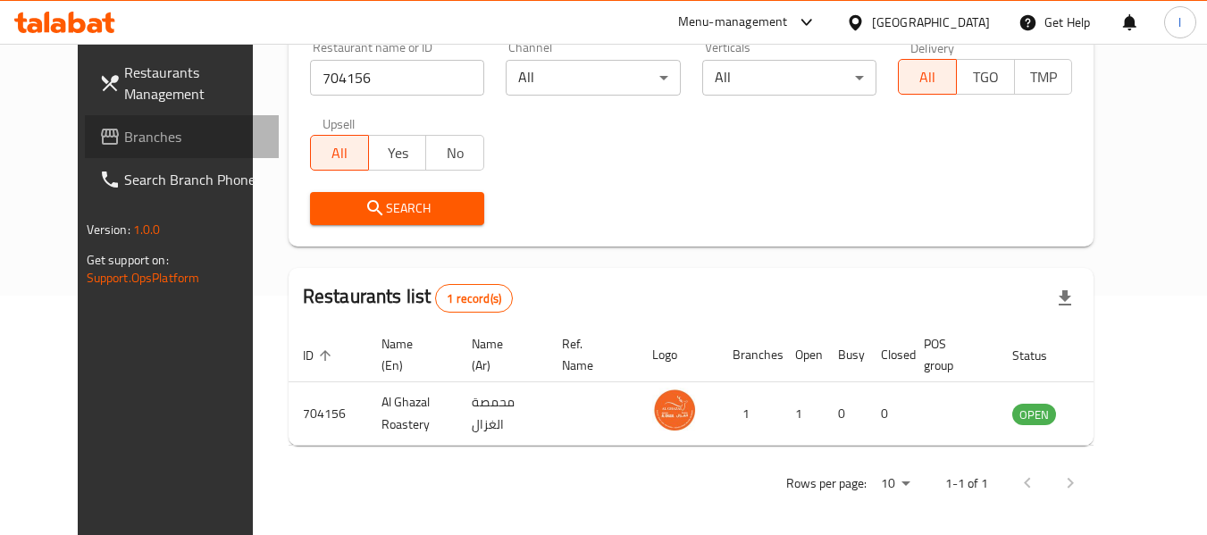
click at [99, 129] on icon at bounding box center [109, 136] width 21 height 21
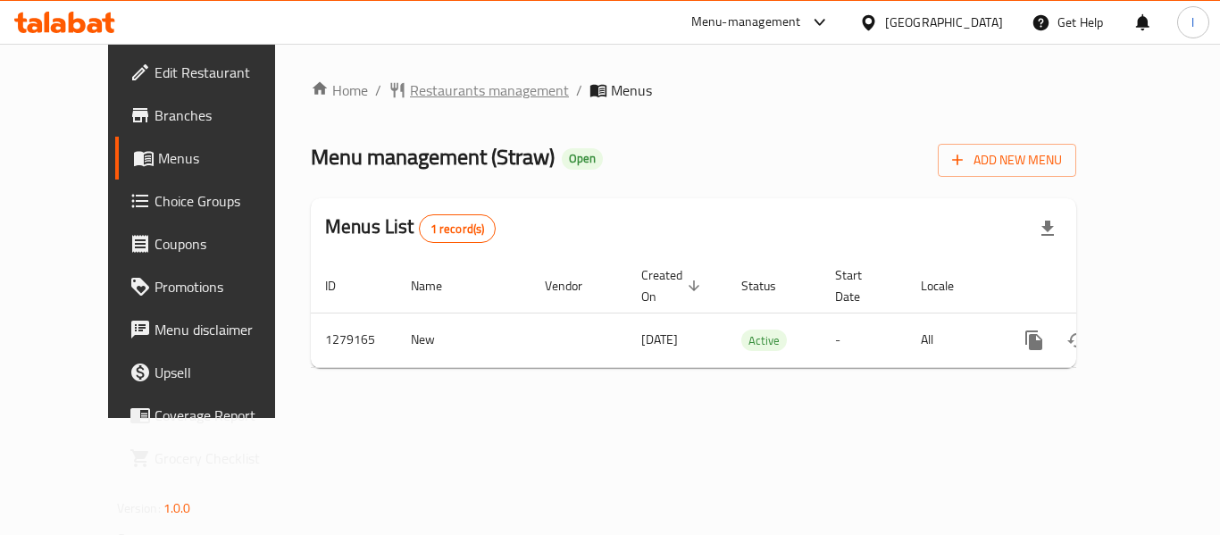
click at [431, 91] on span "Restaurants management" at bounding box center [489, 89] width 159 height 21
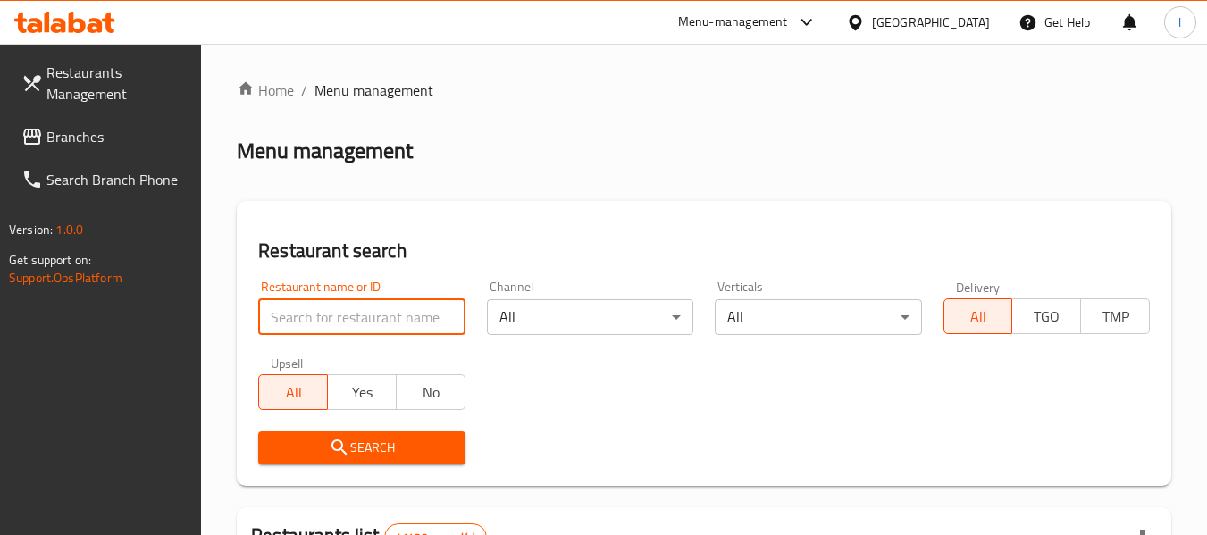
click at [380, 312] on input "search" at bounding box center [361, 317] width 206 height 36
paste input "693185"
type input "693185"
click button "Search" at bounding box center [361, 447] width 206 height 33
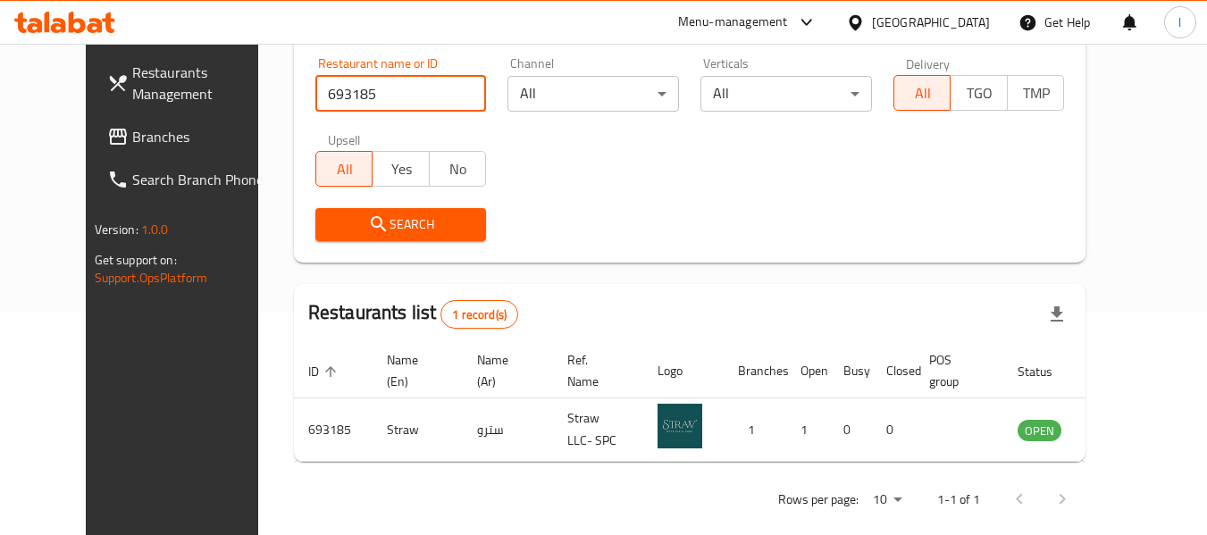
scroll to position [246, 0]
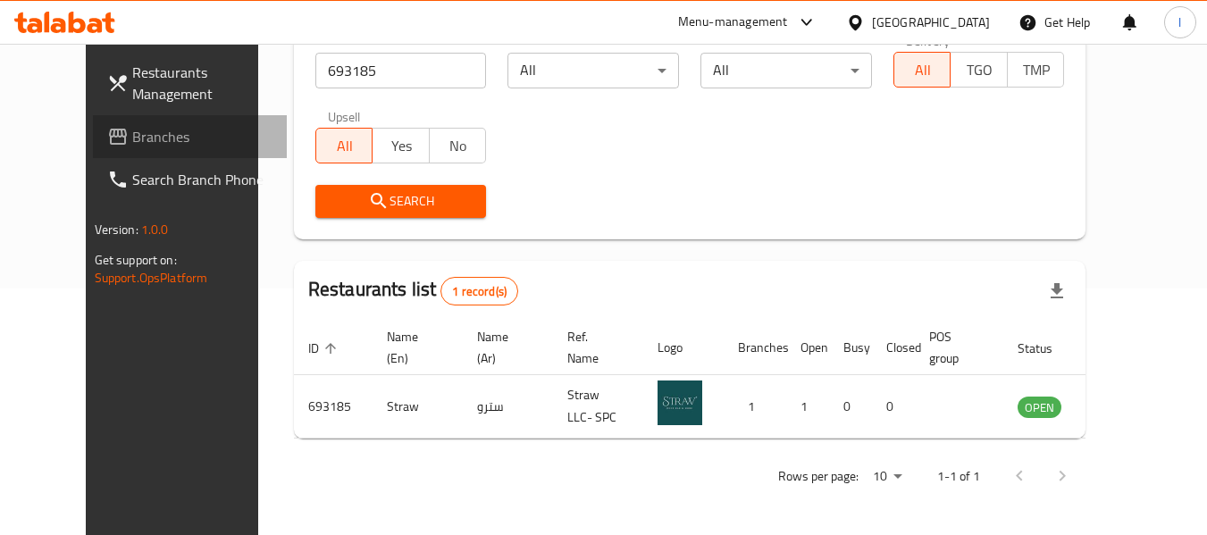
click at [132, 133] on span "Branches" at bounding box center [202, 136] width 141 height 21
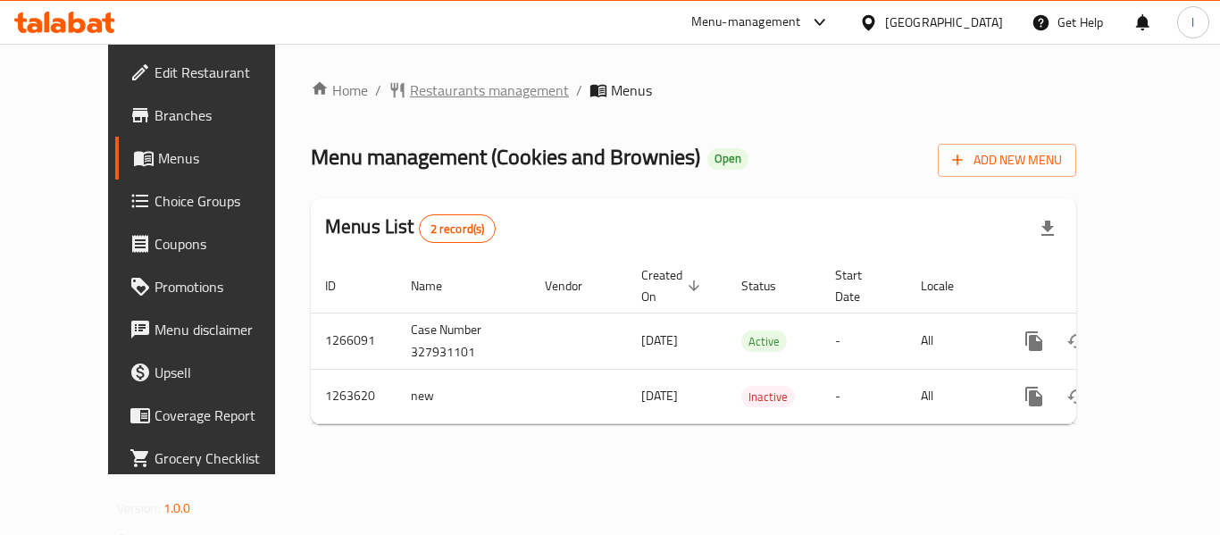
click at [410, 95] on span "Restaurants management" at bounding box center [489, 89] width 159 height 21
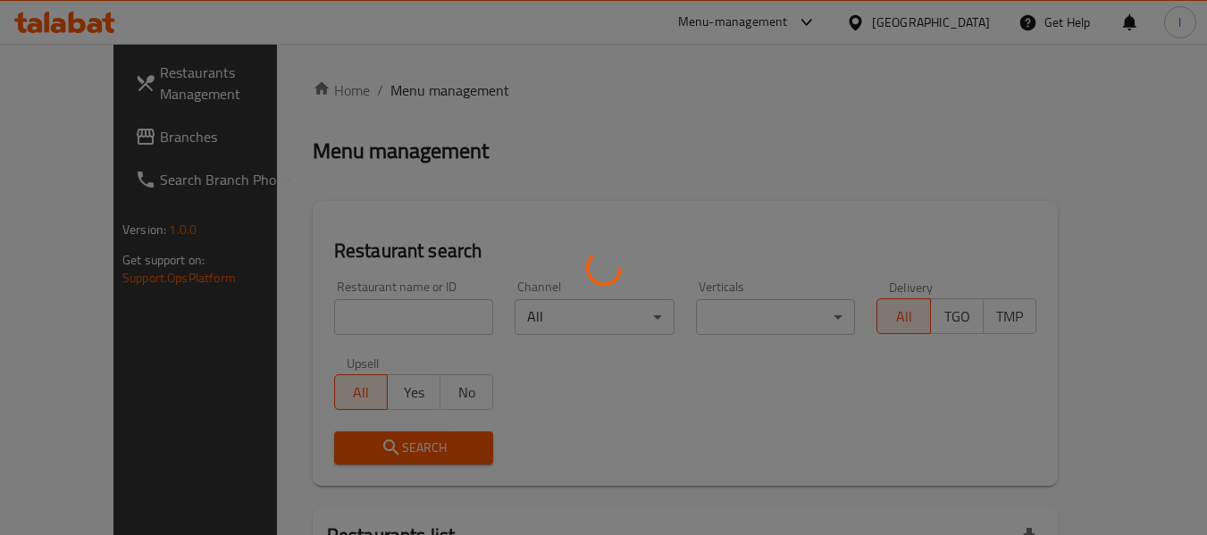
click at [405, 307] on div at bounding box center [603, 267] width 1207 height 535
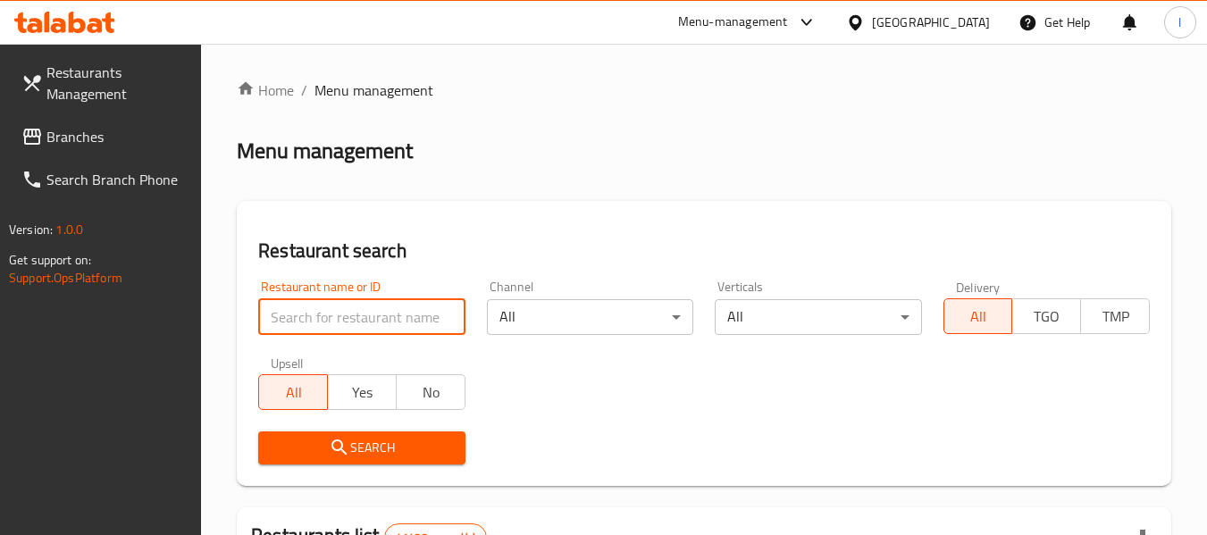
click at [318, 313] on input "search" at bounding box center [361, 317] width 206 height 36
paste input "686035"
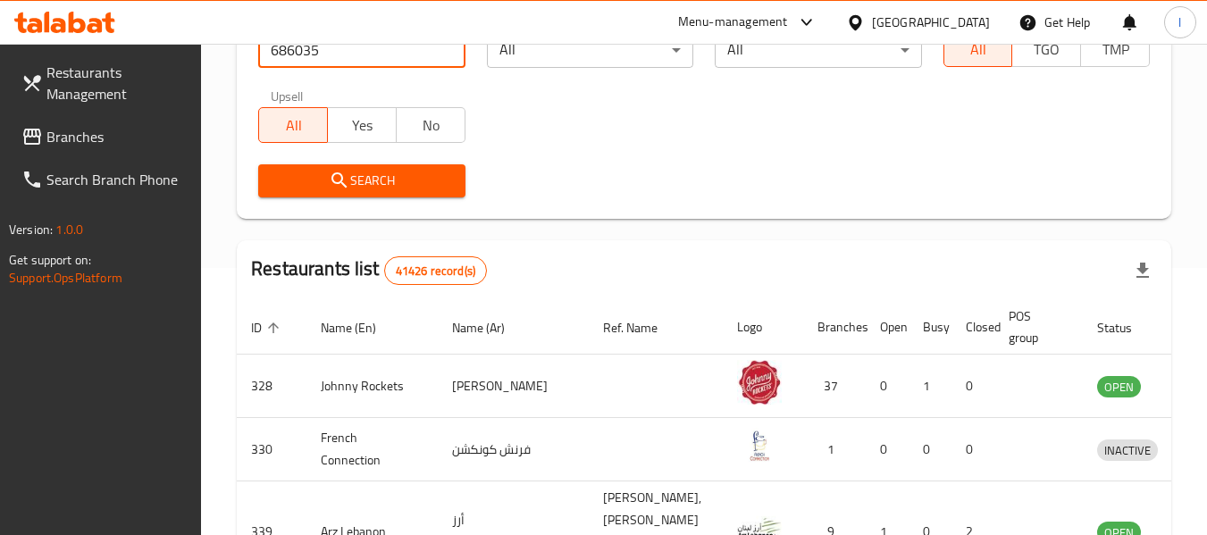
scroll to position [268, 0]
type input "686035"
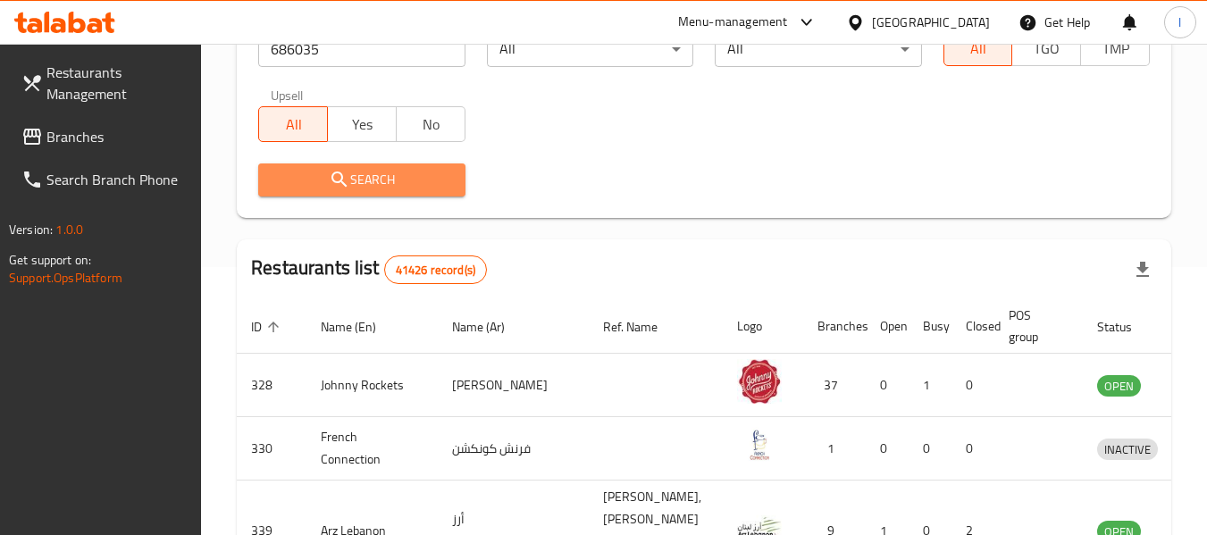
click at [346, 178] on icon "submit" at bounding box center [339, 179] width 21 height 21
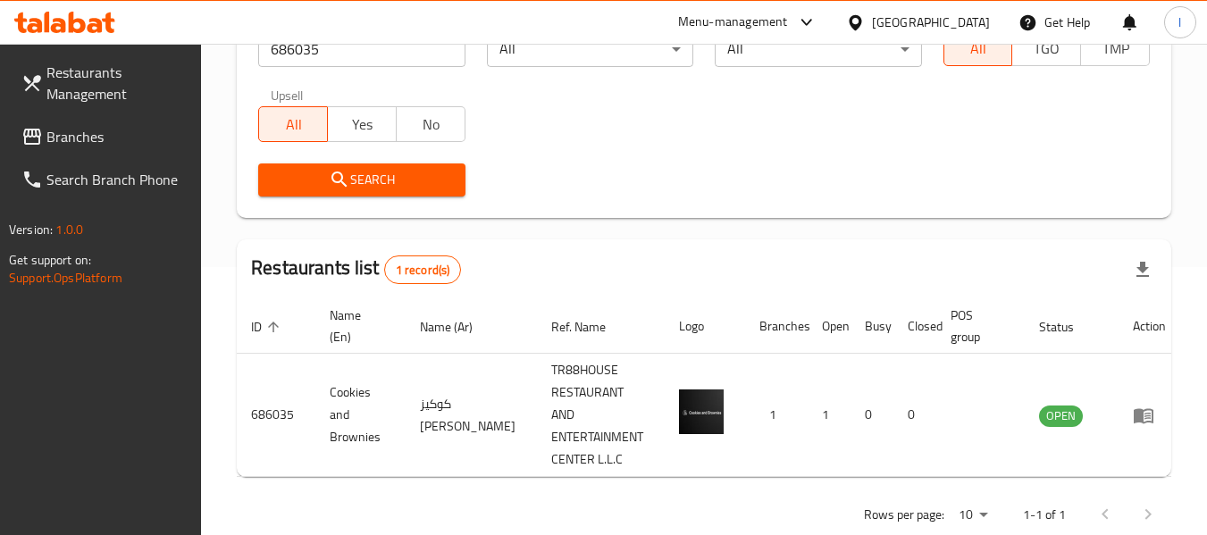
click at [126, 145] on span "Branches" at bounding box center [116, 136] width 141 height 21
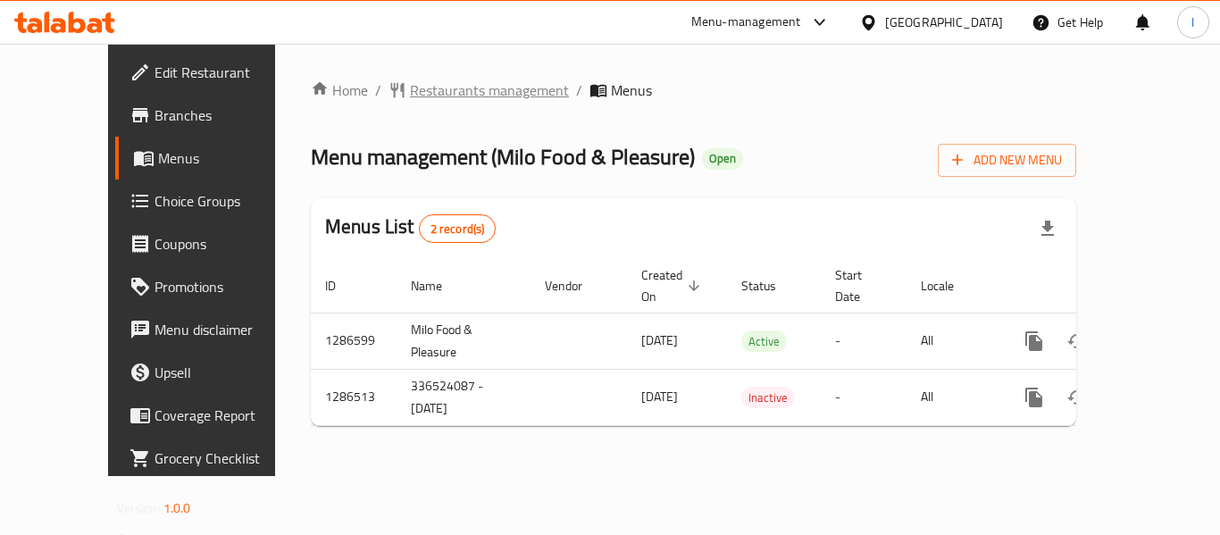
click at [413, 95] on span "Restaurants management" at bounding box center [489, 89] width 159 height 21
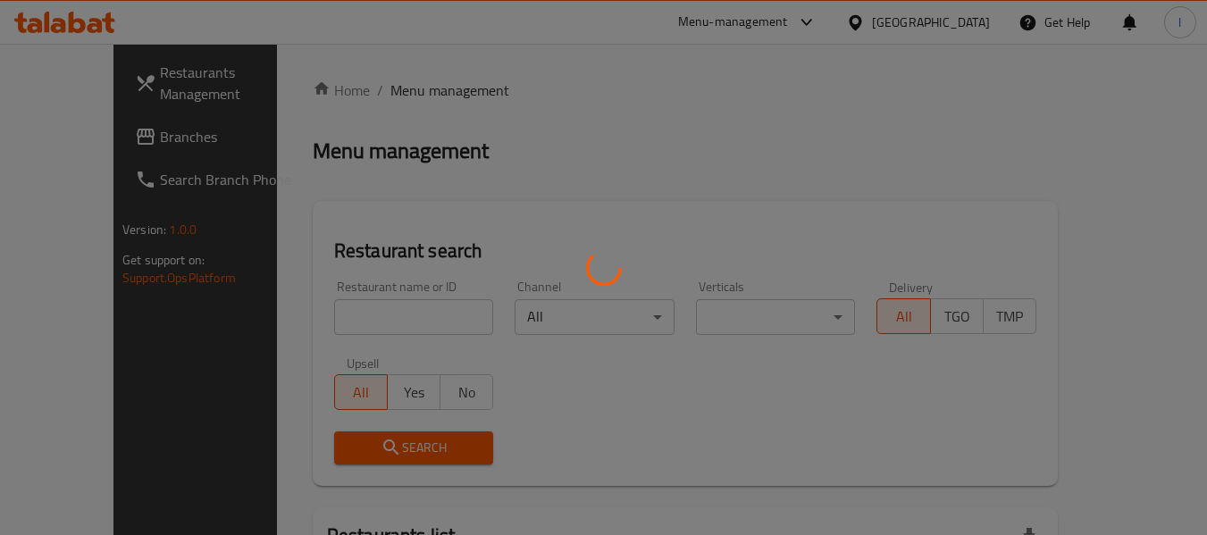
click at [353, 323] on div at bounding box center [603, 267] width 1207 height 535
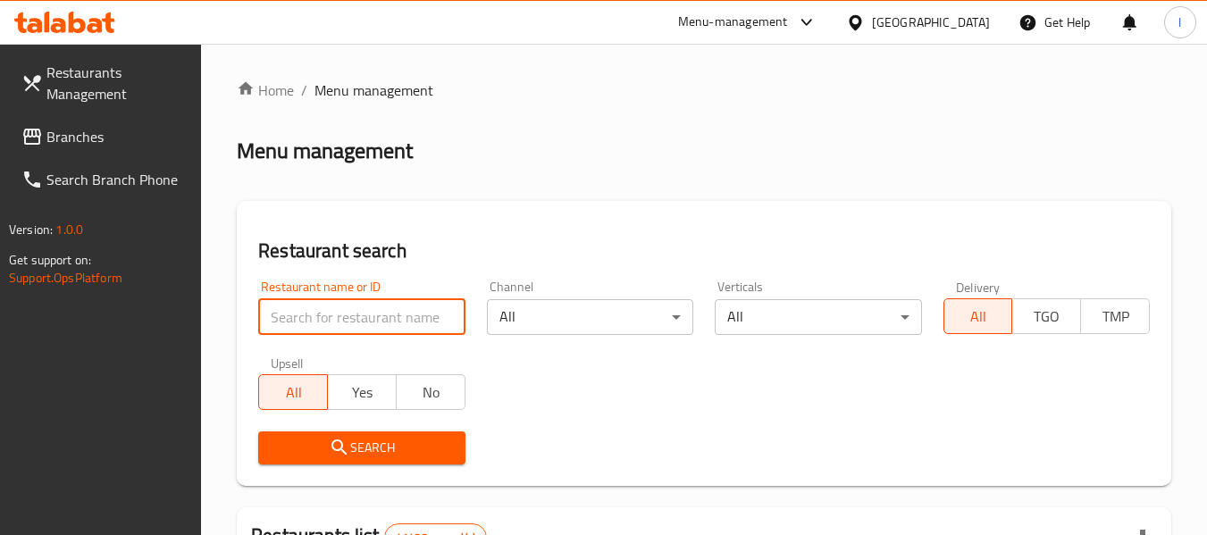
click at [358, 313] on input "search" at bounding box center [361, 317] width 206 height 36
paste input "696324"
type input "696324"
click button "Search" at bounding box center [361, 447] width 206 height 33
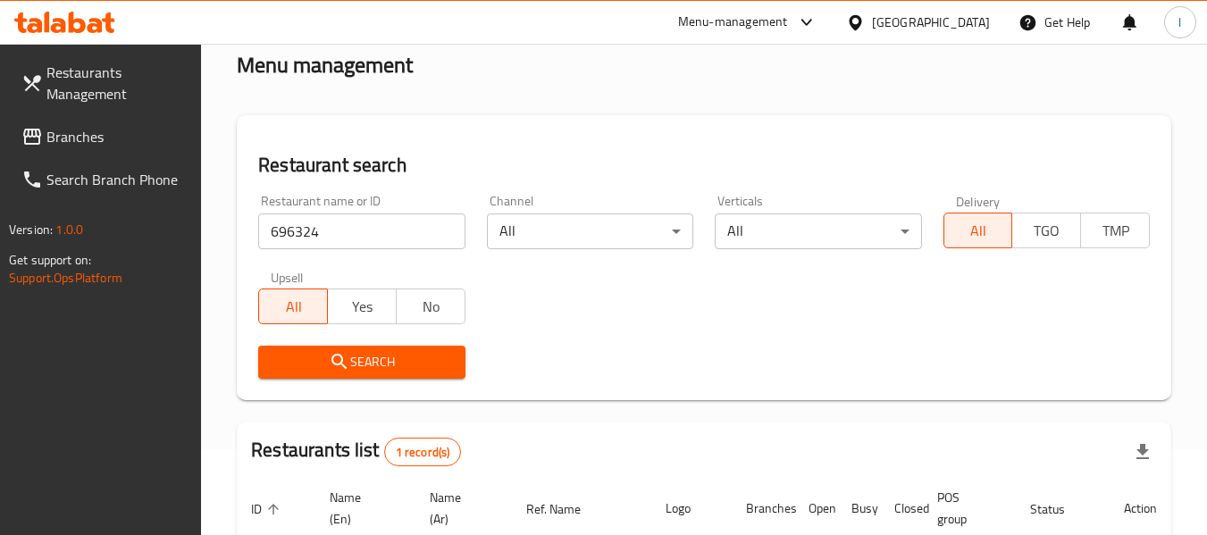
scroll to position [179, 0]
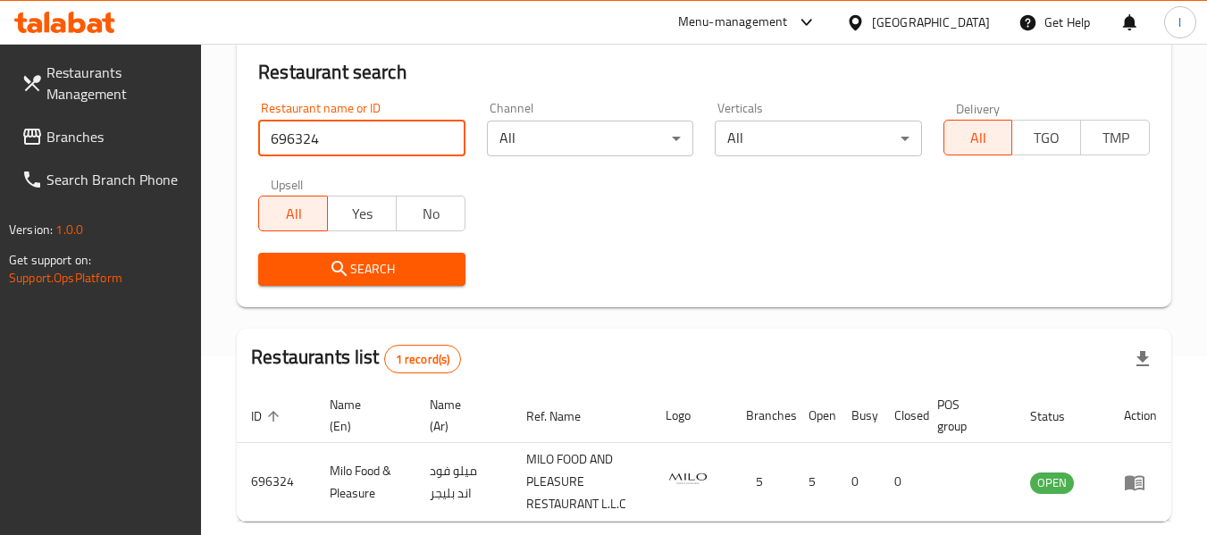
click at [151, 132] on span "Branches" at bounding box center [116, 136] width 141 height 21
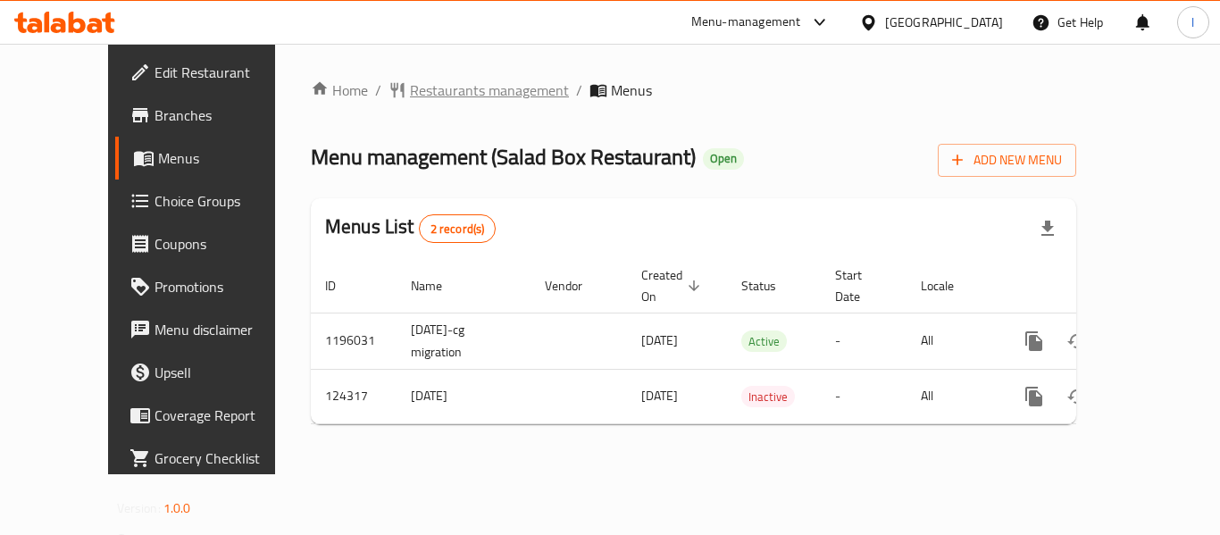
click at [428, 85] on span "Restaurants management" at bounding box center [489, 89] width 159 height 21
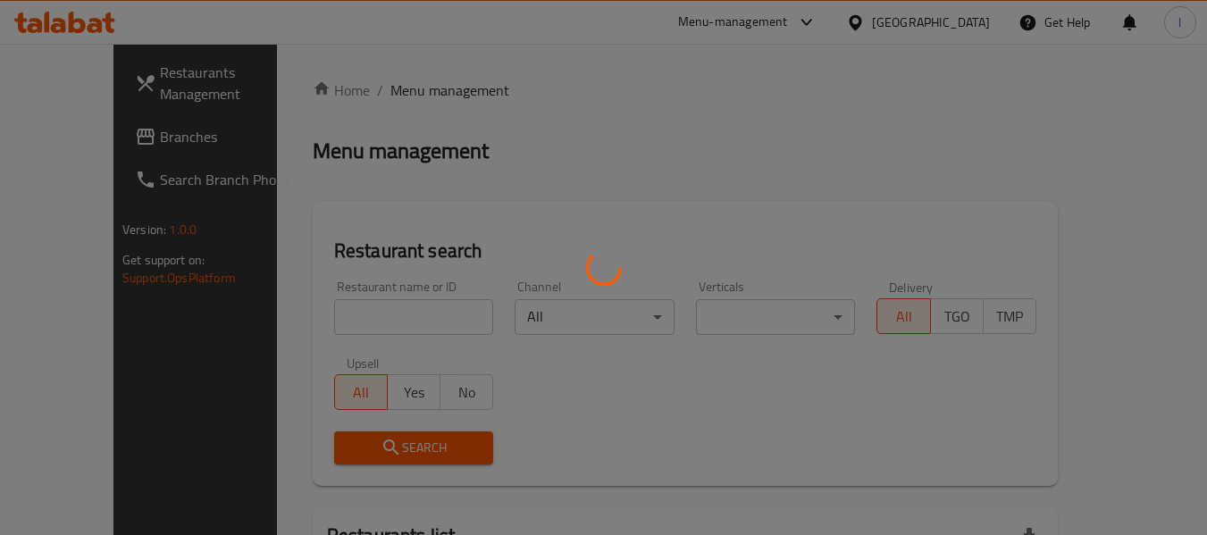
click at [378, 317] on div at bounding box center [603, 267] width 1207 height 535
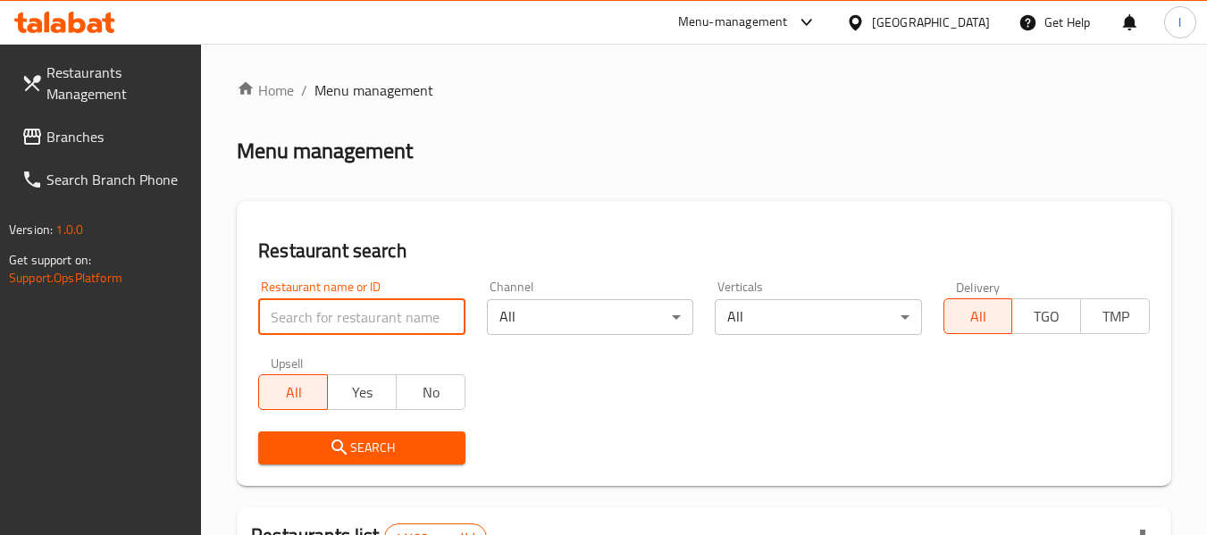
click at [379, 316] on input "search" at bounding box center [361, 317] width 206 height 36
paste input "608539"
click button "Search" at bounding box center [361, 447] width 206 height 33
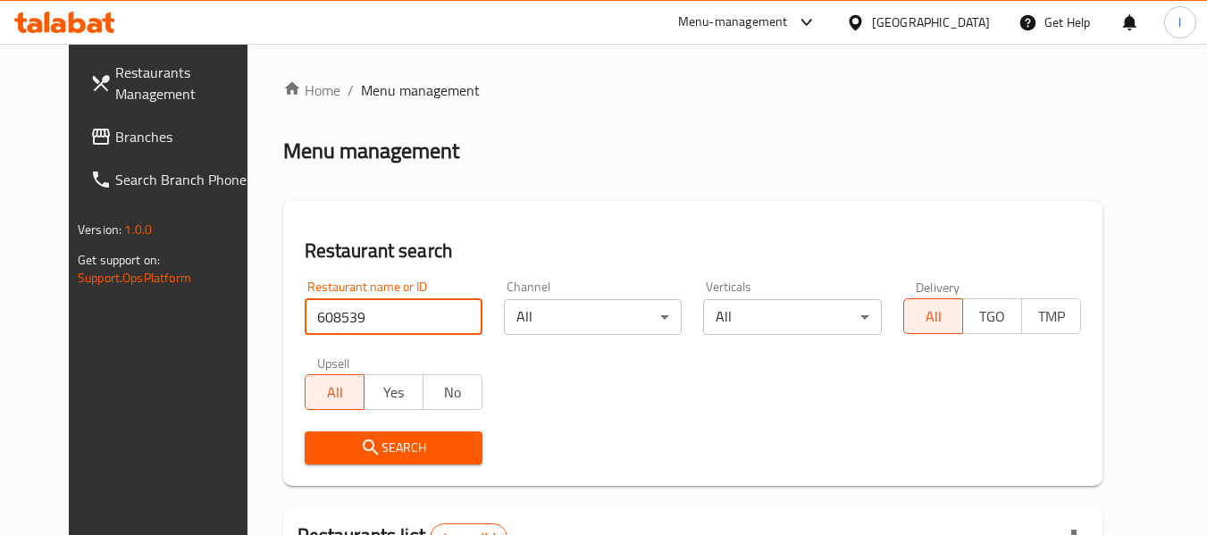
type input "608539"
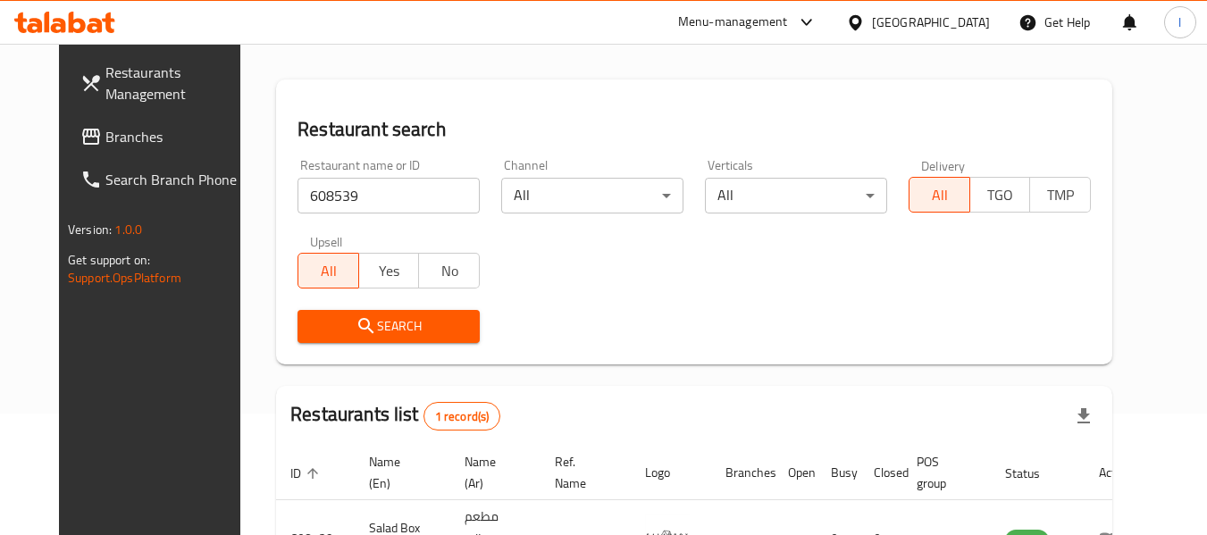
scroll to position [239, 0]
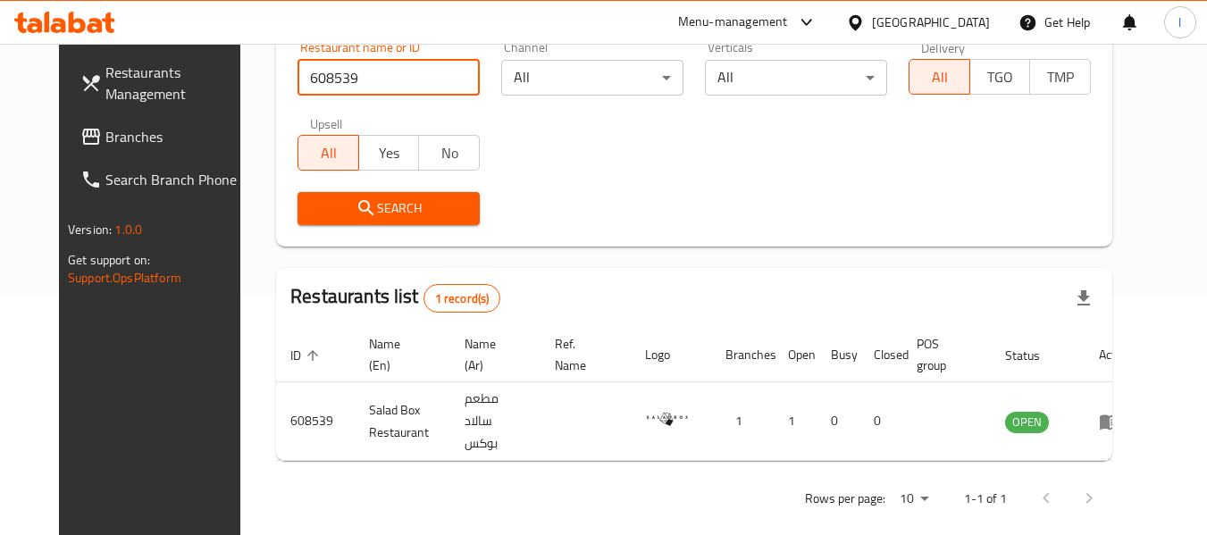
click at [66, 122] on link "Branches" at bounding box center [163, 136] width 195 height 43
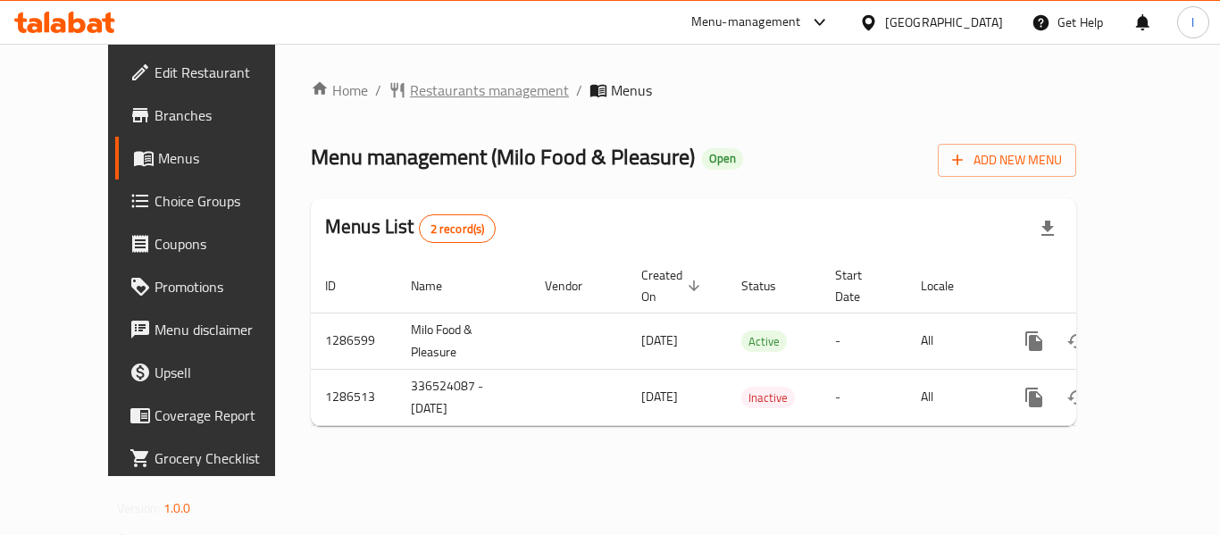
click at [437, 96] on span "Restaurants management" at bounding box center [489, 89] width 159 height 21
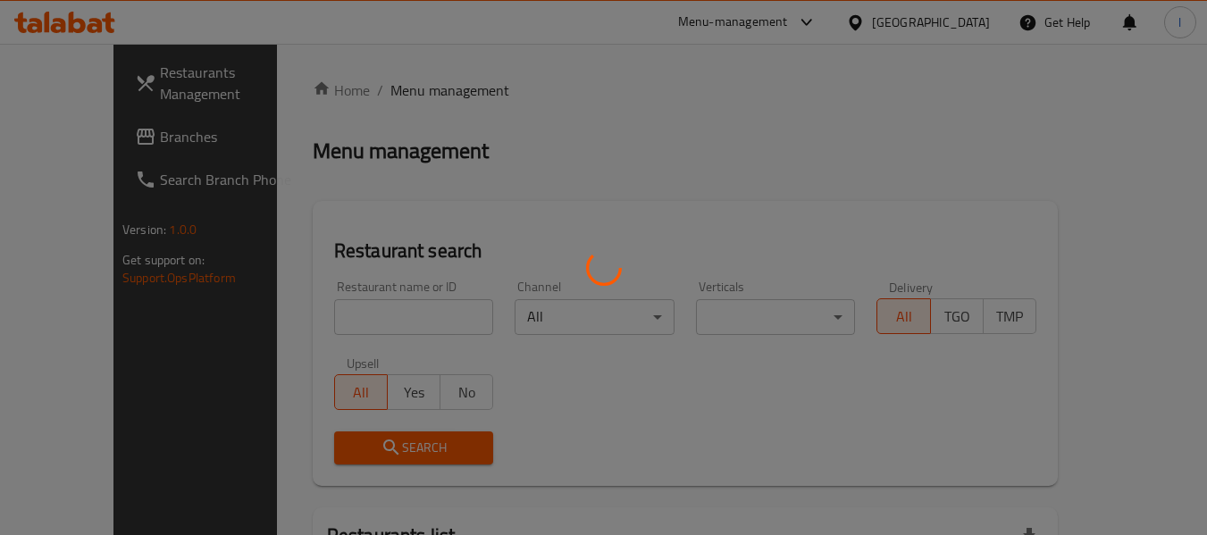
click at [367, 332] on div at bounding box center [603, 267] width 1207 height 535
click at [358, 322] on div at bounding box center [603, 267] width 1207 height 535
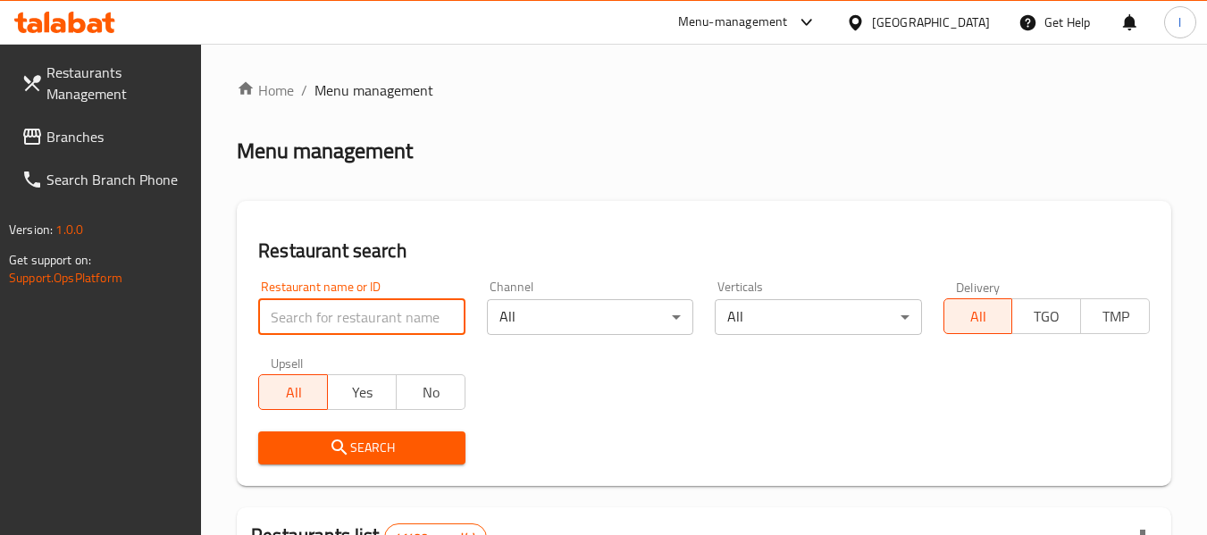
click at [358, 322] on input "search" at bounding box center [361, 317] width 206 height 36
paste input "696324"
type input "696324"
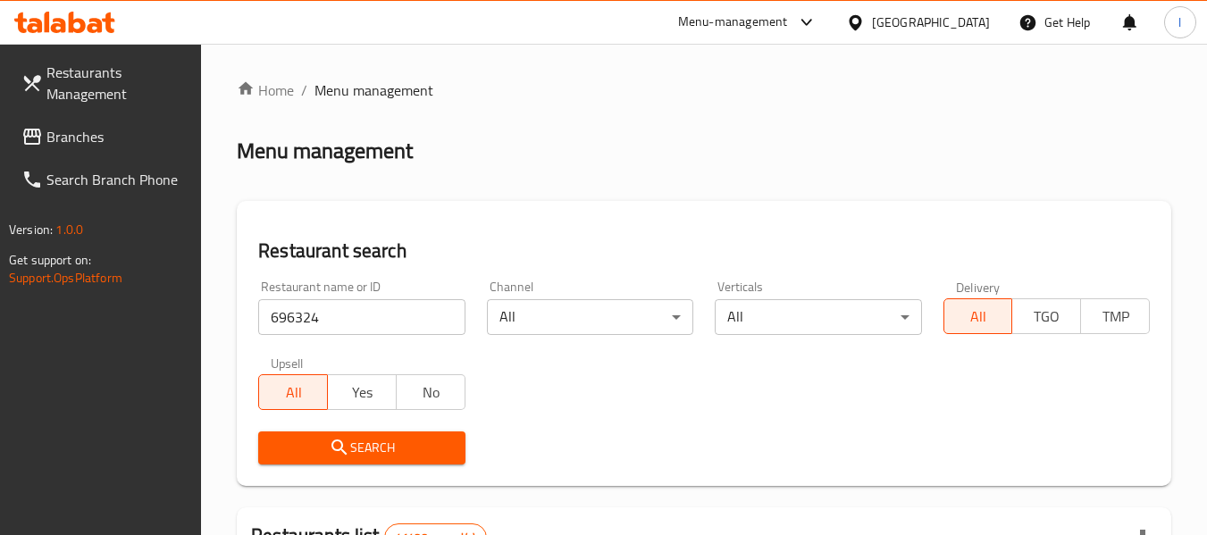
drag, startPoint x: 398, startPoint y: 445, endPoint x: 409, endPoint y: 441, distance: 11.3
click at [400, 445] on span "Search" at bounding box center [361, 448] width 178 height 22
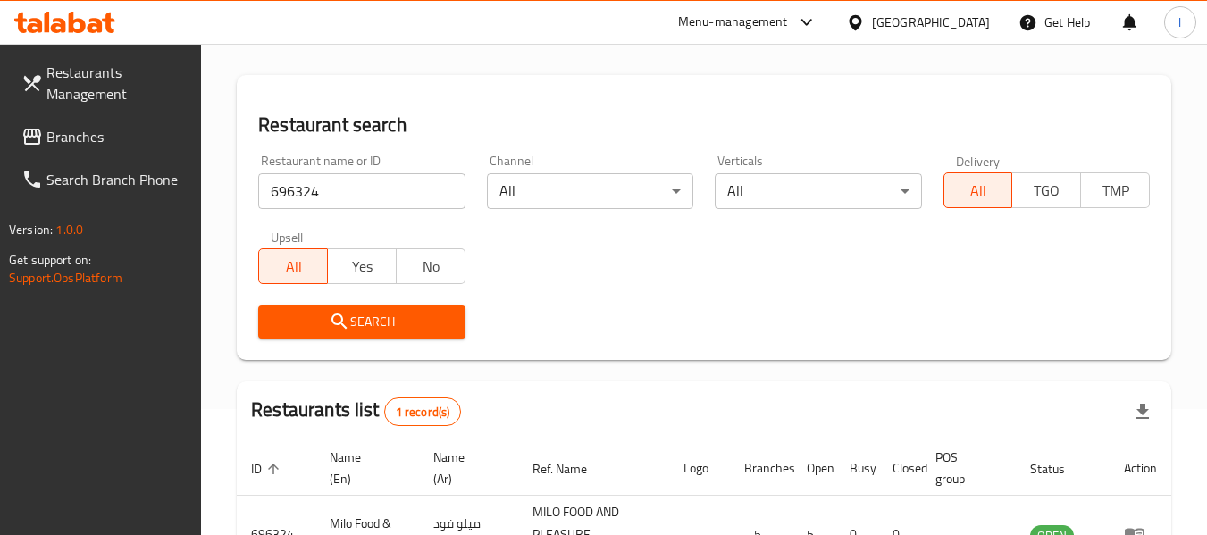
scroll to position [262, 0]
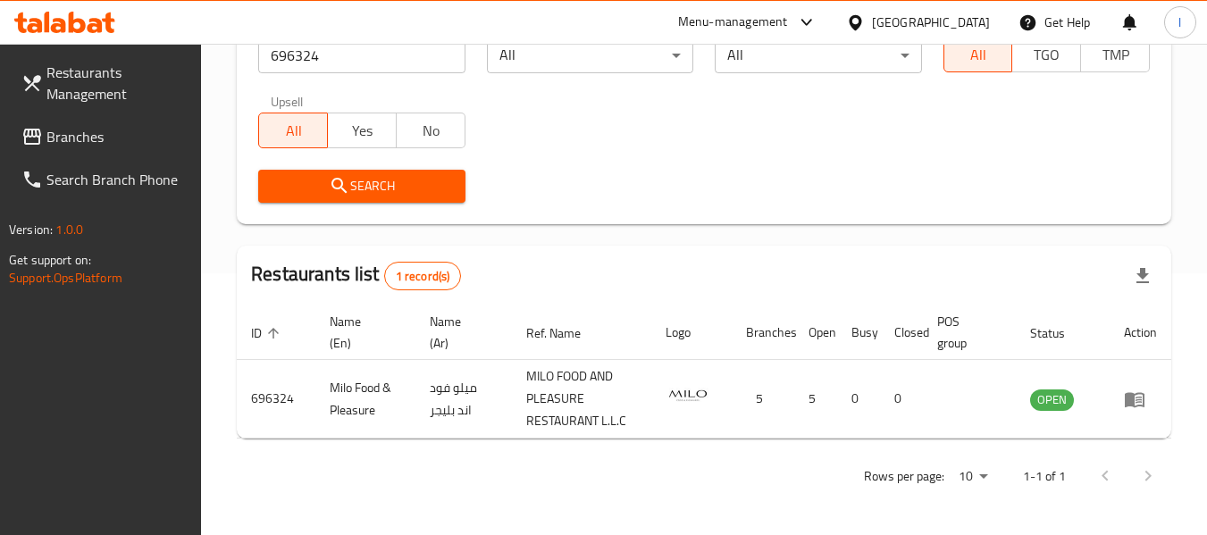
drag, startPoint x: 108, startPoint y: 133, endPoint x: 205, endPoint y: 143, distance: 97.8
click at [108, 133] on span "Branches" at bounding box center [116, 136] width 141 height 21
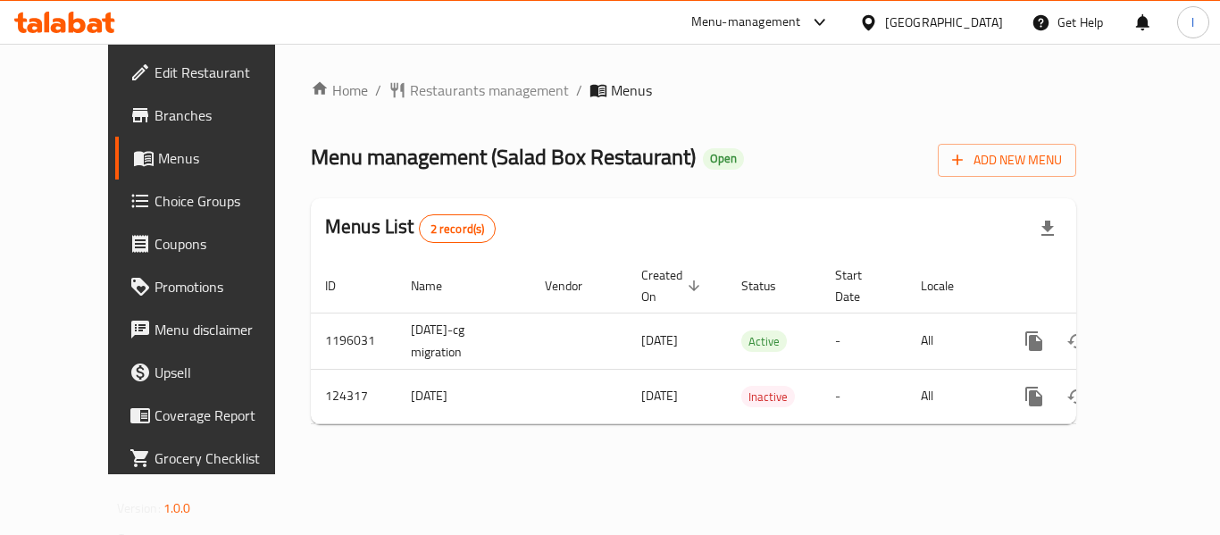
click at [375, 91] on li "/" at bounding box center [378, 89] width 6 height 21
click at [423, 82] on span "Restaurants management" at bounding box center [489, 89] width 159 height 21
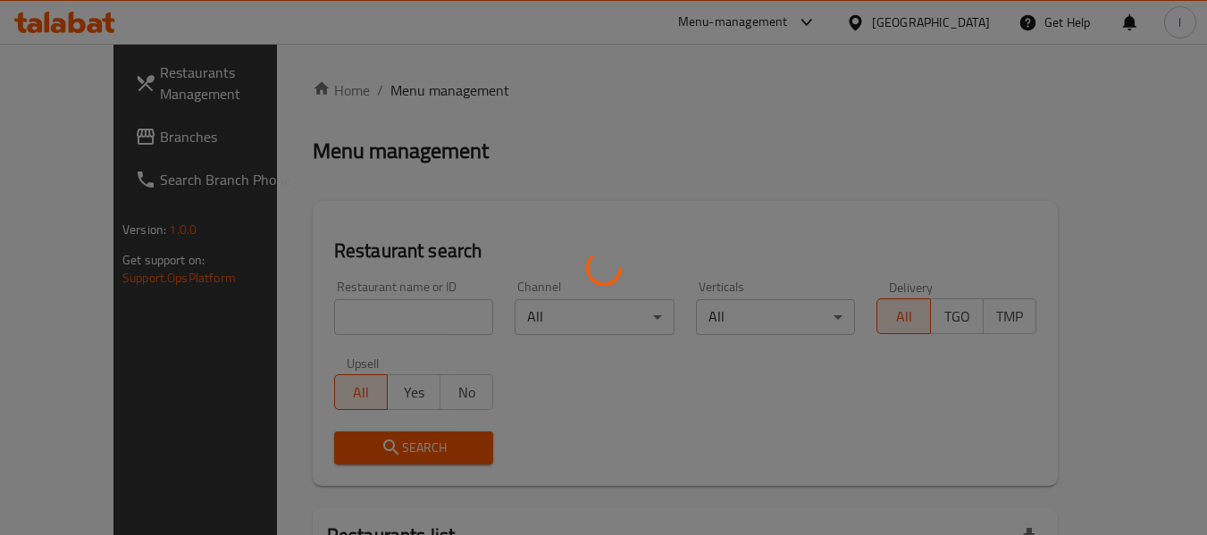
click at [366, 301] on div at bounding box center [603, 267] width 1207 height 535
click at [366, 313] on div at bounding box center [603, 267] width 1207 height 535
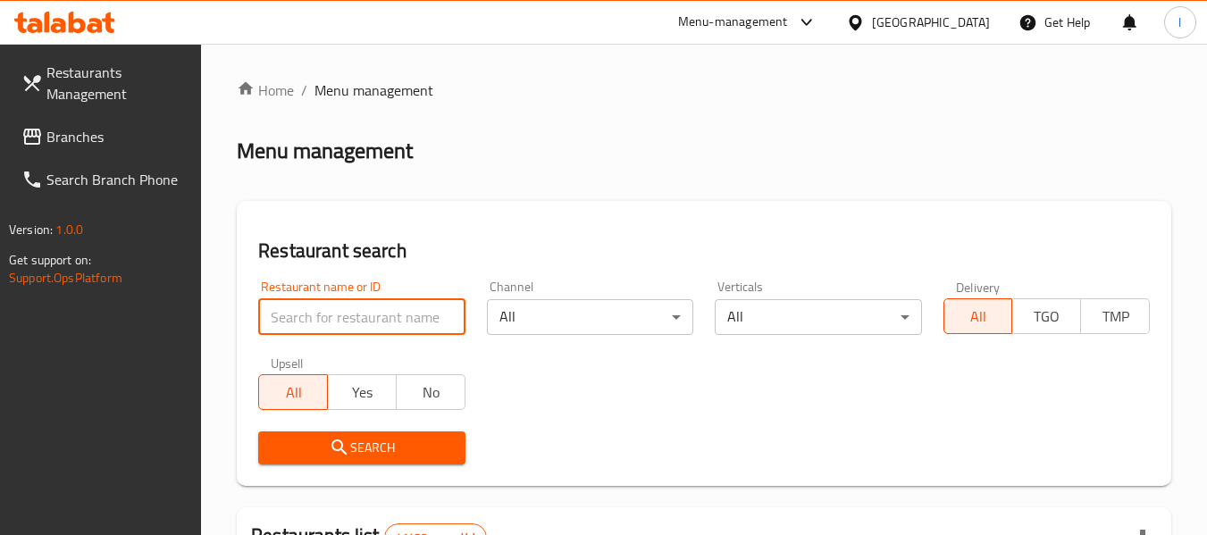
click at [366, 313] on input "search" at bounding box center [361, 317] width 206 height 36
paste input "608539"
type input "608539"
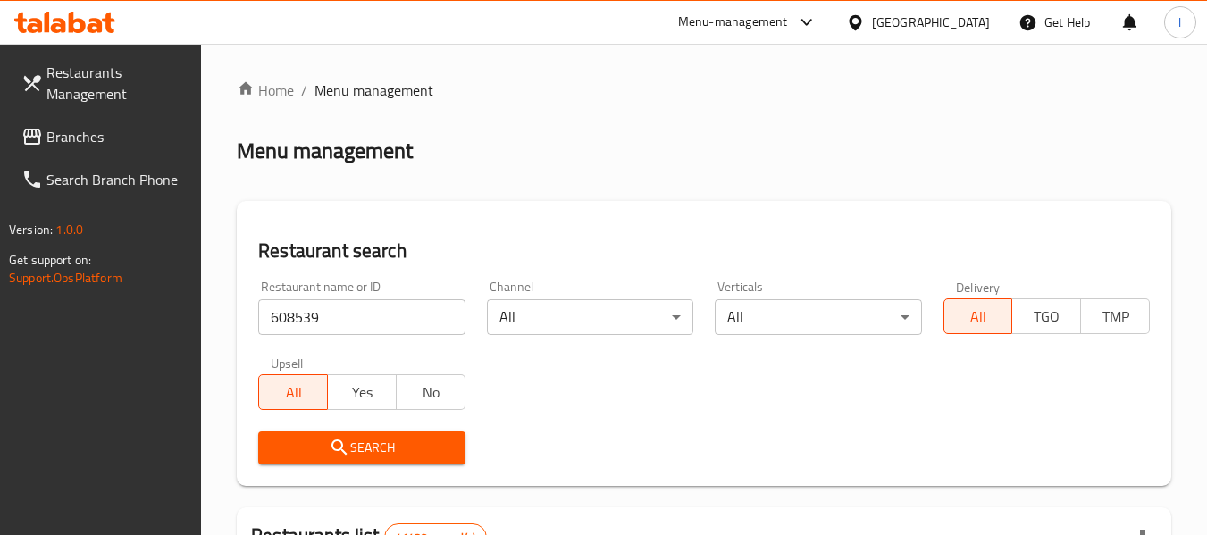
click at [404, 454] on span "Search" at bounding box center [361, 448] width 178 height 22
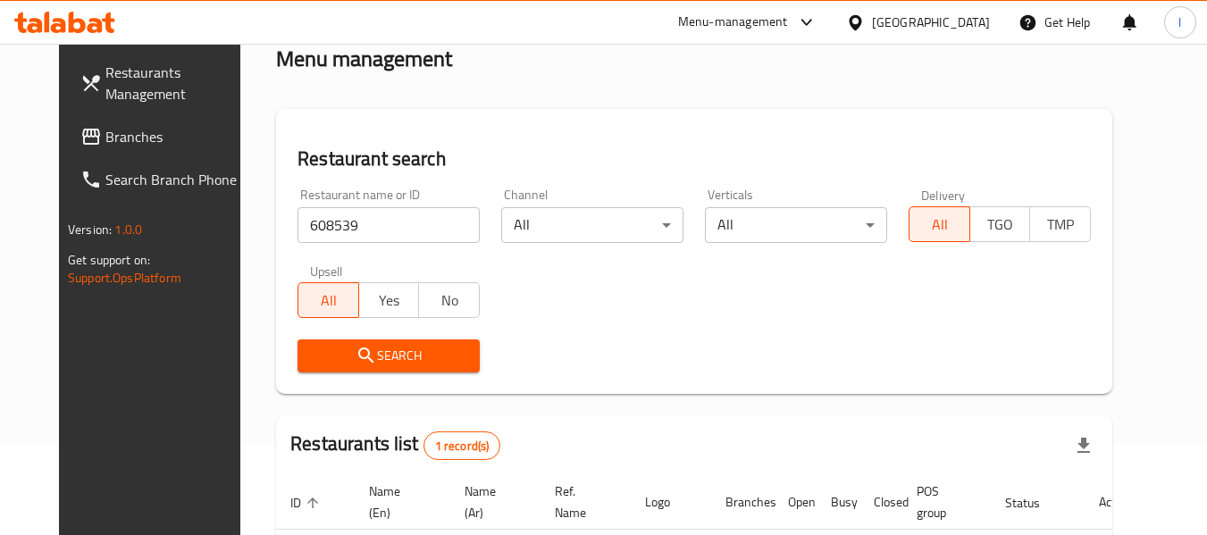
scroll to position [179, 0]
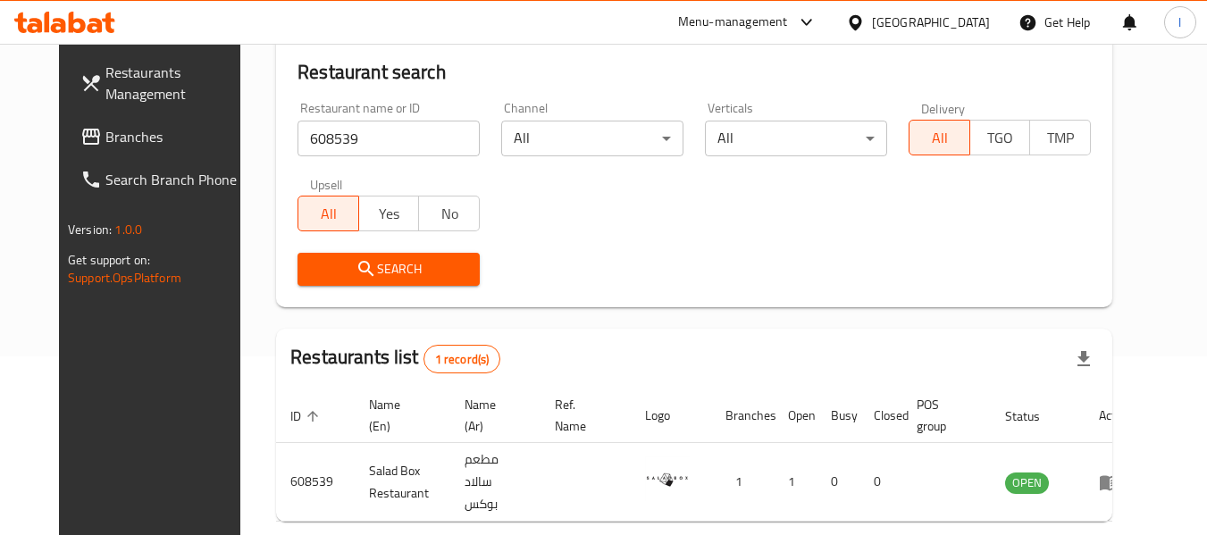
click at [105, 140] on span "Branches" at bounding box center [175, 136] width 141 height 21
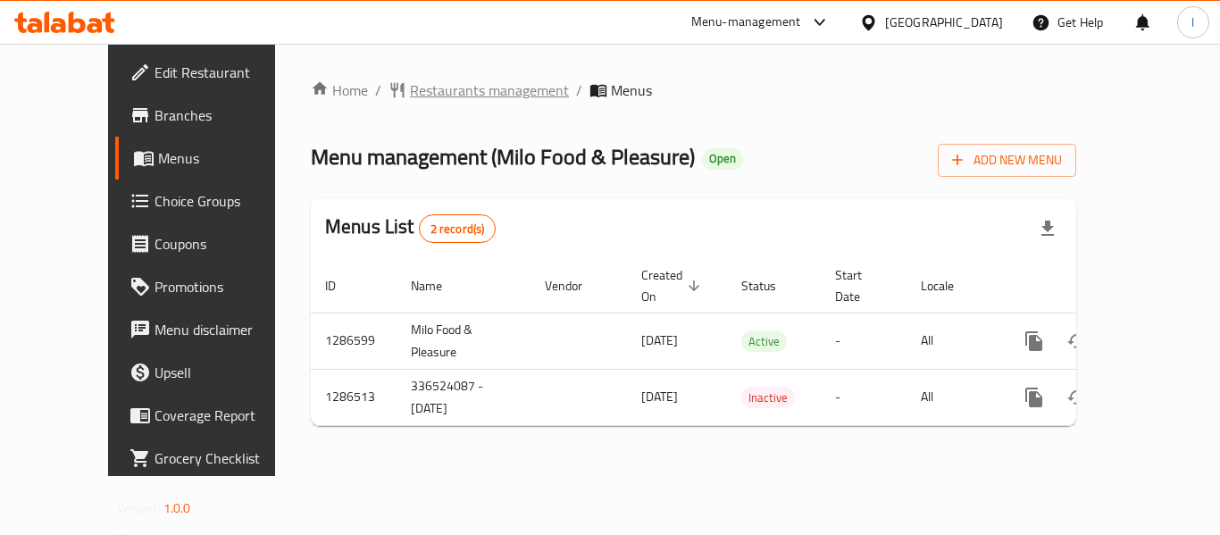
click at [419, 85] on span "Restaurants management" at bounding box center [489, 89] width 159 height 21
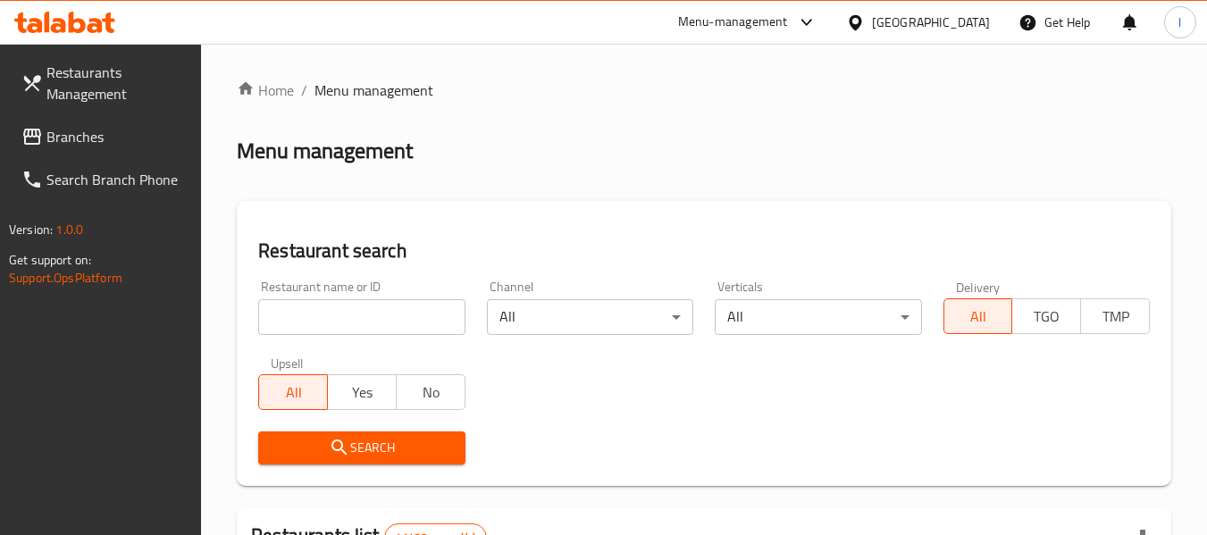
click at [362, 323] on input "search" at bounding box center [361, 317] width 206 height 36
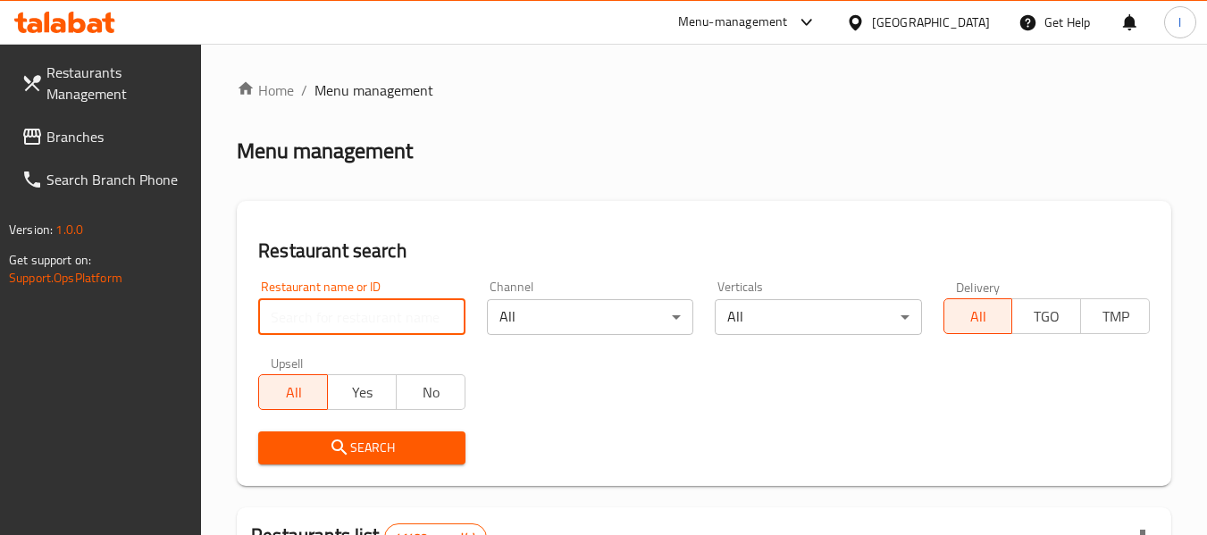
paste input "696324"
type input "696324"
click button "Search" at bounding box center [361, 447] width 206 height 33
click at [85, 143] on span "Branches" at bounding box center [116, 136] width 141 height 21
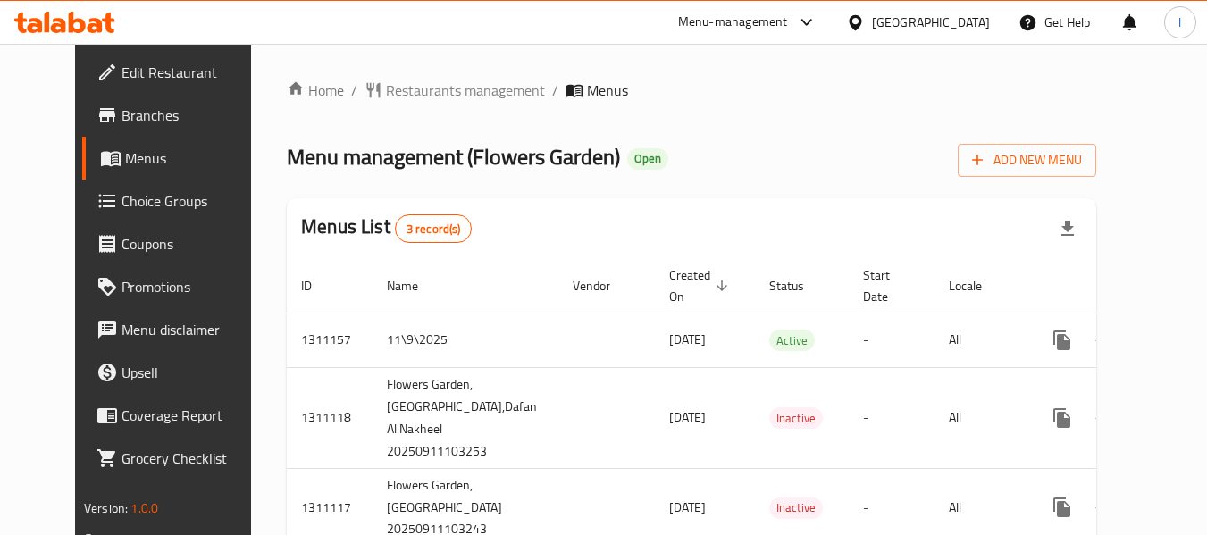
click at [456, 120] on div "Home / Restaurants management / Menus Menu management ( Flowers Garden ) Open A…" at bounding box center [691, 319] width 809 height 481
click at [430, 90] on span "Restaurants management" at bounding box center [465, 89] width 159 height 21
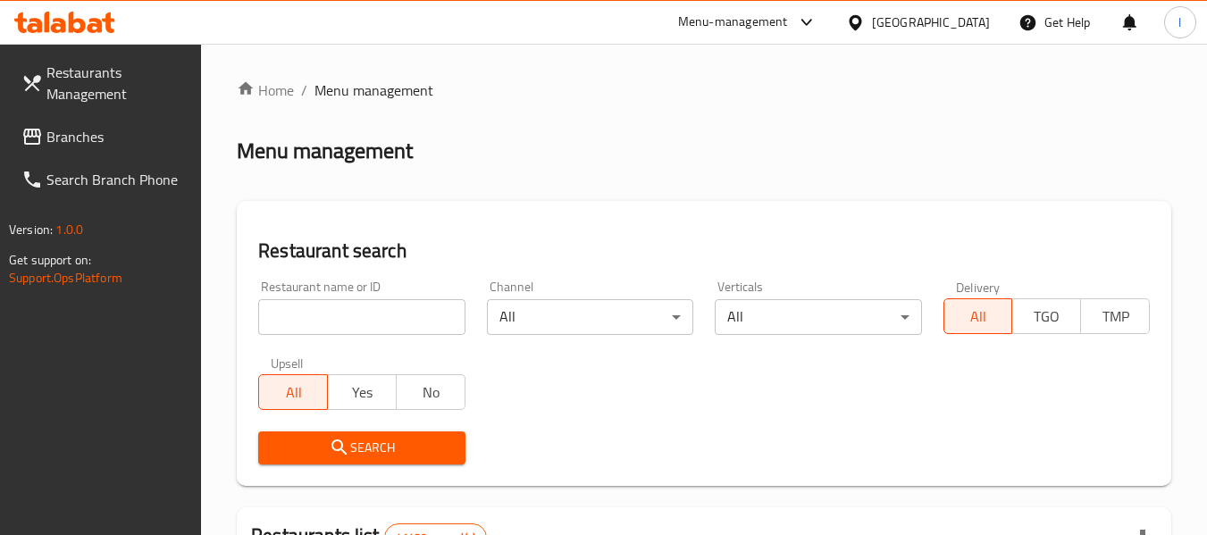
click at [354, 309] on input "search" at bounding box center [361, 317] width 206 height 36
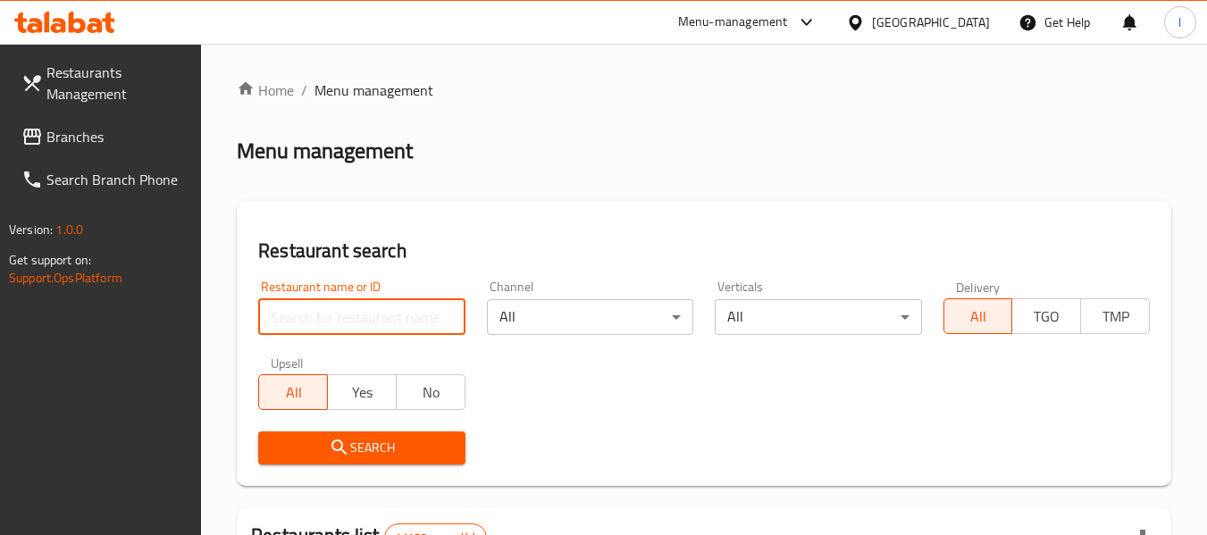
paste input "705707"
type input "705707"
click button "Search" at bounding box center [361, 447] width 206 height 33
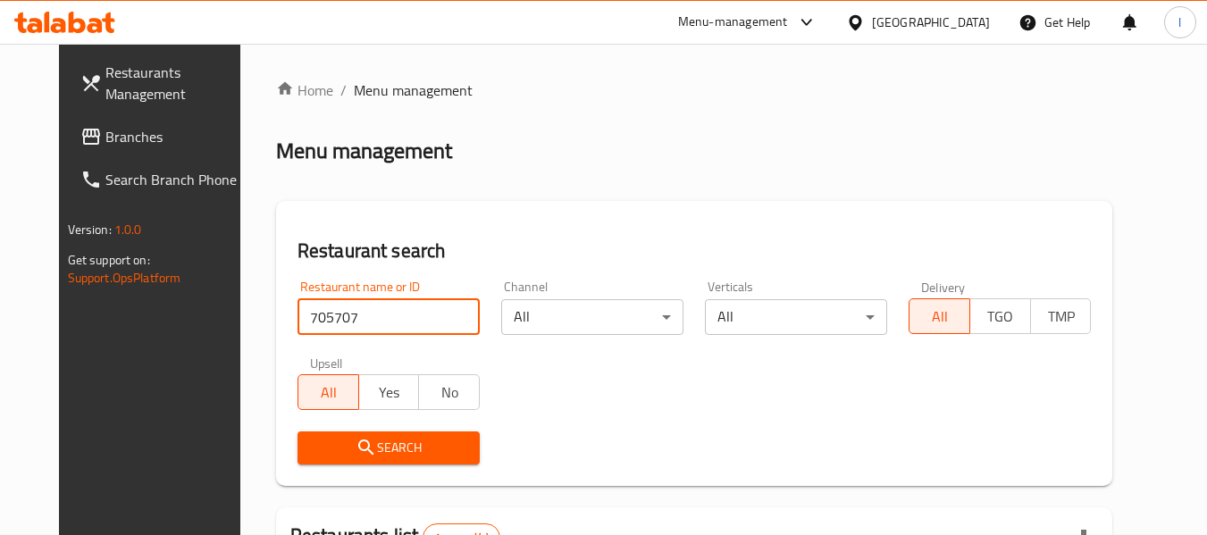
click at [105, 144] on span "Branches" at bounding box center [175, 136] width 141 height 21
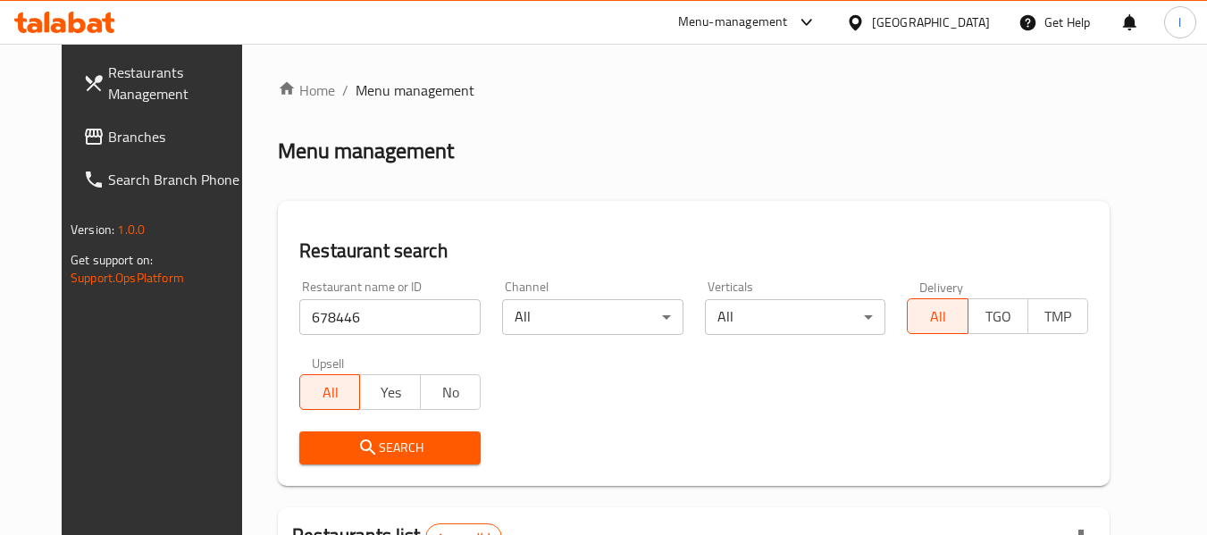
scroll to position [246, 0]
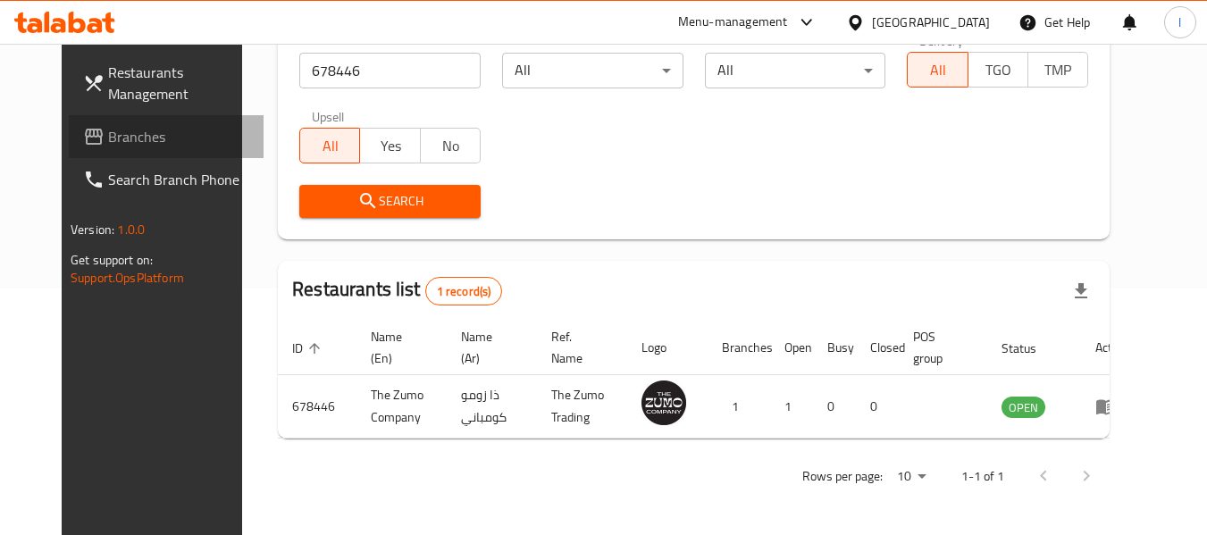
click at [122, 120] on link "Branches" at bounding box center [166, 136] width 195 height 43
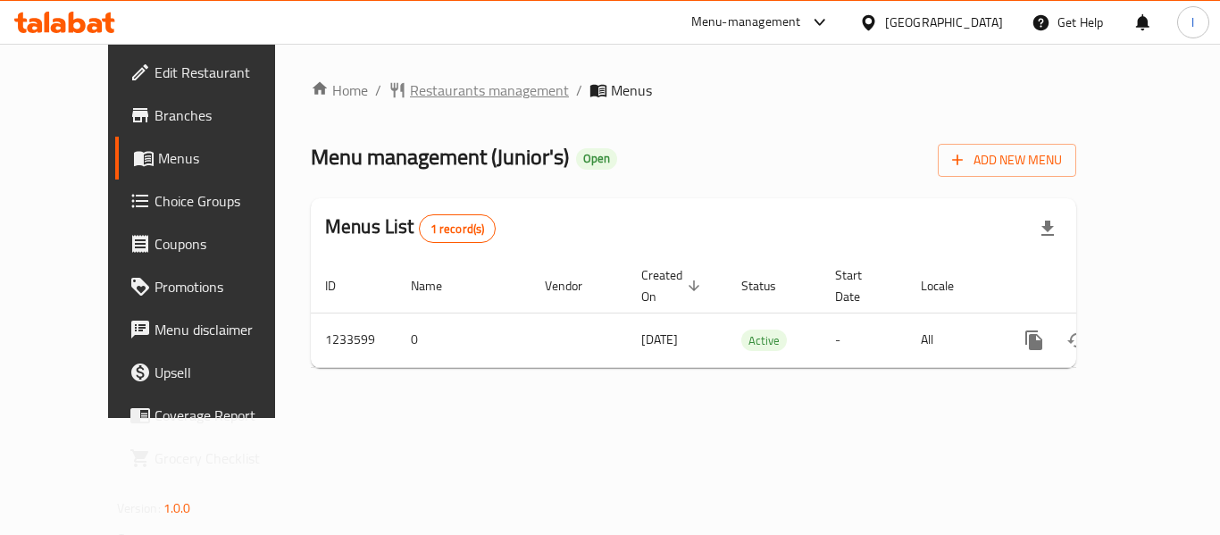
click at [416, 97] on span "Restaurants management" at bounding box center [489, 89] width 159 height 21
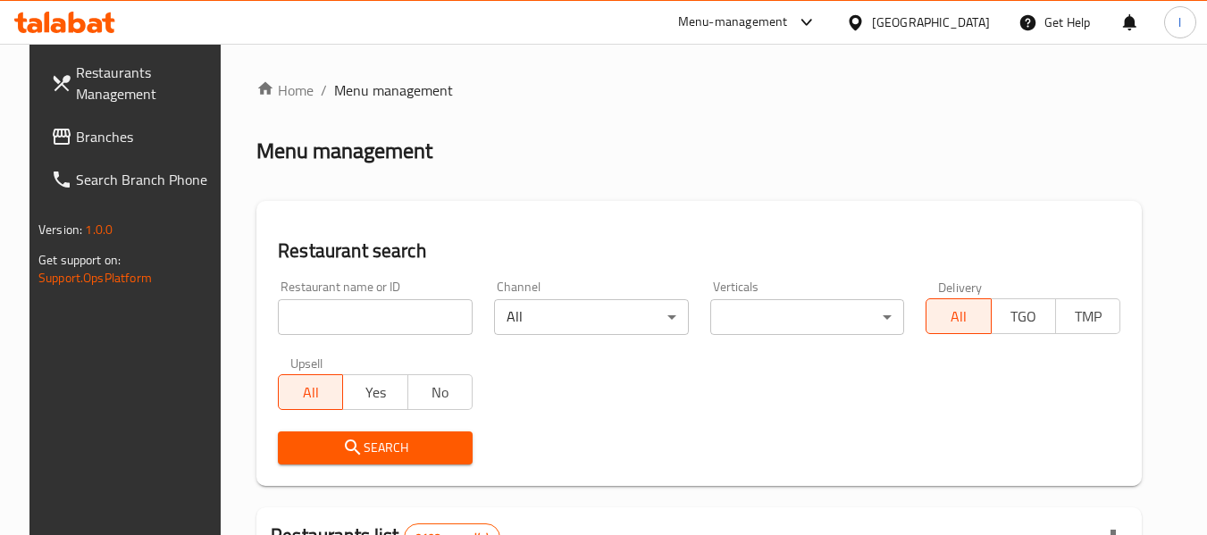
click at [379, 313] on input "search" at bounding box center [375, 317] width 195 height 36
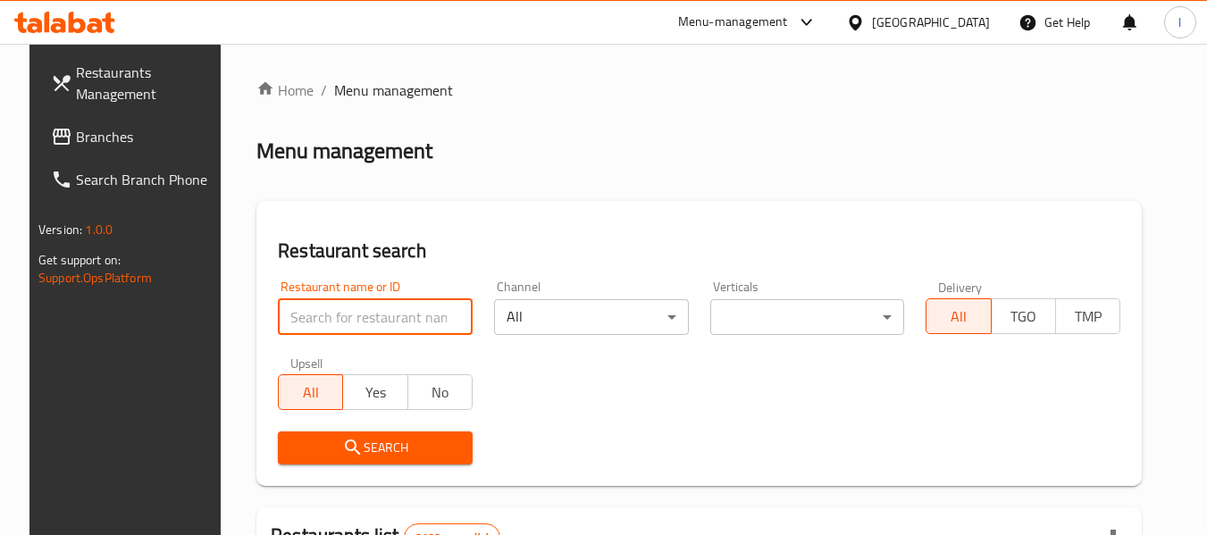
paste input "678193"
type input "678193"
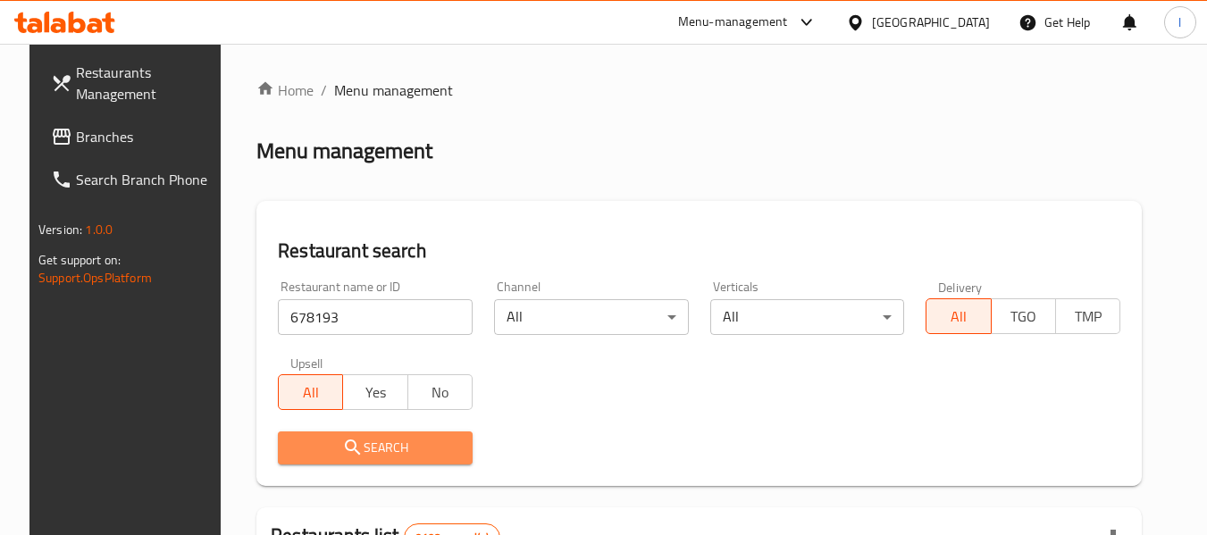
click at [372, 452] on span "Search" at bounding box center [375, 448] width 166 height 22
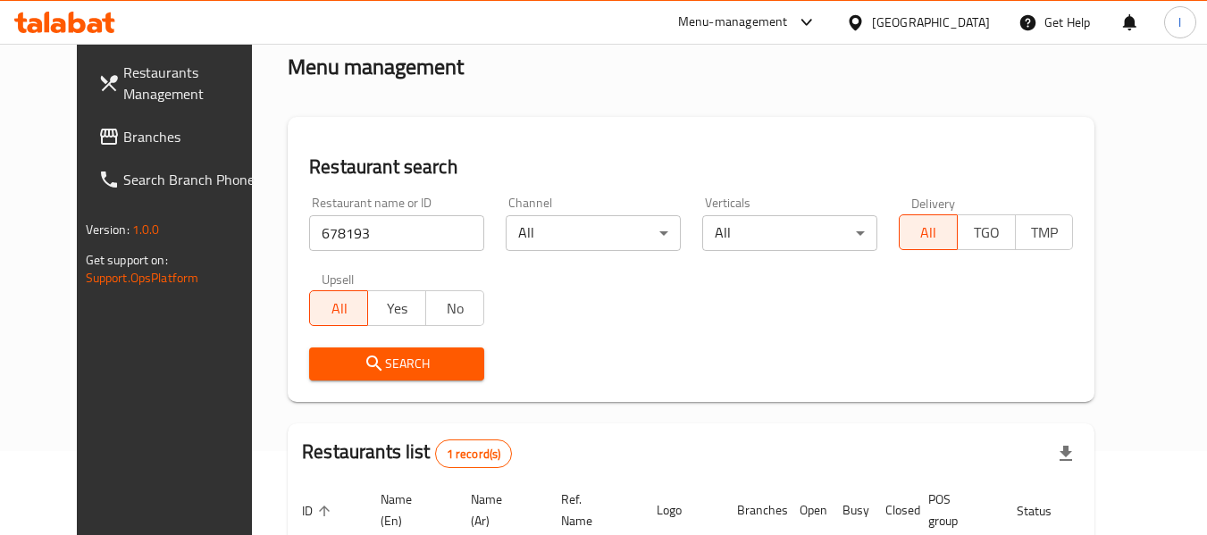
scroll to position [239, 0]
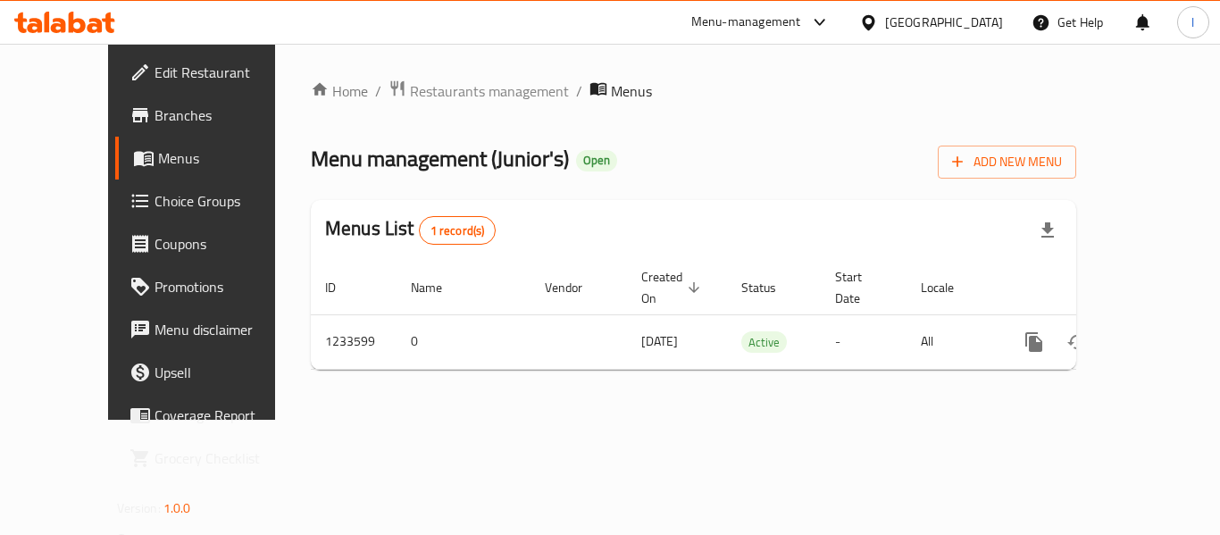
click at [155, 201] on span "Choice Groups" at bounding box center [226, 200] width 143 height 21
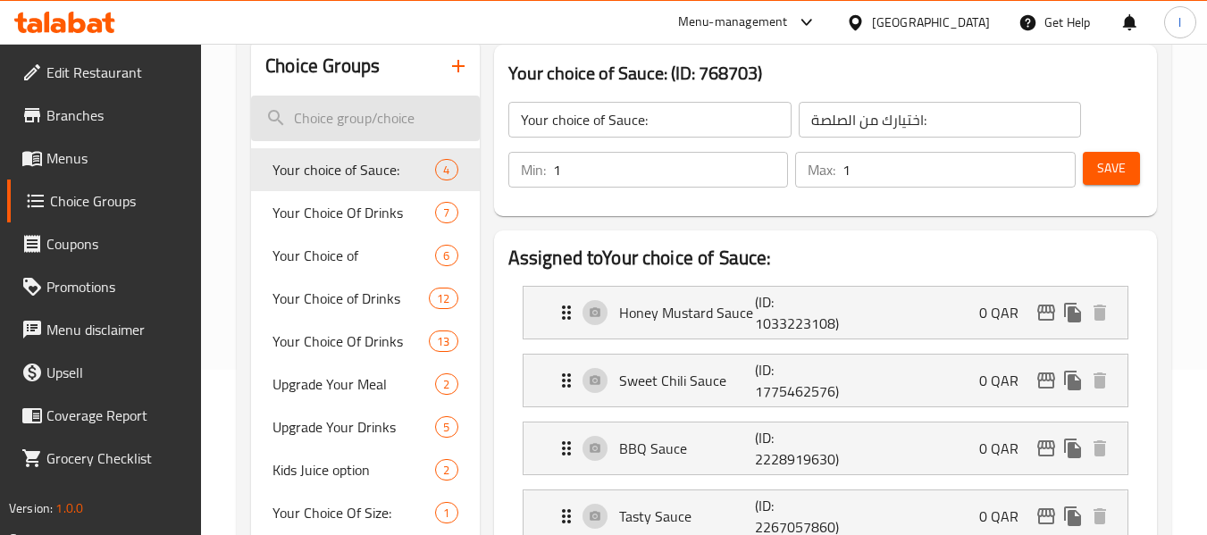
scroll to position [179, 0]
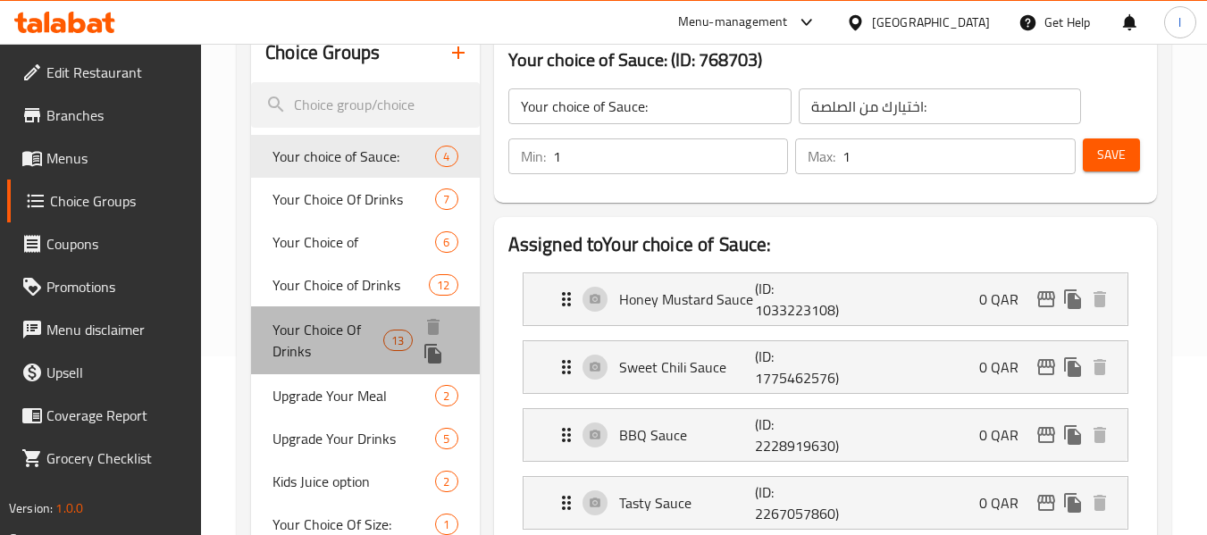
click at [334, 338] on span "Your Choice Of Drinks" at bounding box center [327, 340] width 111 height 43
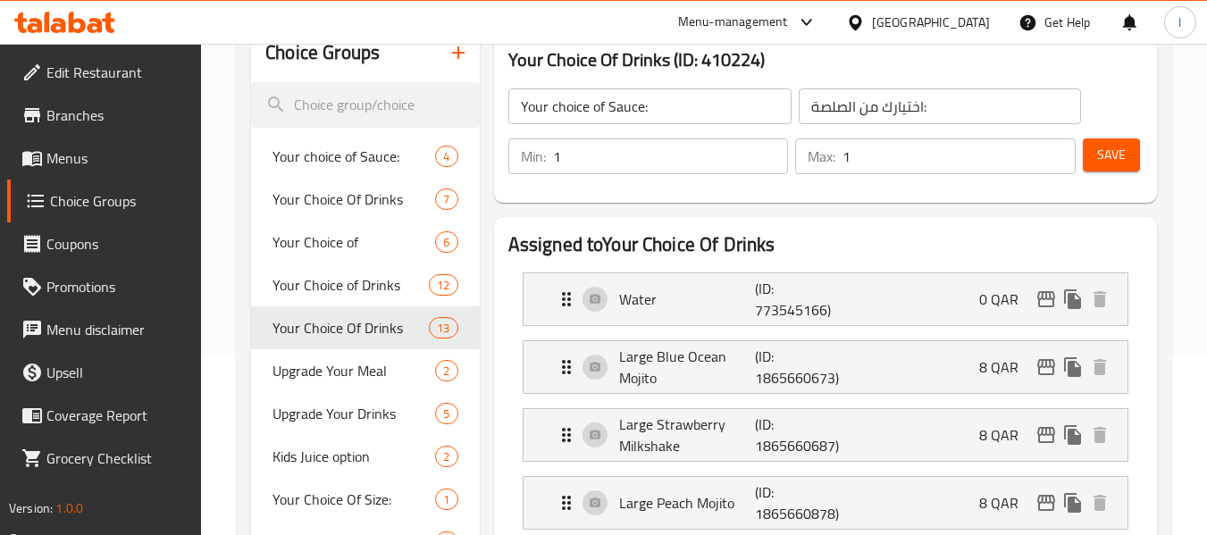
type input "Your Choice Of Drinks"
type input "إختيارك من المشروبات"
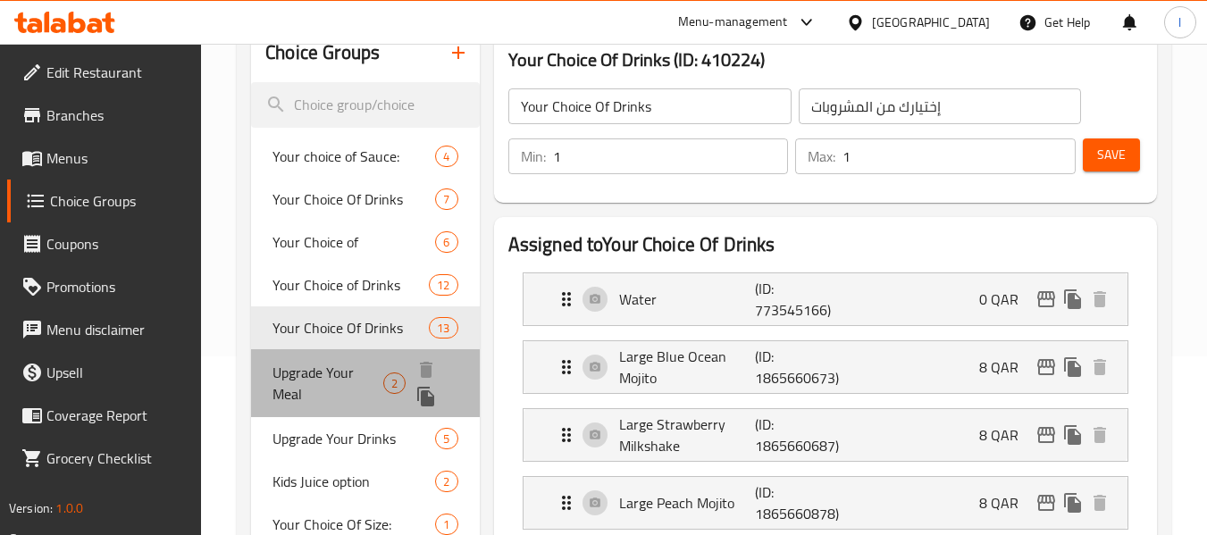
click at [309, 372] on span "Upgrade Your Meal" at bounding box center [327, 383] width 111 height 43
type input "Upgrade Your Meal"
type input "قم بترقية وجبتك"
type input "0"
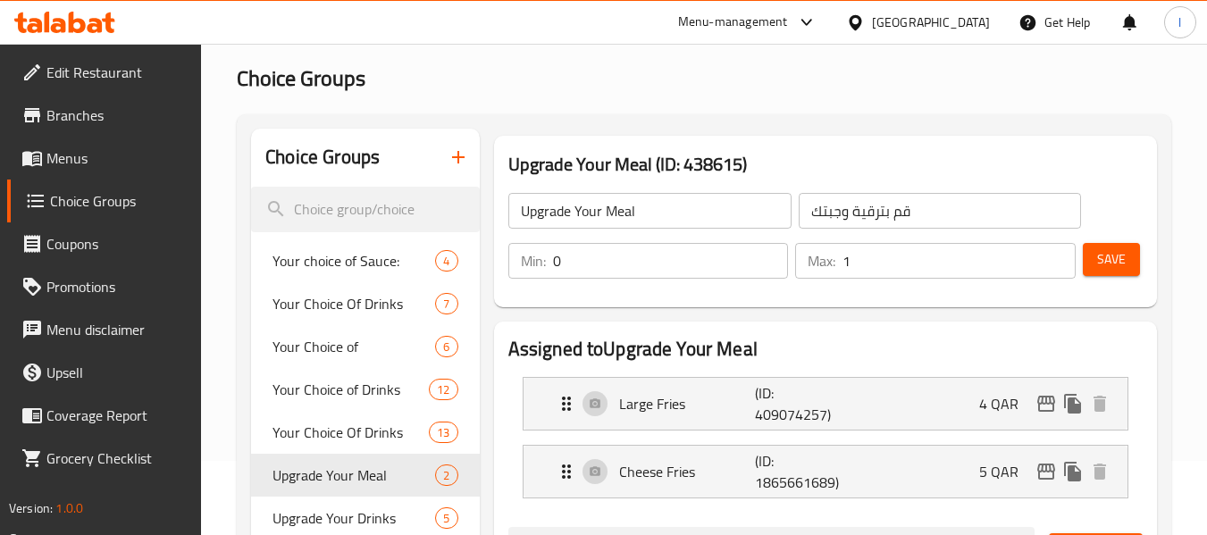
scroll to position [0, 0]
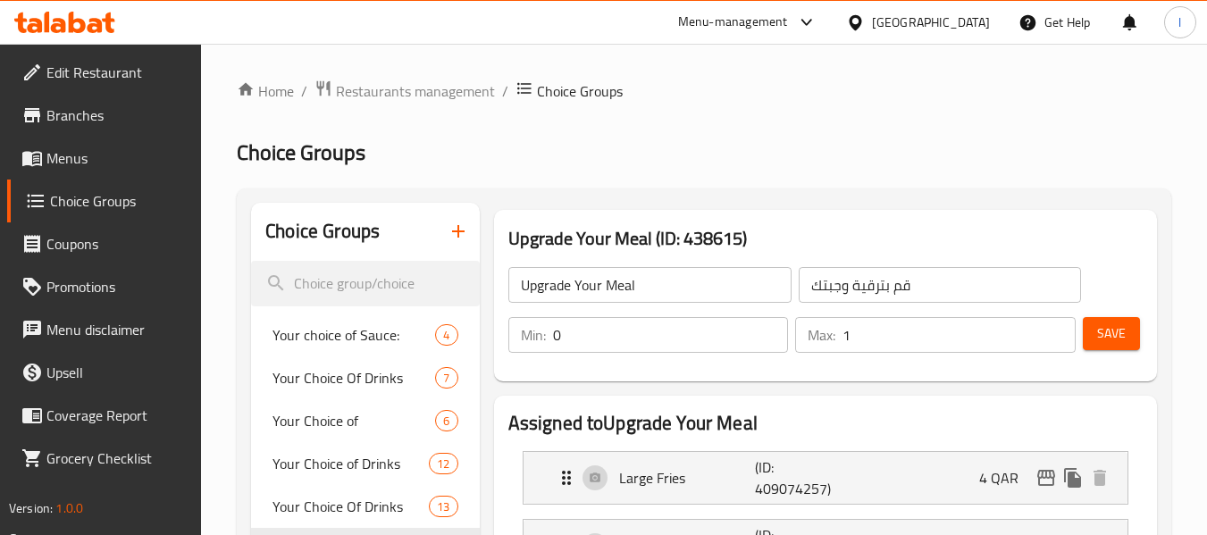
drag, startPoint x: 379, startPoint y: 90, endPoint x: 296, endPoint y: 75, distance: 84.4
click at [380, 90] on span "Restaurants management" at bounding box center [415, 90] width 159 height 21
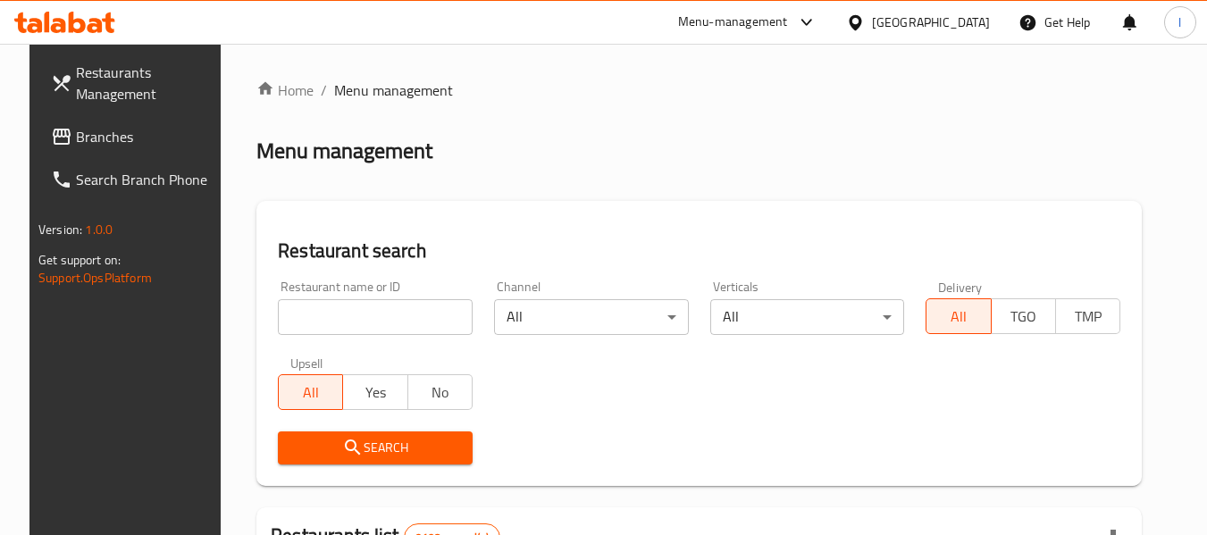
click at [76, 132] on span "Branches" at bounding box center [146, 136] width 141 height 21
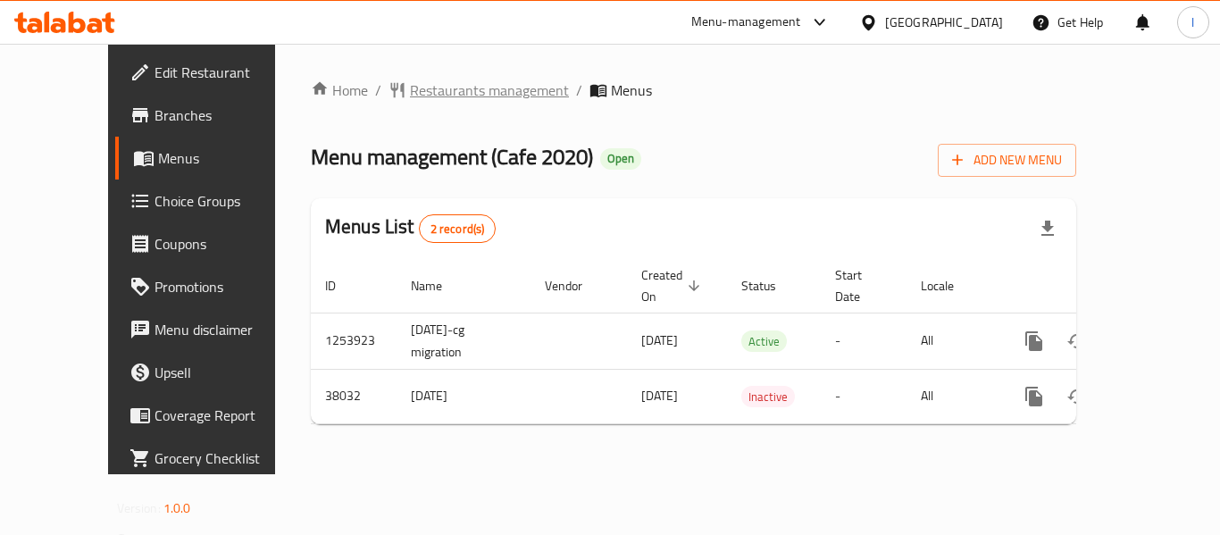
click at [461, 96] on span "Restaurants management" at bounding box center [489, 89] width 159 height 21
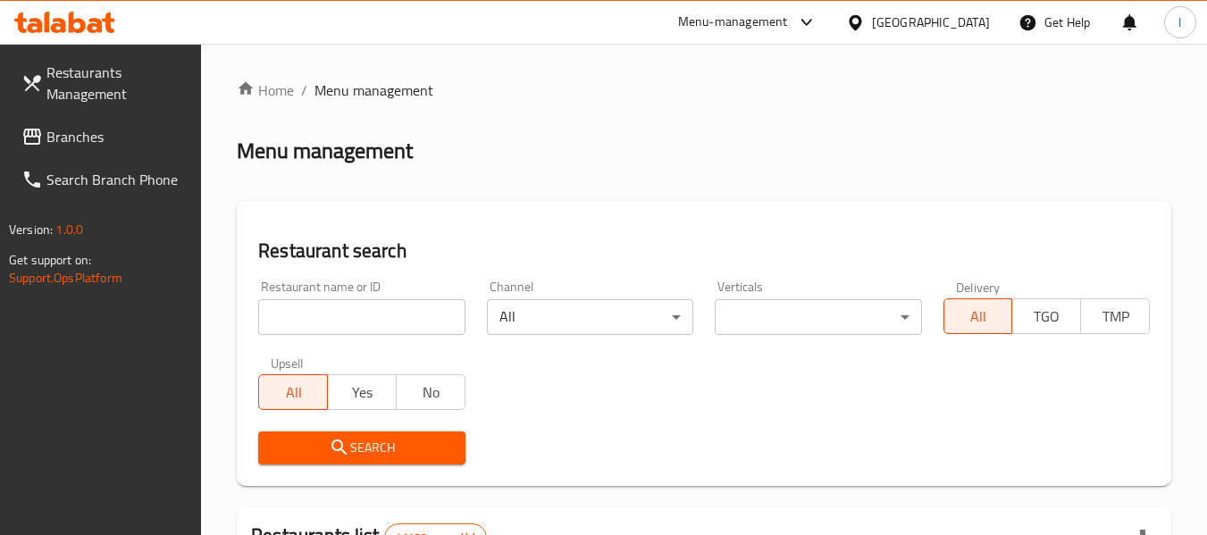
click at [345, 312] on input "search" at bounding box center [361, 317] width 206 height 36
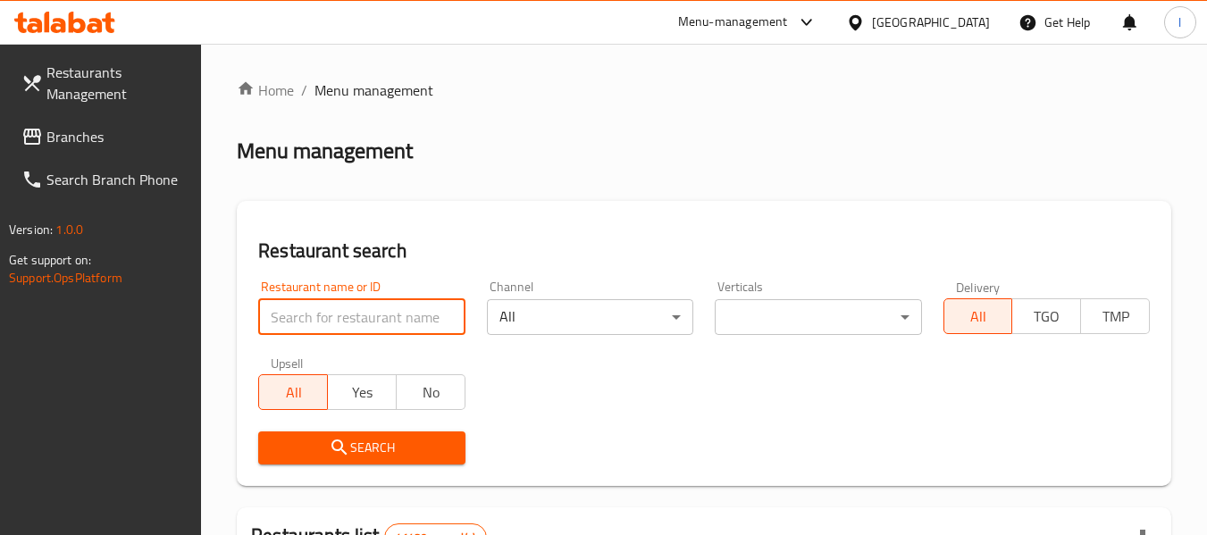
paste input "19794"
type input "19794"
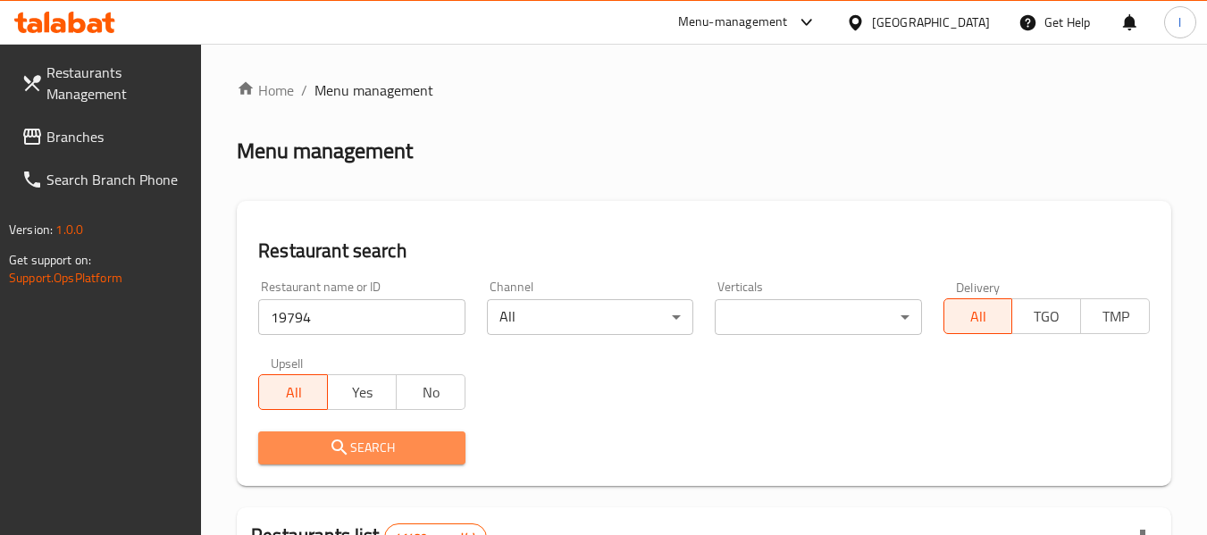
click at [403, 447] on span "Search" at bounding box center [361, 448] width 178 height 22
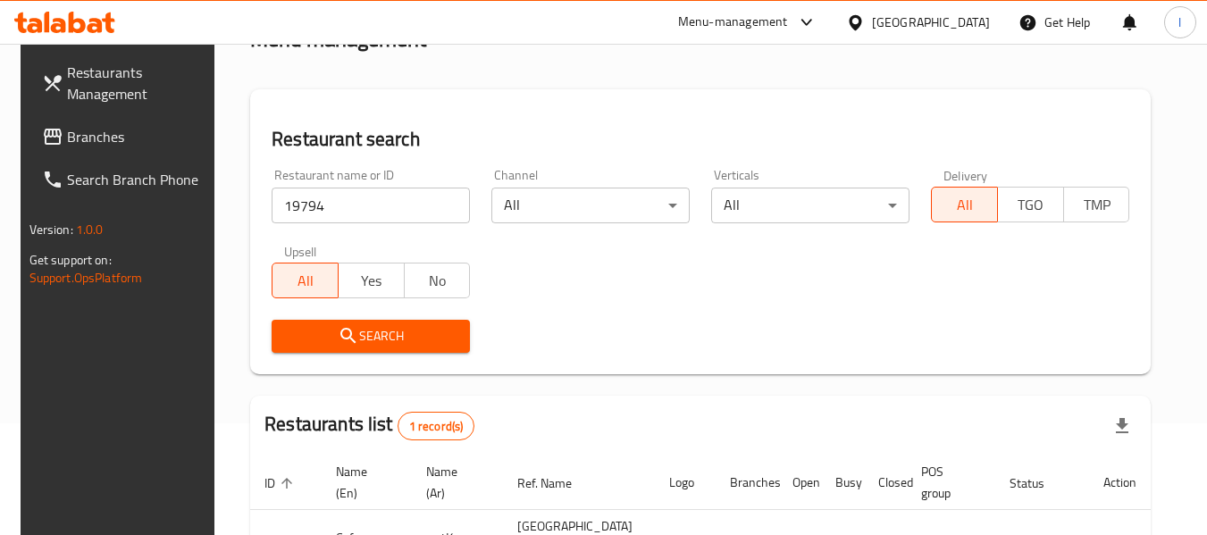
scroll to position [239, 0]
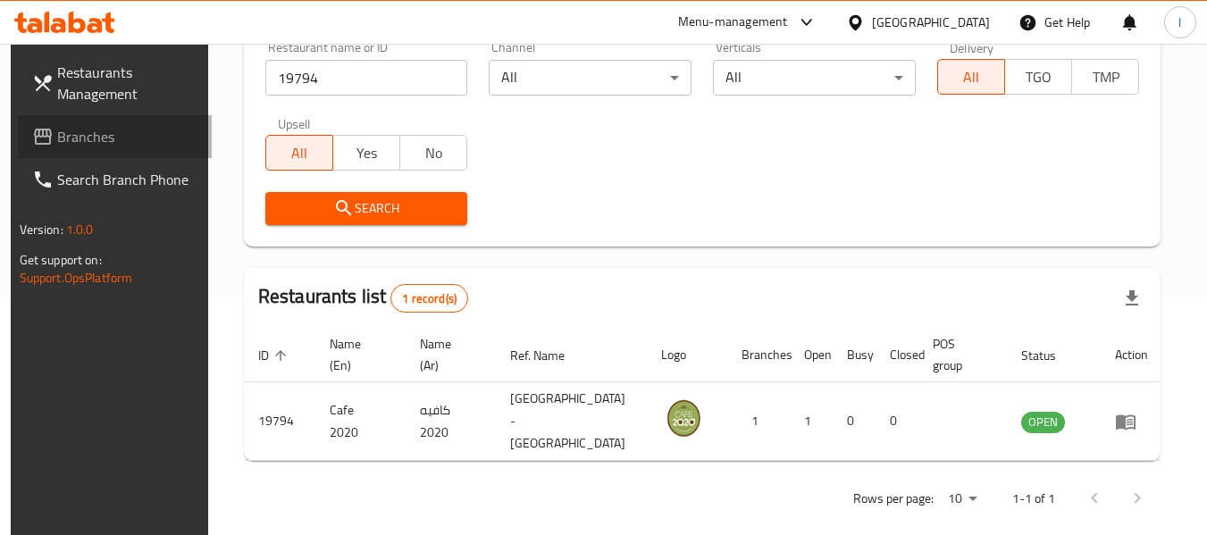
click at [72, 137] on span "Branches" at bounding box center [127, 136] width 141 height 21
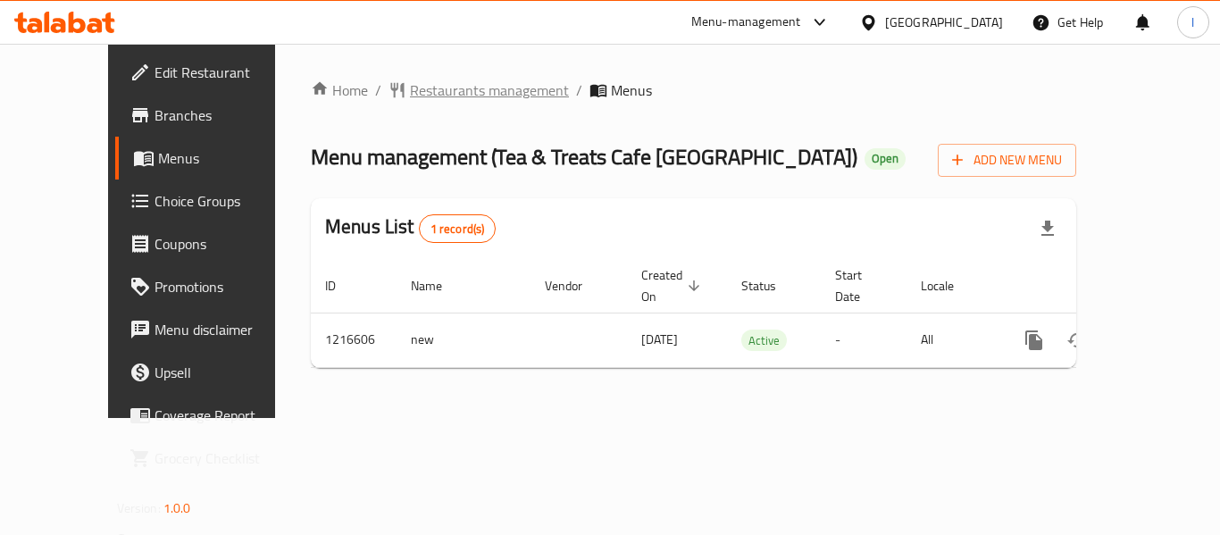
click at [410, 94] on span "Restaurants management" at bounding box center [489, 89] width 159 height 21
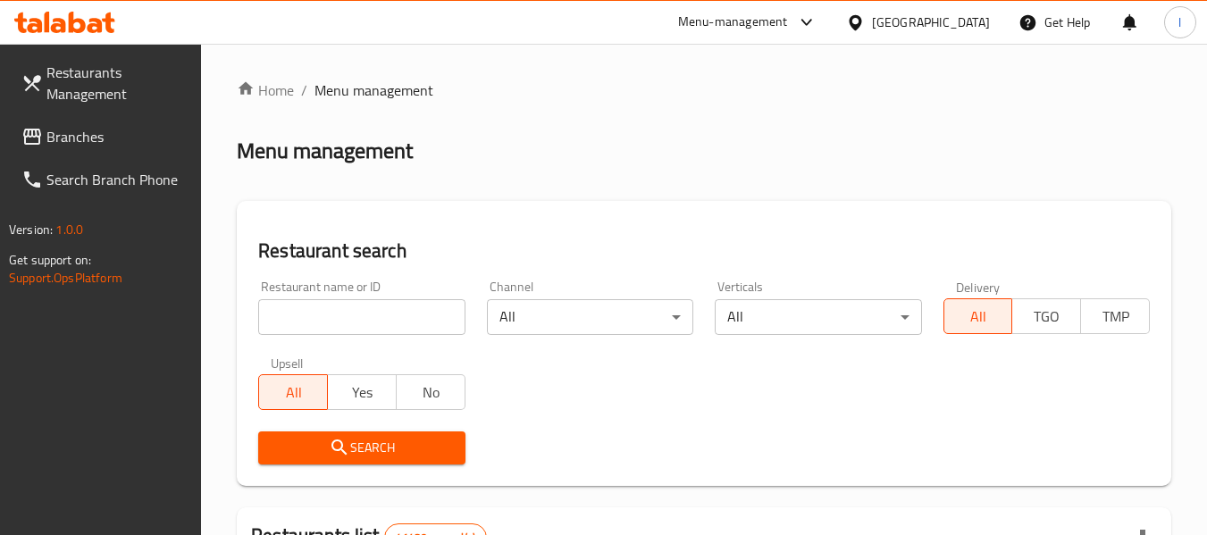
click at [367, 323] on input "search" at bounding box center [361, 317] width 206 height 36
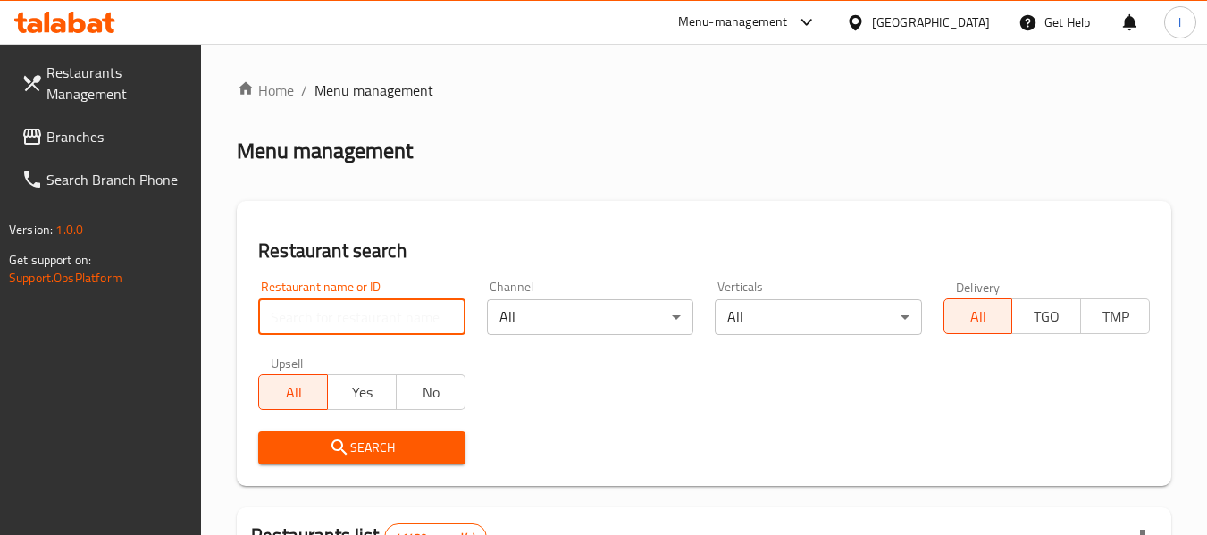
paste input "672513"
type input "672513"
click button "Search" at bounding box center [361, 447] width 206 height 33
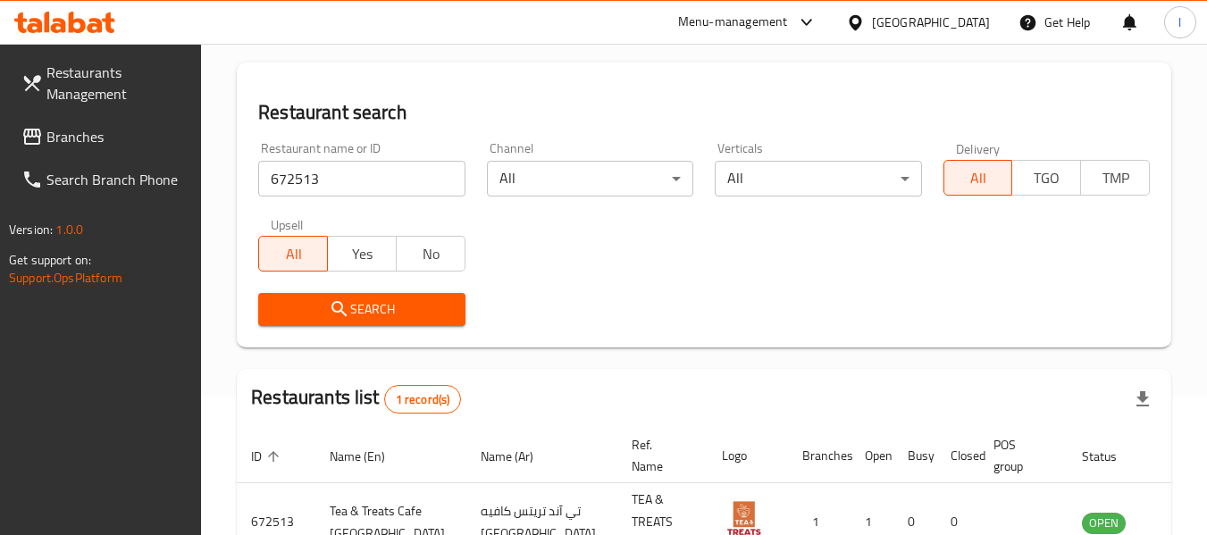
scroll to position [239, 0]
